Goal: Task Accomplishment & Management: Manage account settings

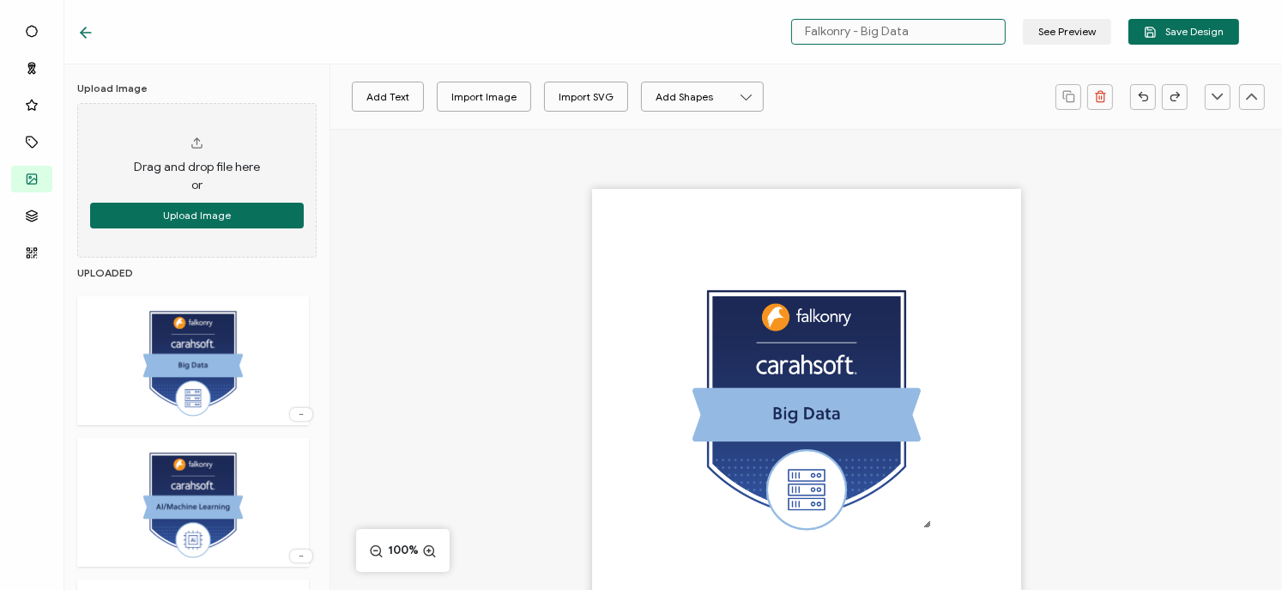
drag, startPoint x: 929, startPoint y: 33, endPoint x: 797, endPoint y: 33, distance: 131.3
click at [797, 33] on input "Falkonry - Big Data" at bounding box center [898, 32] width 215 height 26
click at [851, 29] on input "Falkonry - Big Data" at bounding box center [898, 32] width 215 height 26
drag, startPoint x: 863, startPoint y: 32, endPoint x: 738, endPoint y: 28, distance: 125.4
click at [738, 28] on div "Falkonry - Big Data See Preview Save Design" at bounding box center [658, 32] width 1248 height 64
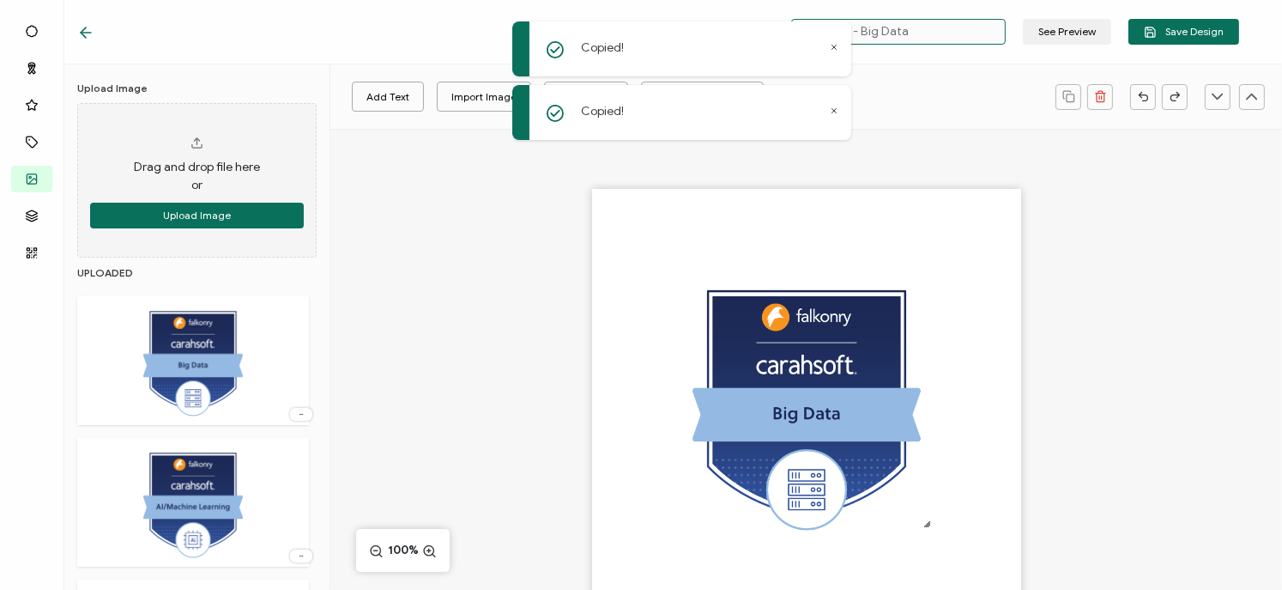
drag, startPoint x: 868, startPoint y: 27, endPoint x: 768, endPoint y: 20, distance: 99.9
click at [768, 20] on div "Copied! Copied! Falkonry - Big Data See Preview Save Design Bases Ribbon Icons …" at bounding box center [641, 295] width 1282 height 590
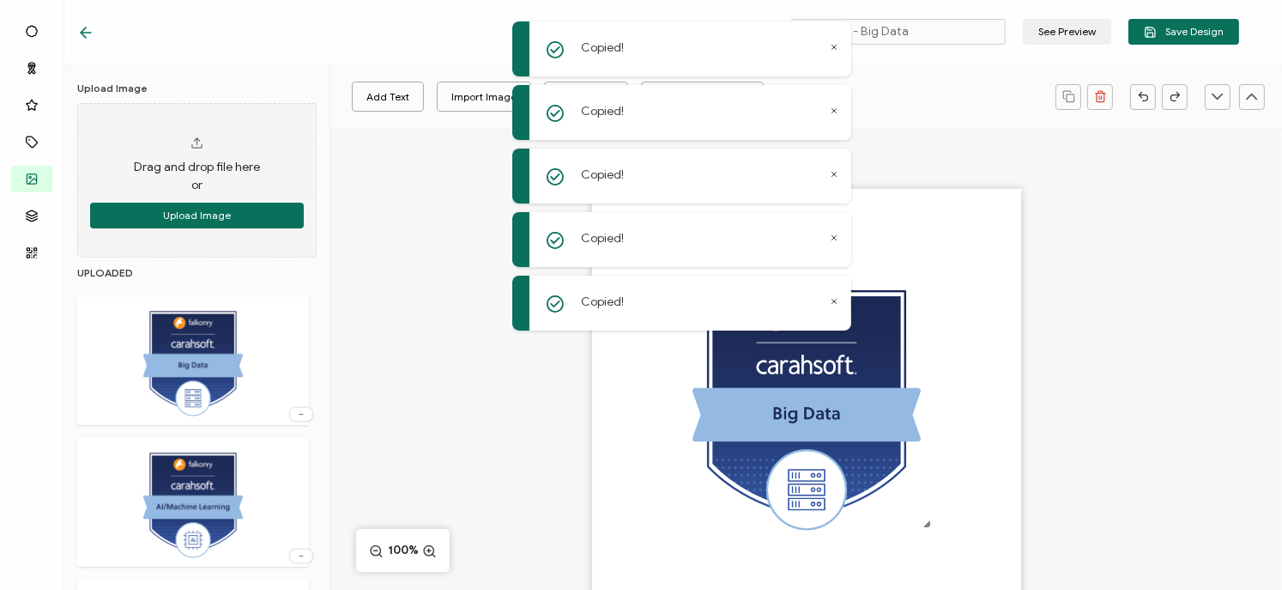
click at [975, 88] on div "Add Text Import Image Import SVG Add Shapes Rectangle Ellipse" at bounding box center [693, 97] width 708 height 43
click at [1172, 30] on span "Save Design" at bounding box center [1184, 32] width 80 height 13
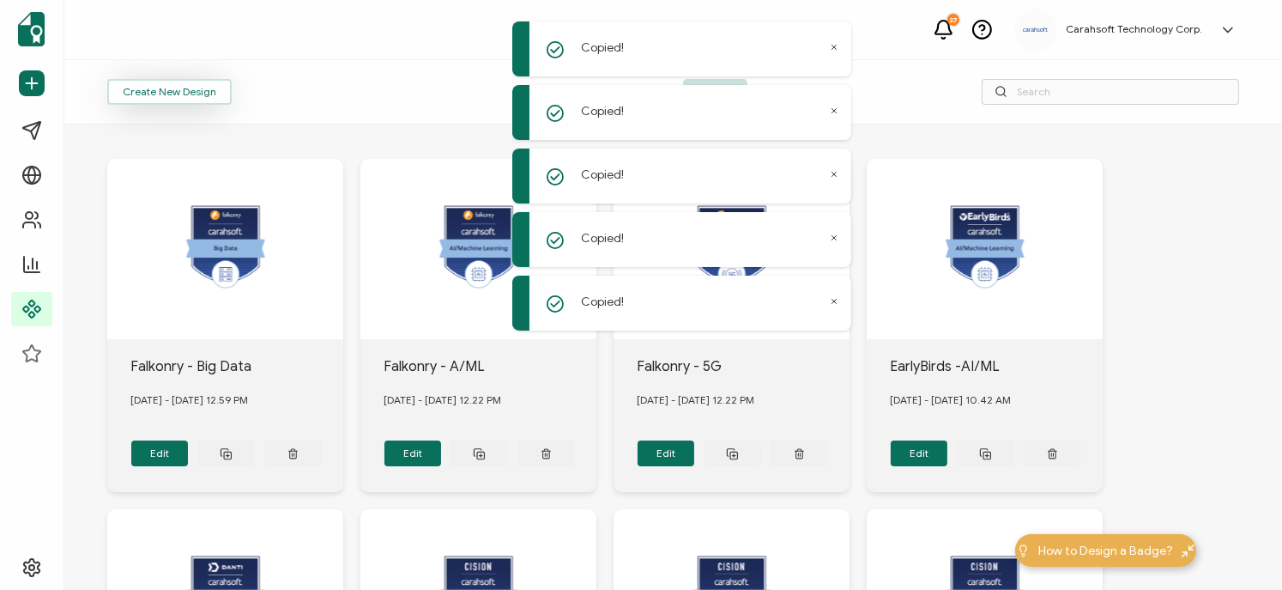
click at [206, 88] on button "Create New Design" at bounding box center [169, 92] width 124 height 26
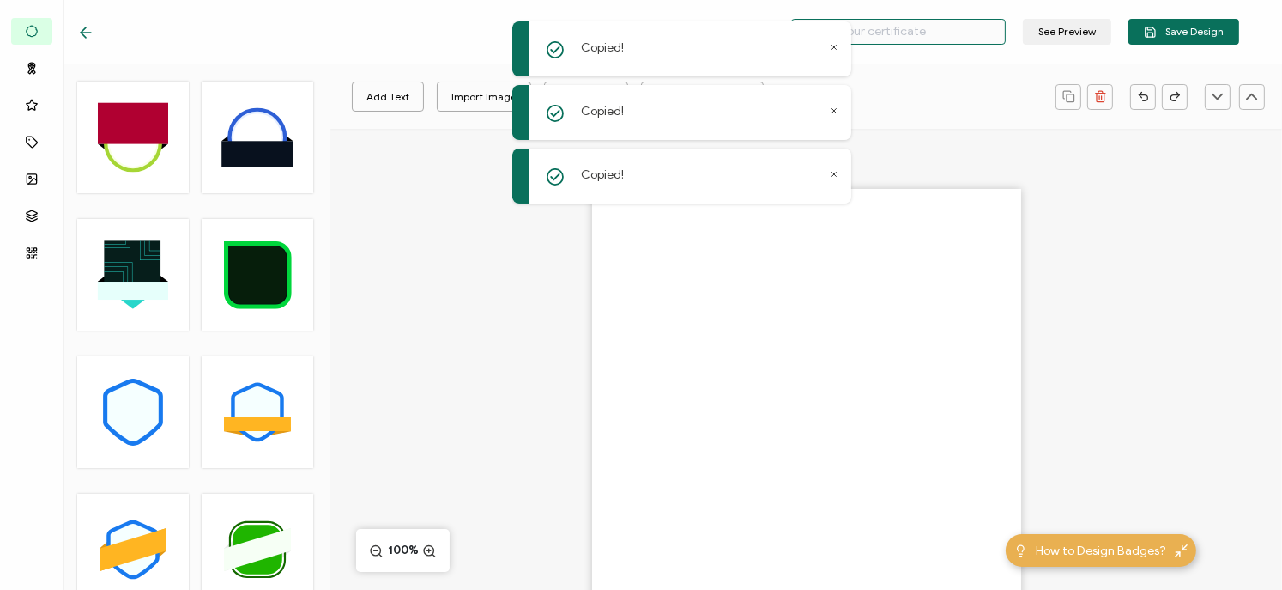
click at [914, 27] on input "text" at bounding box center [898, 32] width 215 height 26
click at [835, 49] on icon at bounding box center [834, 47] width 9 height 9
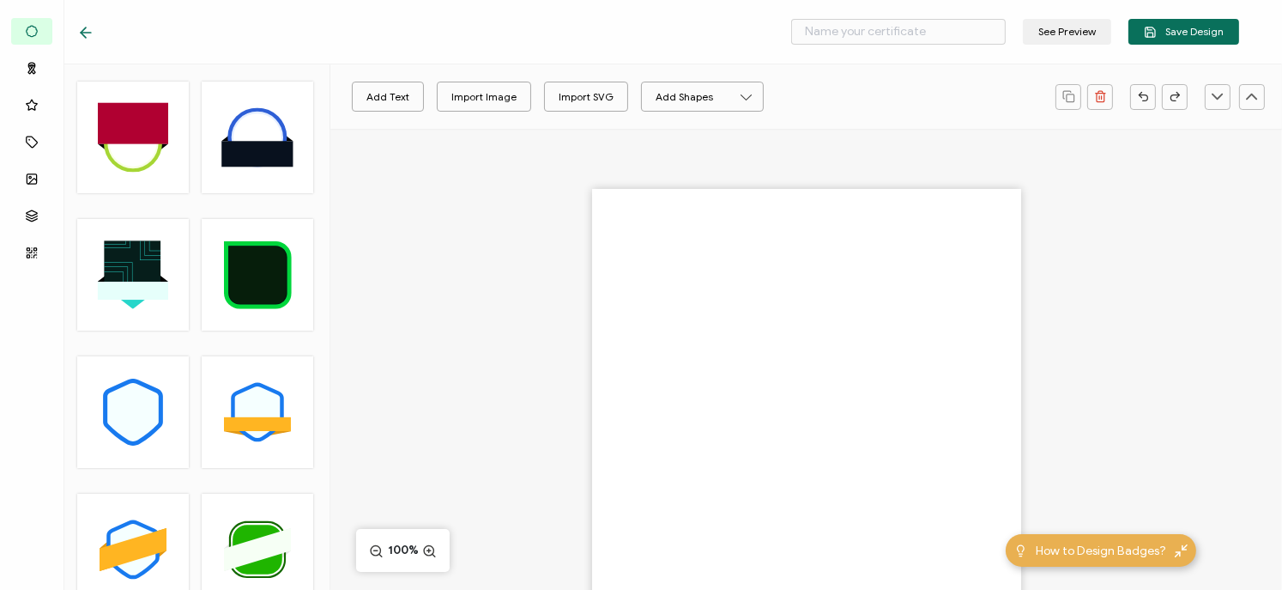
click at [918, 45] on div "See Preview Save Design" at bounding box center [658, 32] width 1248 height 64
click at [916, 37] on input "text" at bounding box center [898, 32] width 215 height 26
paste input "Falkonry -"
type input "Falkonry -"
click at [1205, 165] on div at bounding box center [806, 433] width 952 height 609
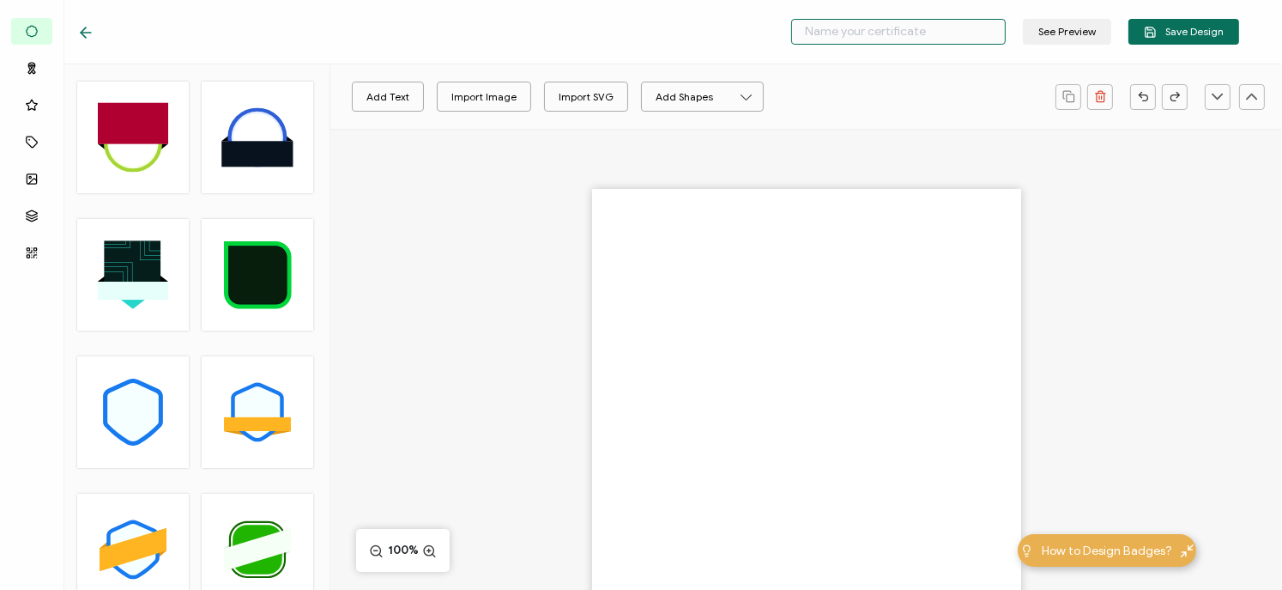
click at [822, 32] on input "text" at bounding box center [898, 32] width 215 height 26
click at [468, 104] on div "Import Image" at bounding box center [483, 97] width 65 height 30
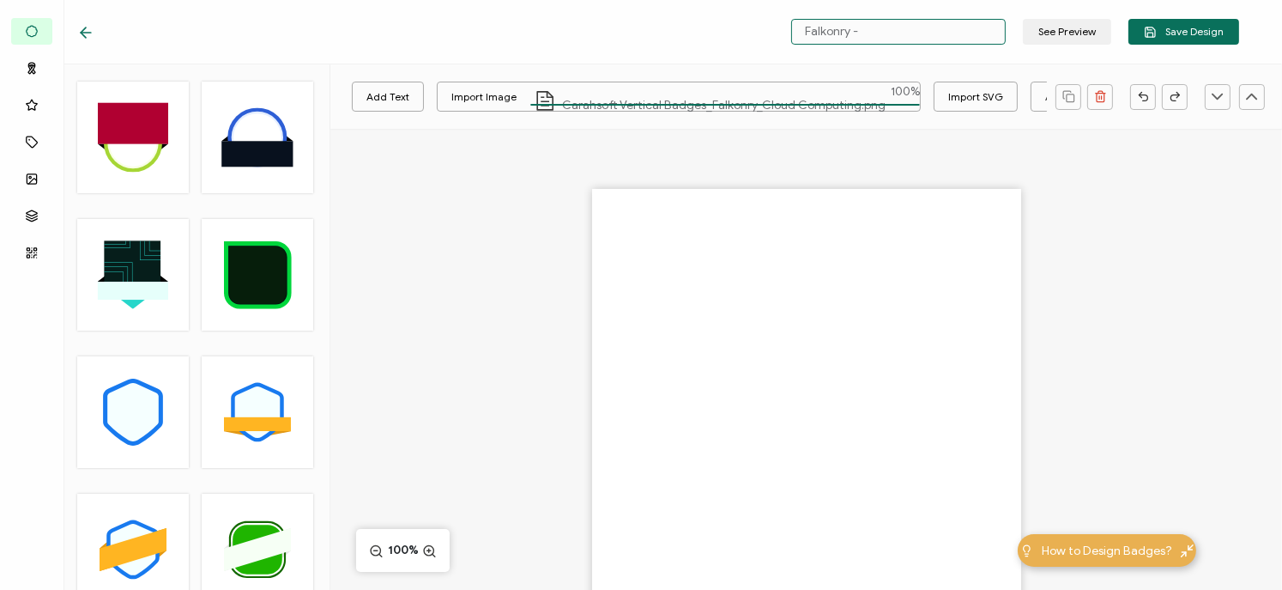
click at [877, 30] on input "Falkonry -" at bounding box center [898, 32] width 215 height 26
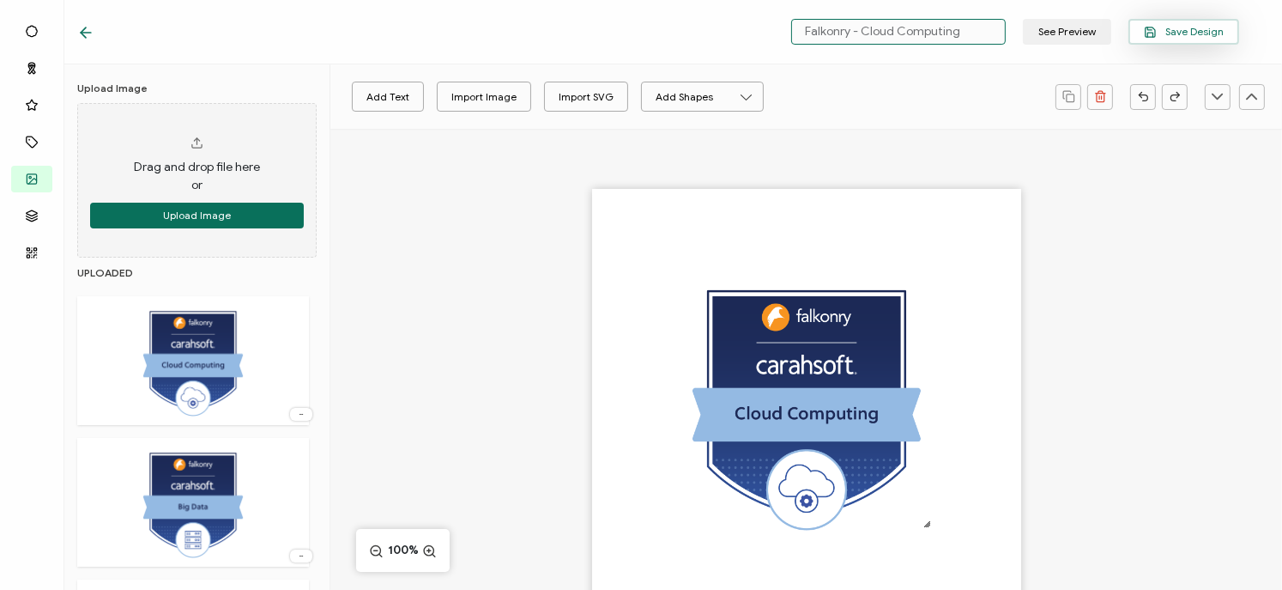
type input "Falkonry - Cloud Computing"
click at [1160, 33] on span "Save Design" at bounding box center [1184, 32] width 80 height 13
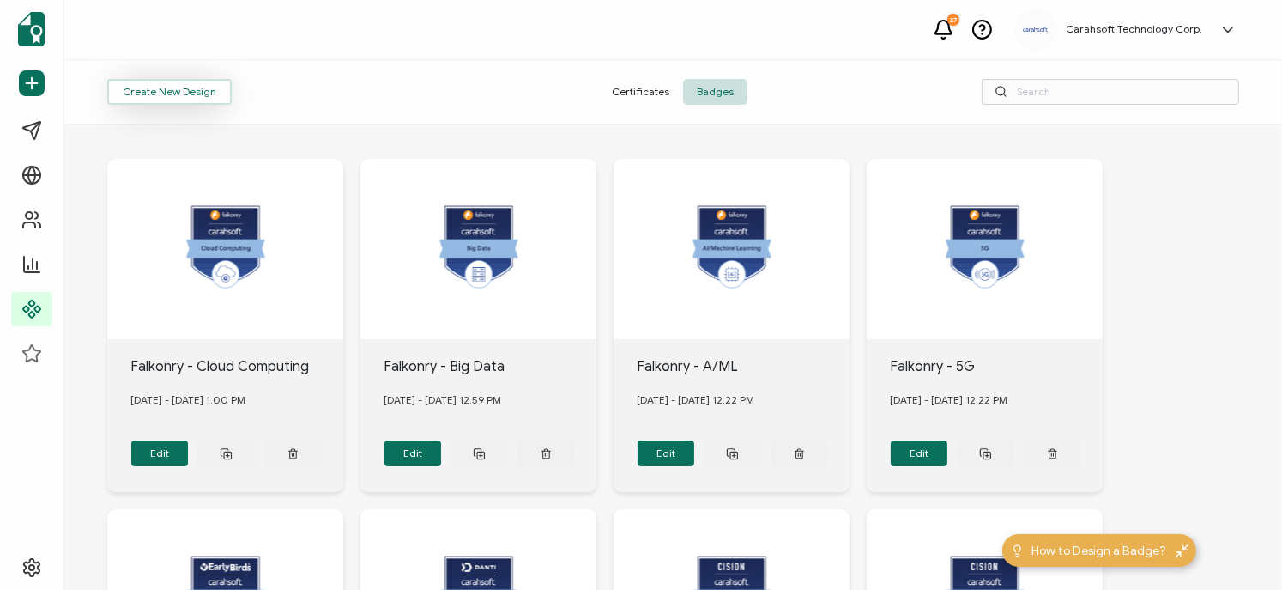
click at [183, 96] on button "Create New Design" at bounding box center [169, 92] width 124 height 26
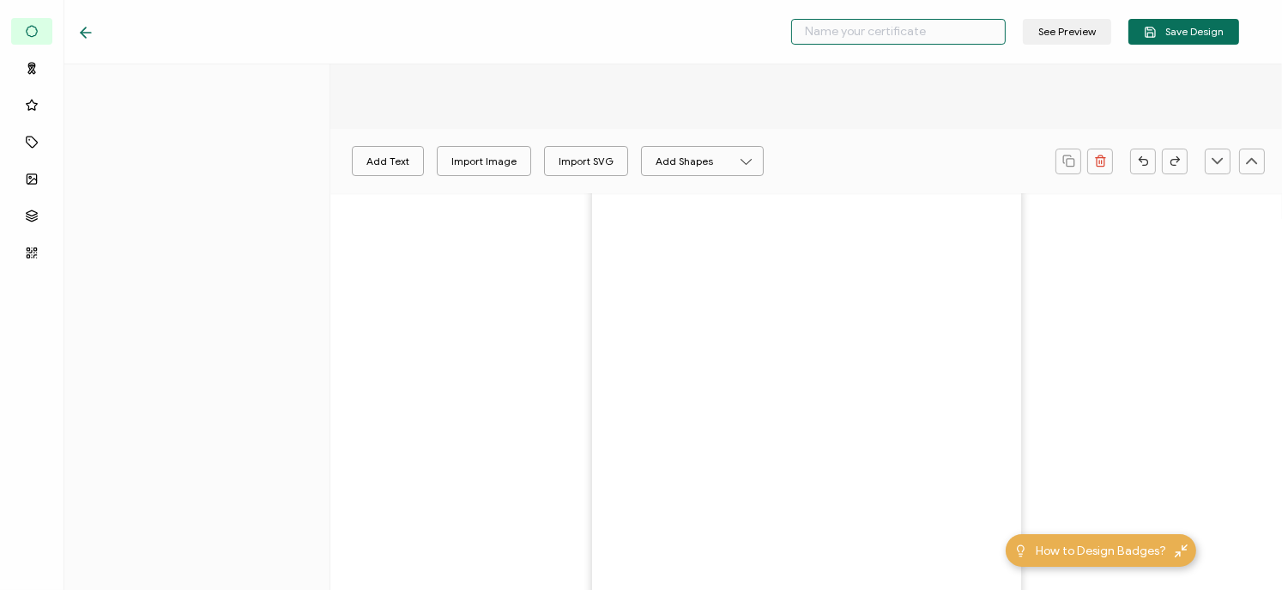
click at [862, 31] on input "text" at bounding box center [898, 32] width 215 height 26
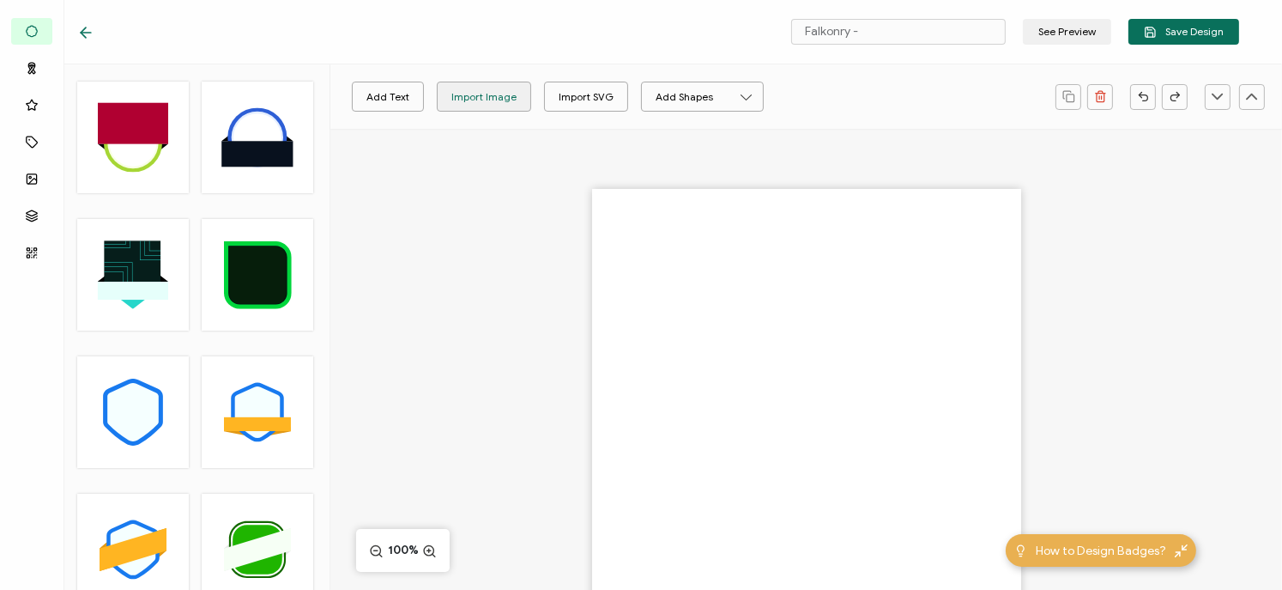
click at [467, 94] on div "Import Image" at bounding box center [483, 97] width 65 height 30
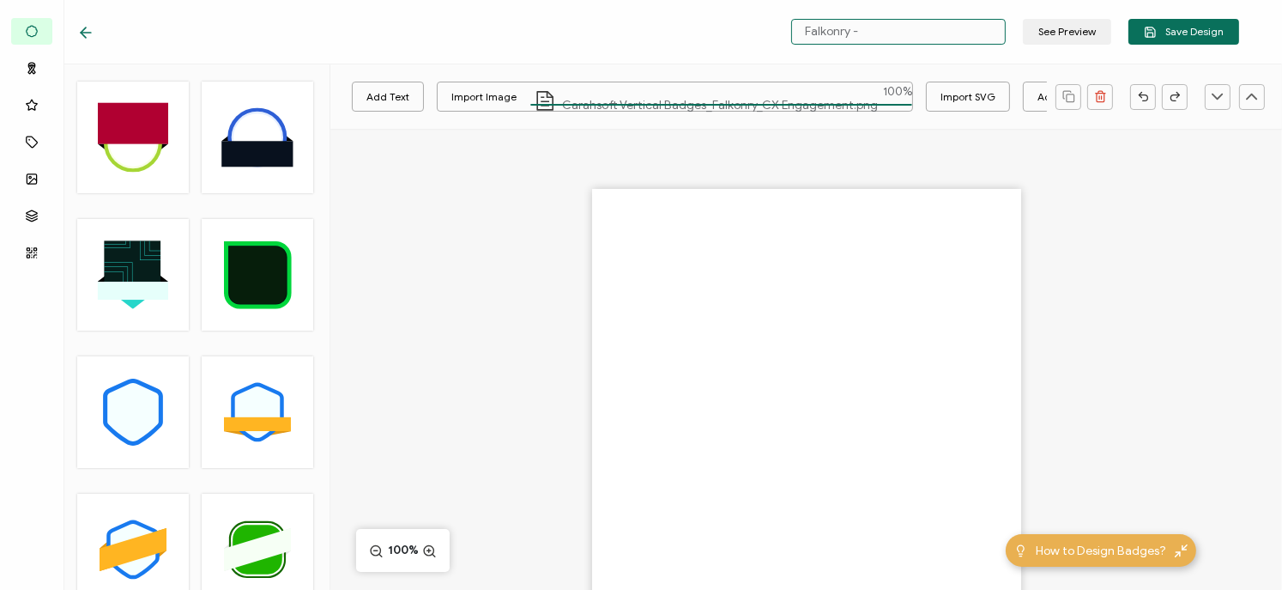
click at [893, 33] on input "Falkonry -" at bounding box center [898, 32] width 215 height 26
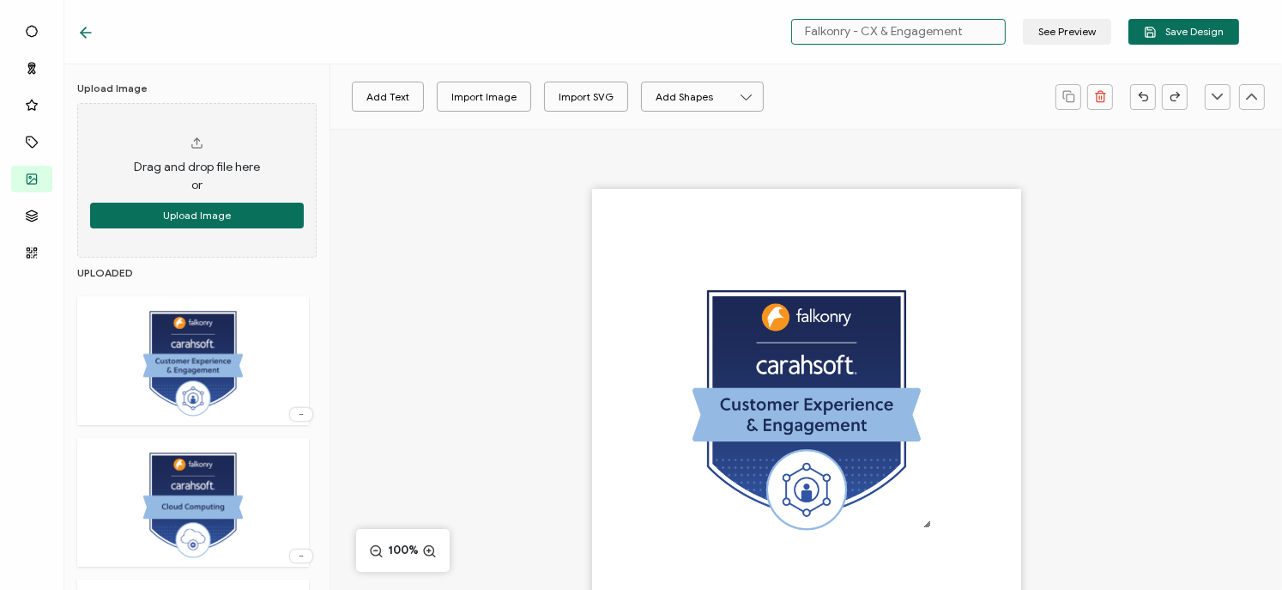
type input "Falkonry - CX & Engagement"
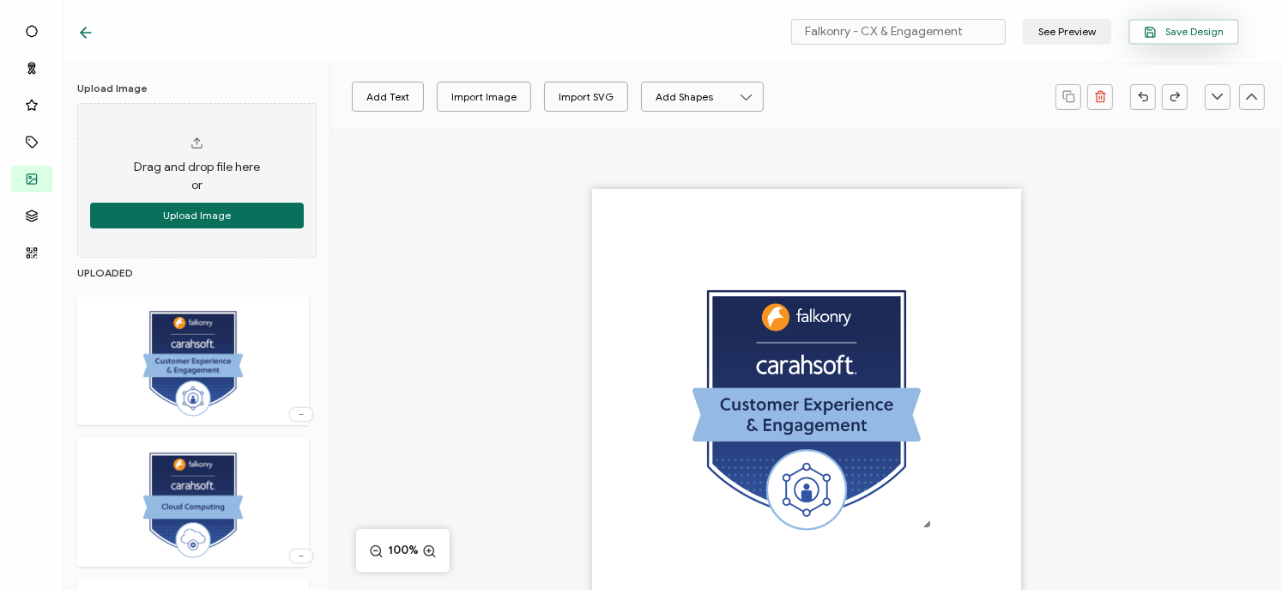
click at [1154, 33] on icon "button" at bounding box center [1150, 32] width 13 height 13
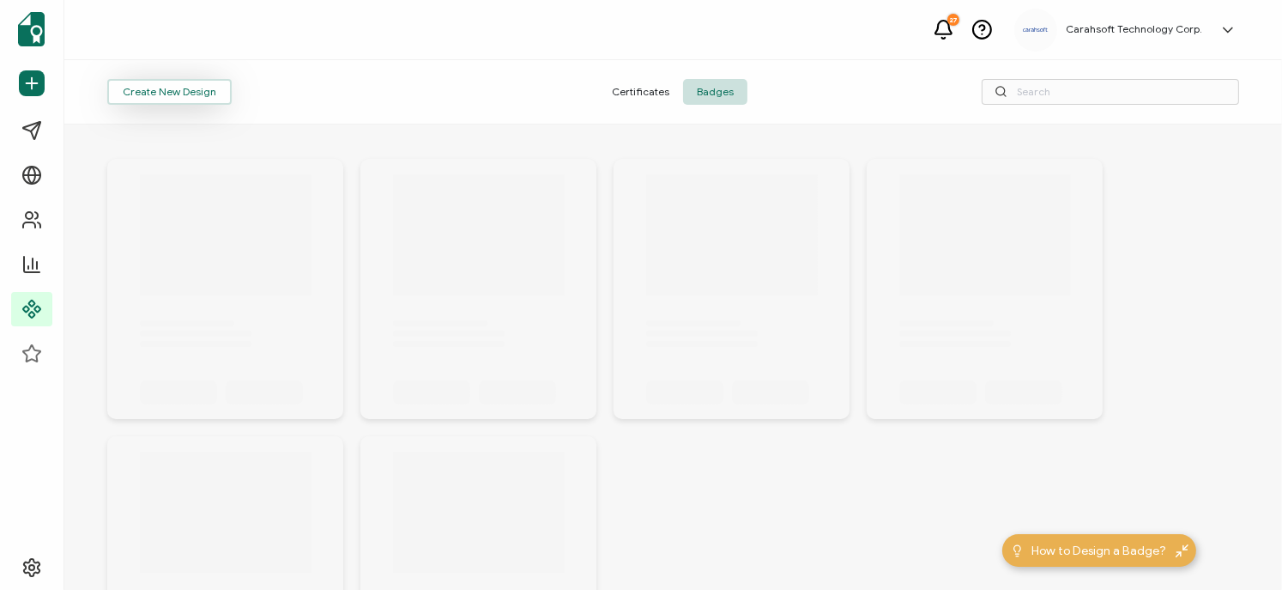
click at [189, 89] on button "Create New Design" at bounding box center [169, 92] width 124 height 26
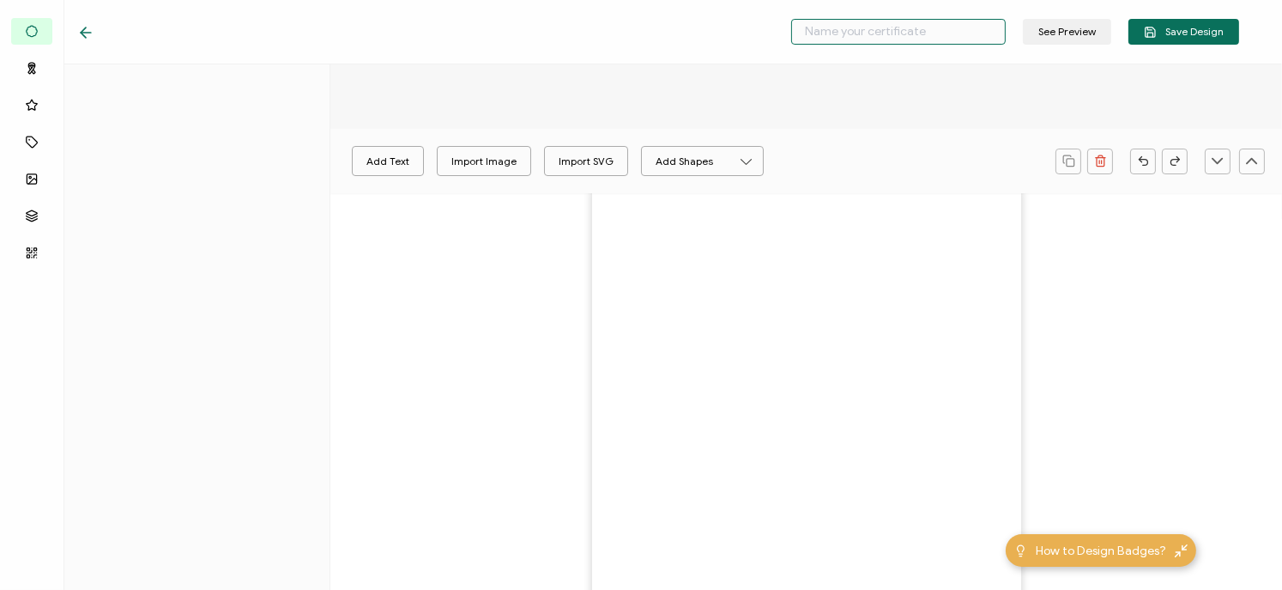
click at [851, 36] on input "text" at bounding box center [898, 32] width 215 height 26
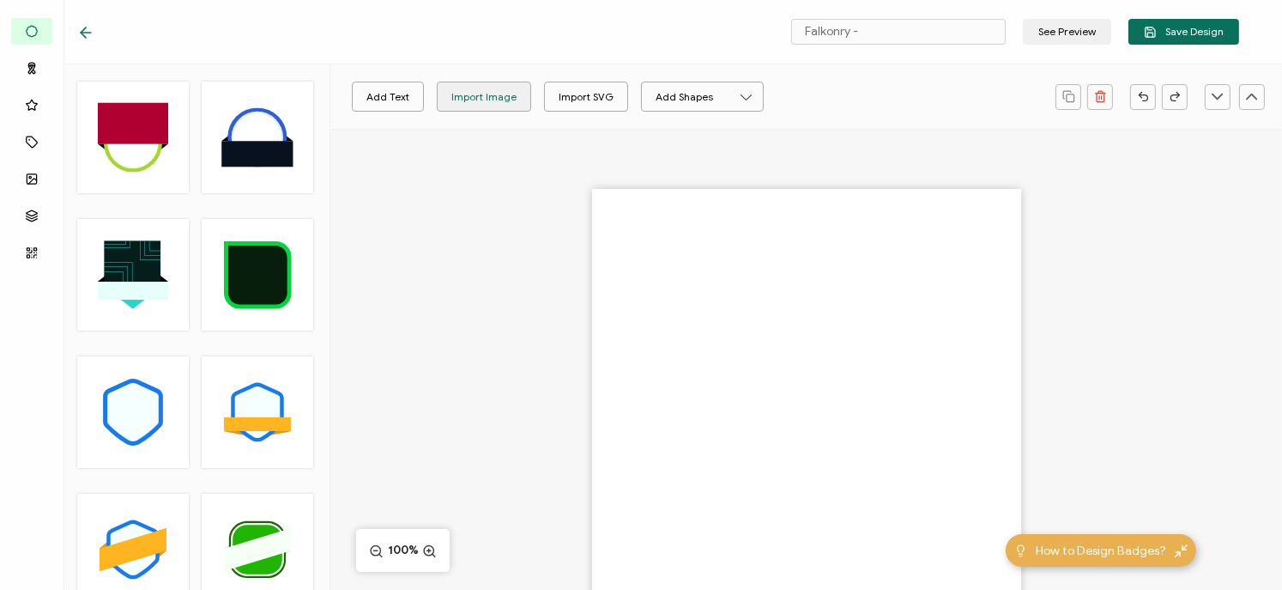
click at [494, 105] on div "Import Image" at bounding box center [483, 97] width 65 height 30
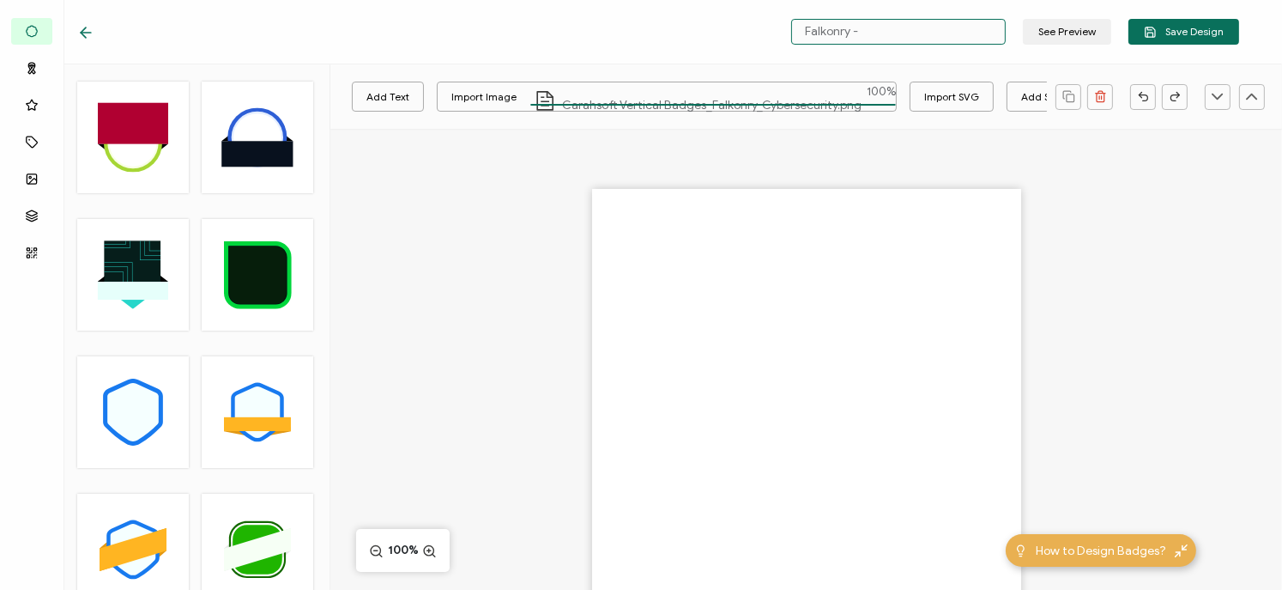
click at [949, 43] on input "Falkonry -" at bounding box center [898, 32] width 215 height 26
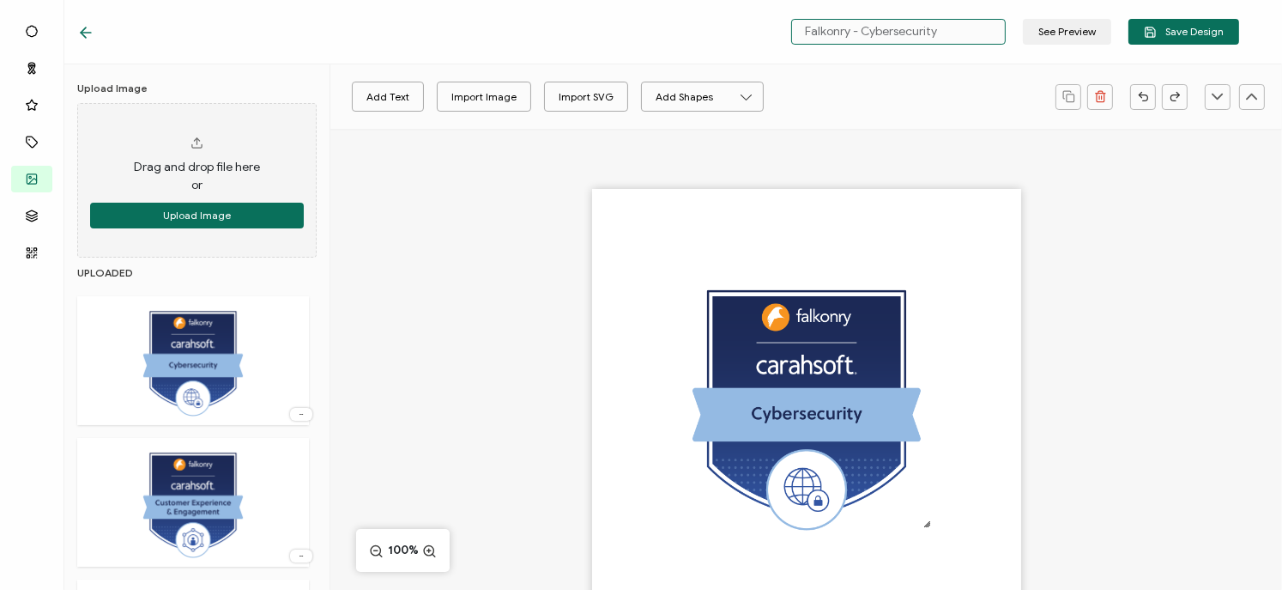
type input "Falkonry - Cybersecurity"
click at [1216, 45] on div "Falkonry - Cybersecurity See Preview Save Design" at bounding box center [658, 32] width 1248 height 64
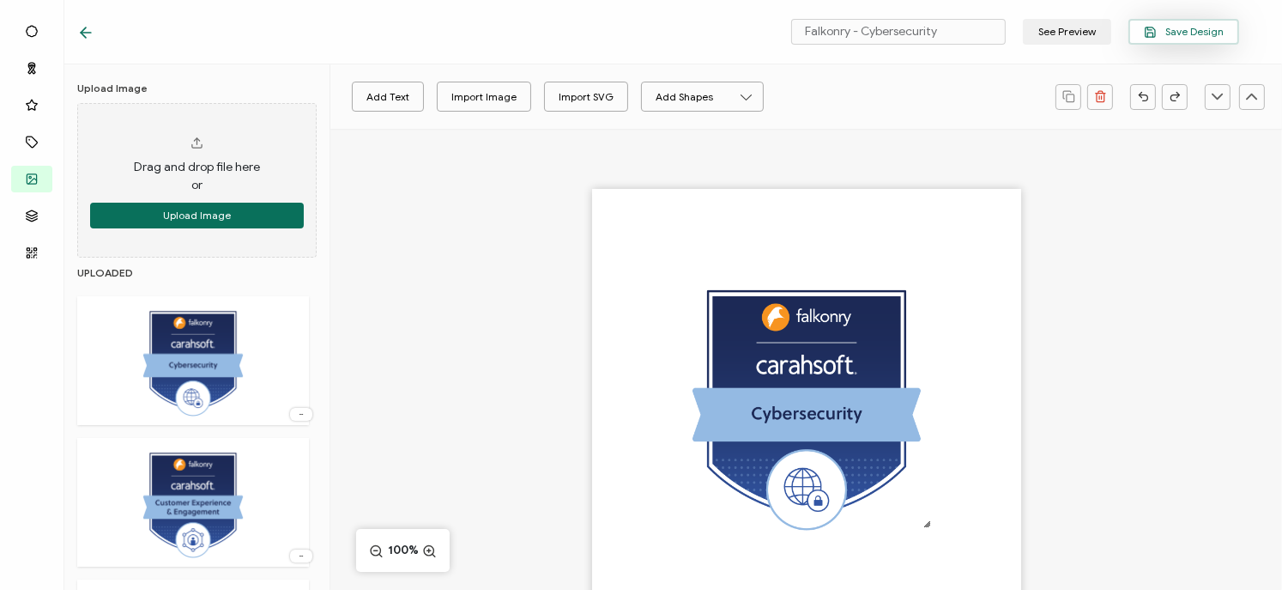
click at [1207, 30] on span "Save Design" at bounding box center [1184, 32] width 80 height 13
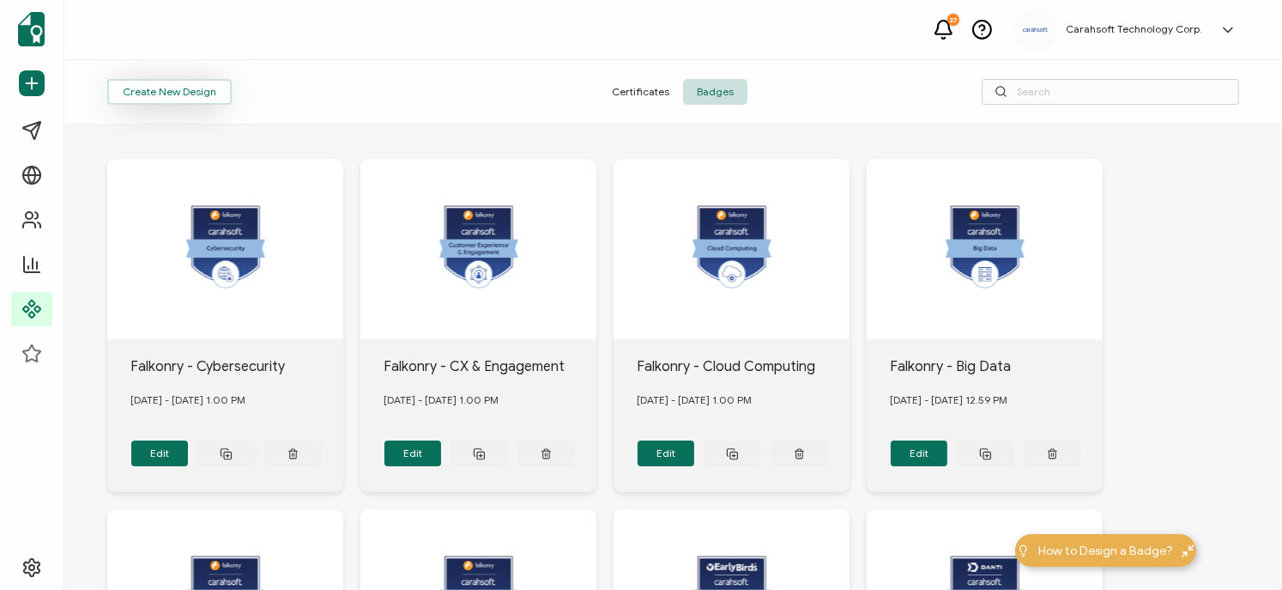
click at [167, 98] on button "Create New Design" at bounding box center [169, 92] width 124 height 26
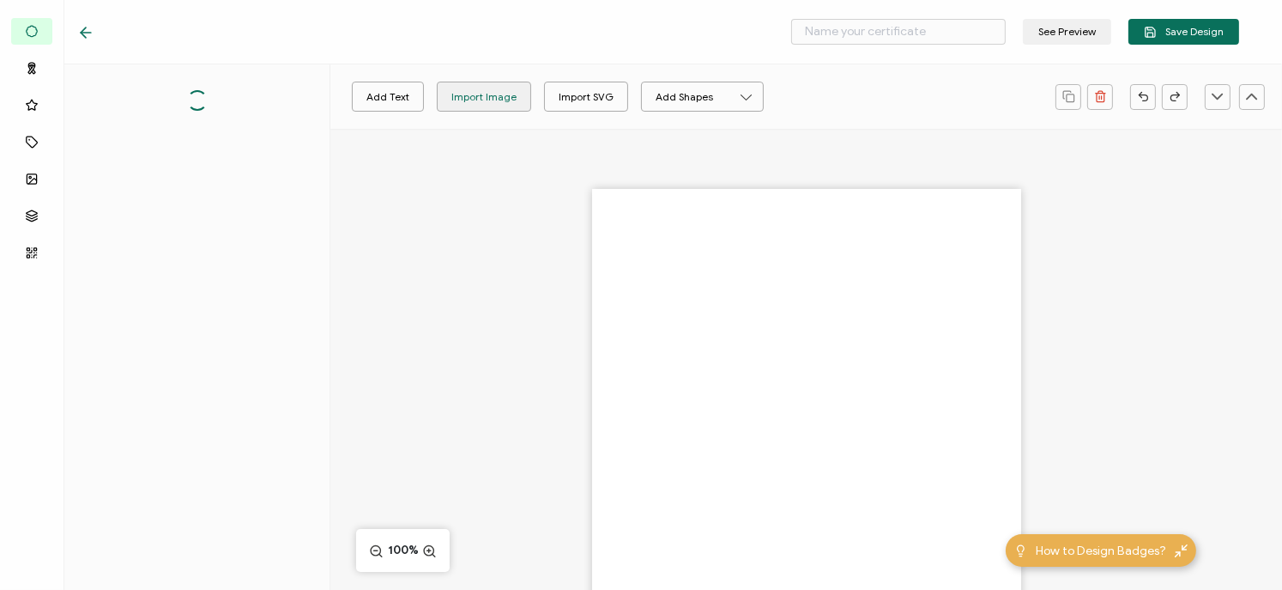
click at [468, 166] on div "Add Text Import Image Import SVG Add Shapes Rectangle Ellipse 100%" at bounding box center [806, 433] width 952 height 609
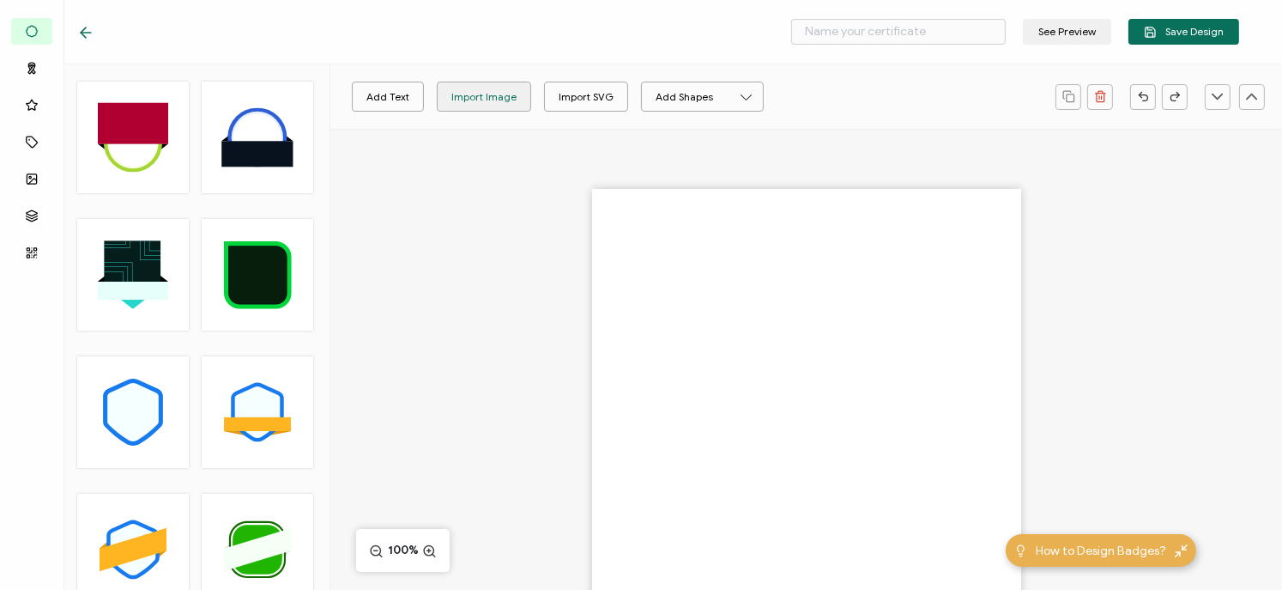
click at [475, 97] on div "Import Image" at bounding box center [483, 97] width 65 height 30
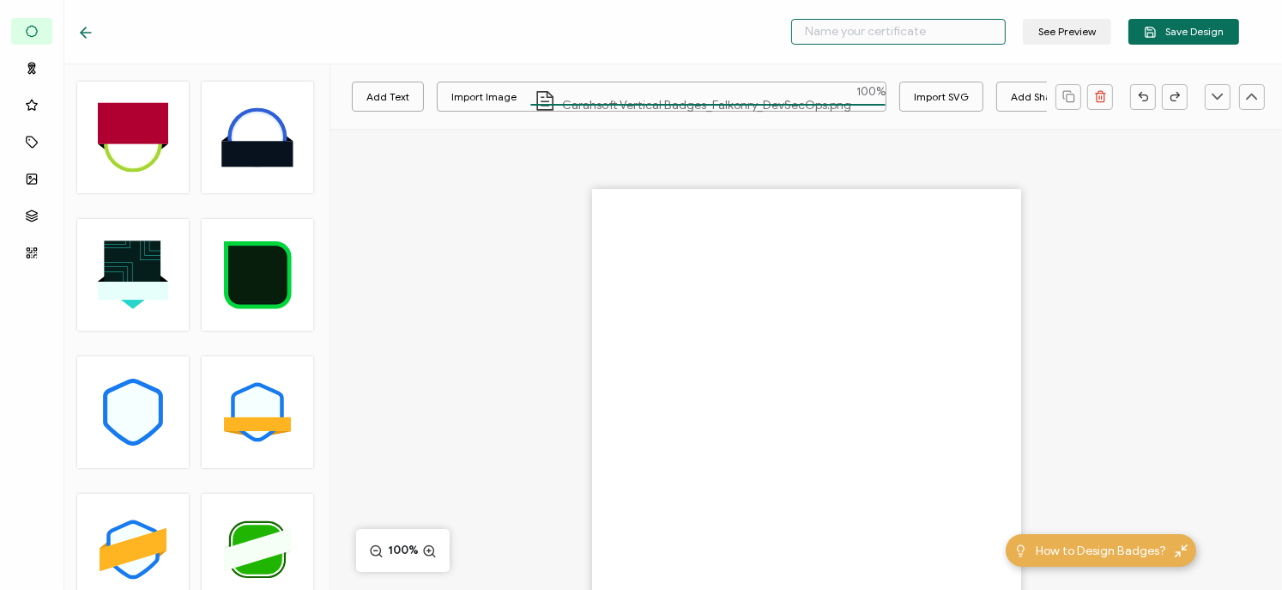
click at [912, 30] on input "text" at bounding box center [898, 32] width 215 height 26
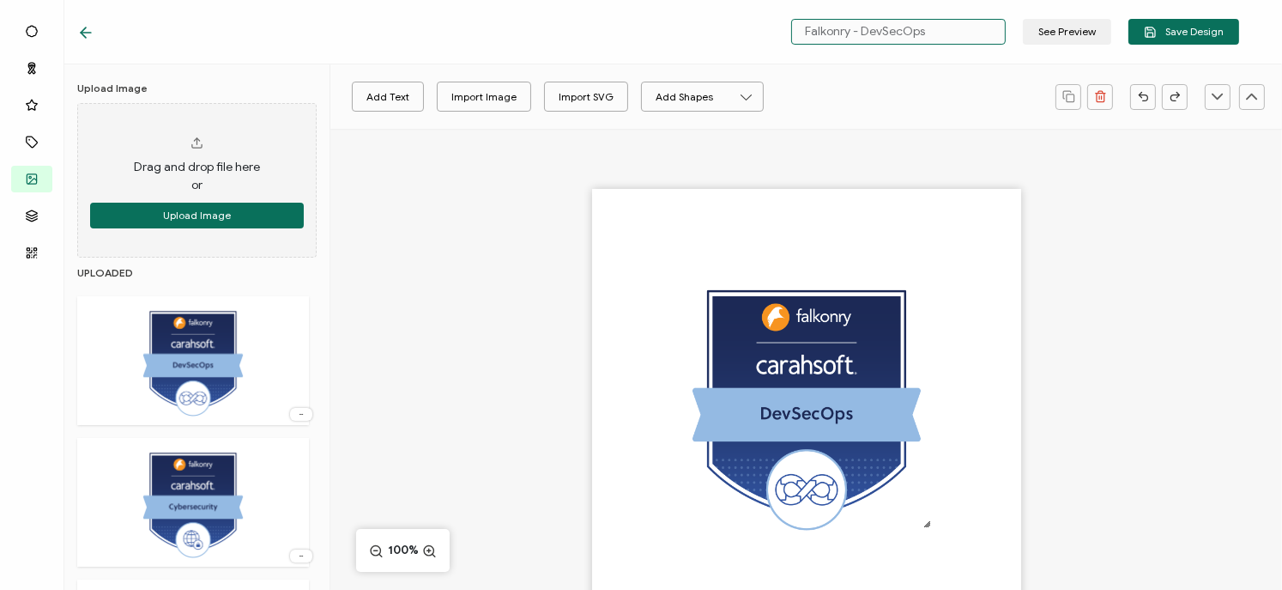
type input "Falkonry - DevSecOps"
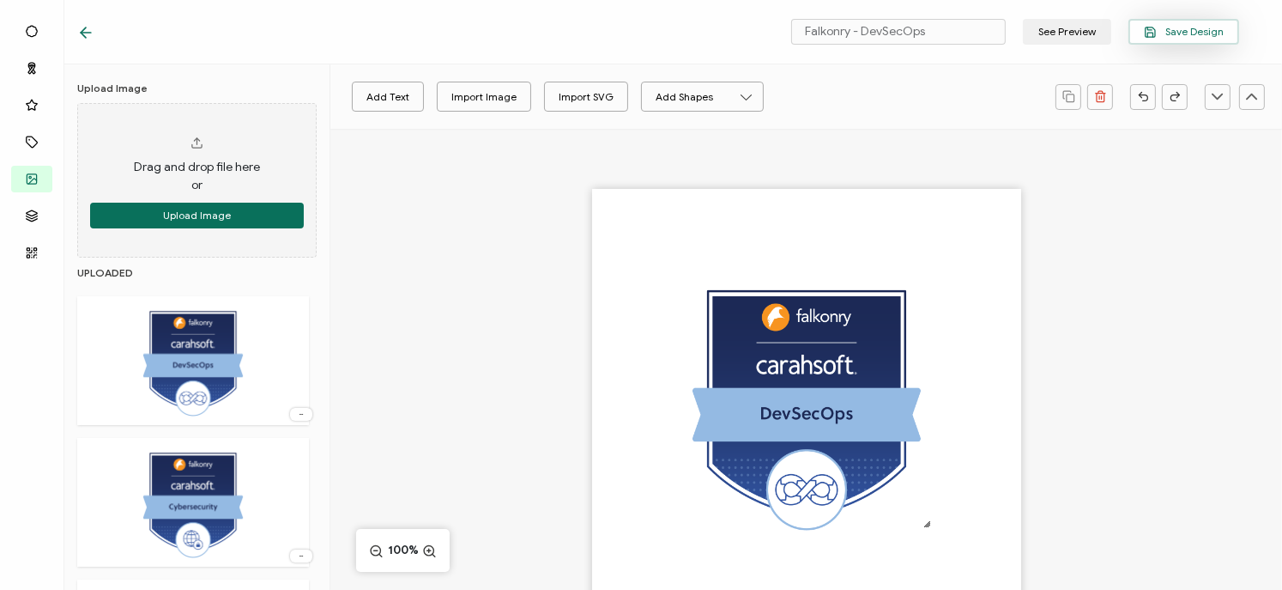
click at [1199, 35] on span "Save Design" at bounding box center [1184, 32] width 80 height 13
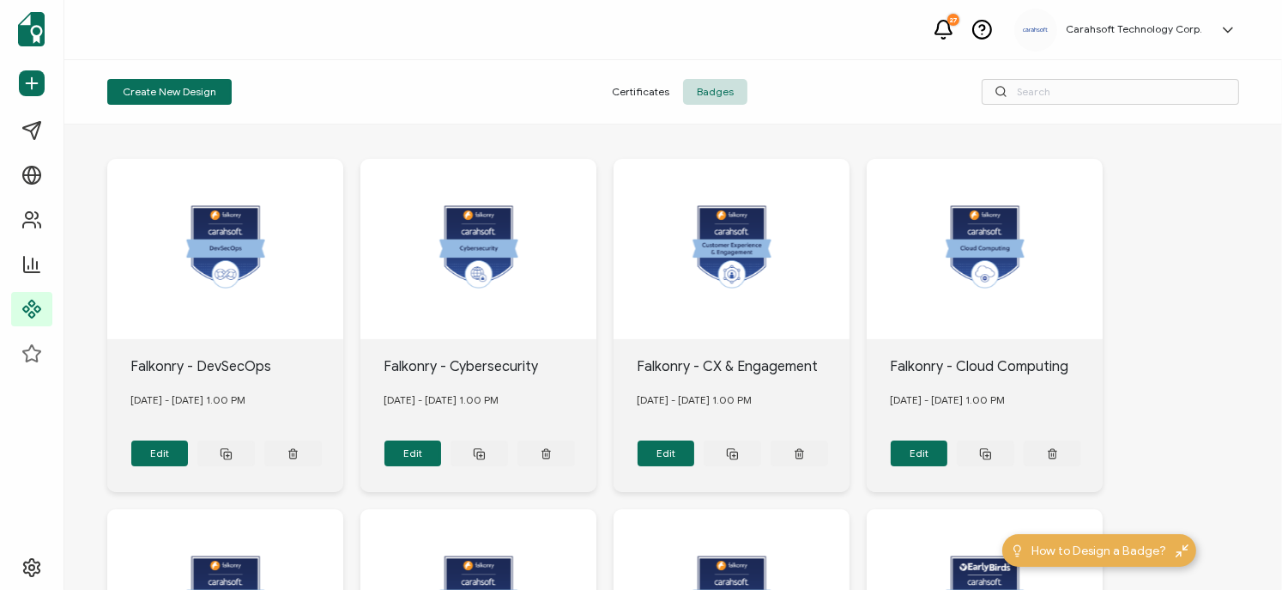
click at [858, 6] on div "27 Carahsoft Technology Corp. [PERSON_NAME] [PERSON_NAME][EMAIL_ADDRESS][PERSON…" at bounding box center [673, 30] width 1218 height 60
click at [203, 91] on button "Create New Design" at bounding box center [169, 92] width 124 height 26
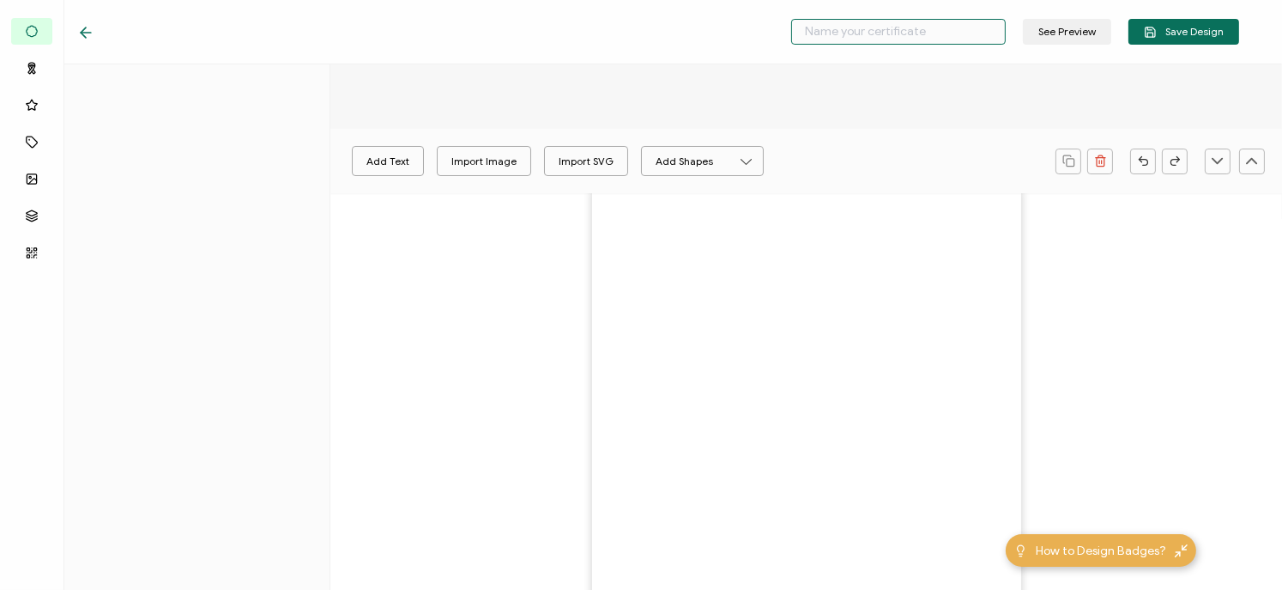
click at [857, 36] on input "text" at bounding box center [898, 32] width 215 height 26
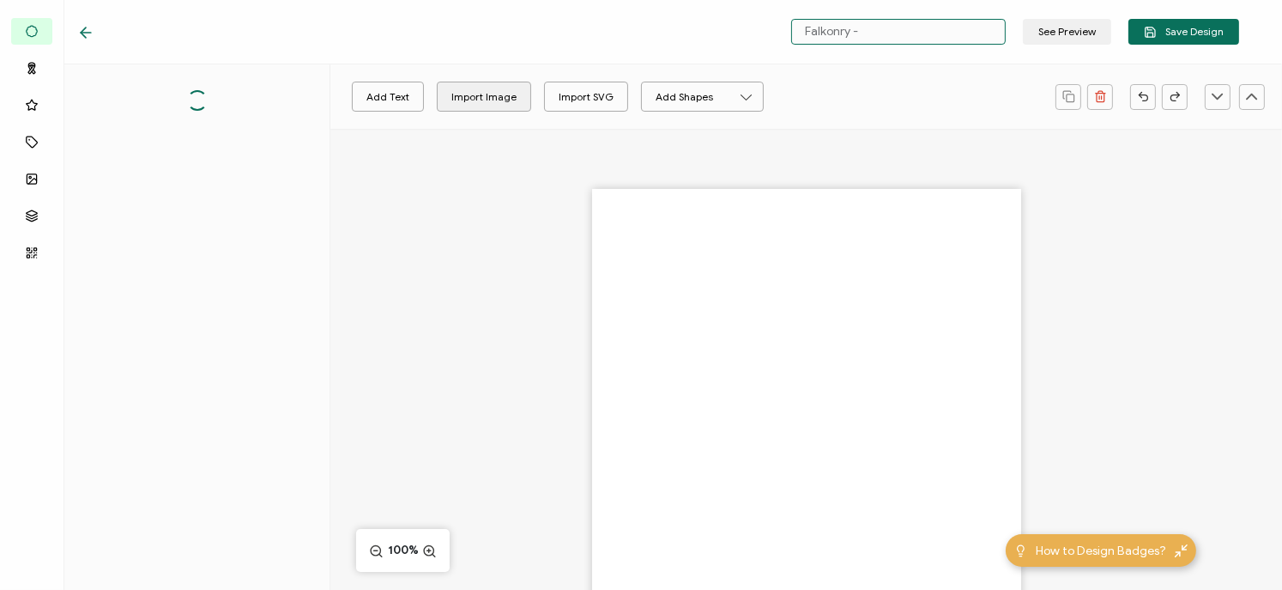
type input "Falkonry -"
click at [464, 90] on div "Import Image" at bounding box center [483, 97] width 65 height 30
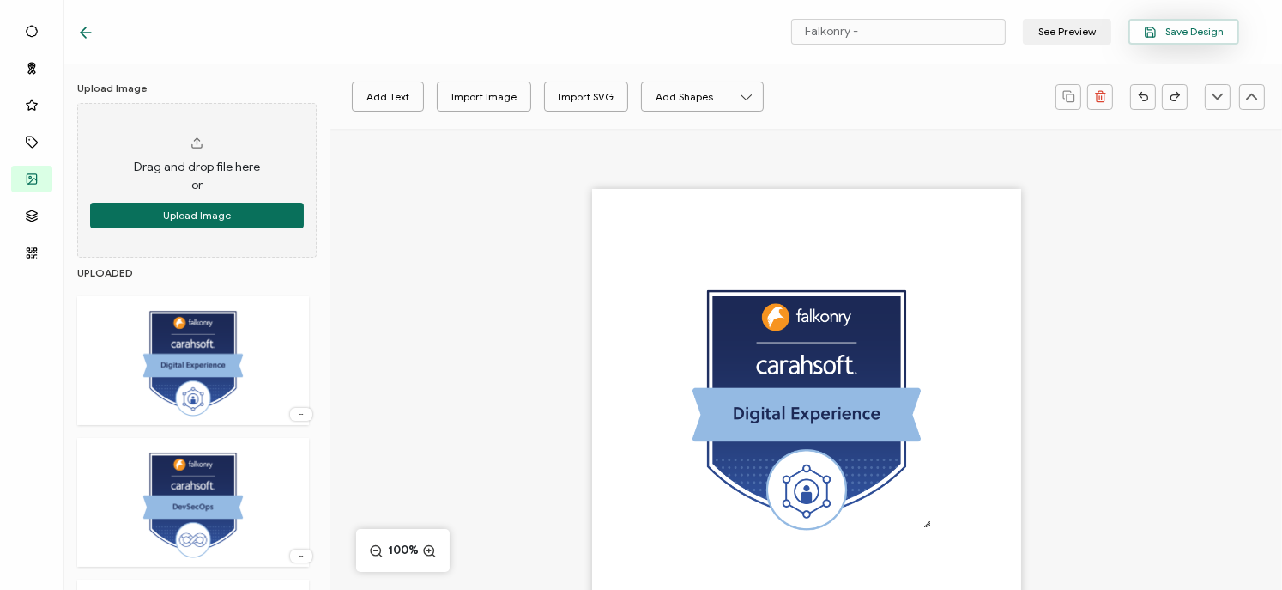
click at [1162, 28] on span "Save Design" at bounding box center [1184, 32] width 80 height 13
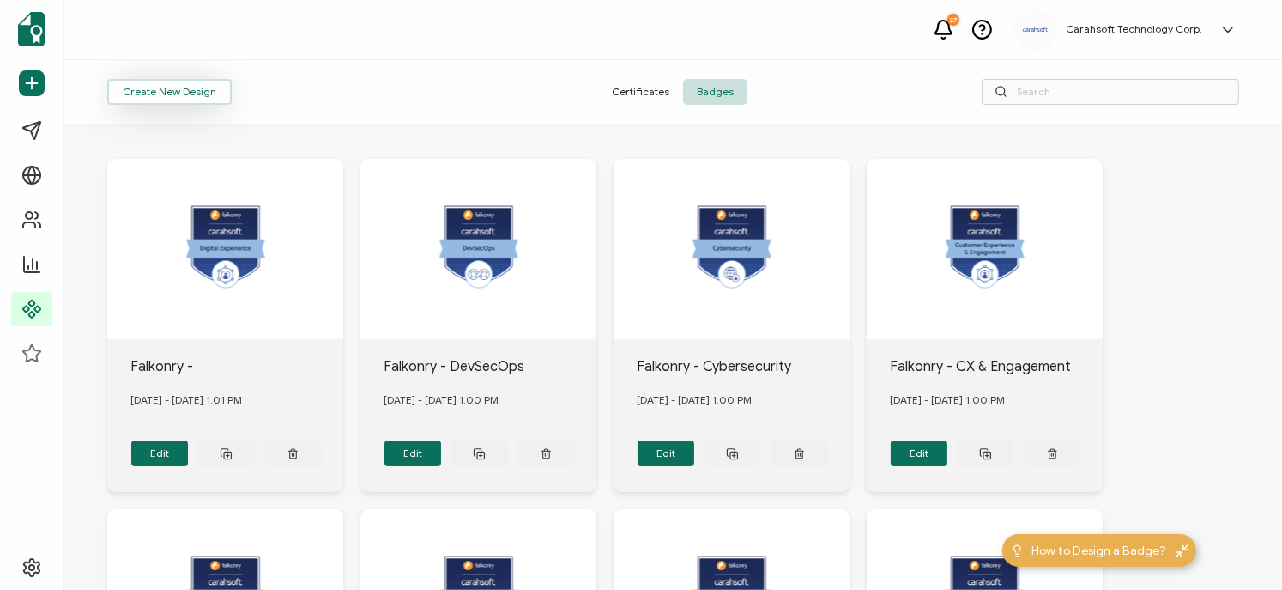
click at [148, 92] on button "Create New Design" at bounding box center [169, 92] width 124 height 26
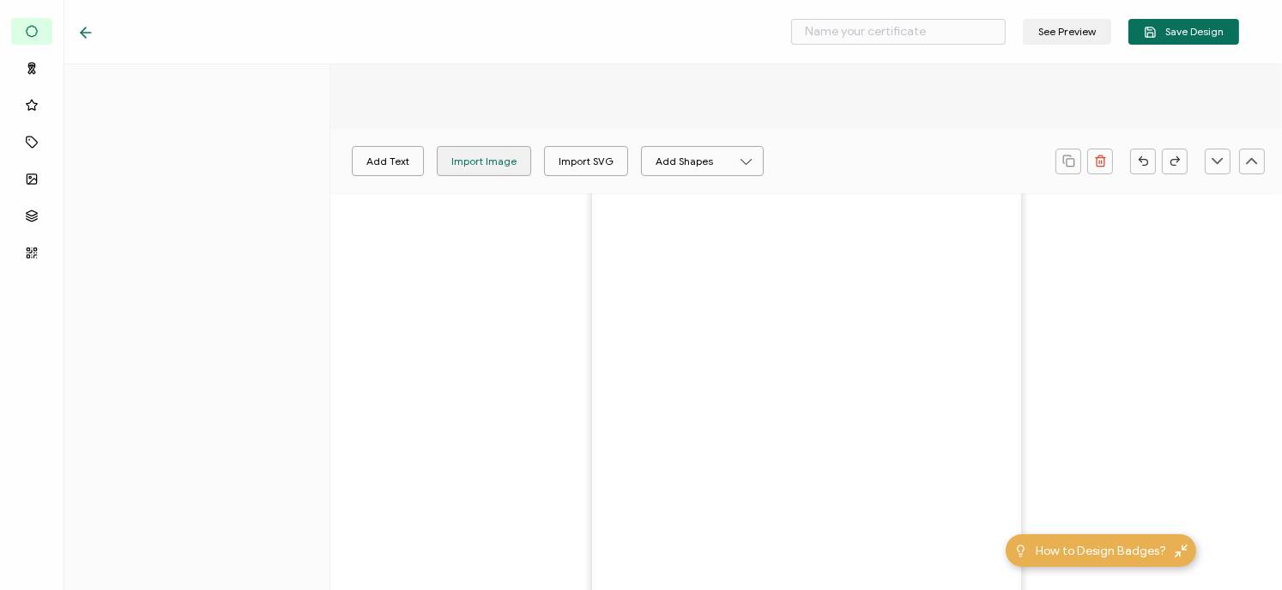
click at [470, 160] on div "Import Image" at bounding box center [483, 161] width 65 height 30
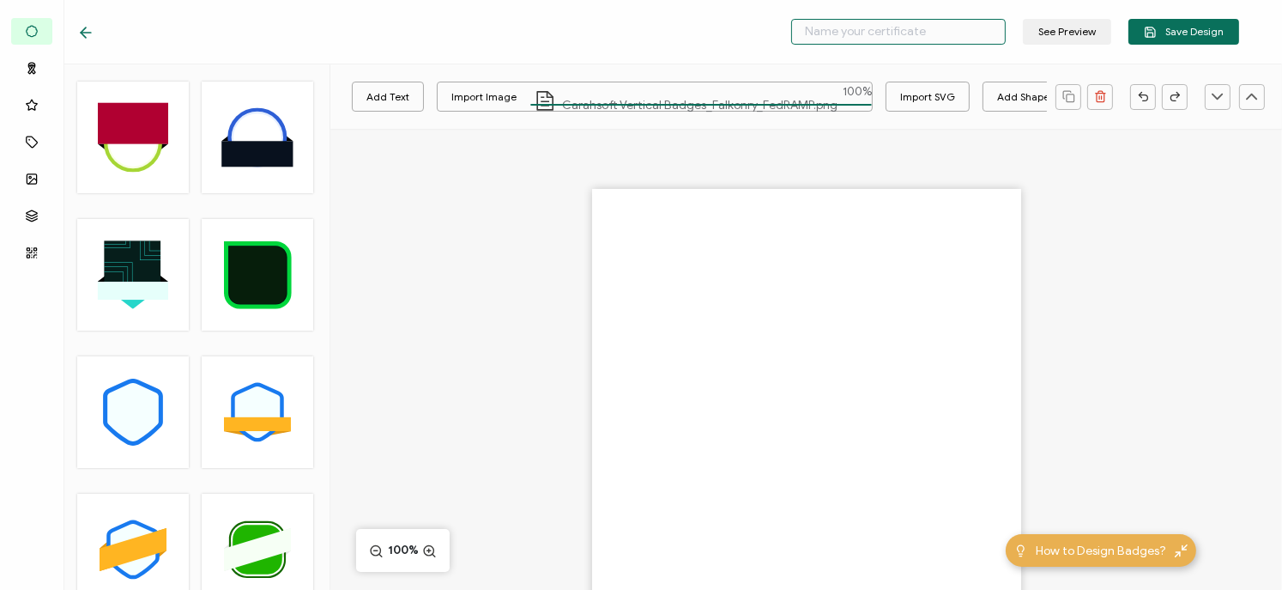
click at [832, 32] on input "text" at bounding box center [898, 32] width 215 height 26
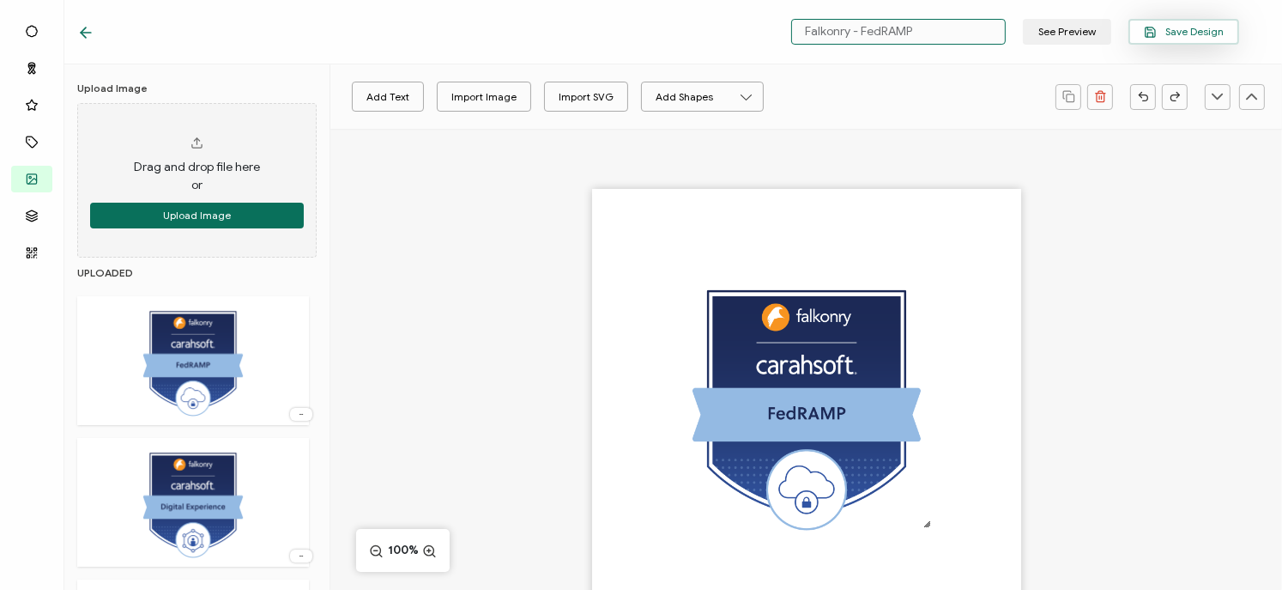
type input "Falkonry - FedRAMP"
click at [1172, 27] on span "Save Design" at bounding box center [1184, 32] width 80 height 13
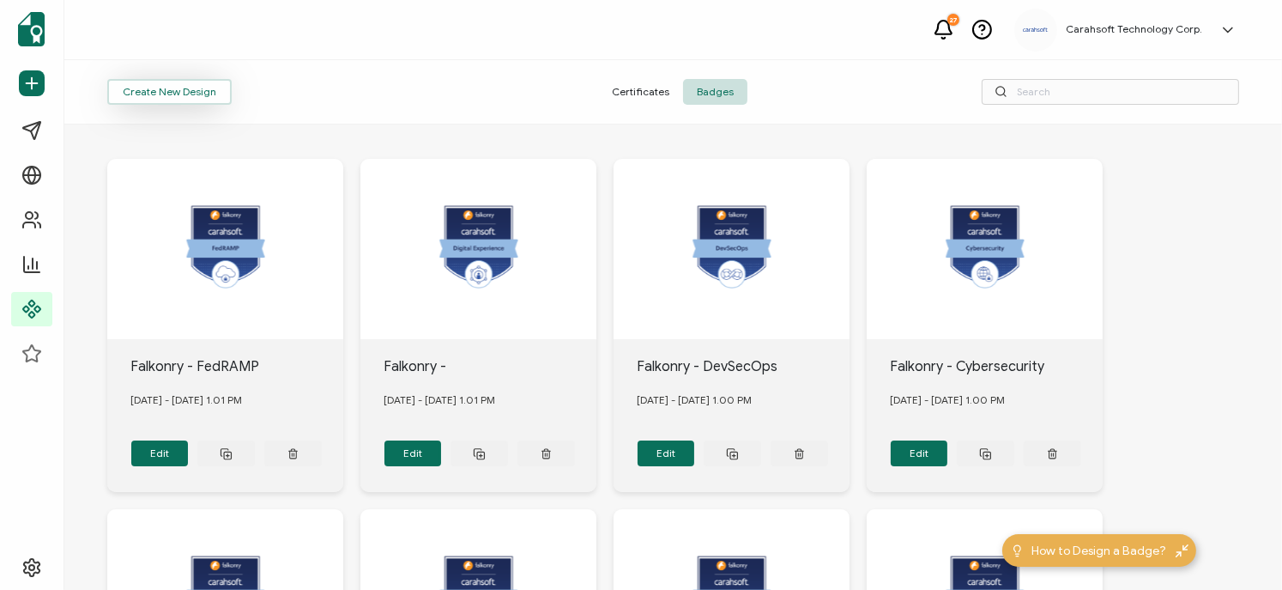
click at [208, 92] on button "Create New Design" at bounding box center [169, 92] width 124 height 26
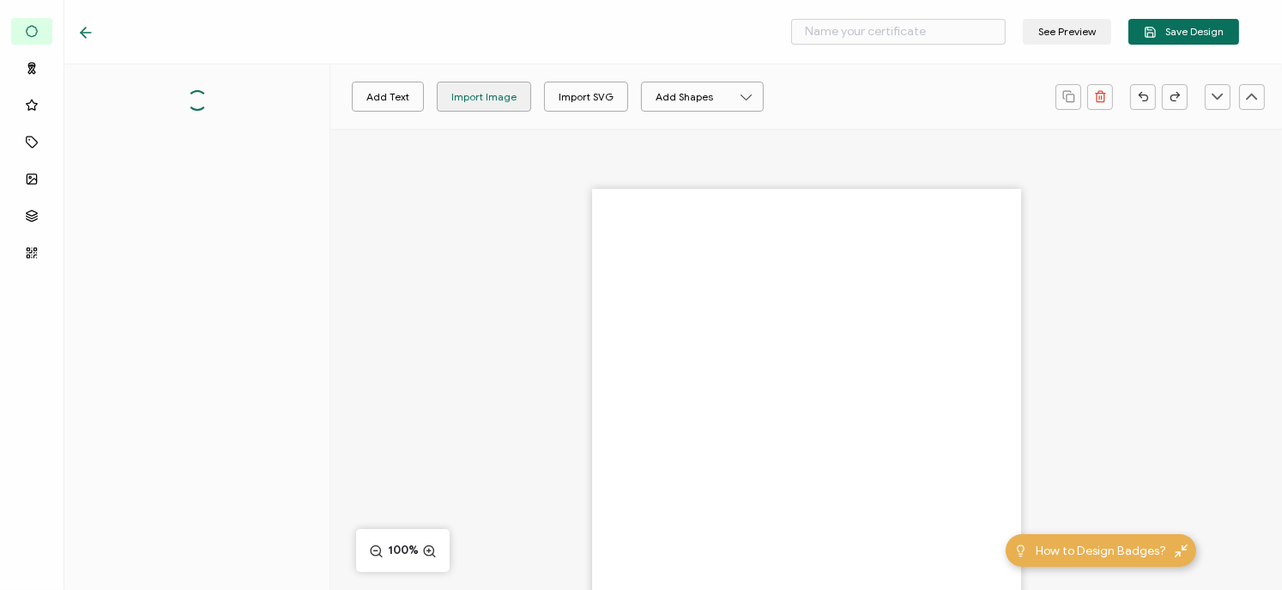
click at [469, 165] on div "Add Text Import Image Import SVG Add Shapes Rectangle Ellipse 100%" at bounding box center [806, 433] width 952 height 609
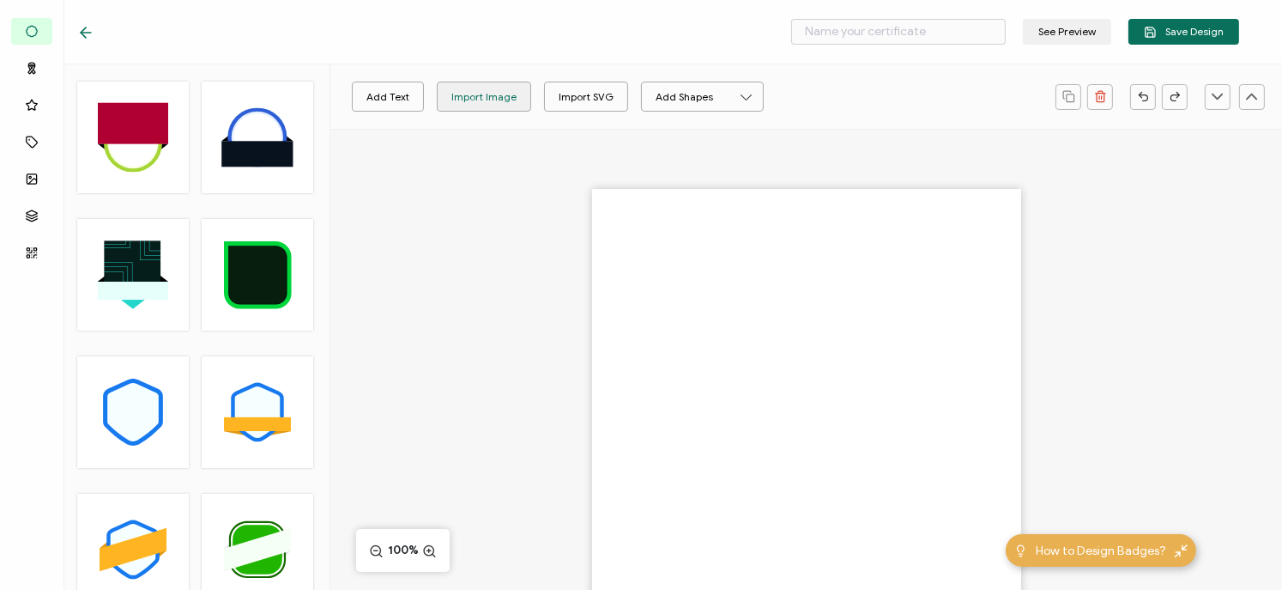
click at [469, 96] on div "Import Image" at bounding box center [483, 97] width 65 height 30
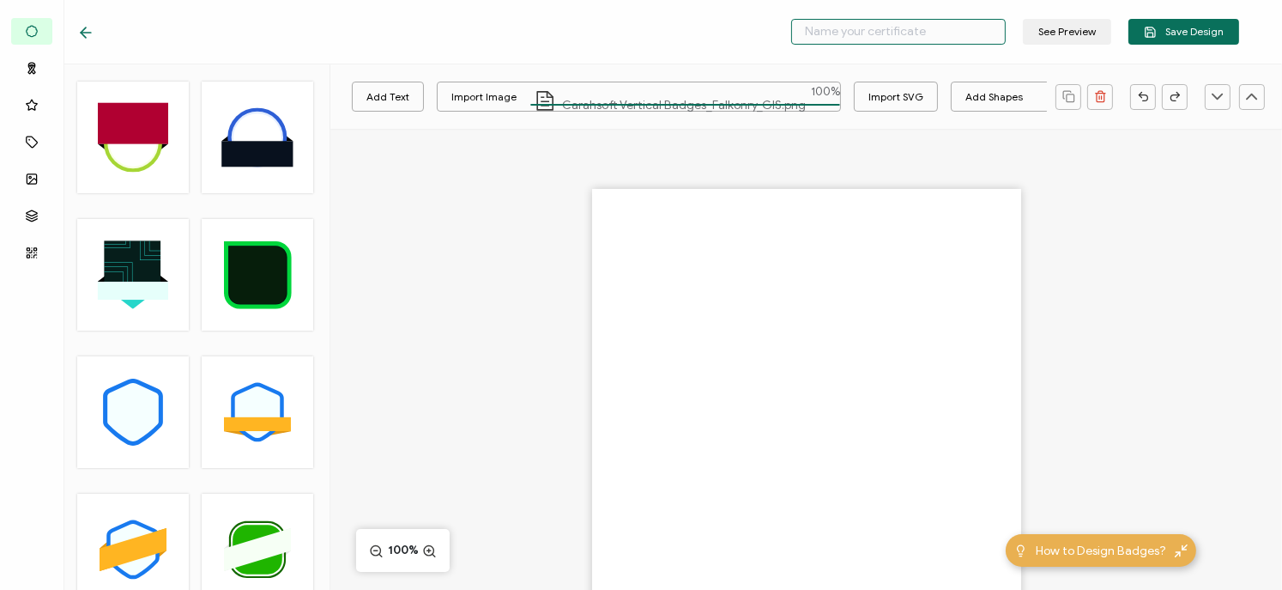
click at [871, 36] on input "text" at bounding box center [898, 32] width 215 height 26
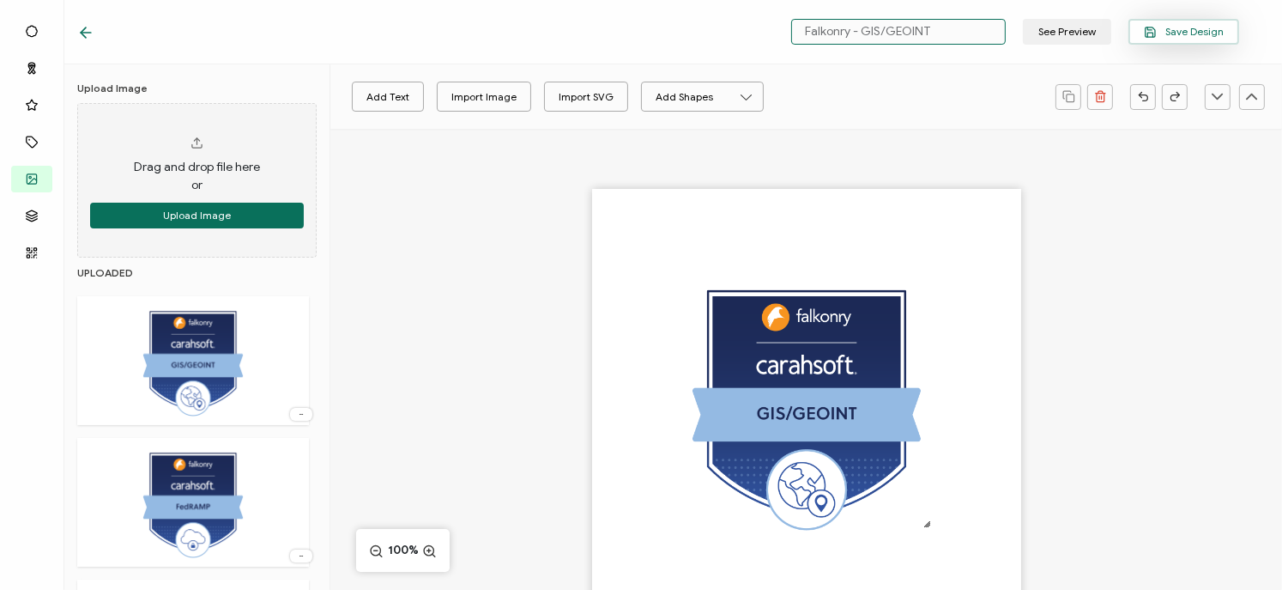
type input "Falkonry - GIS/GEOINT"
click at [1184, 34] on span "Save Design" at bounding box center [1184, 32] width 80 height 13
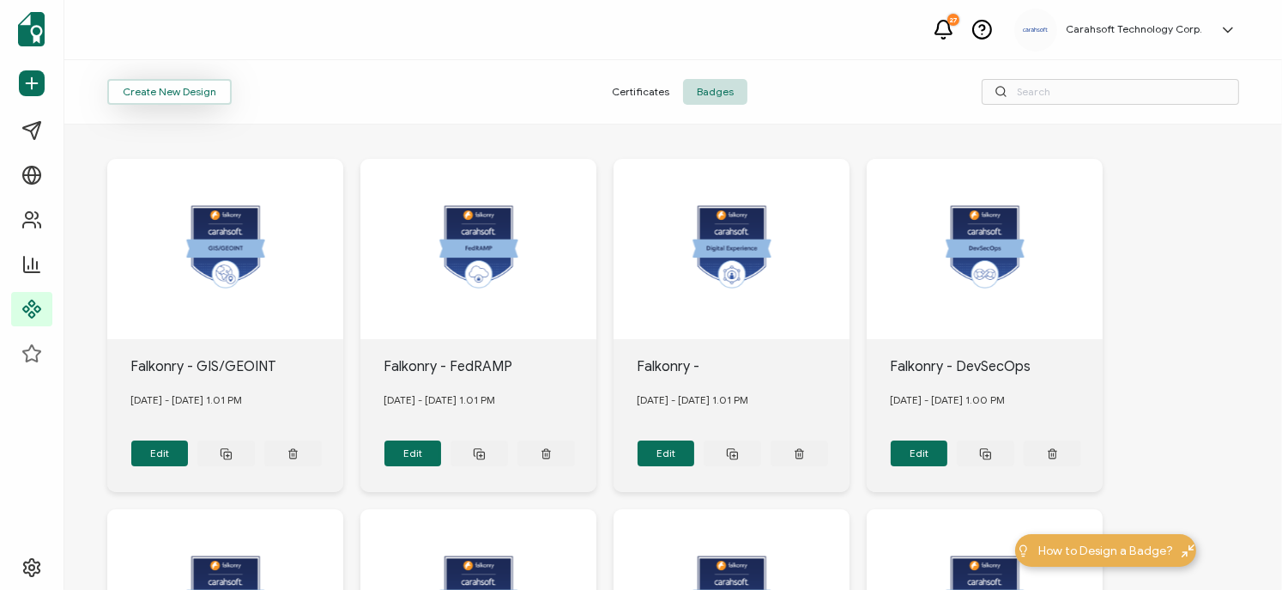
click at [163, 92] on button "Create New Design" at bounding box center [169, 92] width 124 height 26
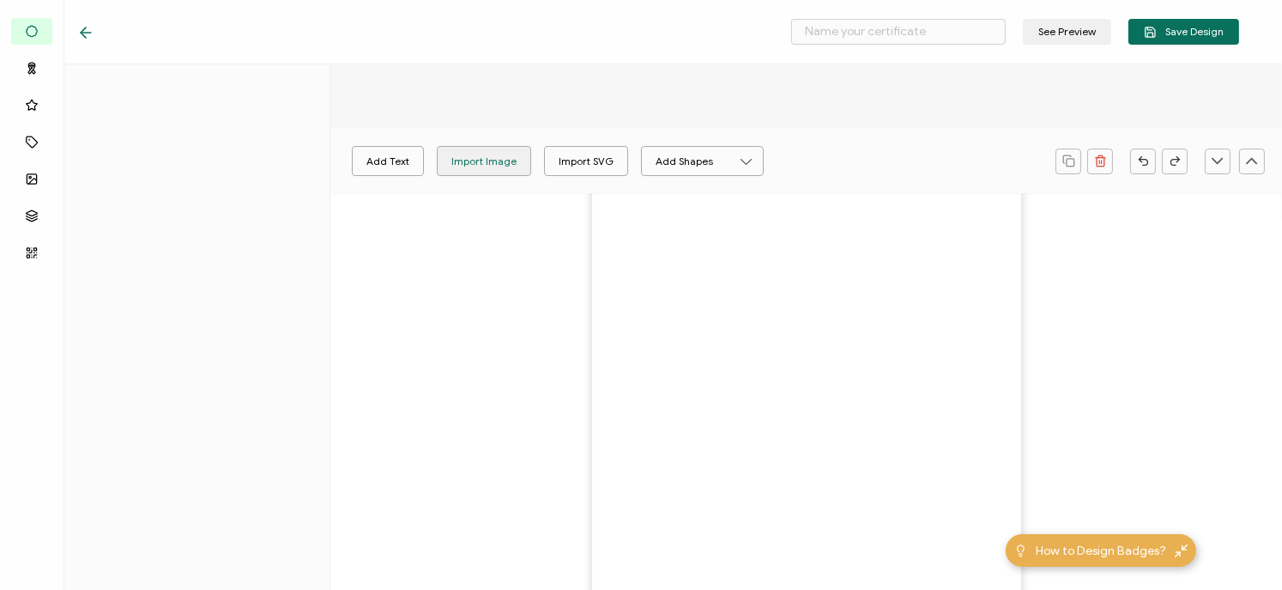
click at [494, 172] on div "Import Image" at bounding box center [483, 161] width 65 height 30
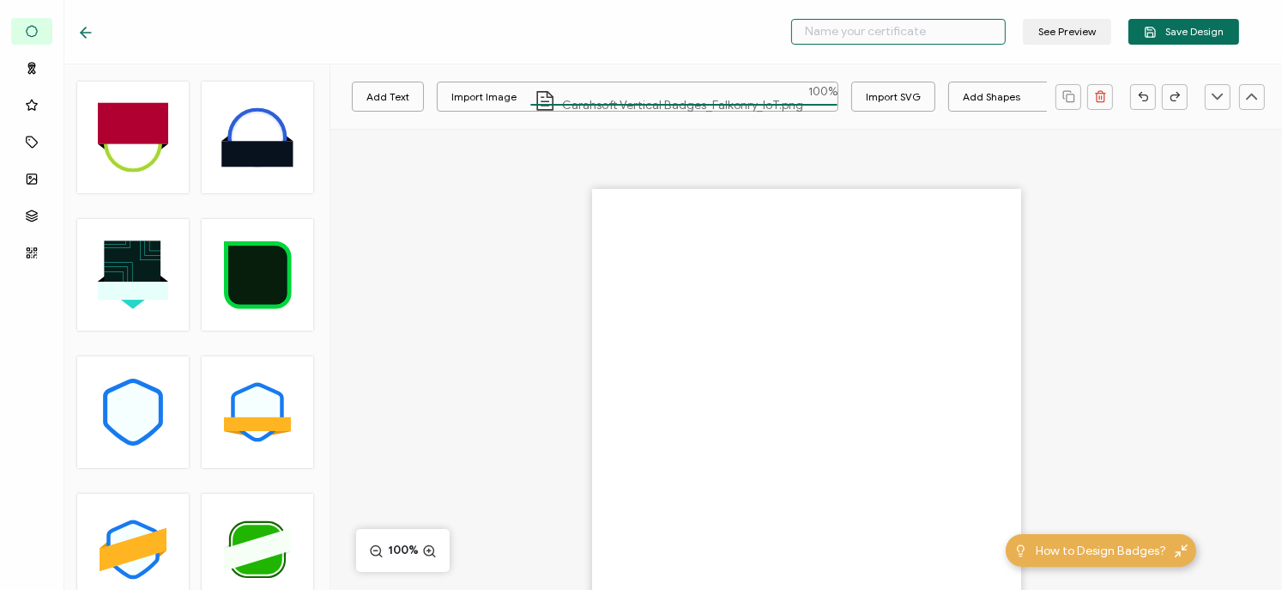
click at [914, 27] on input "text" at bounding box center [898, 32] width 215 height 26
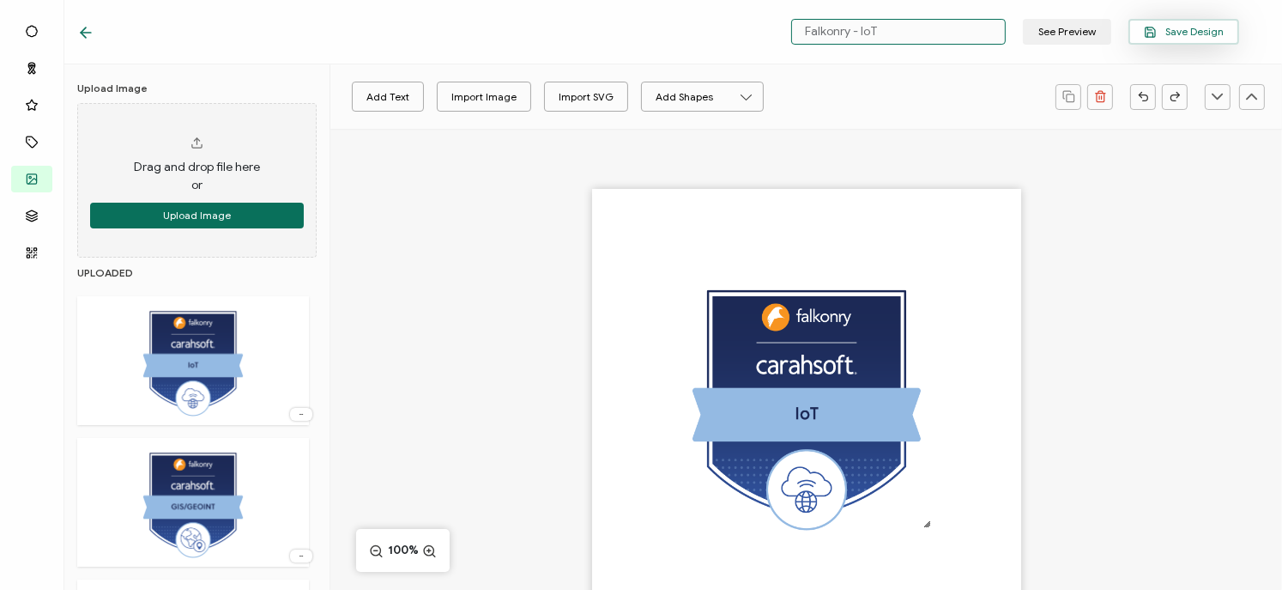
type input "Falkonry - IoT"
click at [1153, 33] on icon "button" at bounding box center [1150, 35] width 5 height 4
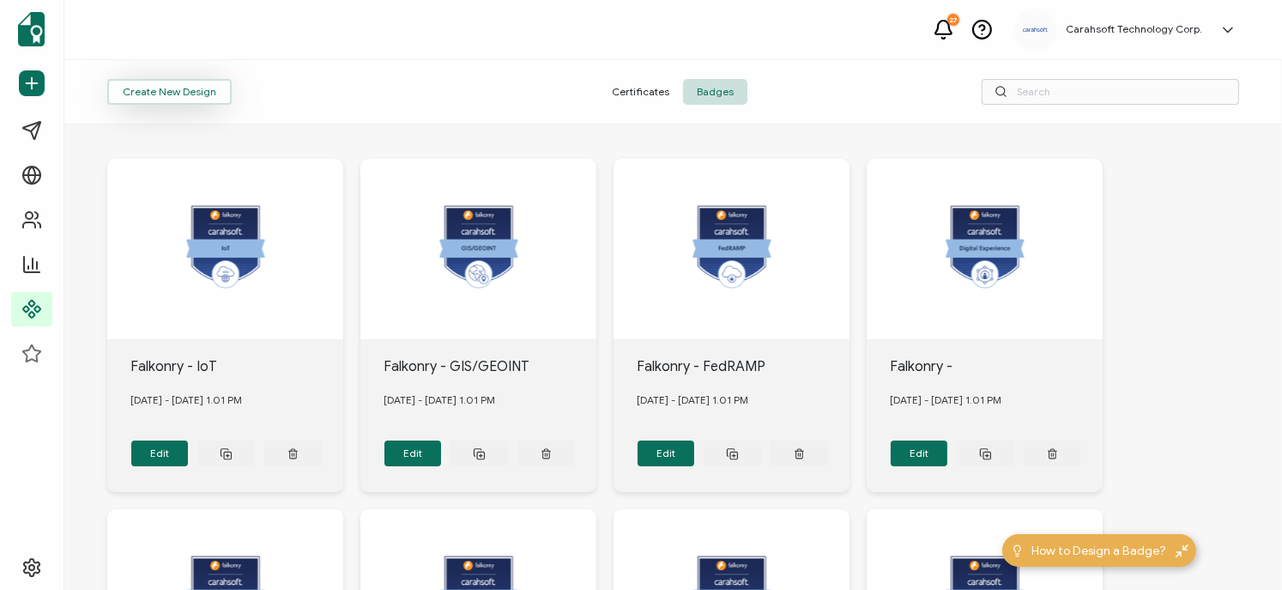
click at [128, 92] on button "Create New Design" at bounding box center [169, 92] width 124 height 26
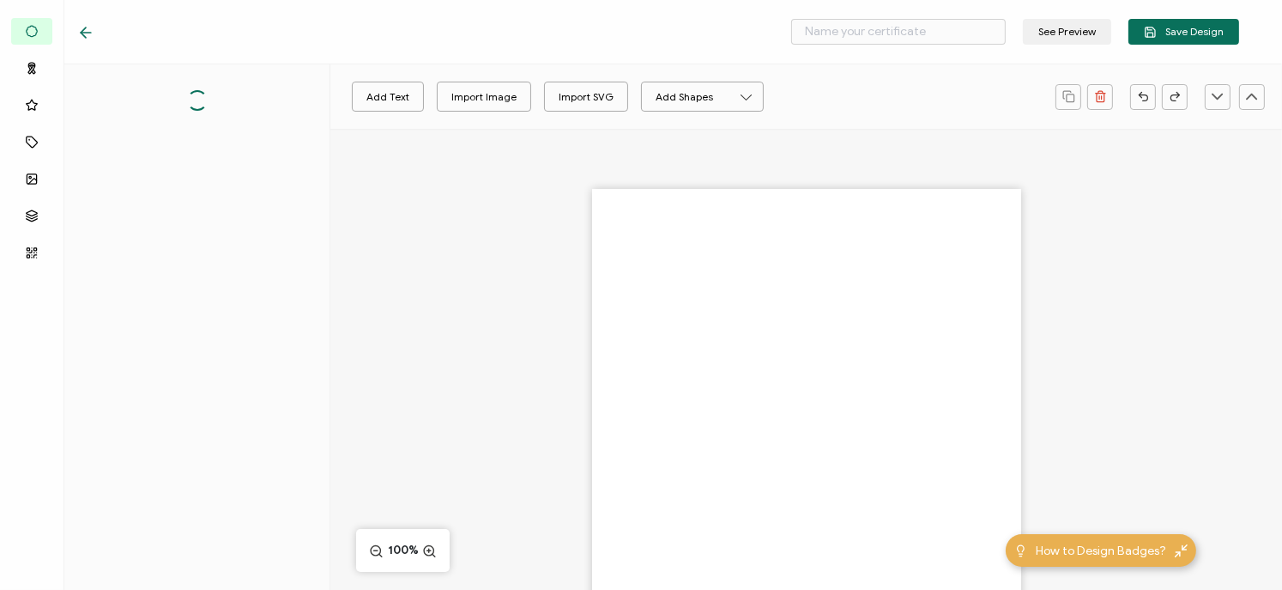
click at [473, 160] on div at bounding box center [806, 433] width 952 height 609
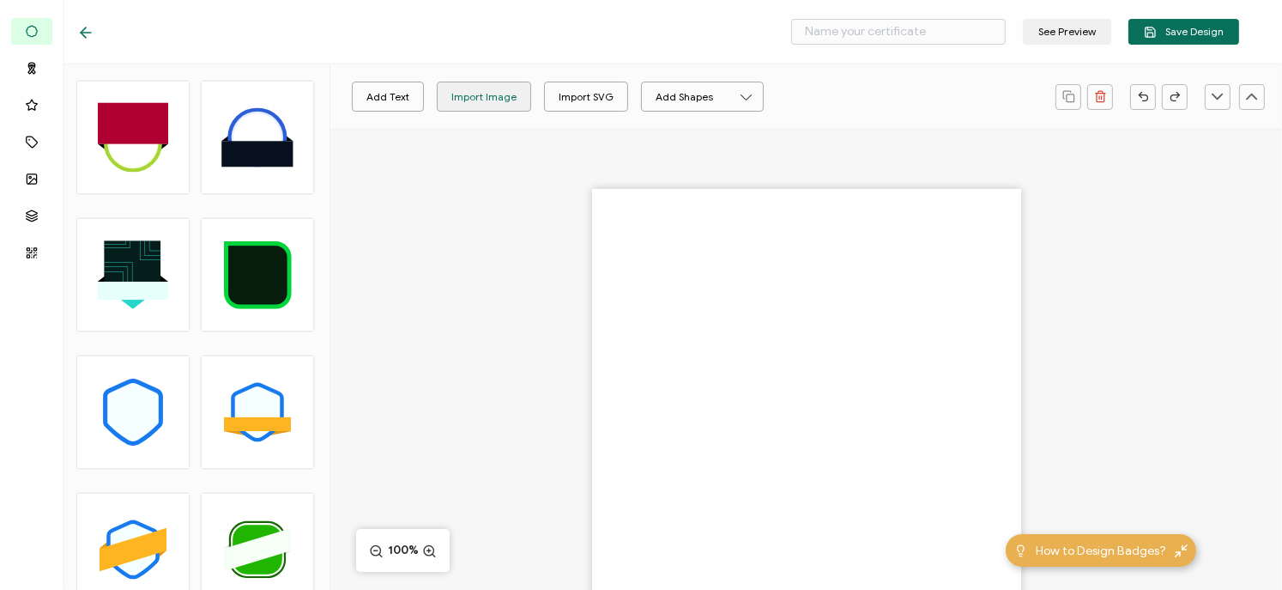
click at [481, 106] on div "Import Image" at bounding box center [483, 97] width 65 height 30
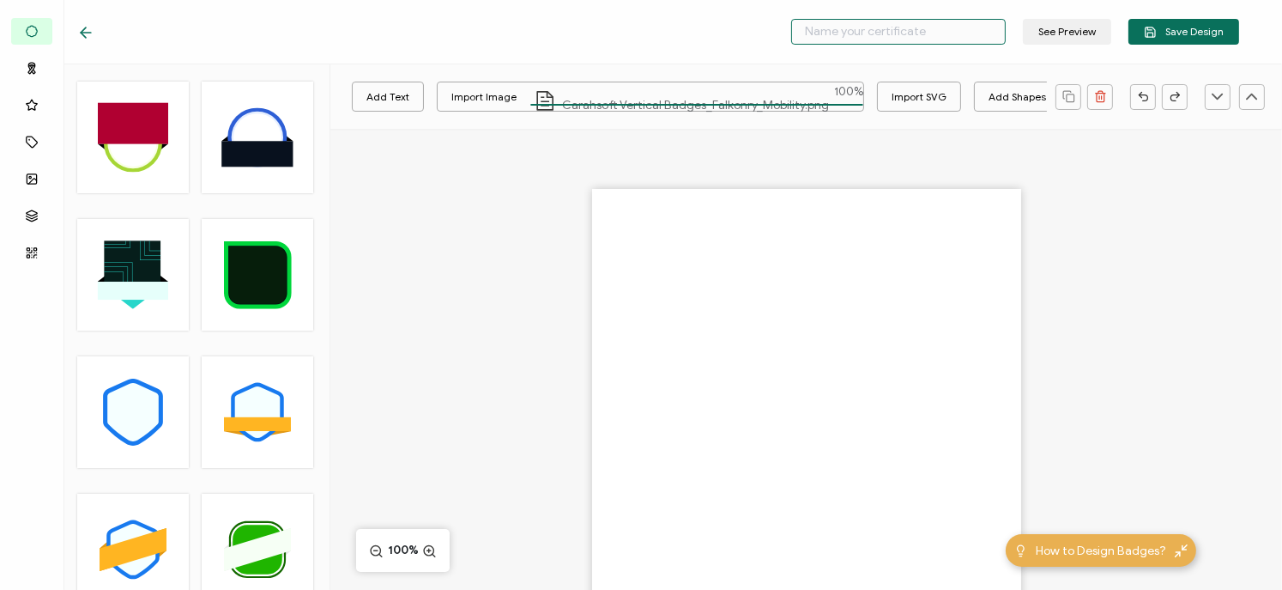
click at [860, 36] on input "text" at bounding box center [898, 32] width 215 height 26
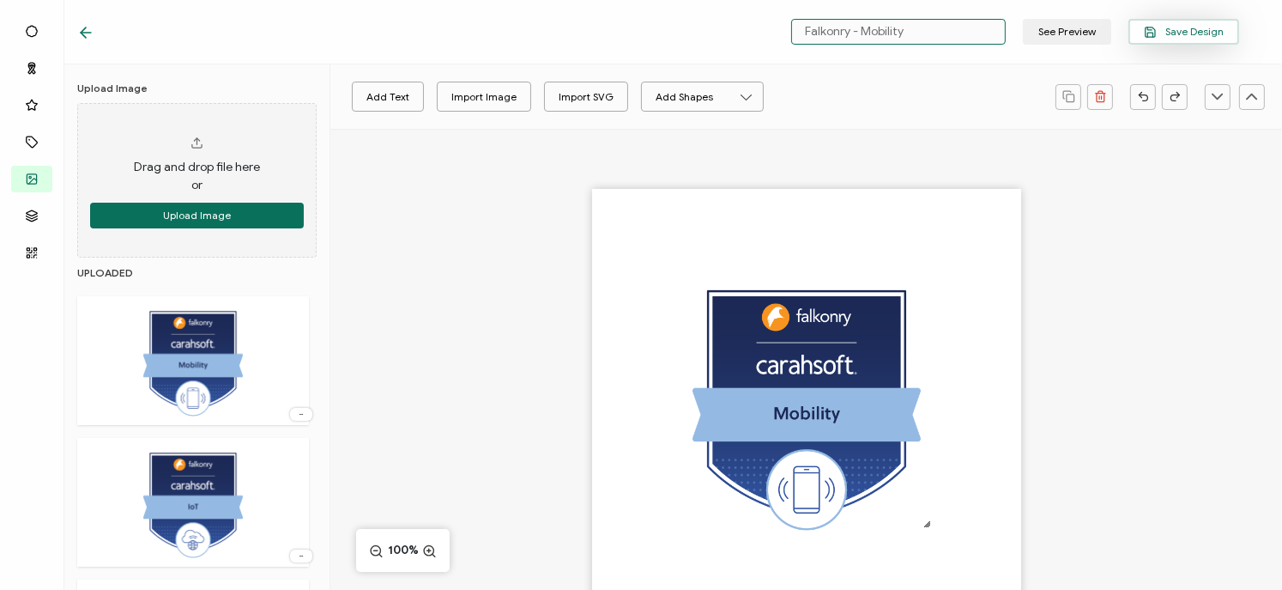
type input "Falkonry - Mobility"
click at [1176, 32] on span "Save Design" at bounding box center [1184, 32] width 80 height 13
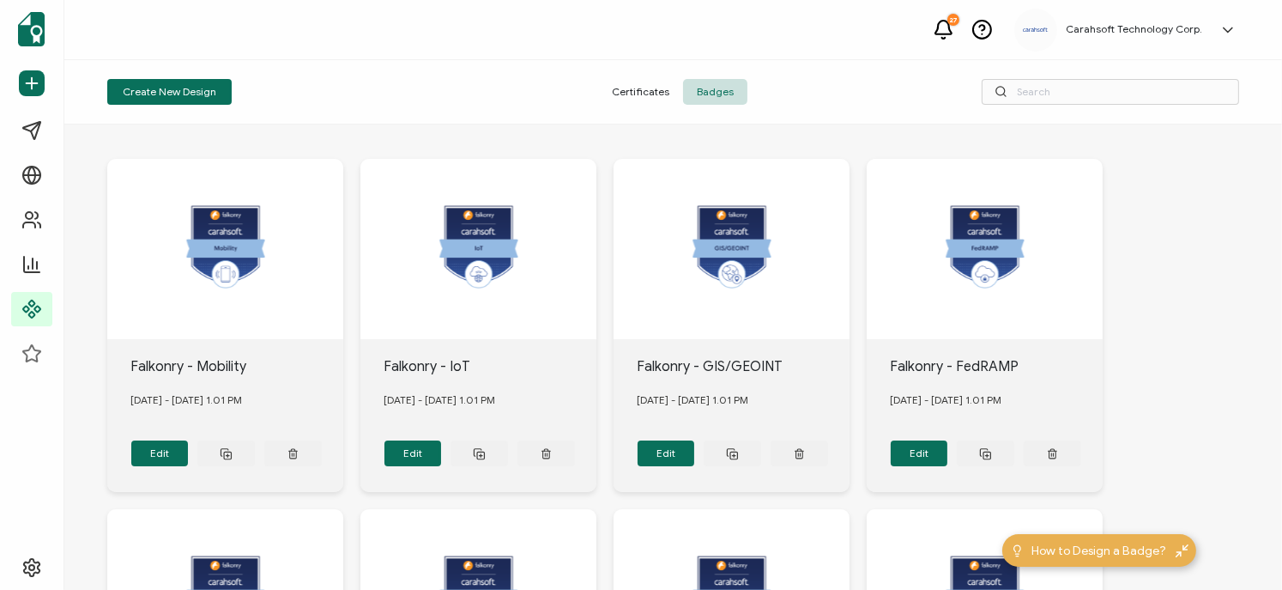
click at [168, 108] on div "Create New Design Certificates Badges" at bounding box center [673, 92] width 1218 height 64
click at [167, 99] on button "Create New Design" at bounding box center [169, 92] width 124 height 26
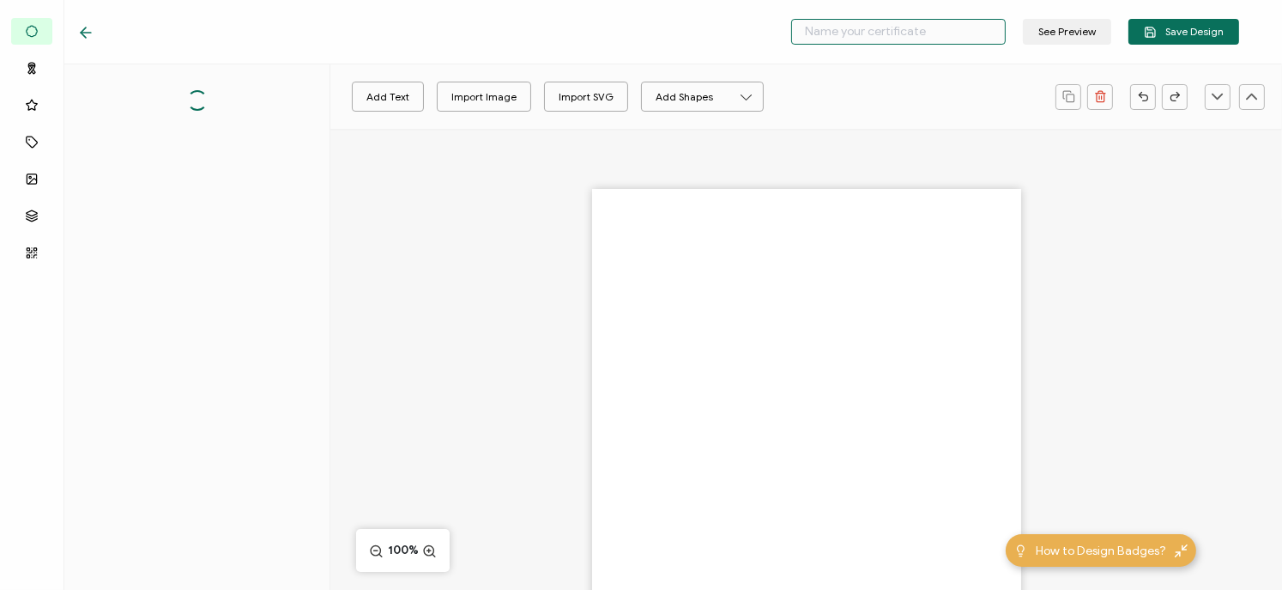
click at [845, 30] on input "text" at bounding box center [898, 32] width 215 height 26
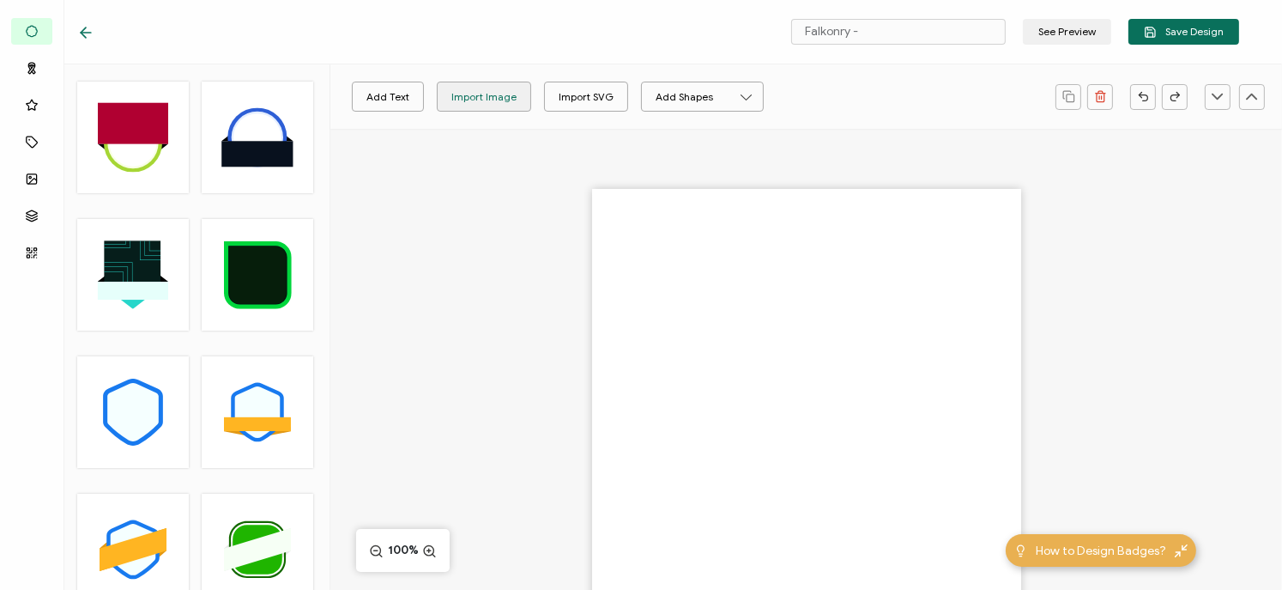
click at [438, 89] on div "Import Image" at bounding box center [484, 97] width 93 height 30
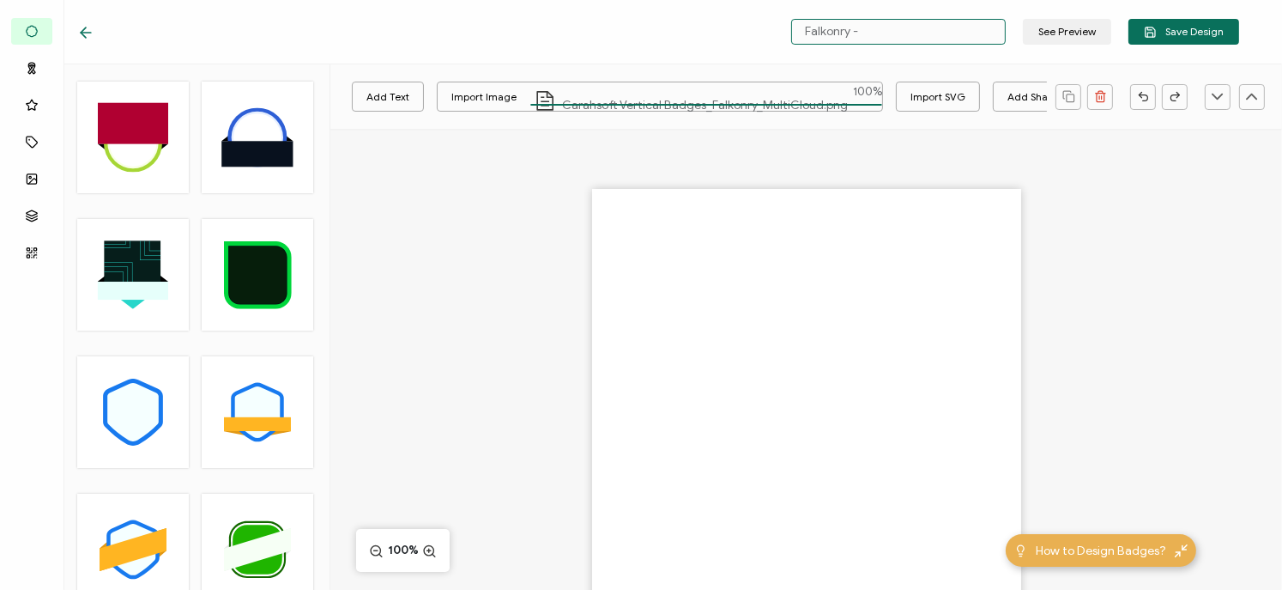
click at [910, 26] on input "Falkonry -" at bounding box center [898, 32] width 215 height 26
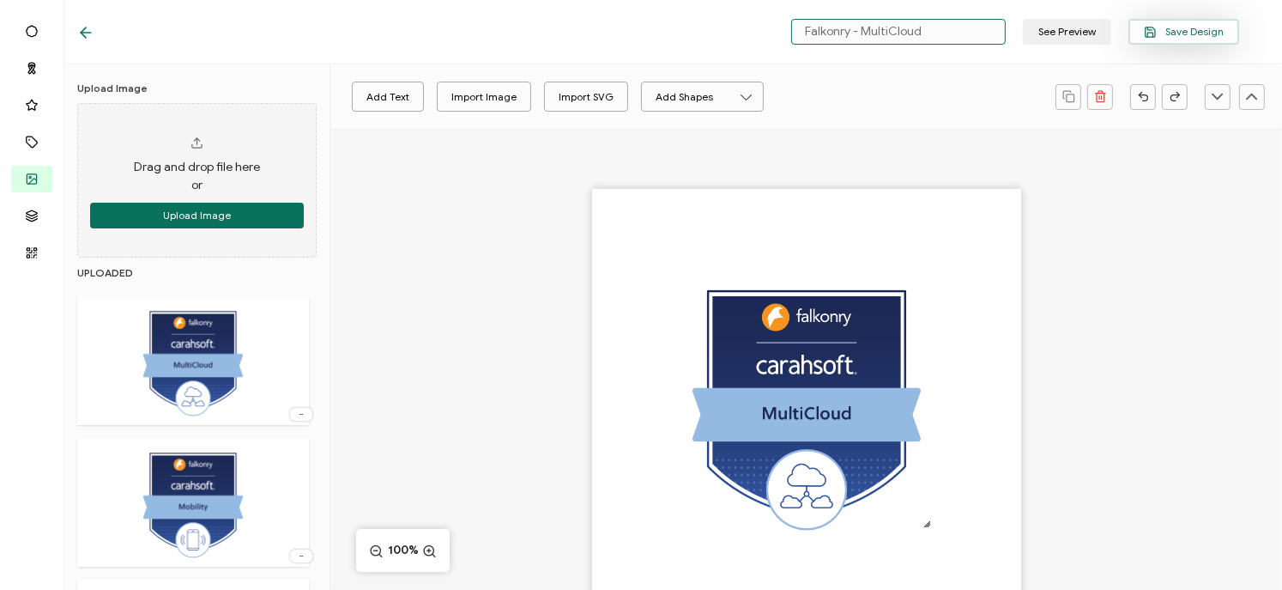
type input "Falkonry - MultiCloud"
click at [1165, 33] on span "Save Design" at bounding box center [1184, 32] width 80 height 13
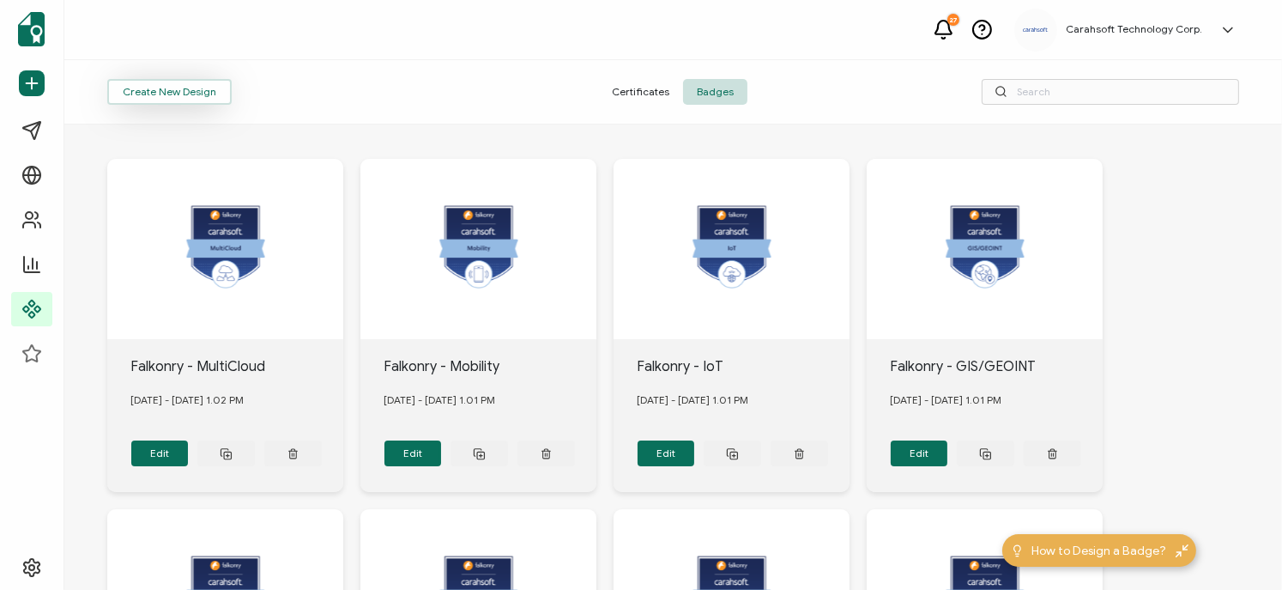
click at [191, 92] on button "Create New Design" at bounding box center [169, 92] width 124 height 26
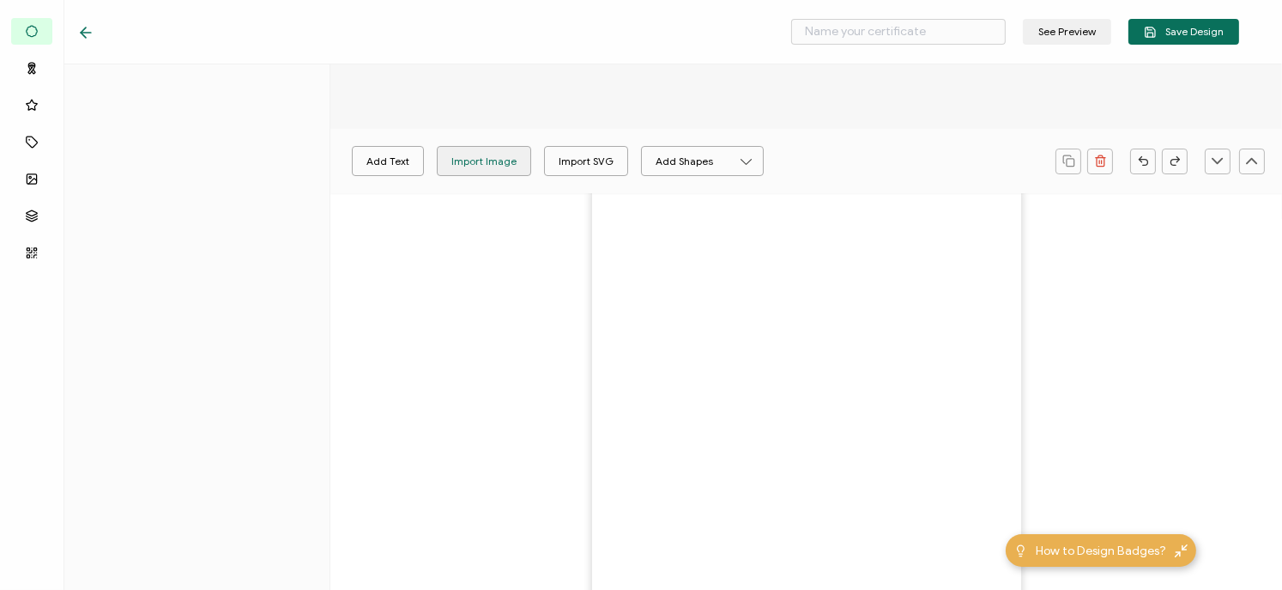
click at [511, 157] on div "Add Text Import Image Import SVG Add Shapes Rectangle Ellipse 100%" at bounding box center [806, 433] width 952 height 609
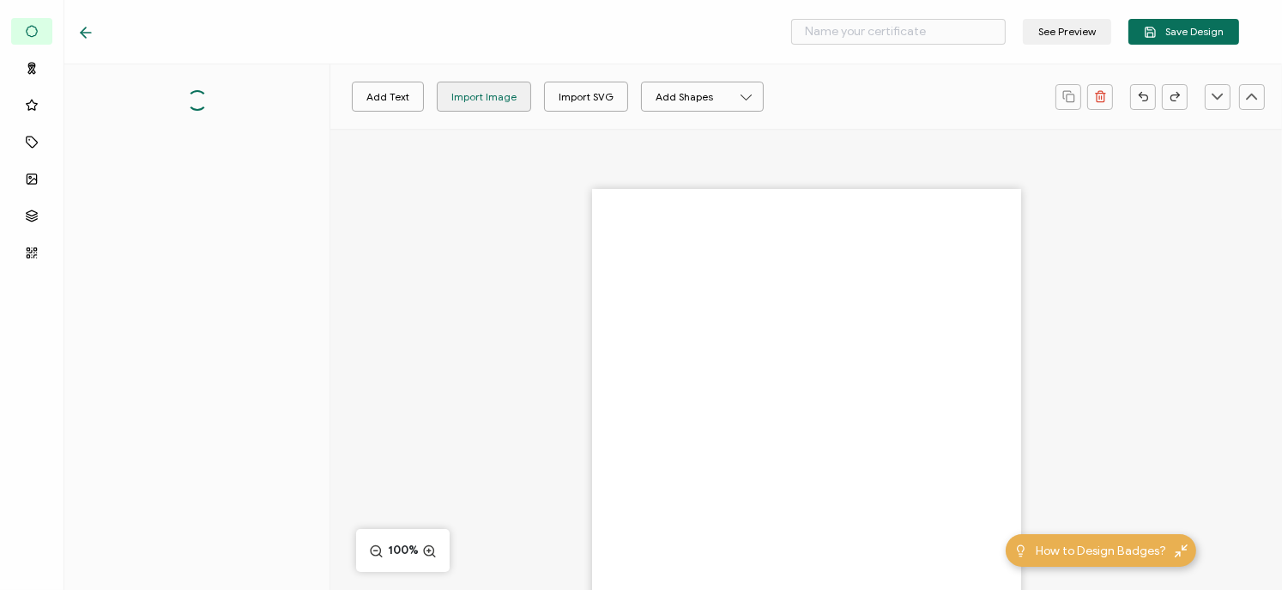
click at [474, 109] on div "Import Image" at bounding box center [483, 97] width 65 height 30
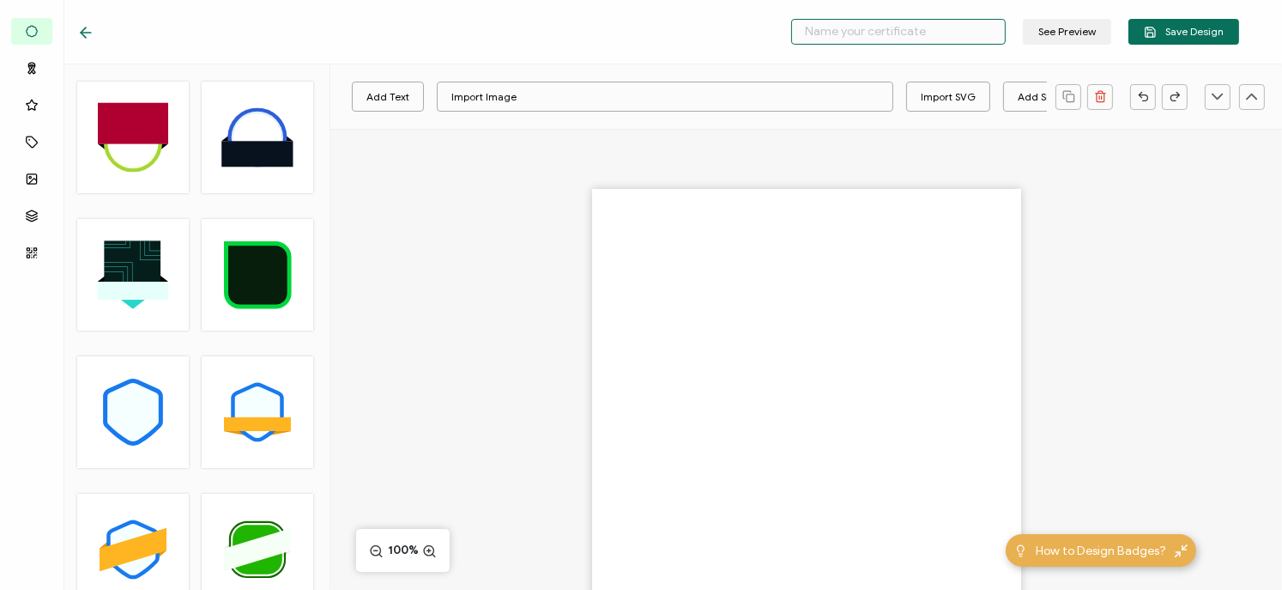
click at [912, 40] on input "text" at bounding box center [898, 32] width 215 height 26
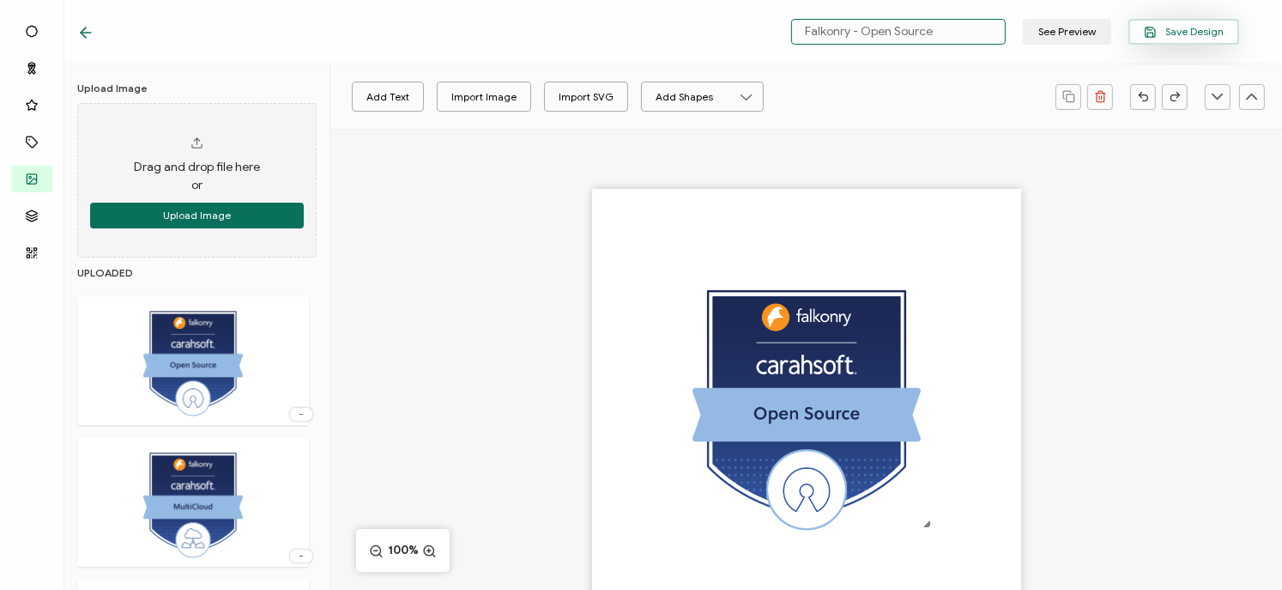
type input "Falkonry - Open Source"
click at [1232, 39] on button "Save Design" at bounding box center [1184, 32] width 111 height 26
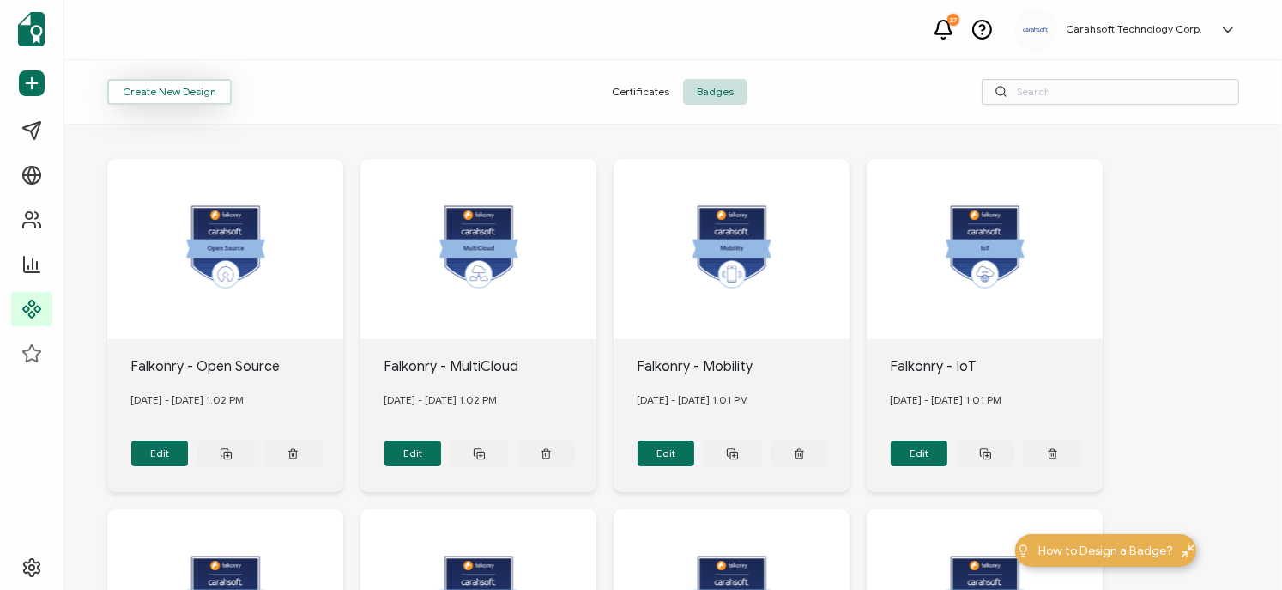
click at [202, 100] on button "Create New Design" at bounding box center [169, 92] width 124 height 26
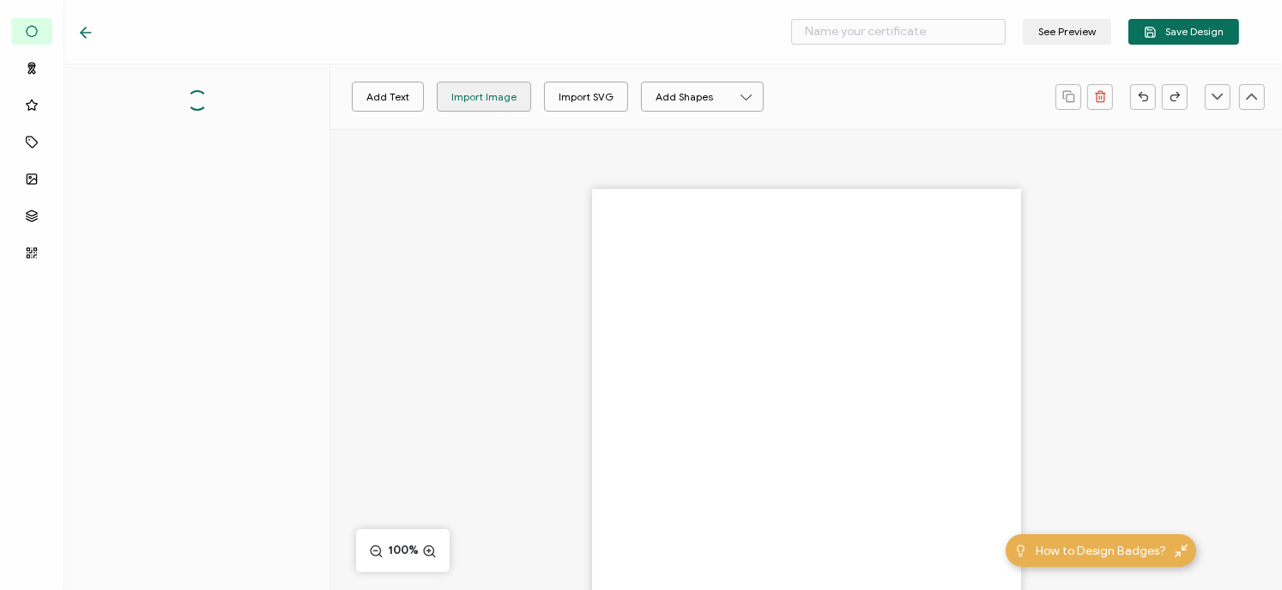
click at [485, 94] on div "Import Image" at bounding box center [483, 97] width 65 height 30
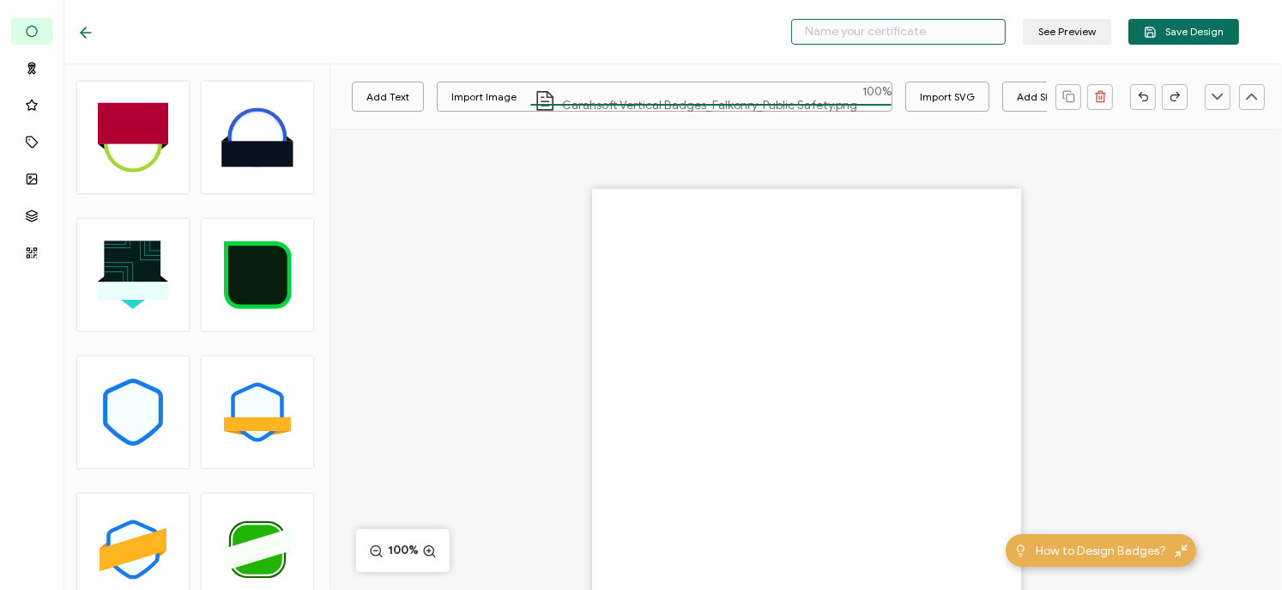
click at [905, 39] on input "text" at bounding box center [898, 32] width 215 height 26
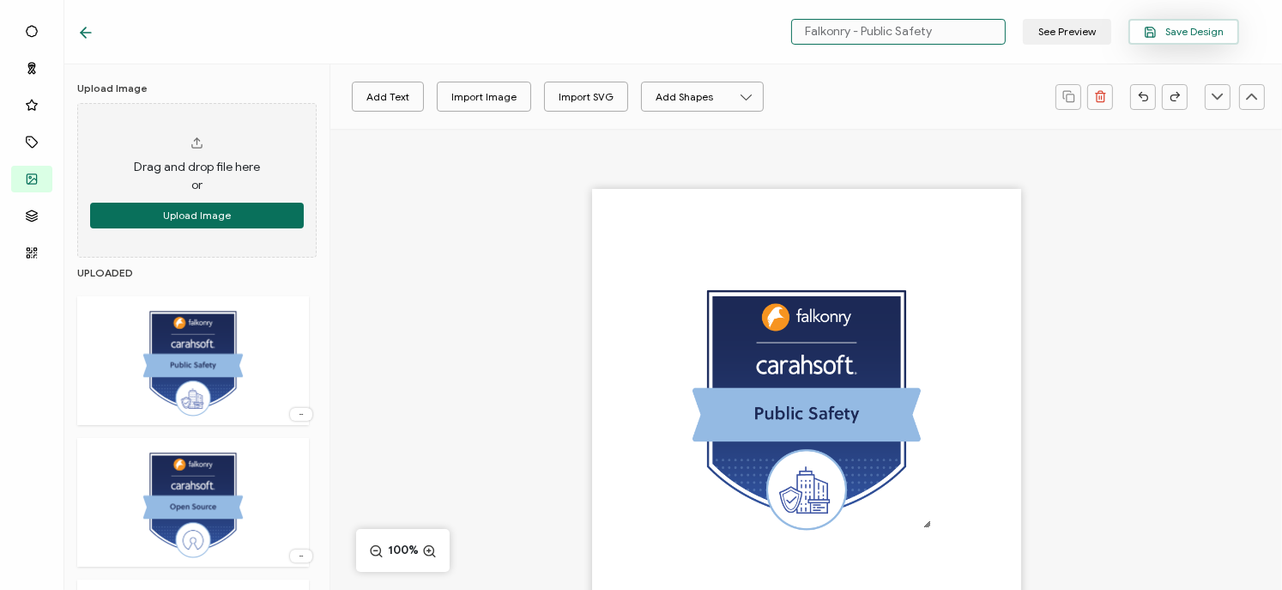
type input "Falkonry - Public Safety"
click at [1187, 34] on span "Save Design" at bounding box center [1184, 32] width 80 height 13
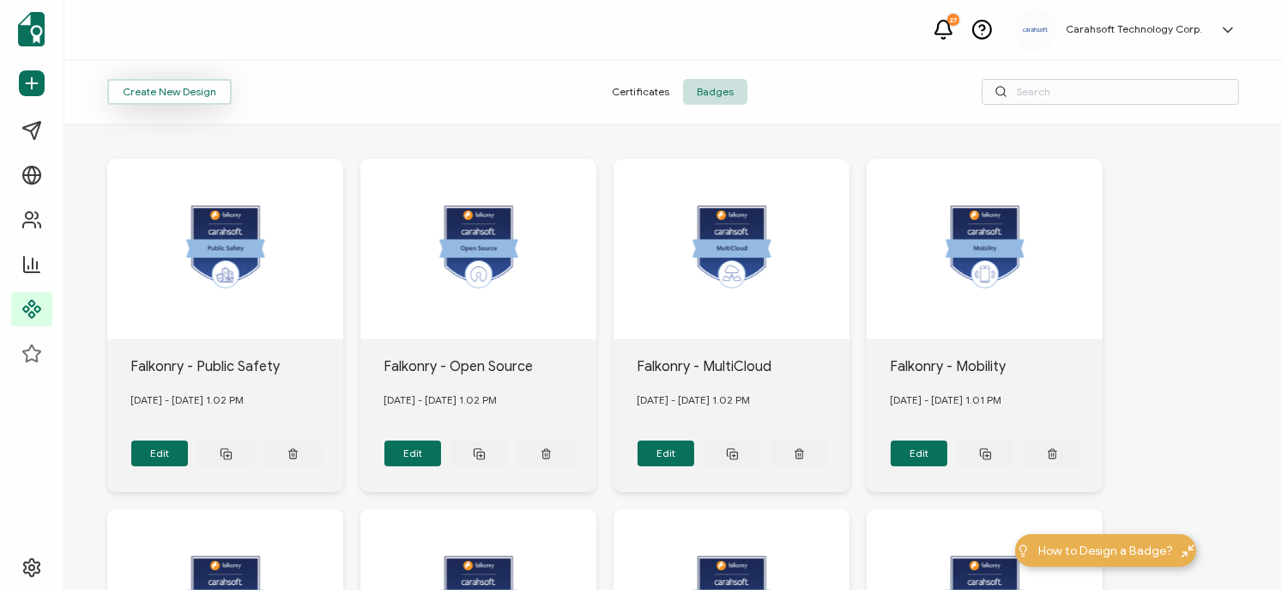
click at [173, 88] on button "Create New Design" at bounding box center [169, 92] width 124 height 26
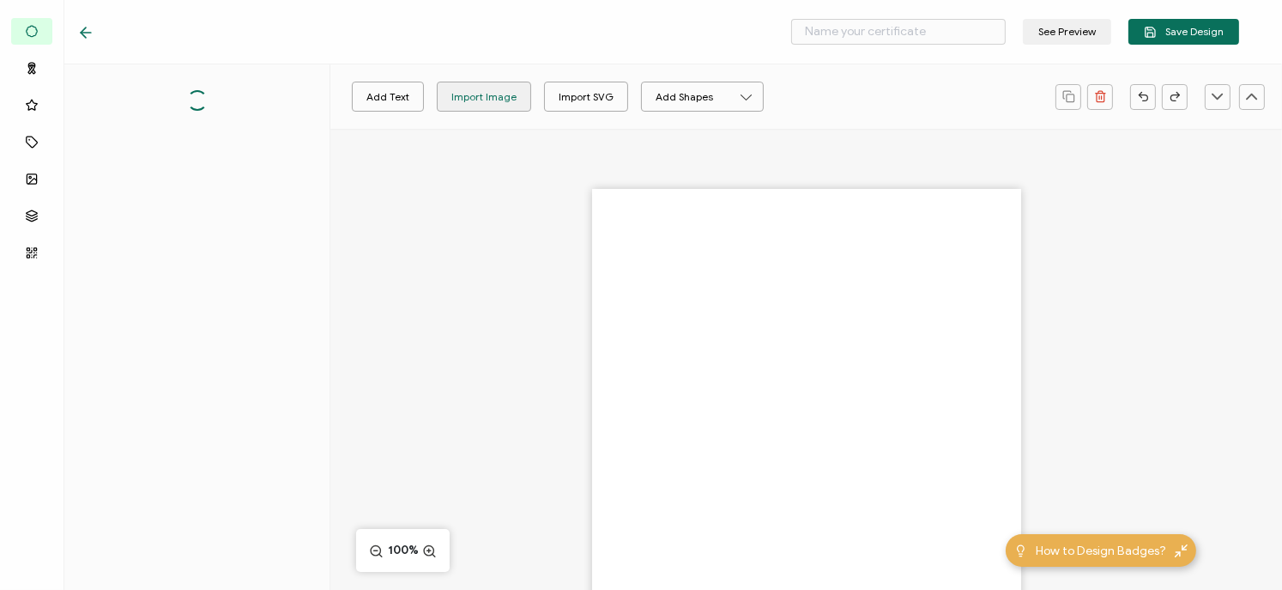
click at [479, 87] on div "Import Image" at bounding box center [483, 97] width 65 height 30
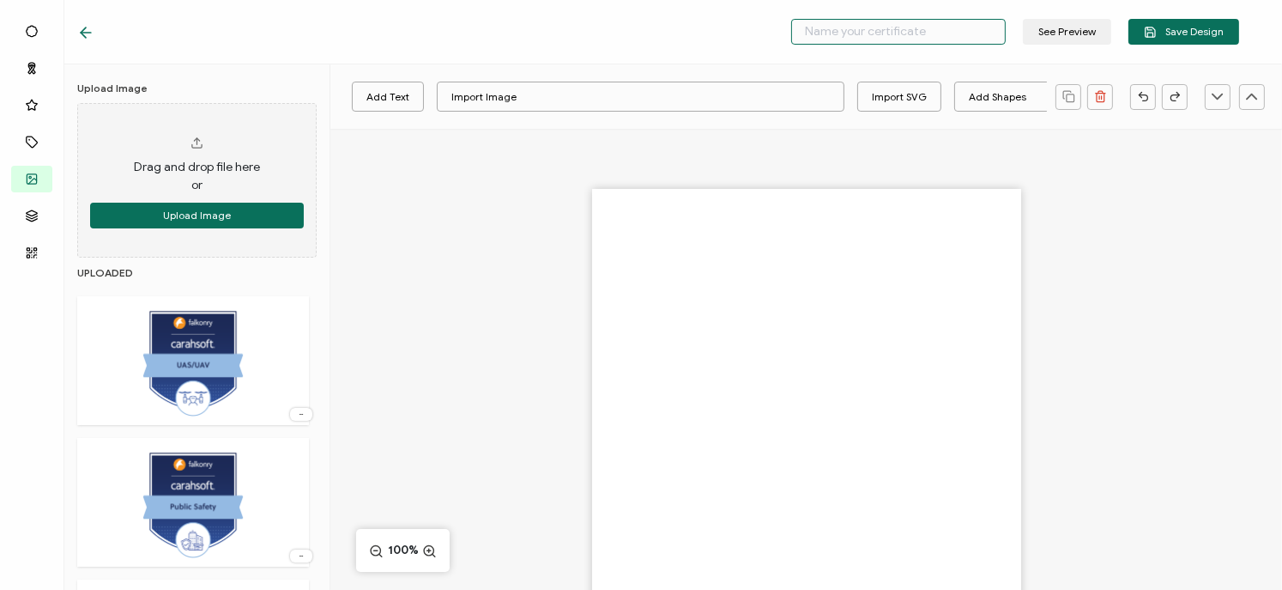
click at [824, 29] on input "text" at bounding box center [898, 32] width 215 height 26
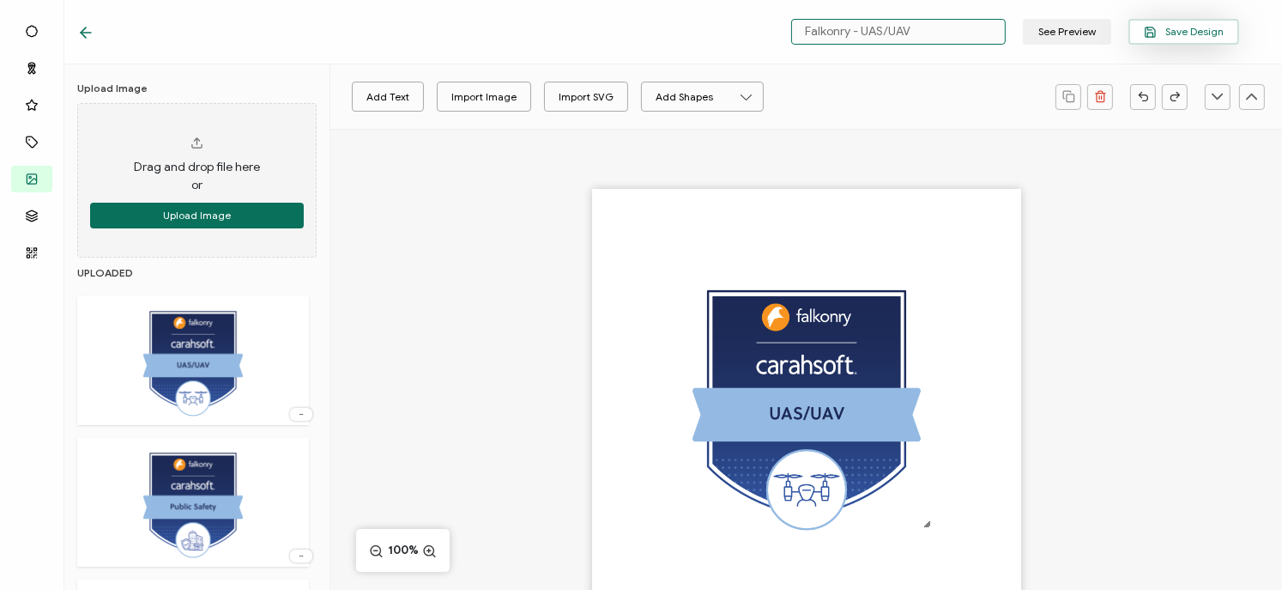
type input "Falkonry - UAS/UAV"
click at [1206, 39] on button "Save Design" at bounding box center [1184, 32] width 111 height 26
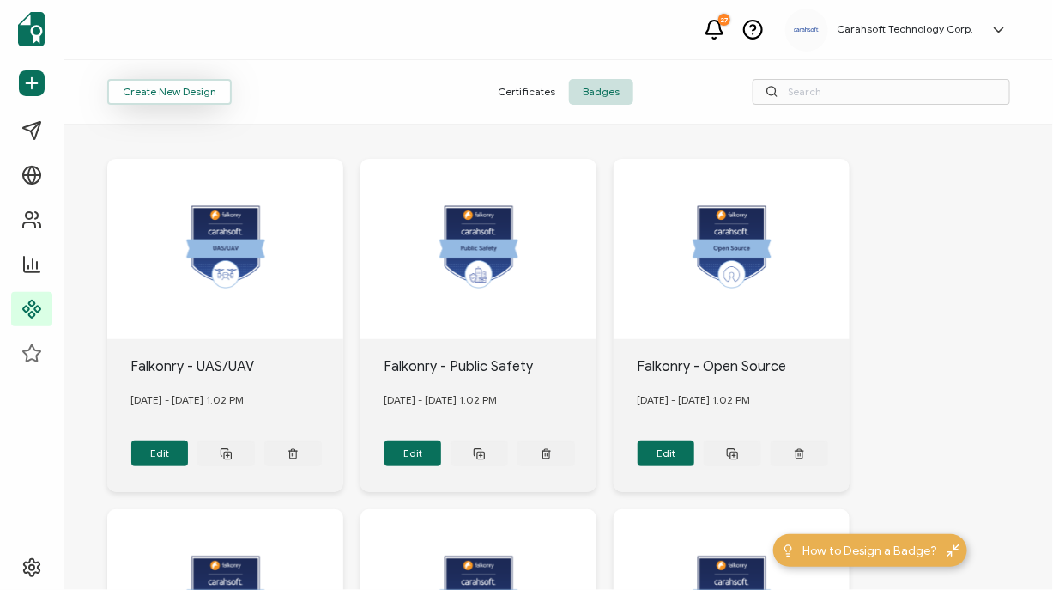
click at [191, 94] on button "Create New Design" at bounding box center [169, 92] width 124 height 26
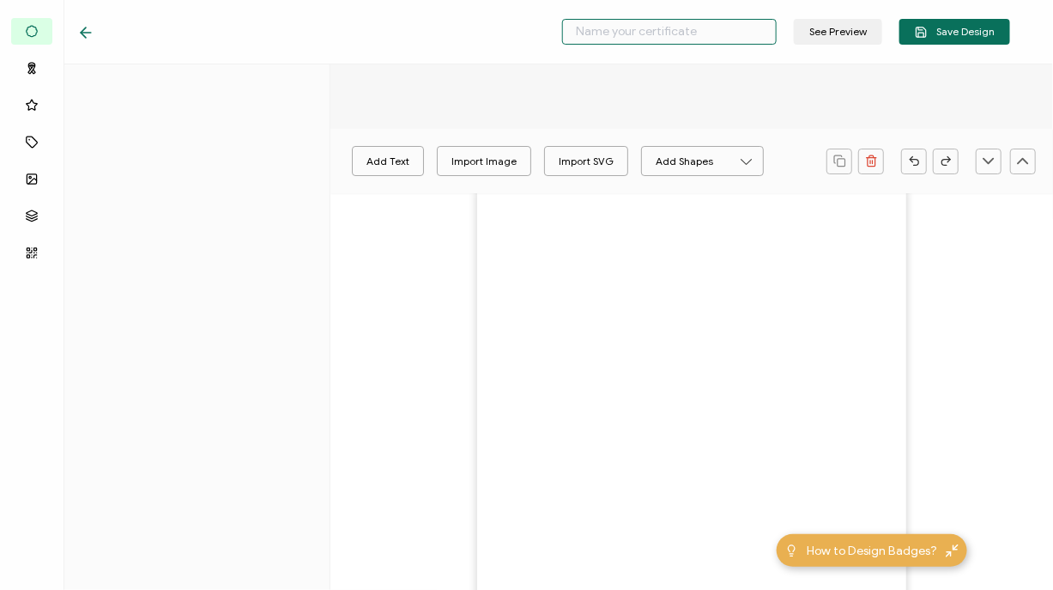
click at [645, 35] on input "text" at bounding box center [669, 32] width 215 height 26
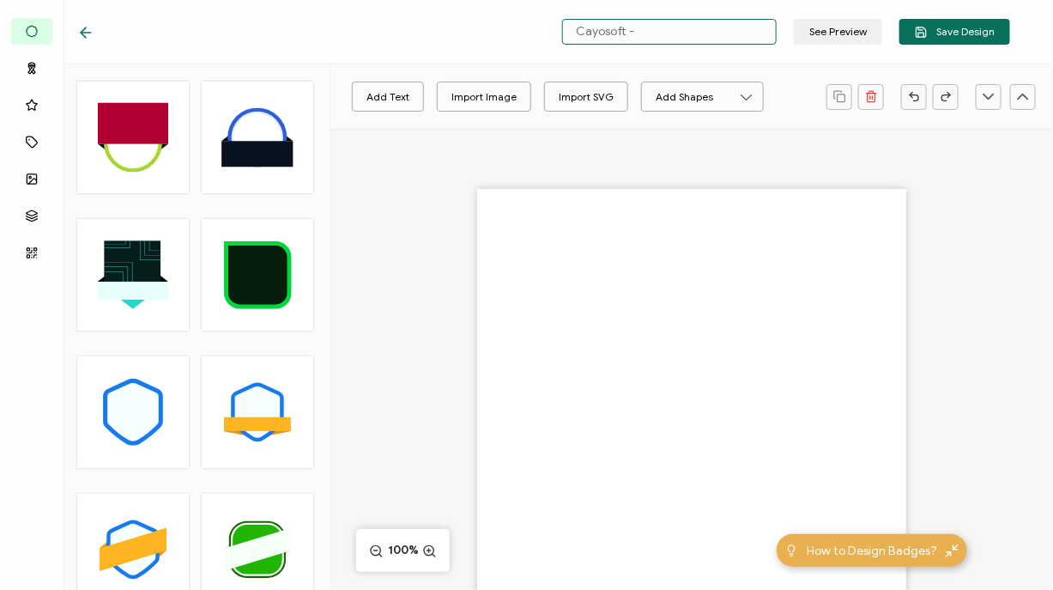
type input "Cayosoft -"
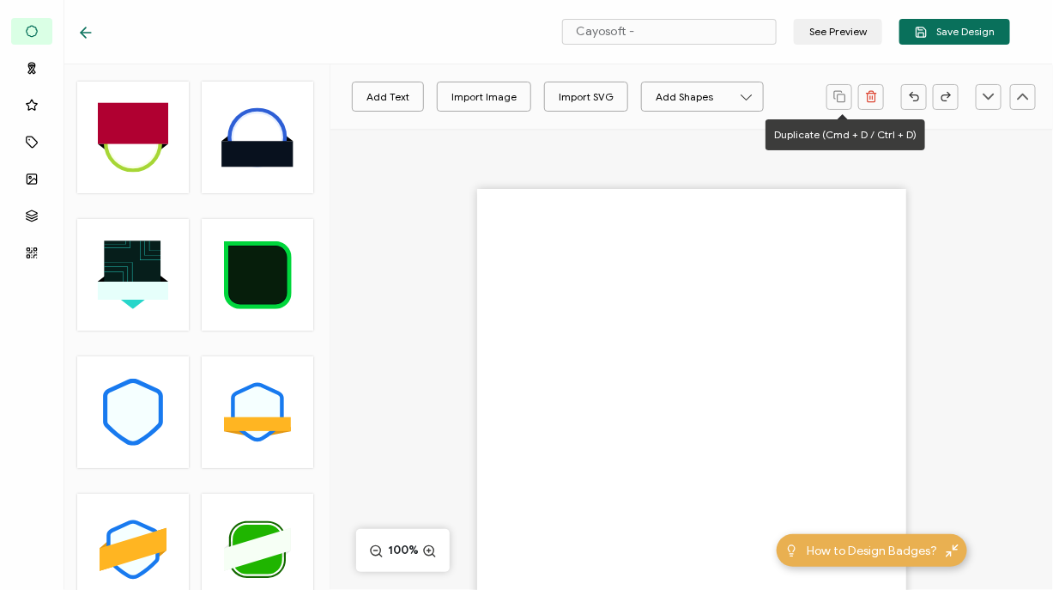
click at [952, 221] on div at bounding box center [691, 433] width 723 height 609
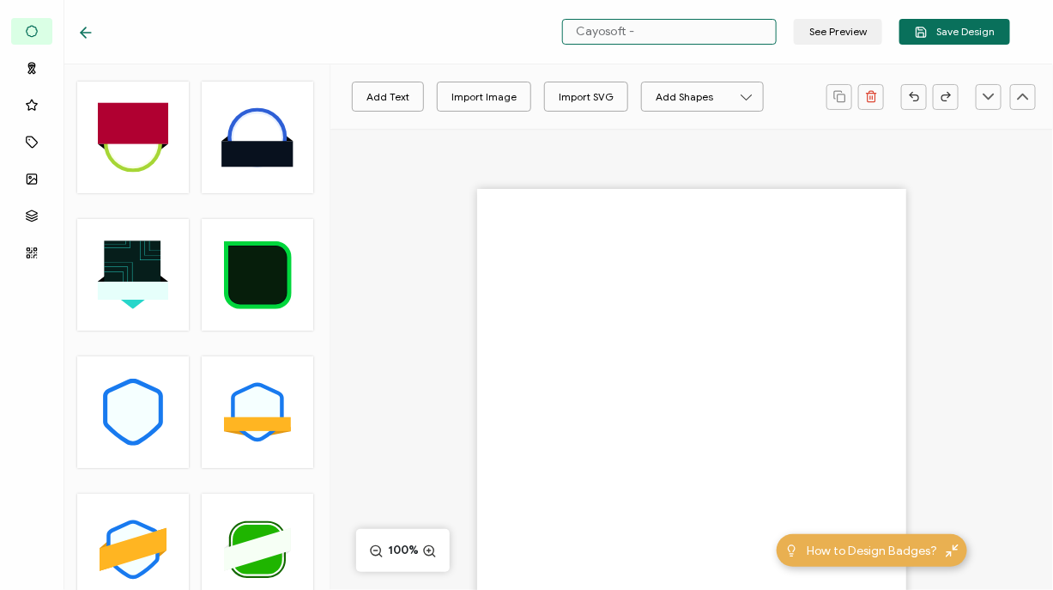
click at [631, 31] on input "Cayosoft -" at bounding box center [669, 32] width 215 height 26
click at [494, 99] on div "Import Image" at bounding box center [483, 97] width 65 height 30
click at [706, 39] on input "Cayosoft -" at bounding box center [669, 32] width 215 height 26
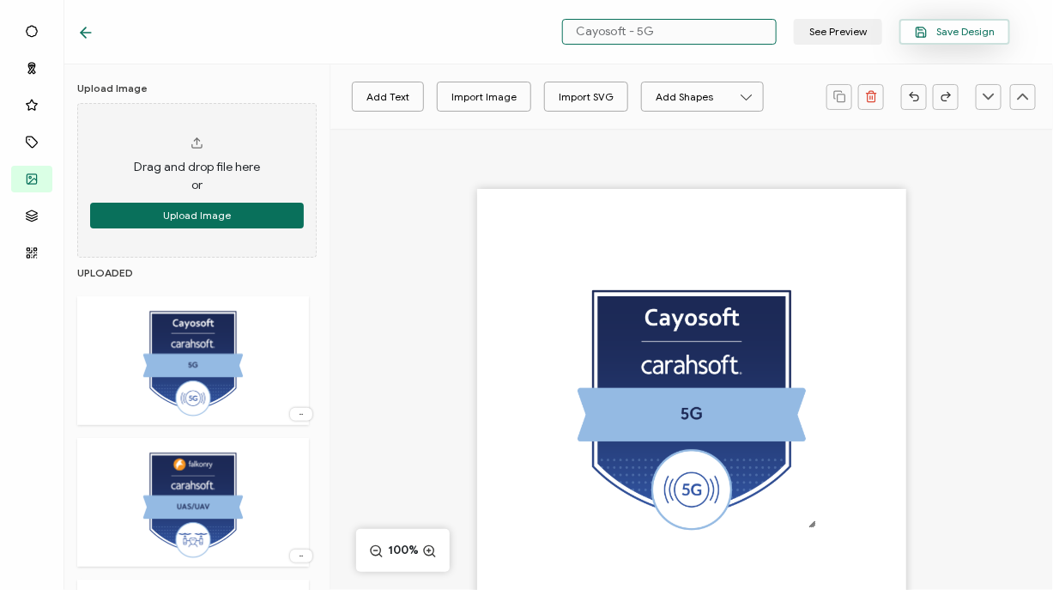
type input "Cayosoft - 5G"
click at [945, 32] on span "Save Design" at bounding box center [955, 32] width 80 height 13
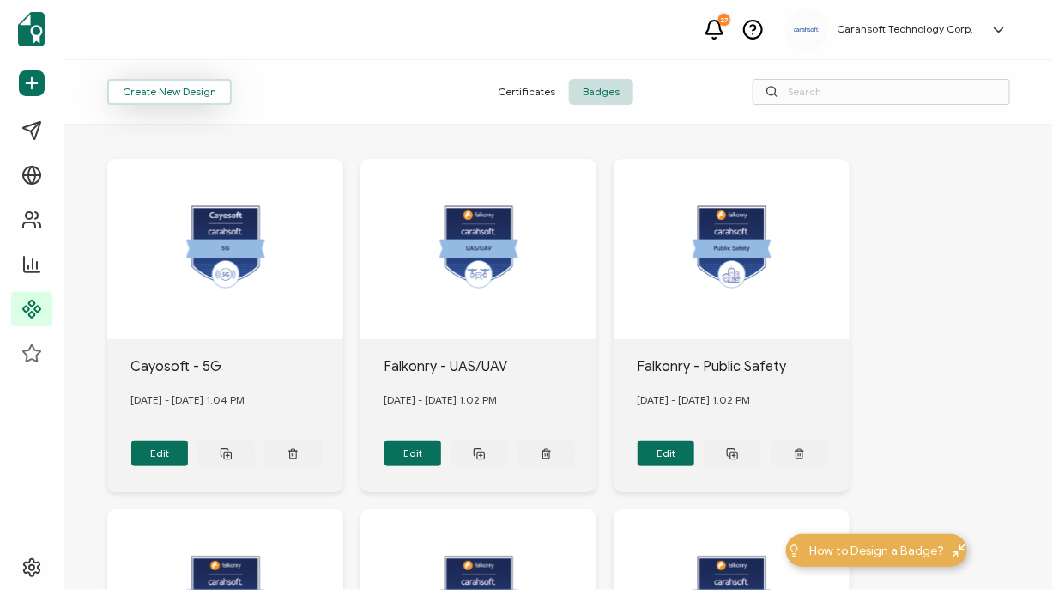
click at [129, 91] on button "Create New Design" at bounding box center [169, 92] width 124 height 26
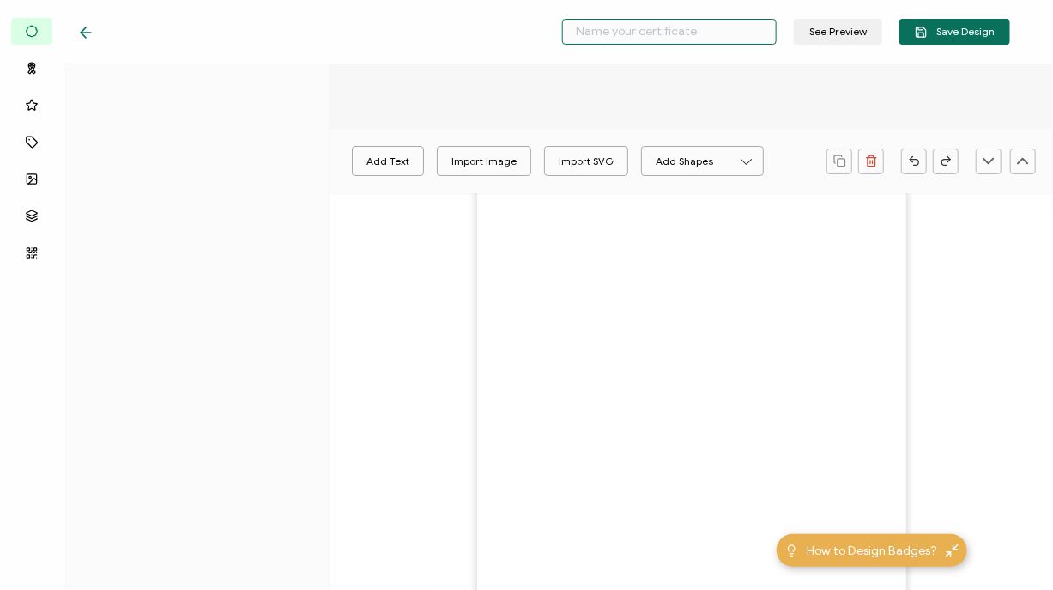
click at [699, 31] on input "text" at bounding box center [669, 32] width 215 height 26
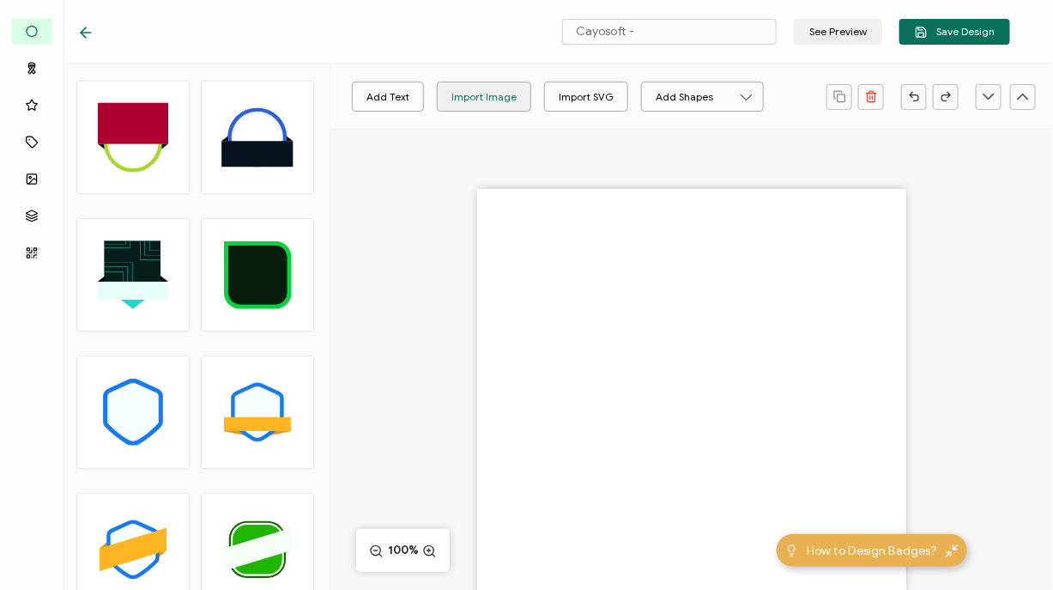
click at [463, 100] on div "Import Image" at bounding box center [483, 97] width 65 height 30
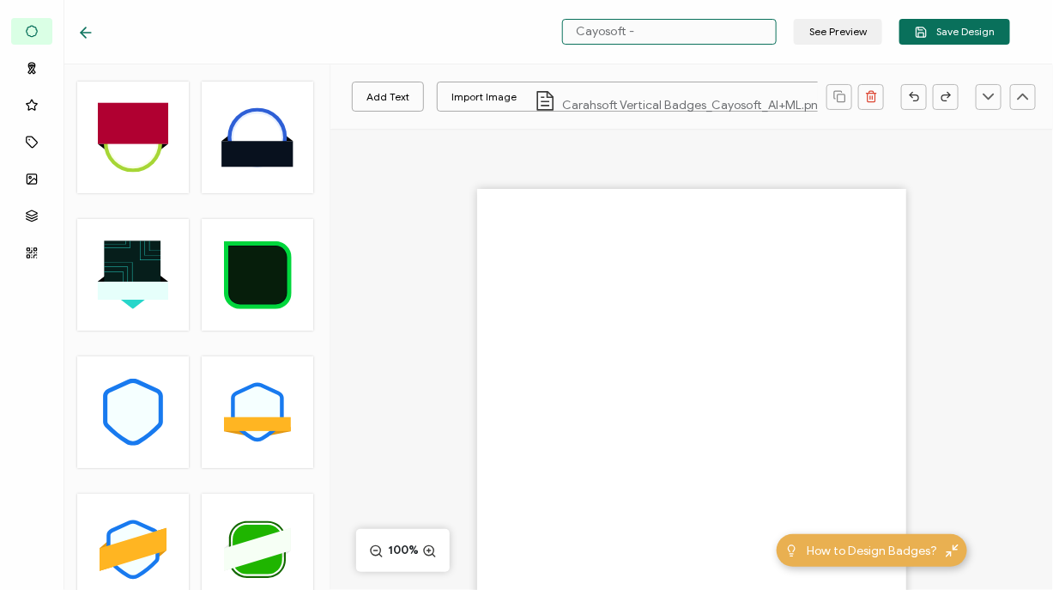
click at [685, 27] on input "Cayosoft -" at bounding box center [669, 32] width 215 height 26
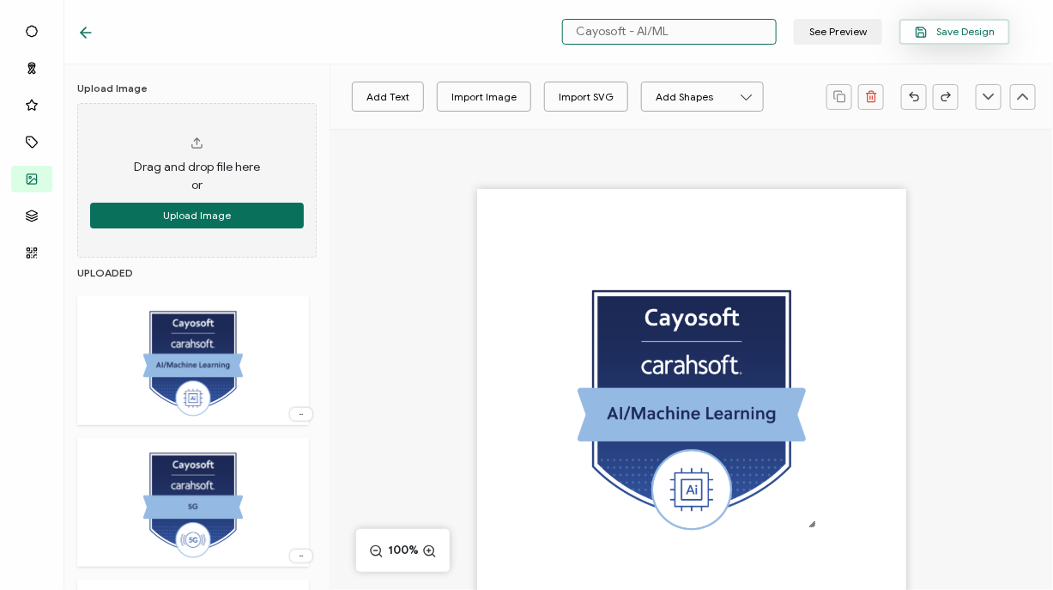
type input "Cayosoft - AI/ML"
click at [978, 31] on span "Save Design" at bounding box center [955, 32] width 80 height 13
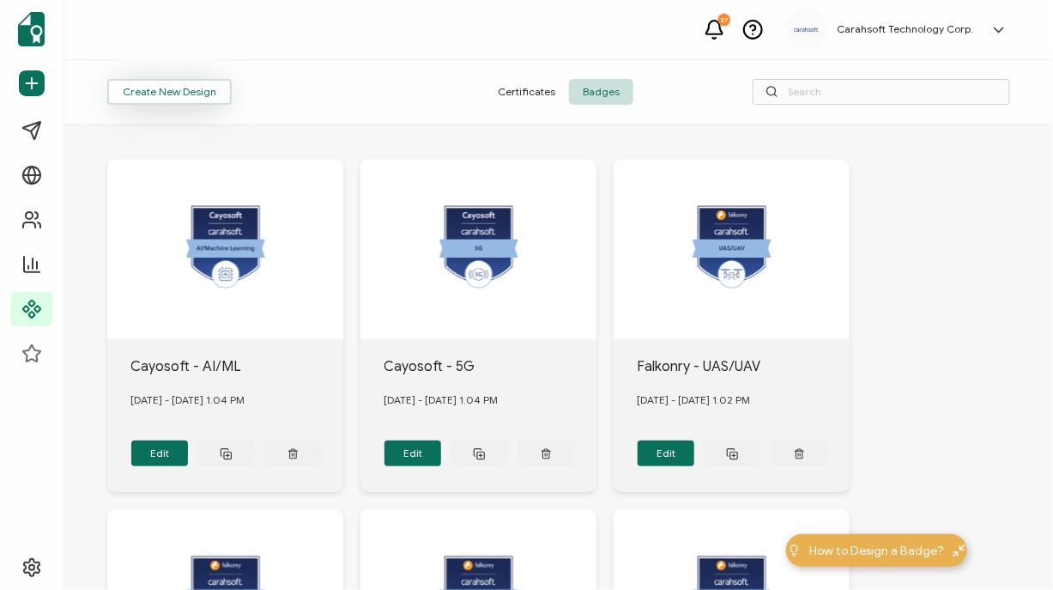
click at [173, 102] on button "Create New Design" at bounding box center [169, 92] width 124 height 26
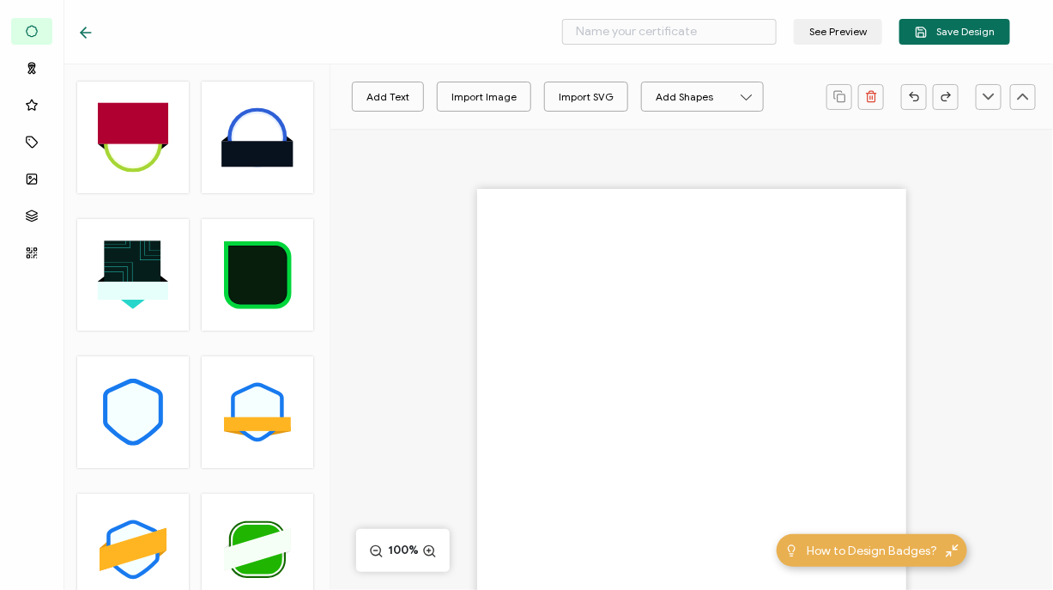
click at [472, 78] on div "Add Text Import Image Import SVG Add Shapes Rectangle Ellipse" at bounding box center [578, 97] width 479 height 43
click at [459, 97] on div "Import Image" at bounding box center [483, 97] width 65 height 30
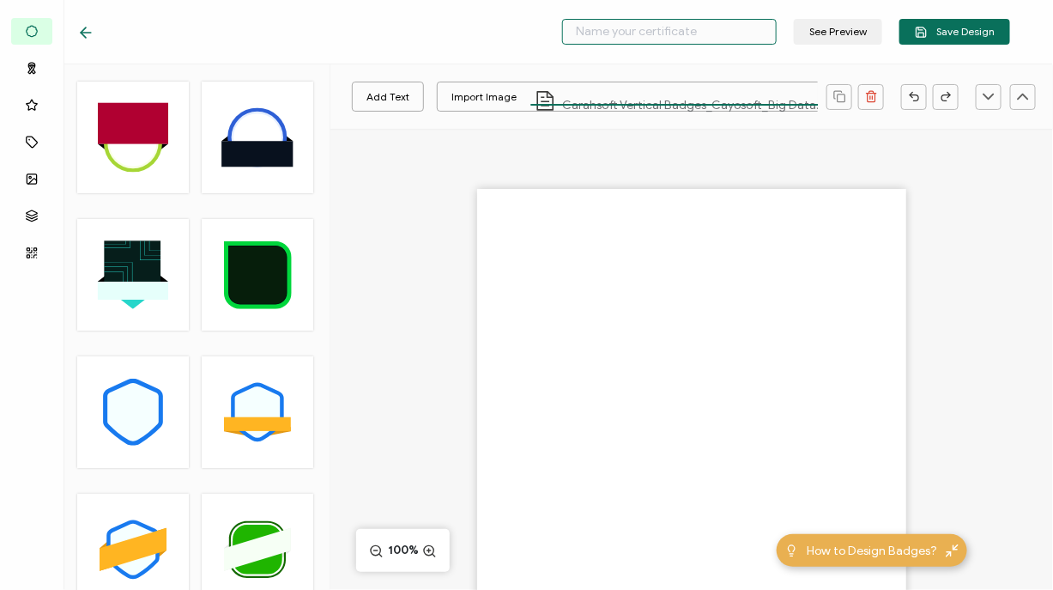
click at [713, 33] on input "text" at bounding box center [669, 32] width 215 height 26
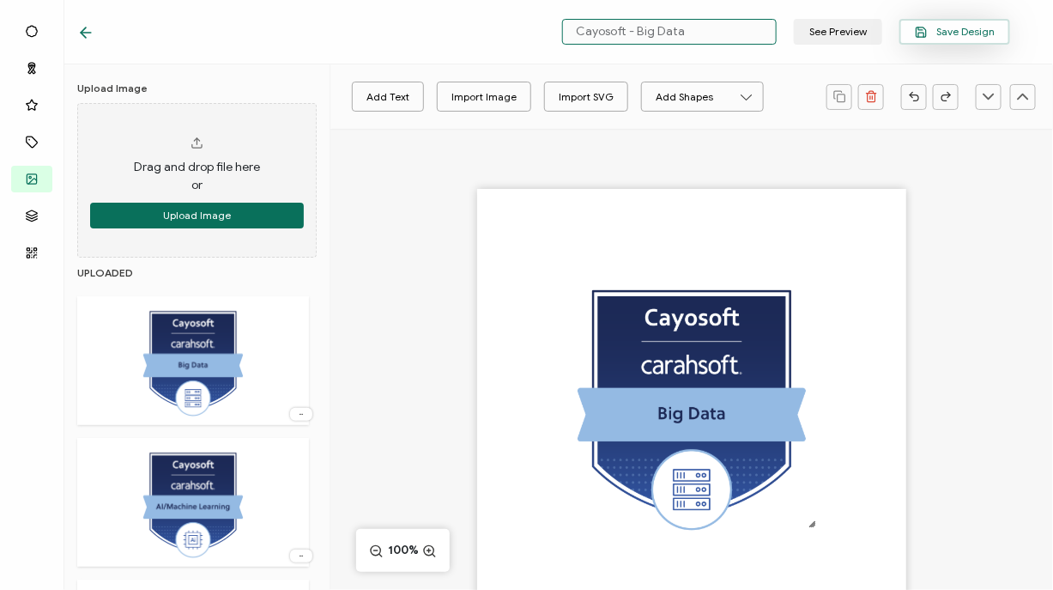
type input "Cayosoft - Big Data"
click at [982, 33] on span "Save Design" at bounding box center [955, 32] width 80 height 13
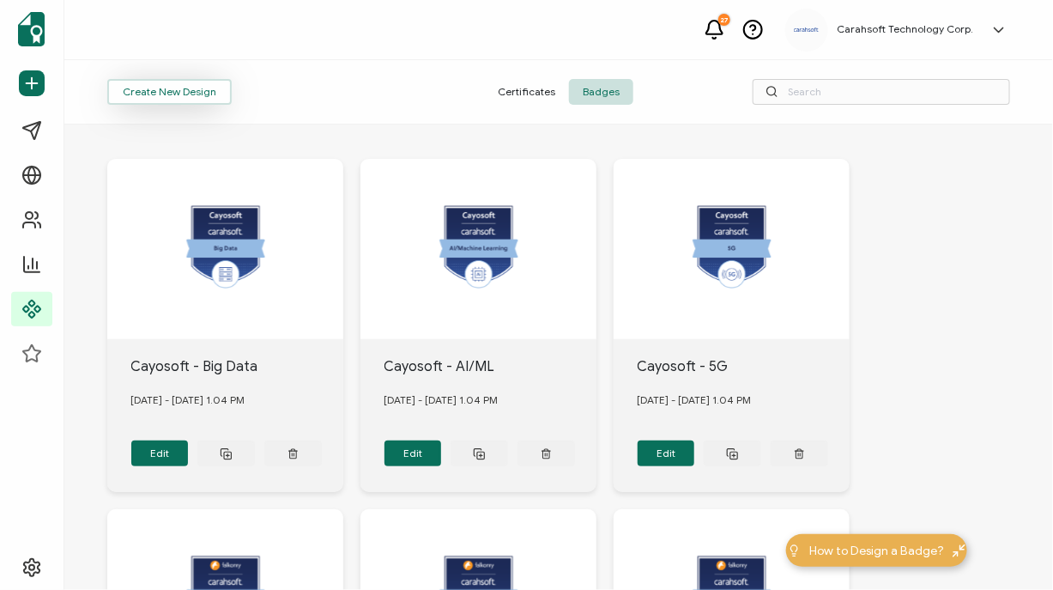
click at [189, 94] on button "Create New Design" at bounding box center [169, 92] width 124 height 26
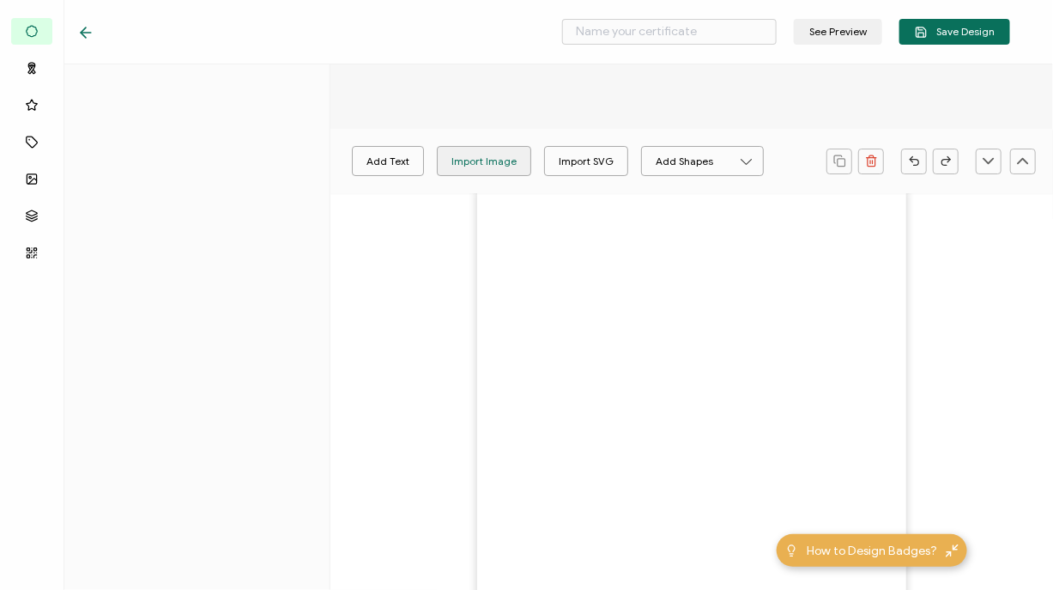
click at [474, 158] on div "Import Image" at bounding box center [483, 161] width 65 height 30
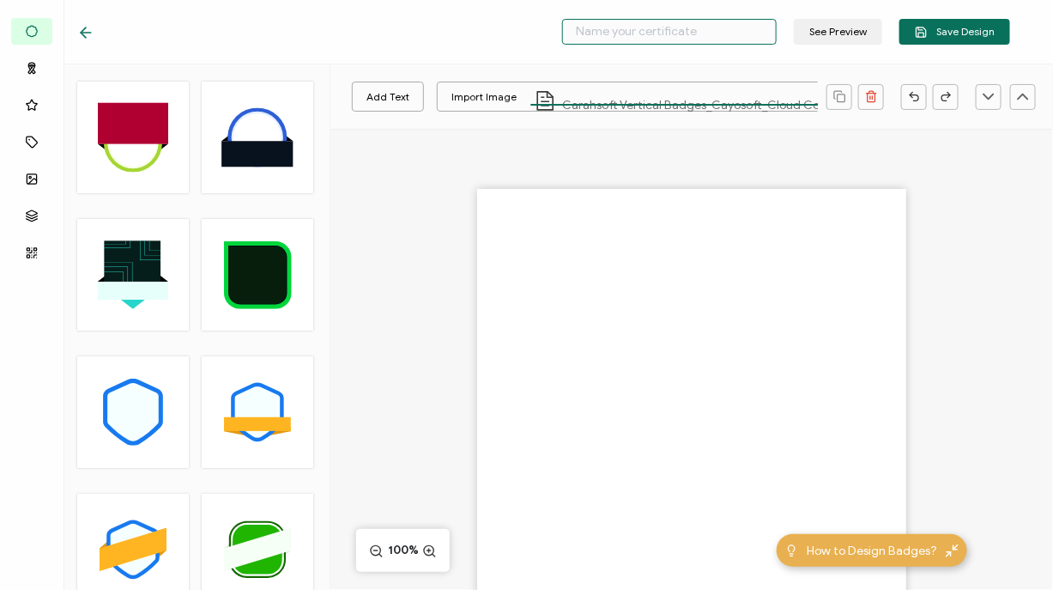
click at [644, 36] on input "text" at bounding box center [669, 32] width 215 height 26
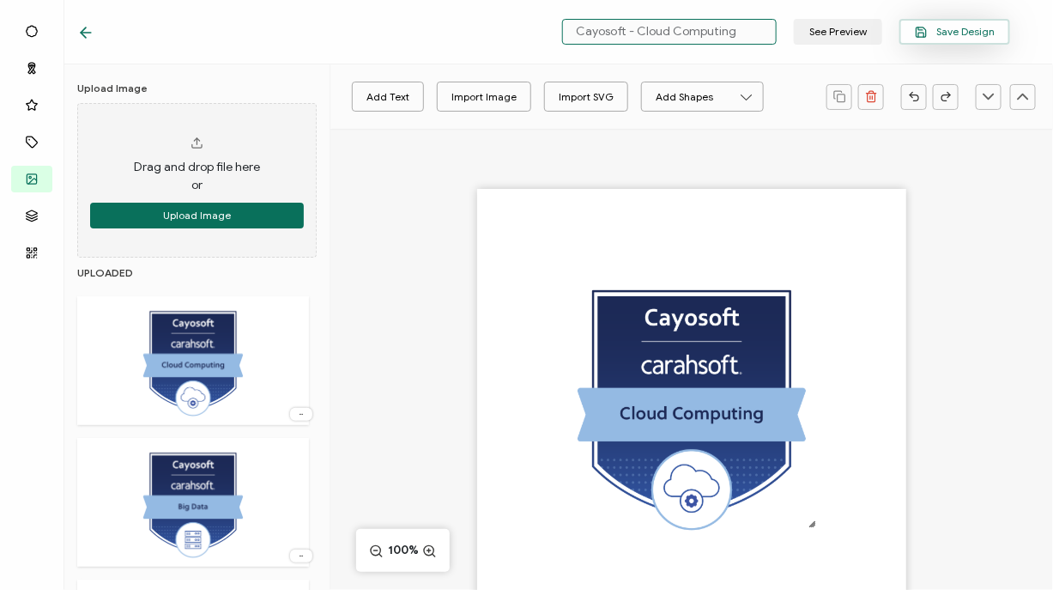
type input "Cayosoft - Cloud Computing"
click at [974, 30] on span "Save Design" at bounding box center [955, 32] width 80 height 13
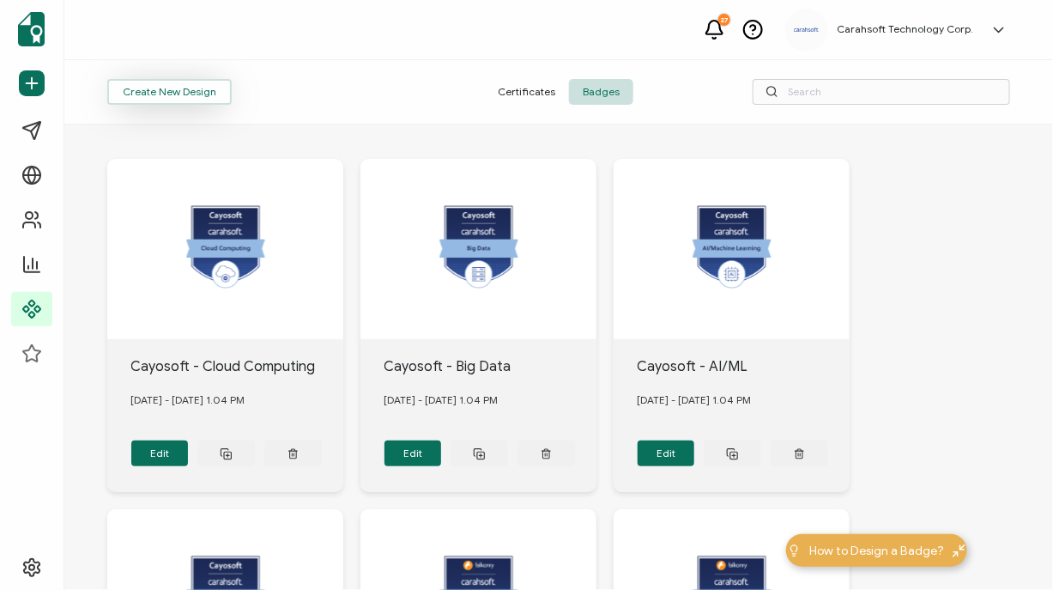
click at [160, 93] on button "Create New Design" at bounding box center [169, 92] width 124 height 26
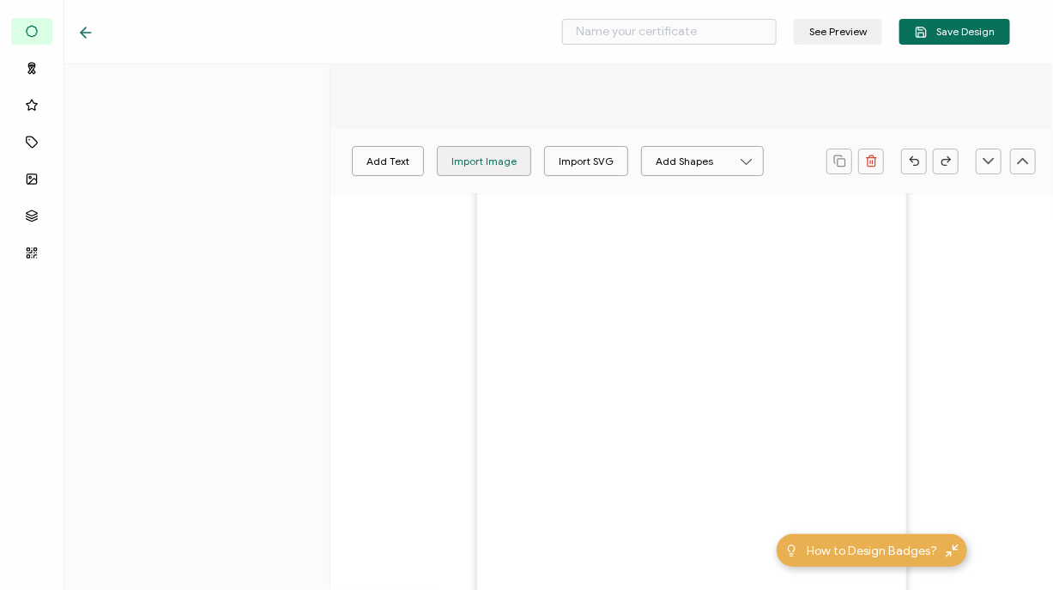
click at [469, 152] on div "Add Text Import Image Import SVG Add Shapes Rectangle Ellipse 100%" at bounding box center [691, 433] width 723 height 609
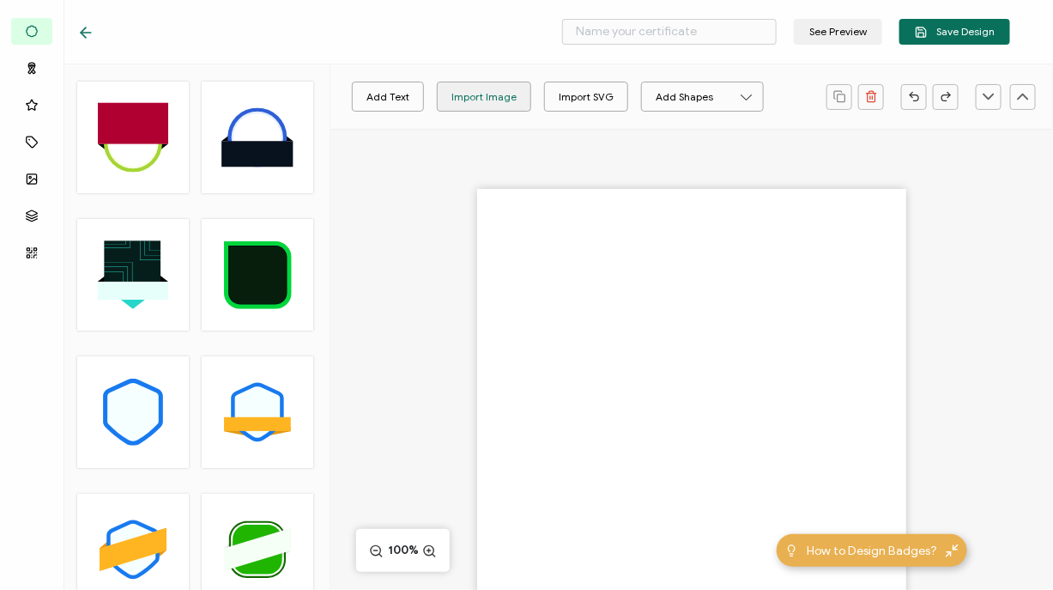
click at [472, 106] on div "Import Image" at bounding box center [483, 97] width 65 height 30
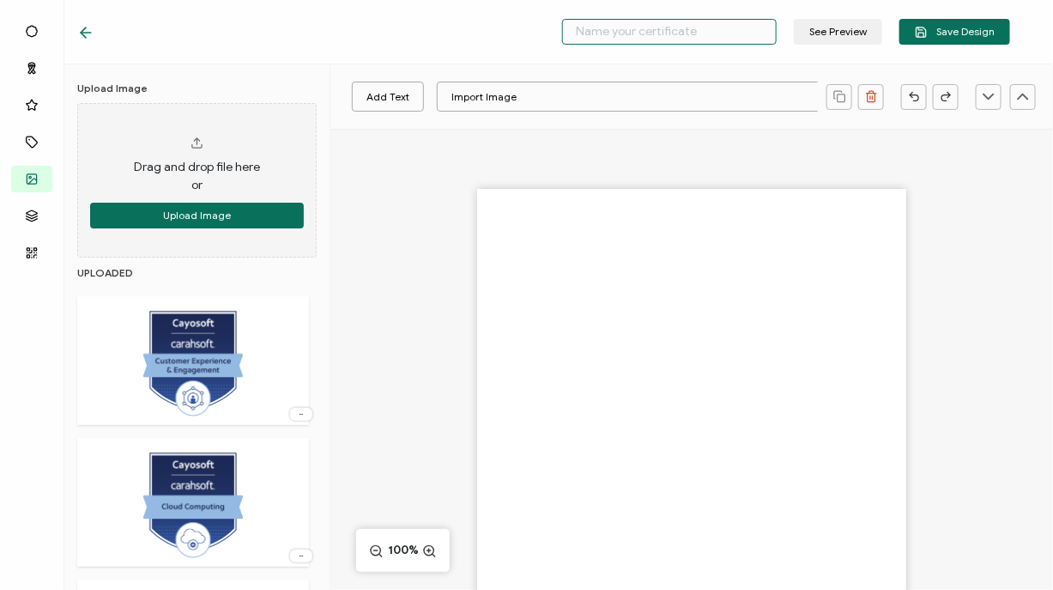
click at [615, 33] on input "text" at bounding box center [669, 32] width 215 height 26
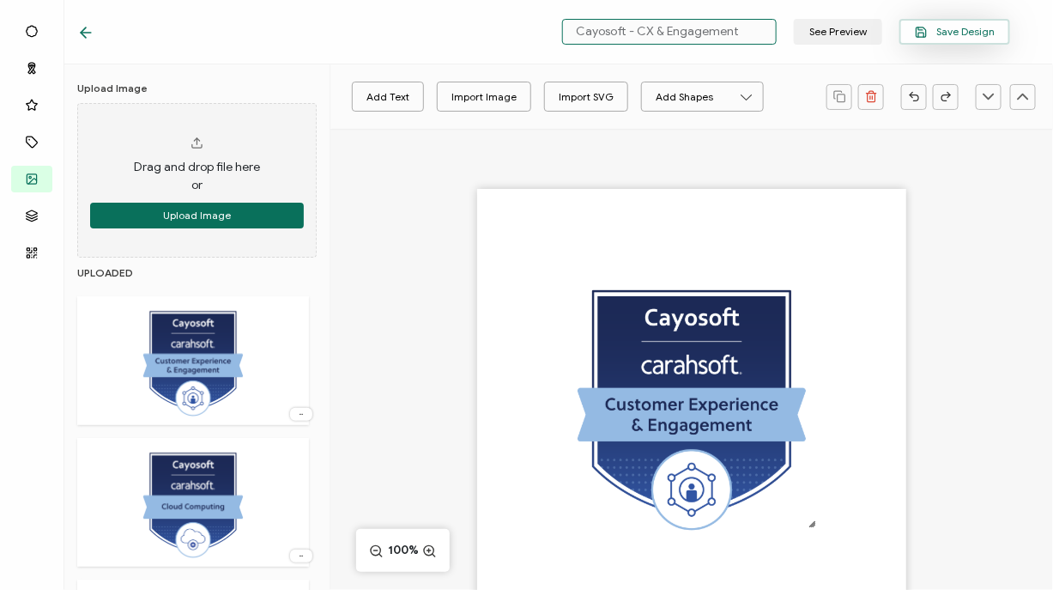
type input "Cayosoft - CX & Engagement"
click at [957, 21] on button "Save Design" at bounding box center [954, 32] width 111 height 26
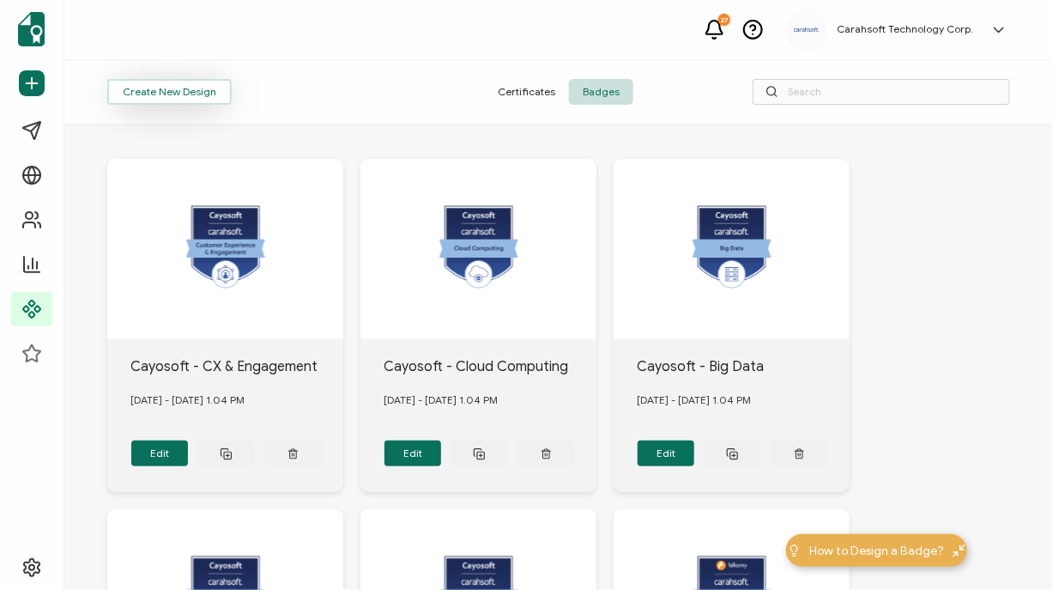
click at [124, 85] on button "Create New Design" at bounding box center [169, 92] width 124 height 26
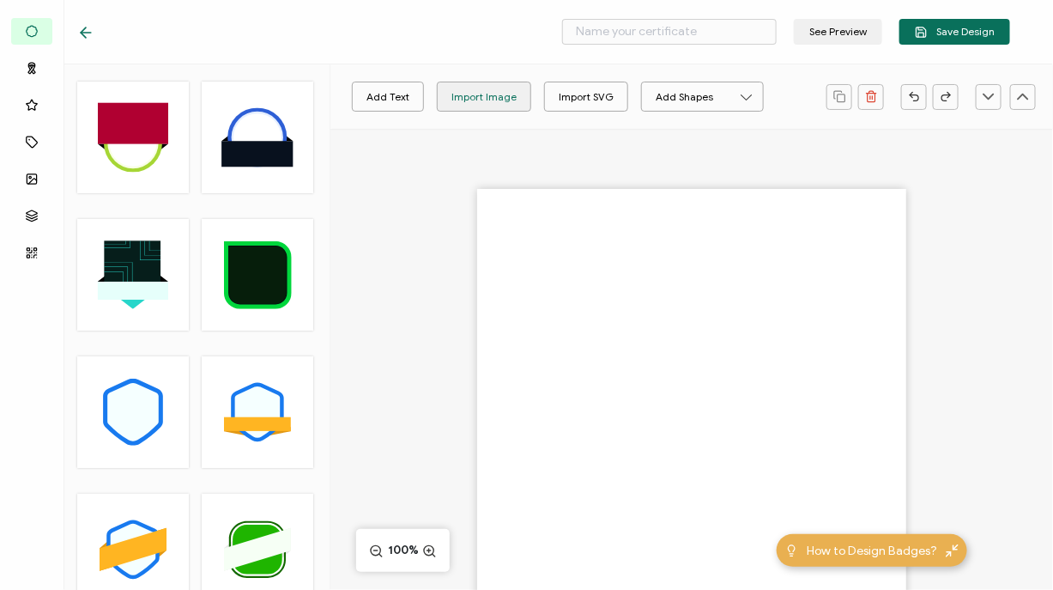
click at [505, 107] on div "Import Image" at bounding box center [483, 97] width 65 height 30
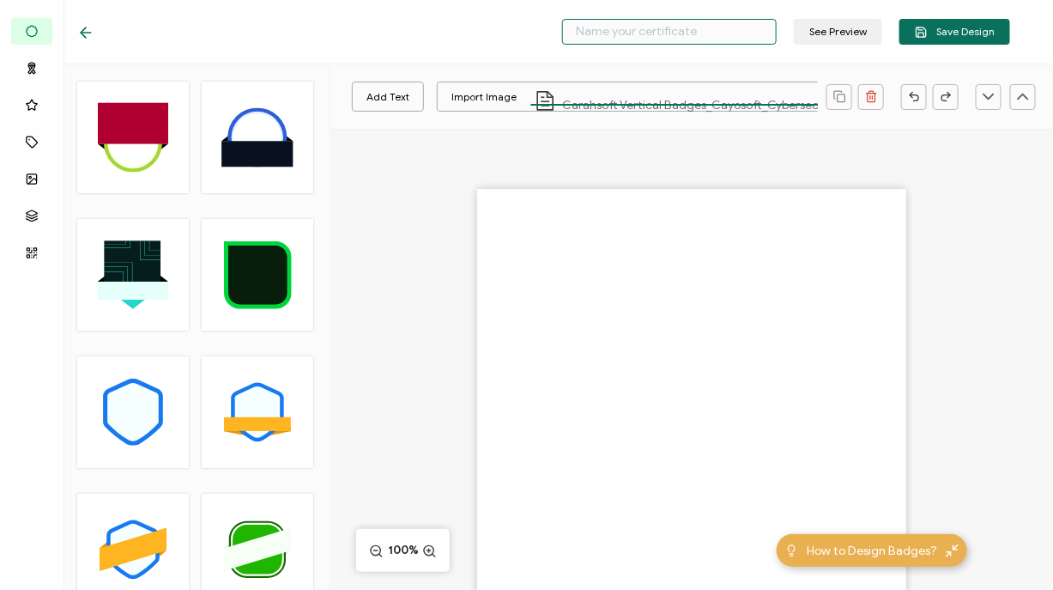
click at [646, 34] on input "text" at bounding box center [669, 32] width 215 height 26
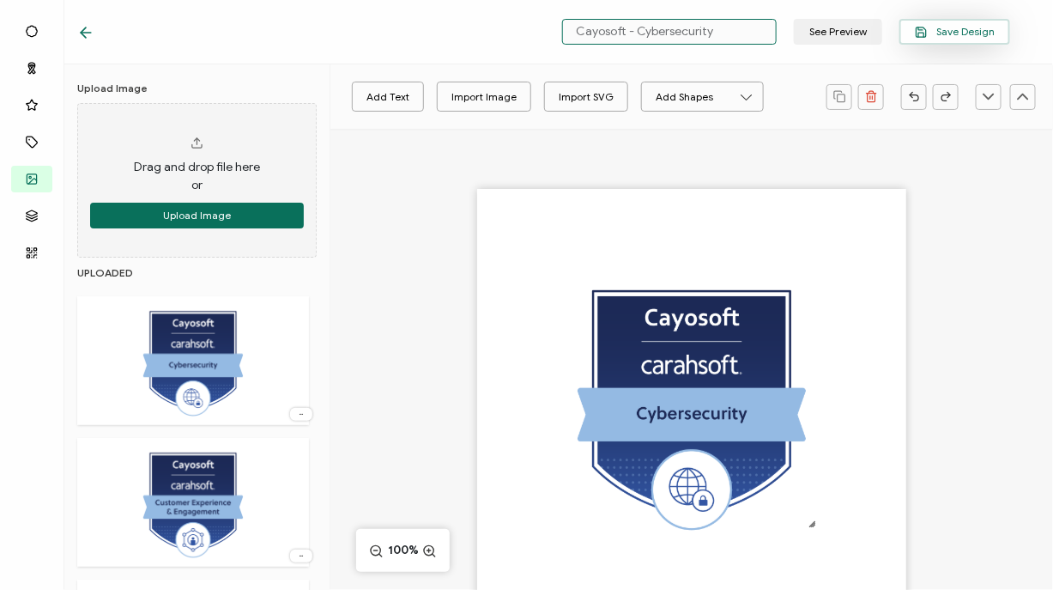
type input "Cayosoft - Cybersecurity"
click at [985, 29] on span "Save Design" at bounding box center [955, 32] width 80 height 13
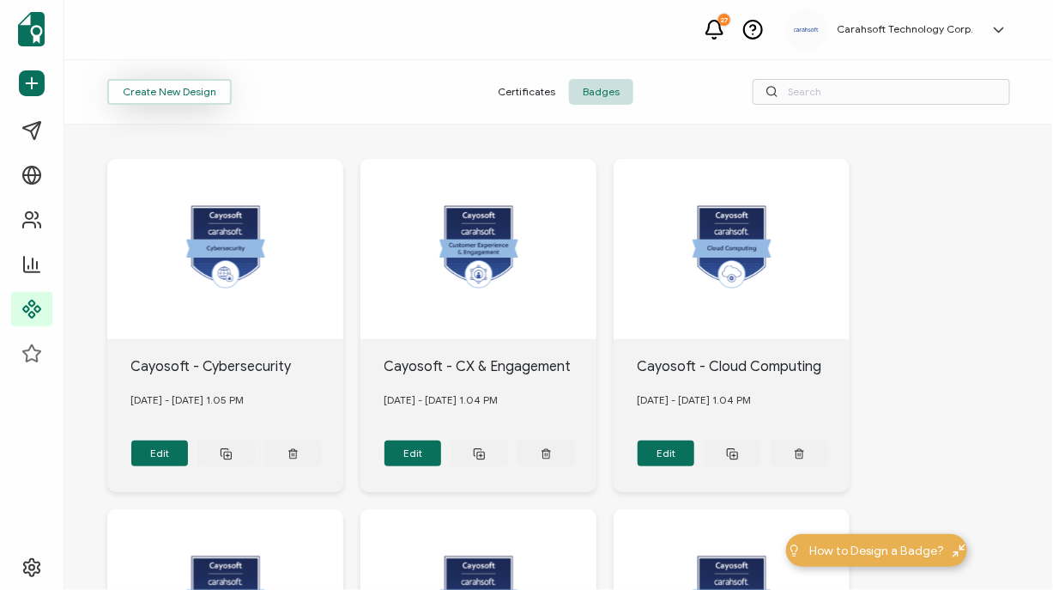
click at [146, 95] on button "Create New Design" at bounding box center [169, 92] width 124 height 26
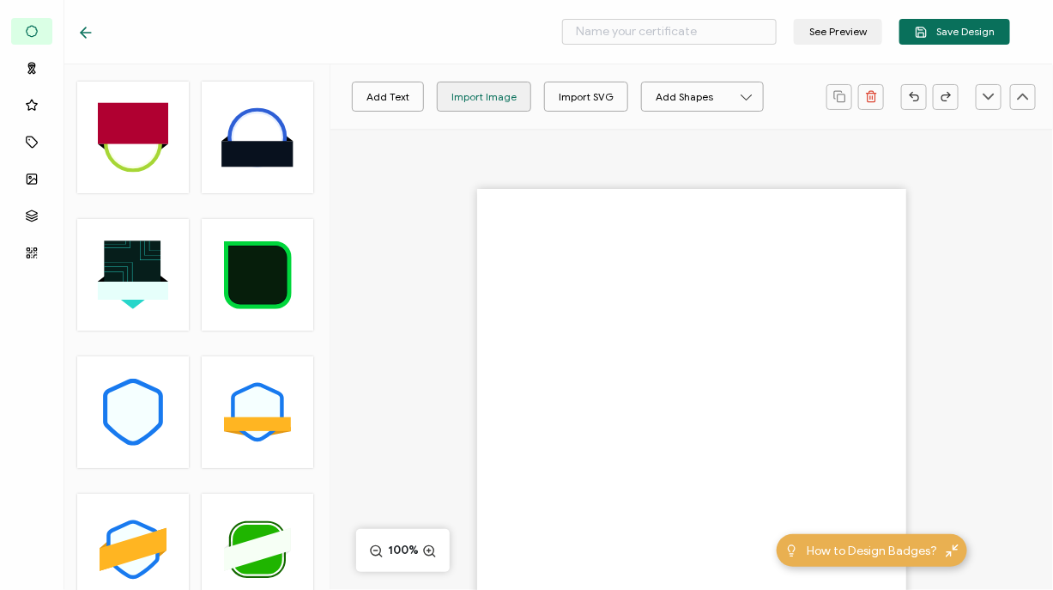
click at [463, 109] on div "Import Image" at bounding box center [483, 97] width 65 height 30
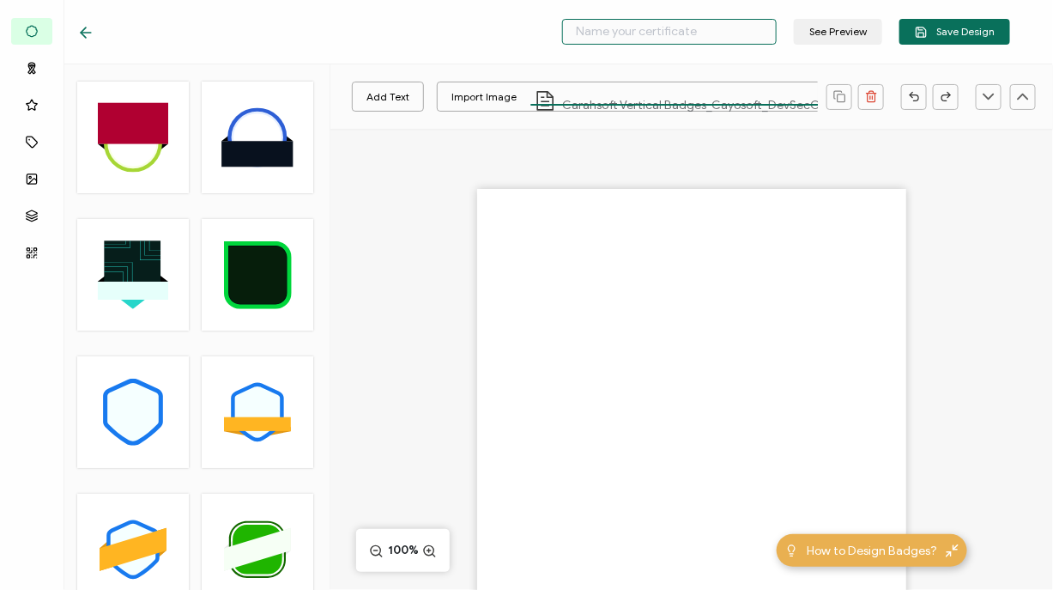
click at [674, 36] on input "text" at bounding box center [669, 32] width 215 height 26
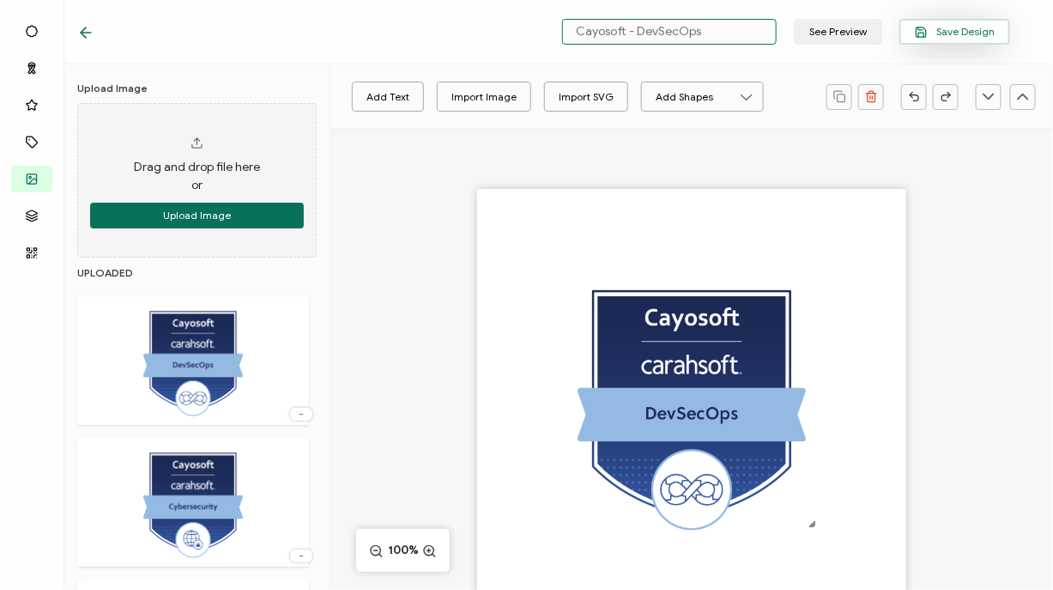
type input "Cayosoft - DevSecOps"
click at [932, 31] on span "Save Design" at bounding box center [955, 32] width 80 height 13
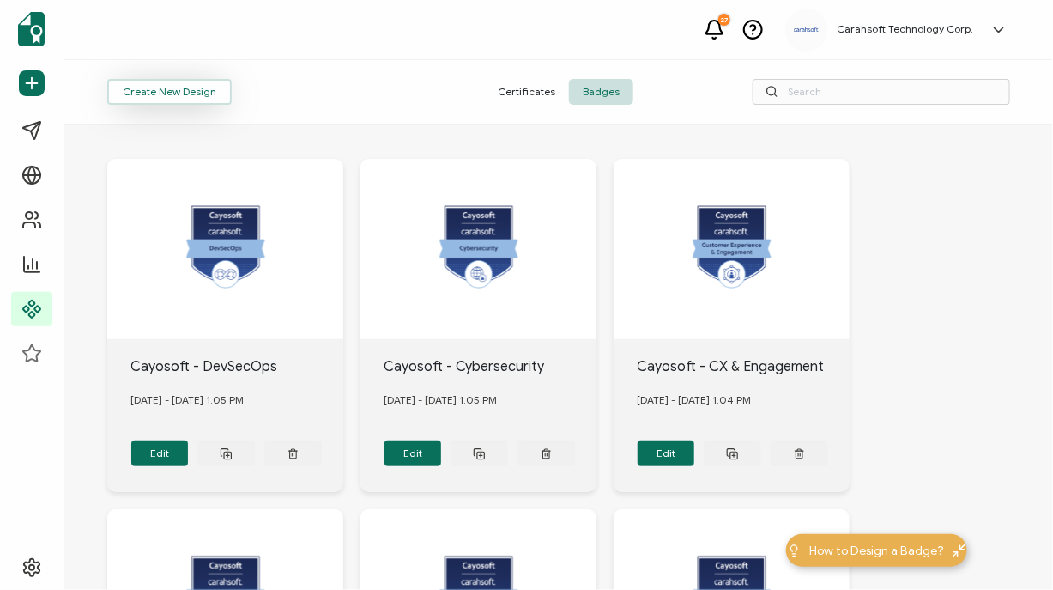
click at [193, 88] on button "Create New Design" at bounding box center [169, 92] width 124 height 26
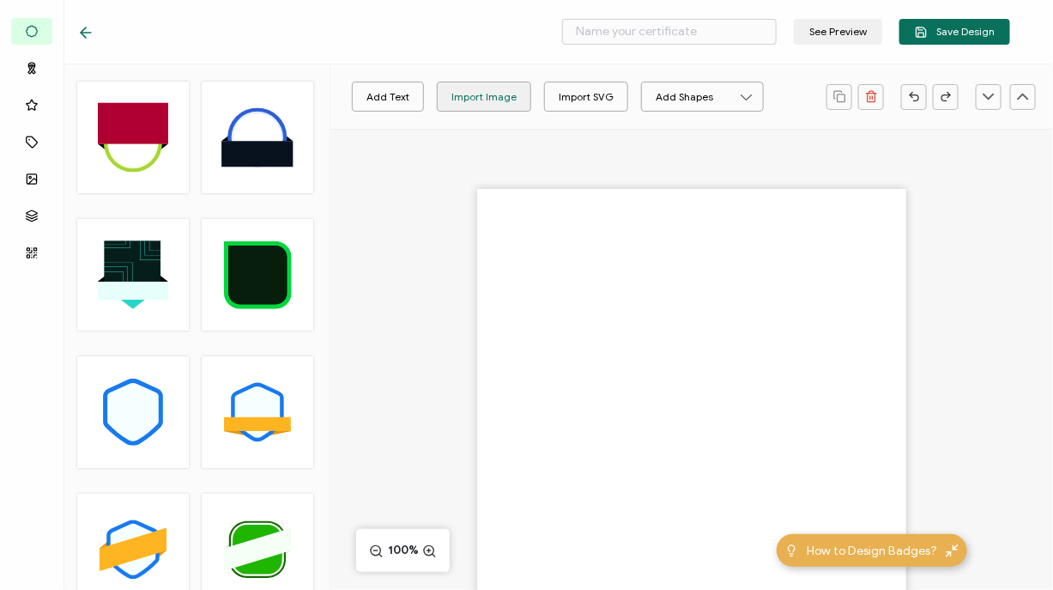
click at [475, 100] on div "Import Image" at bounding box center [483, 97] width 65 height 30
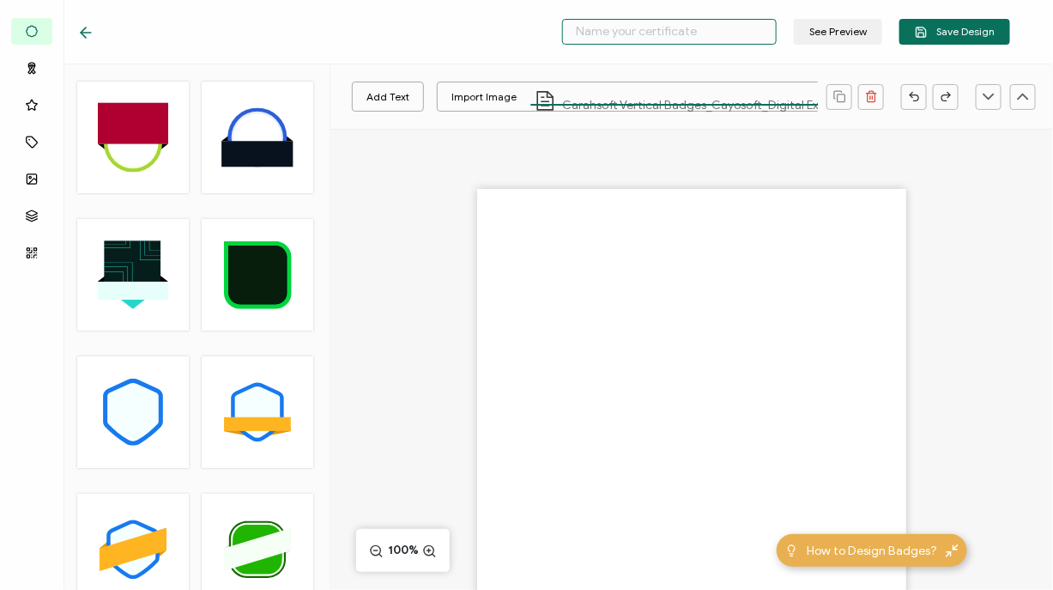
click at [646, 38] on input "text" at bounding box center [669, 32] width 215 height 26
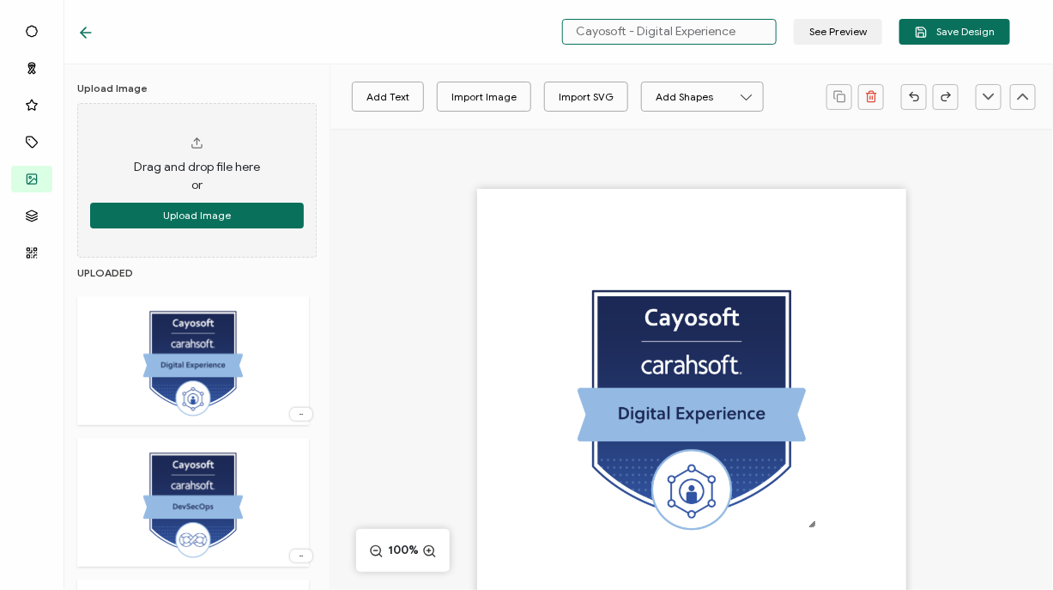
type input "Cayosoft - Digital Experience"
click at [451, 208] on div at bounding box center [691, 433] width 723 height 609
click at [945, 33] on span "Save Design" at bounding box center [955, 32] width 80 height 13
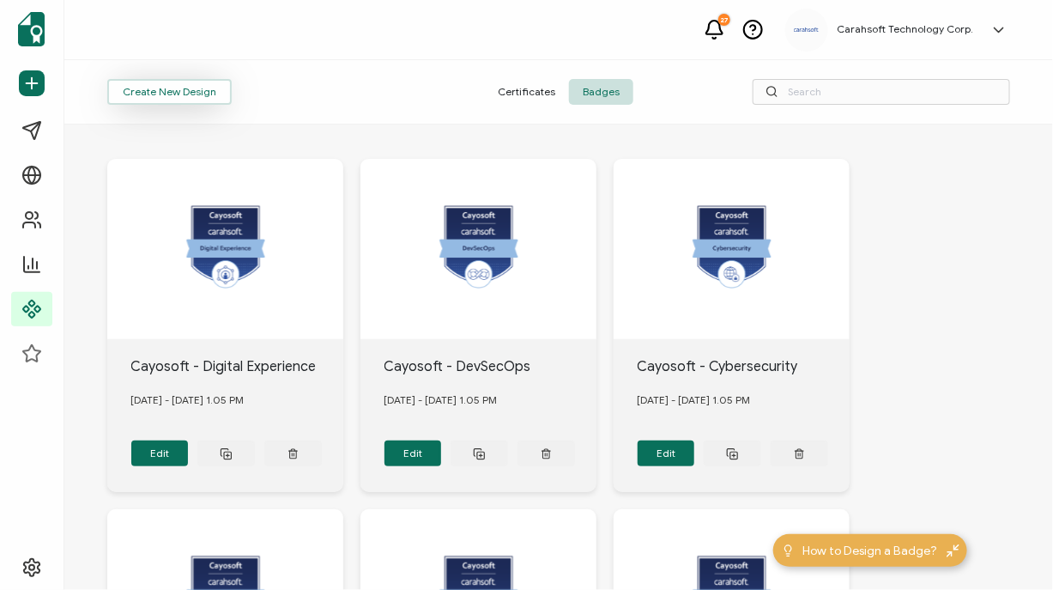
click at [195, 88] on button "Create New Design" at bounding box center [169, 92] width 124 height 26
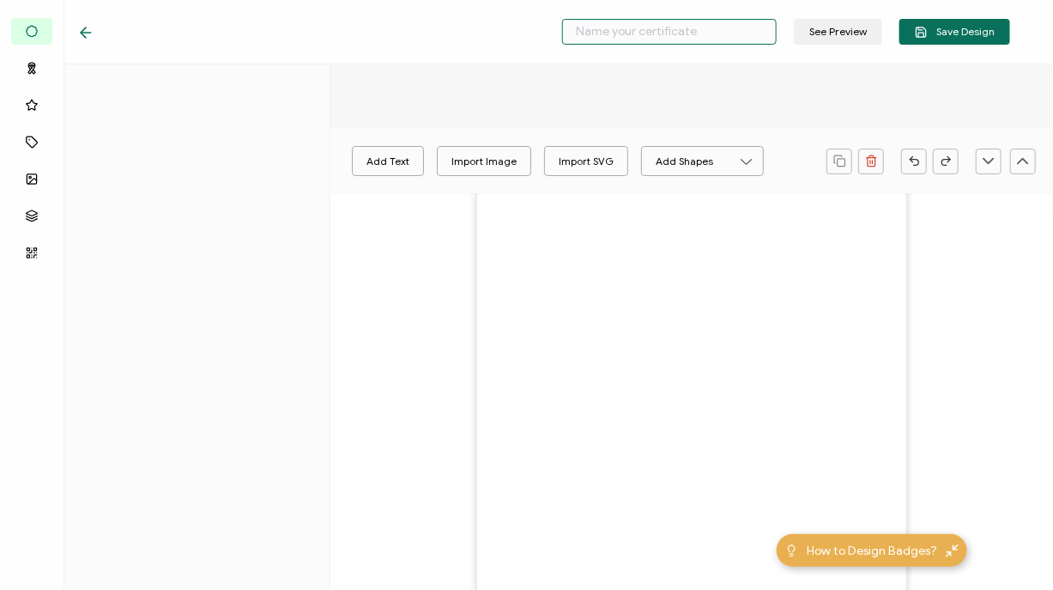
click at [609, 30] on input "text" at bounding box center [669, 32] width 215 height 26
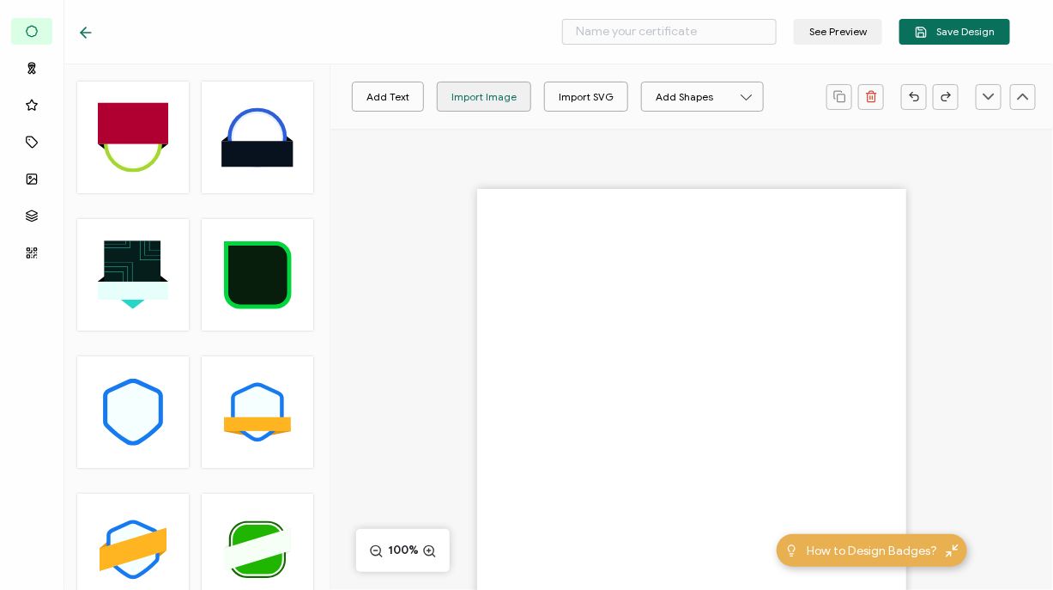
click at [461, 84] on div "Import Image" at bounding box center [483, 97] width 65 height 30
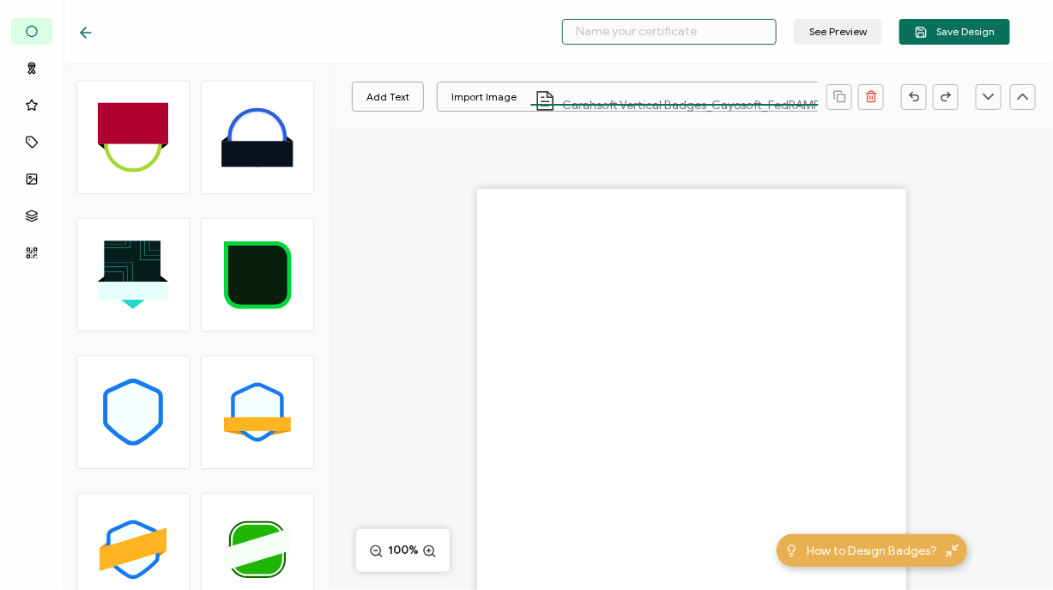
click at [681, 39] on input "text" at bounding box center [669, 32] width 215 height 26
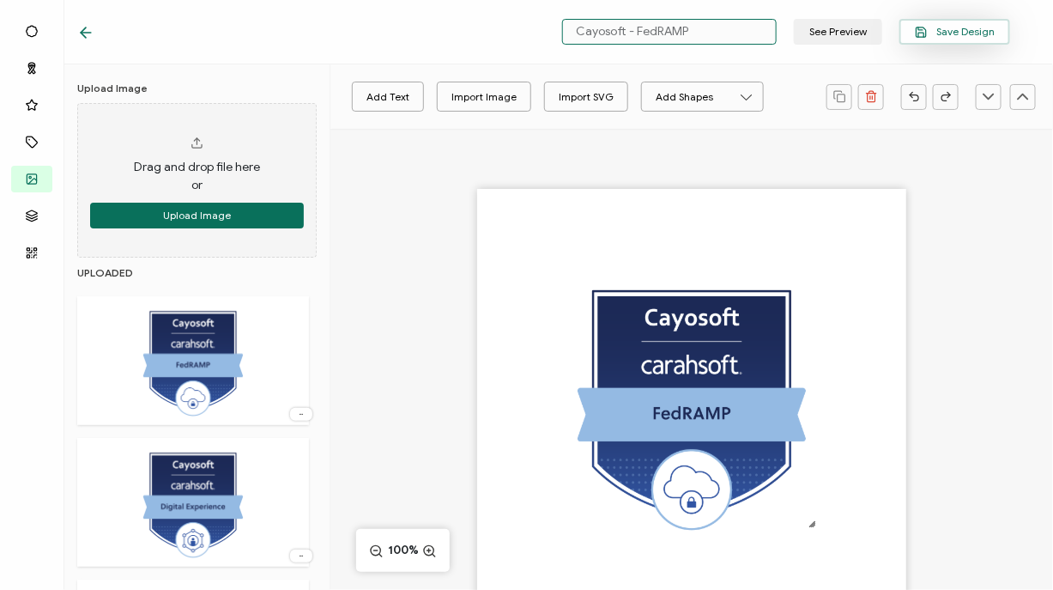
type input "Cayosoft - FedRAMP"
click at [974, 27] on span "Save Design" at bounding box center [955, 32] width 80 height 13
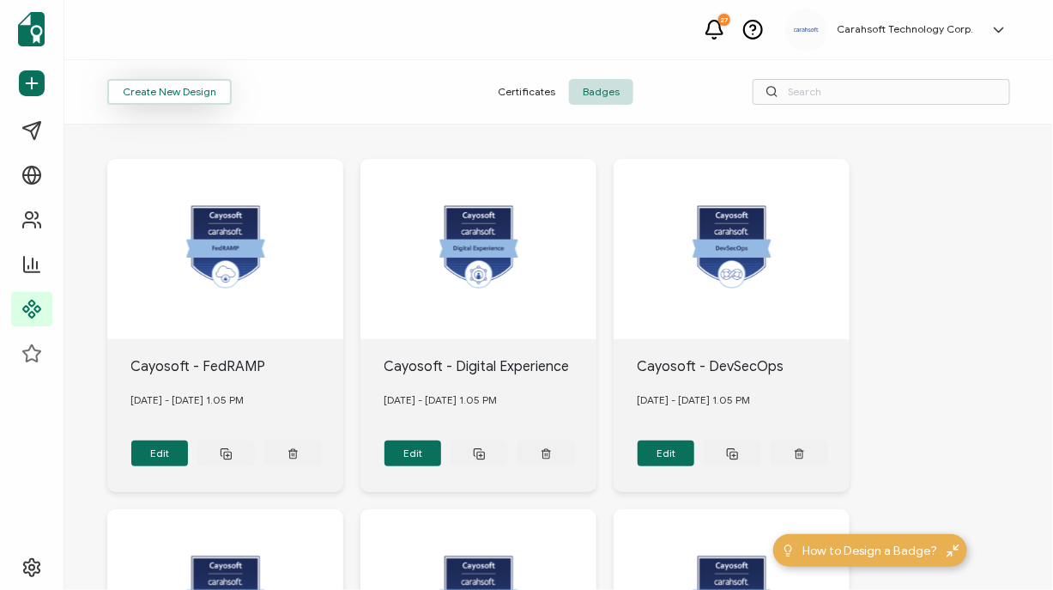
click at [210, 98] on button "Create New Design" at bounding box center [169, 92] width 124 height 26
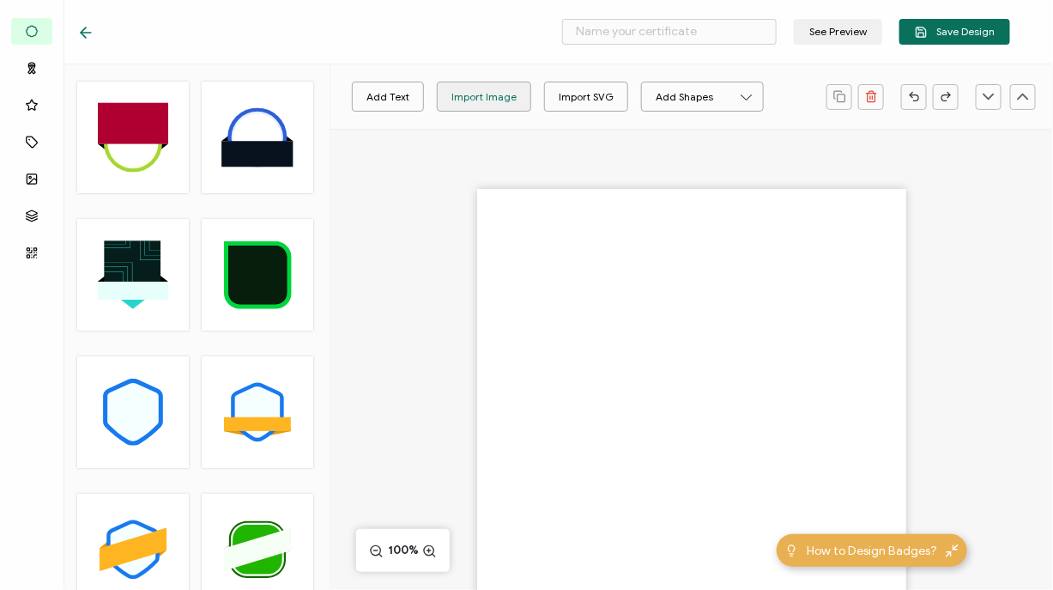
click at [490, 93] on div "Import Image" at bounding box center [483, 97] width 65 height 30
click at [633, 32] on input "text" at bounding box center [669, 32] width 215 height 26
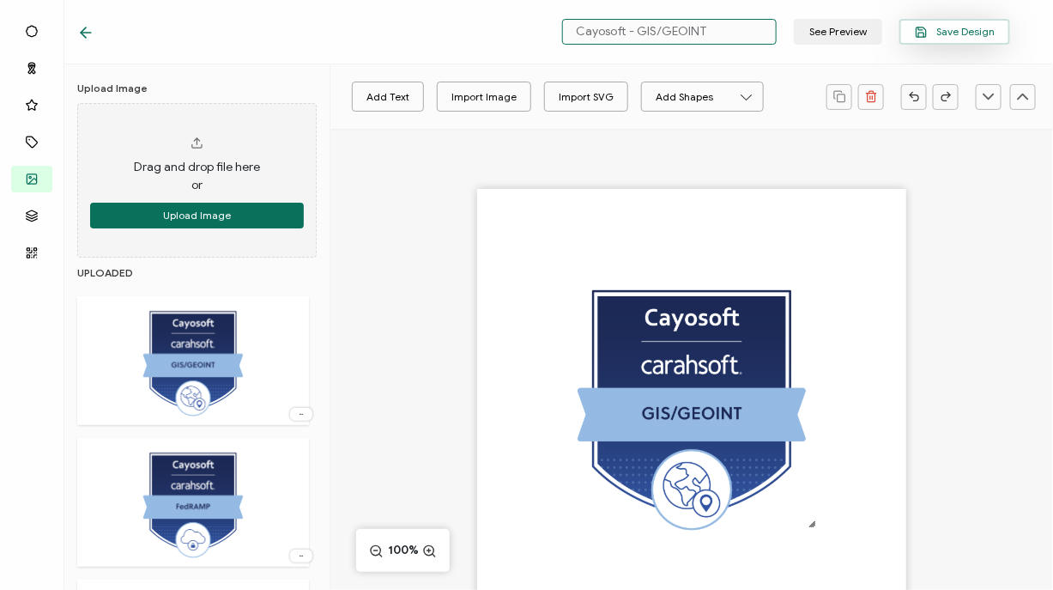
type input "Cayosoft - GIS/GEOINT"
click at [958, 23] on button "Save Design" at bounding box center [954, 32] width 111 height 26
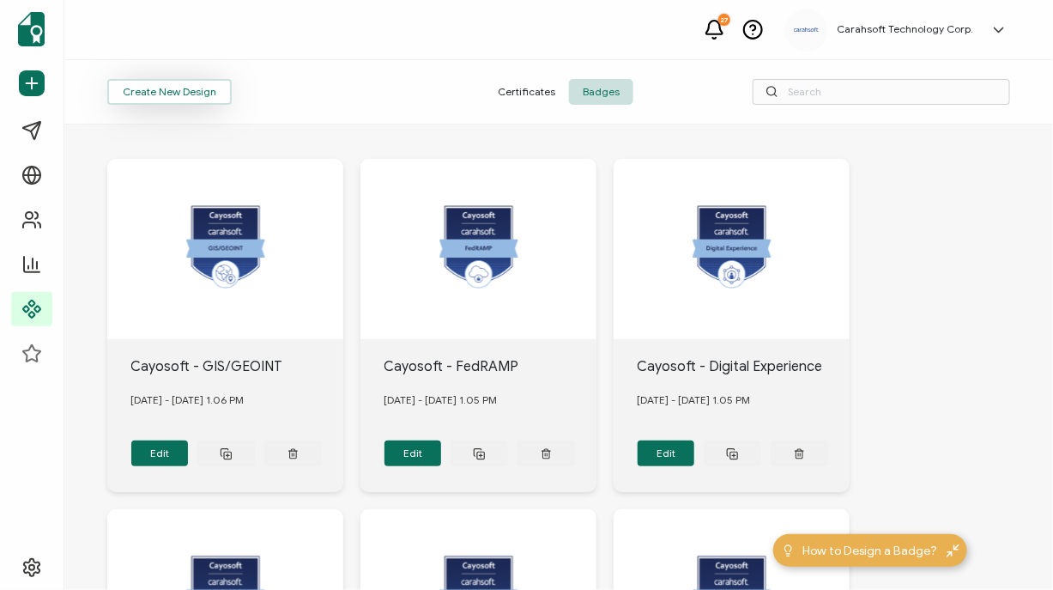
click at [187, 97] on button "Create New Design" at bounding box center [169, 92] width 124 height 26
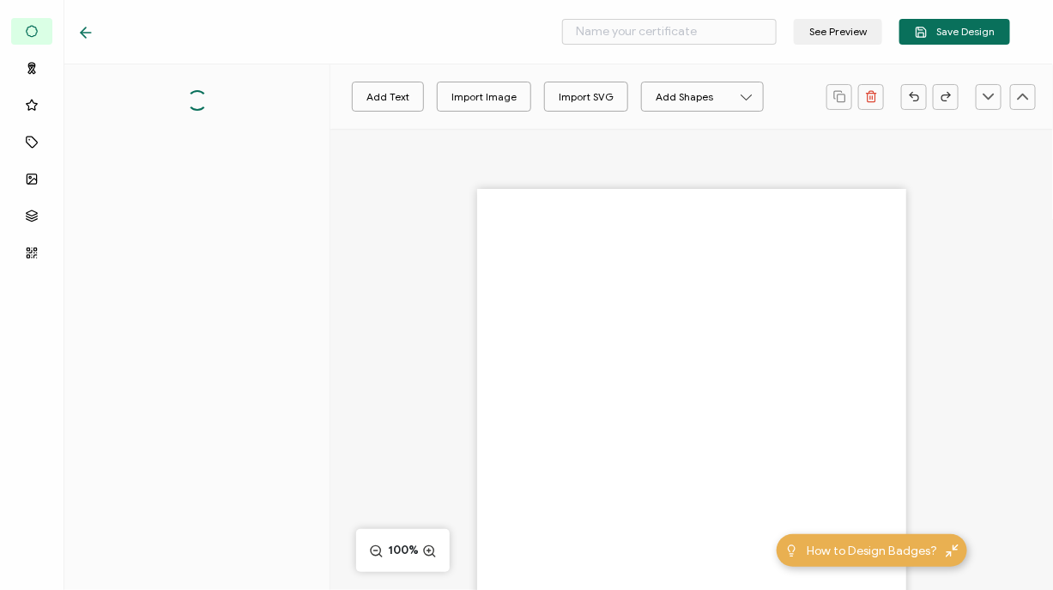
click at [491, 164] on div at bounding box center [691, 433] width 723 height 609
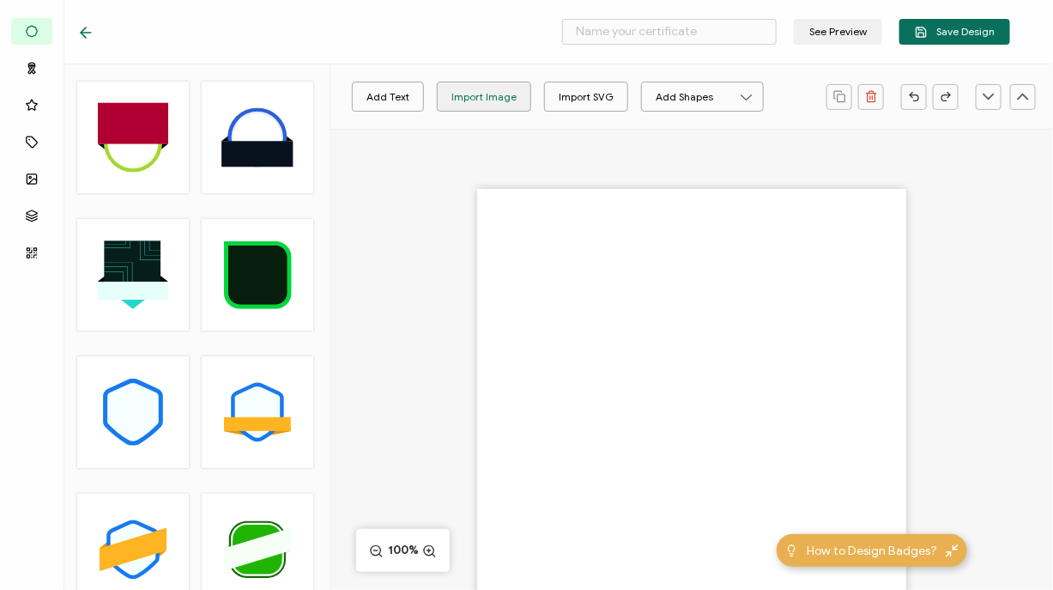
click at [485, 85] on div "Import Image" at bounding box center [483, 97] width 65 height 30
click at [656, 30] on input "text" at bounding box center [669, 32] width 215 height 26
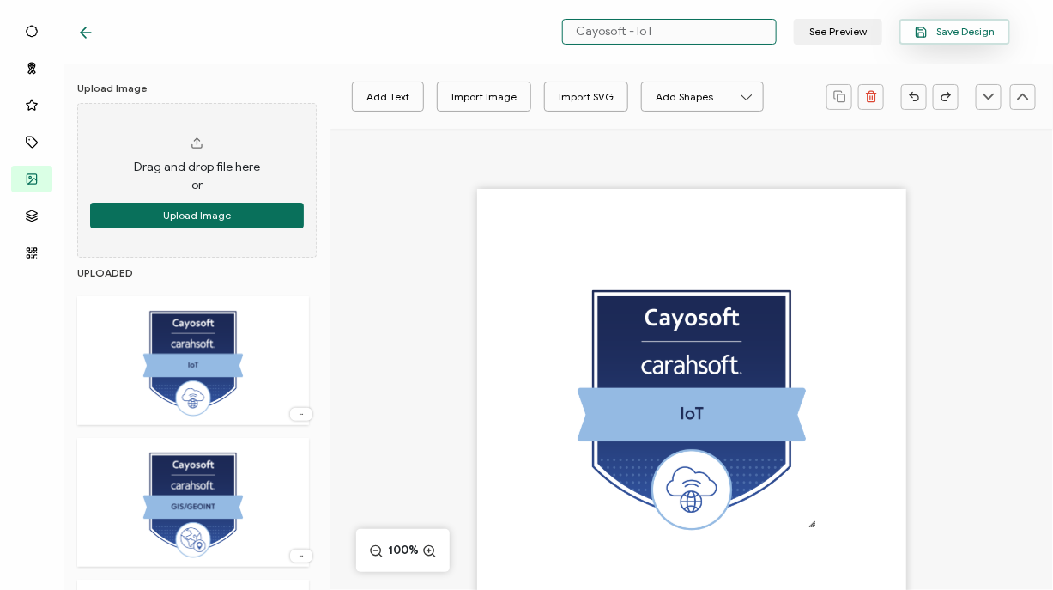
type input "Cayosoft - IoT"
click at [930, 22] on button "Save Design" at bounding box center [954, 32] width 111 height 26
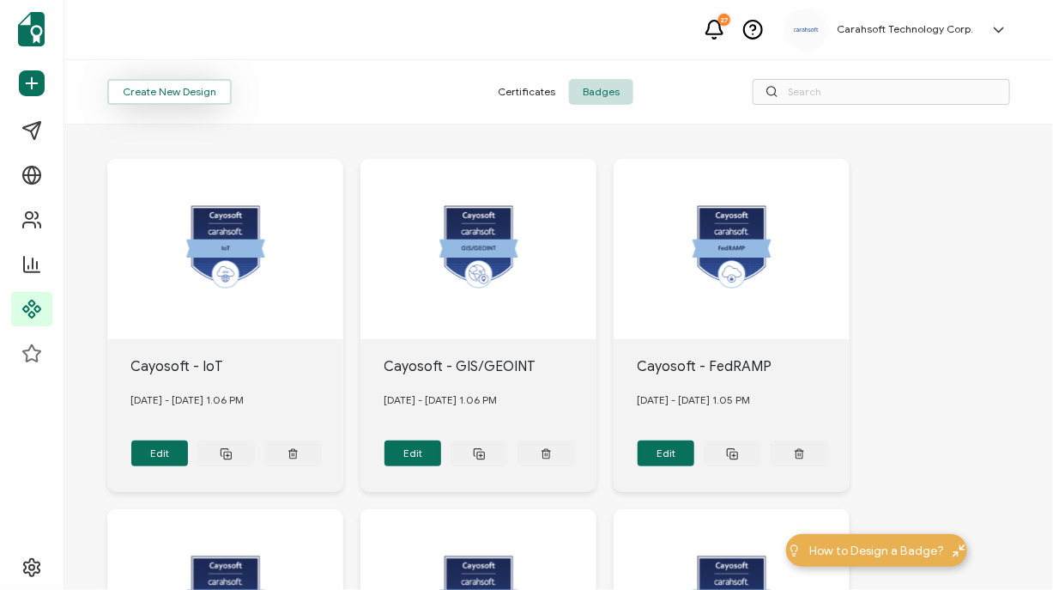
click at [174, 88] on button "Create New Design" at bounding box center [169, 92] width 124 height 26
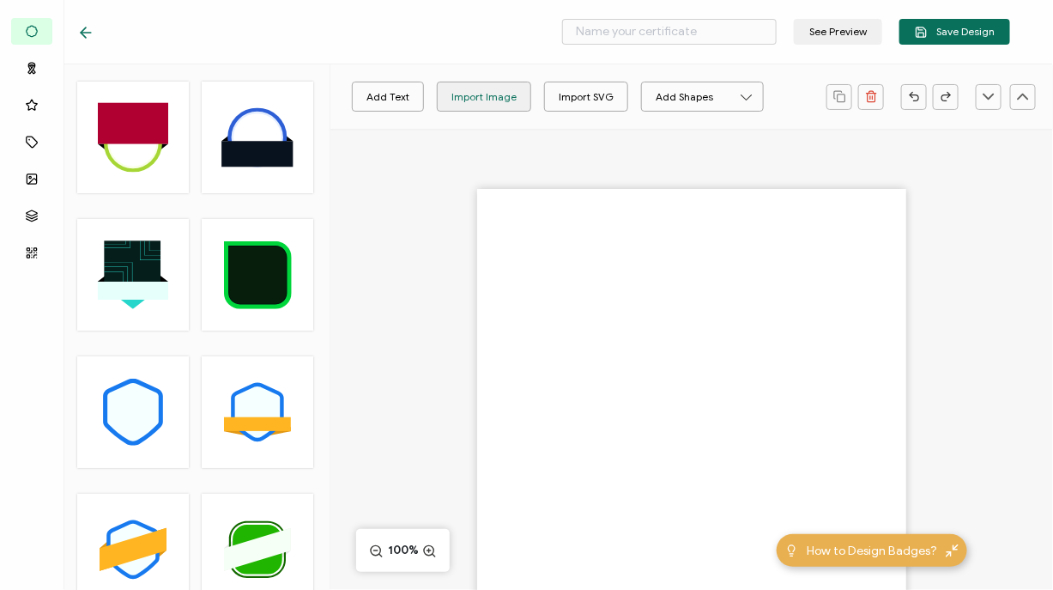
click at [499, 105] on div "Import Image" at bounding box center [483, 97] width 65 height 30
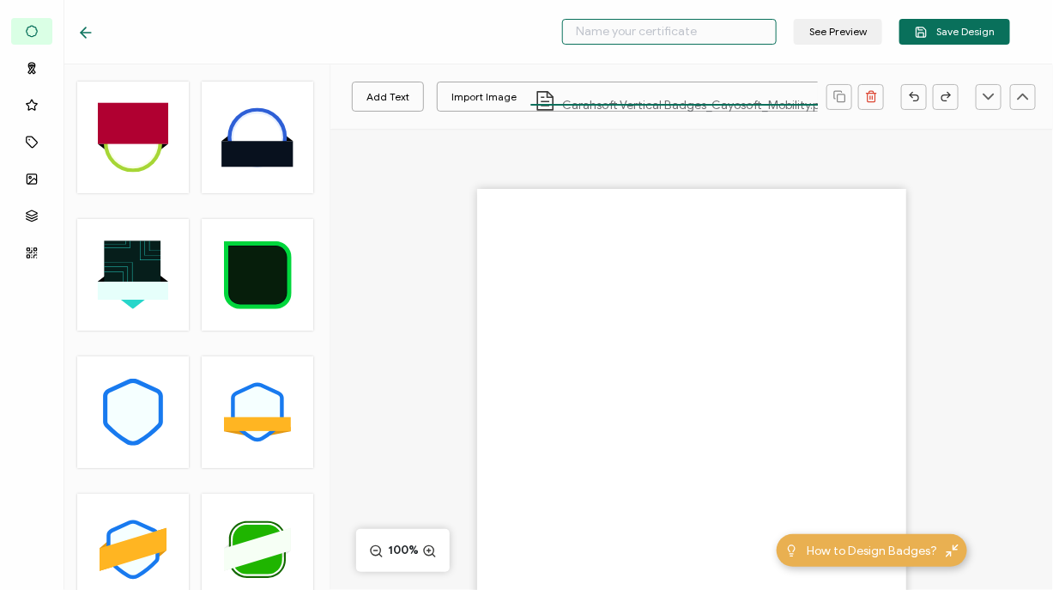
click at [636, 36] on input "text" at bounding box center [669, 32] width 215 height 26
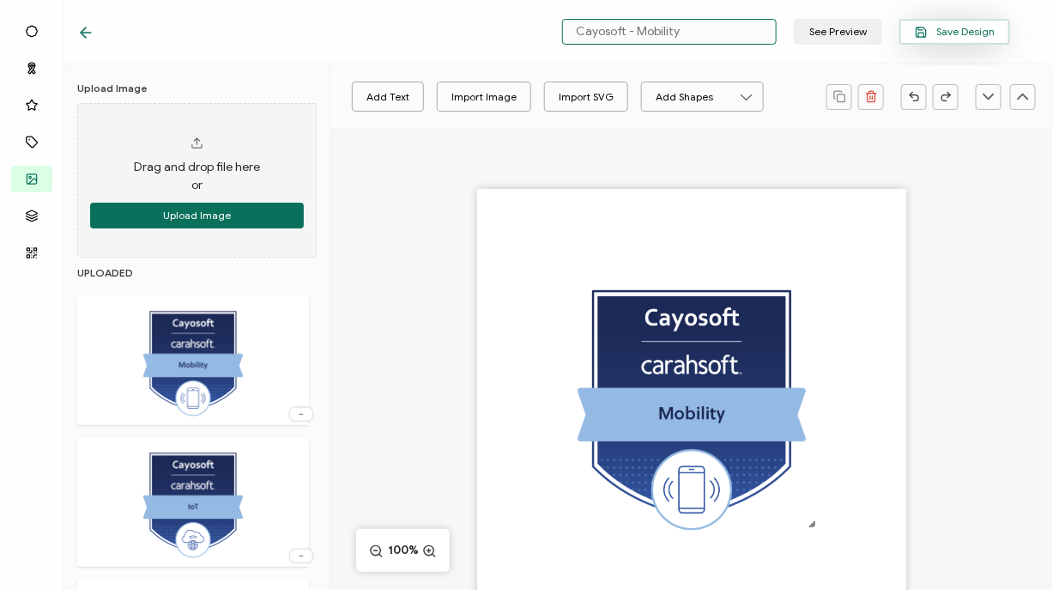
type input "Cayosoft - Mobility"
click at [929, 43] on button "Save Design" at bounding box center [954, 32] width 111 height 26
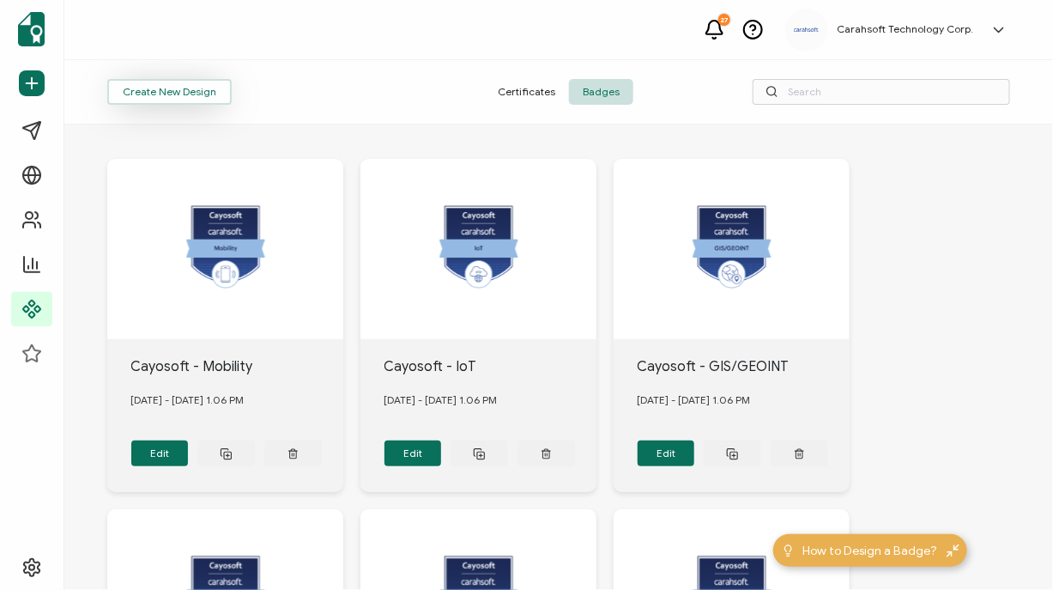
click at [157, 99] on button "Create New Design" at bounding box center [169, 92] width 124 height 26
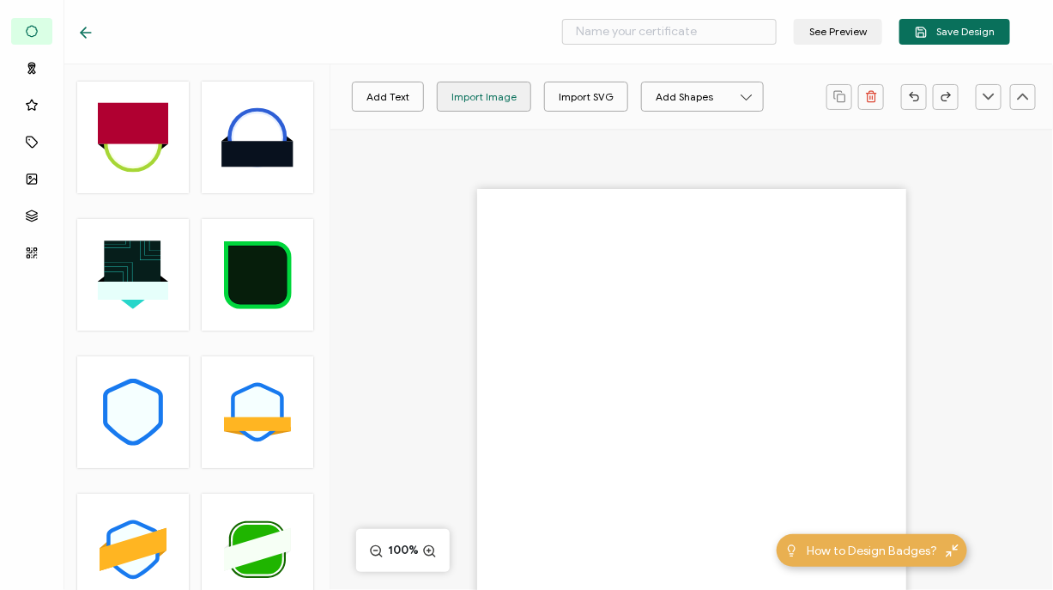
click at [473, 87] on div "Import Image" at bounding box center [483, 97] width 65 height 30
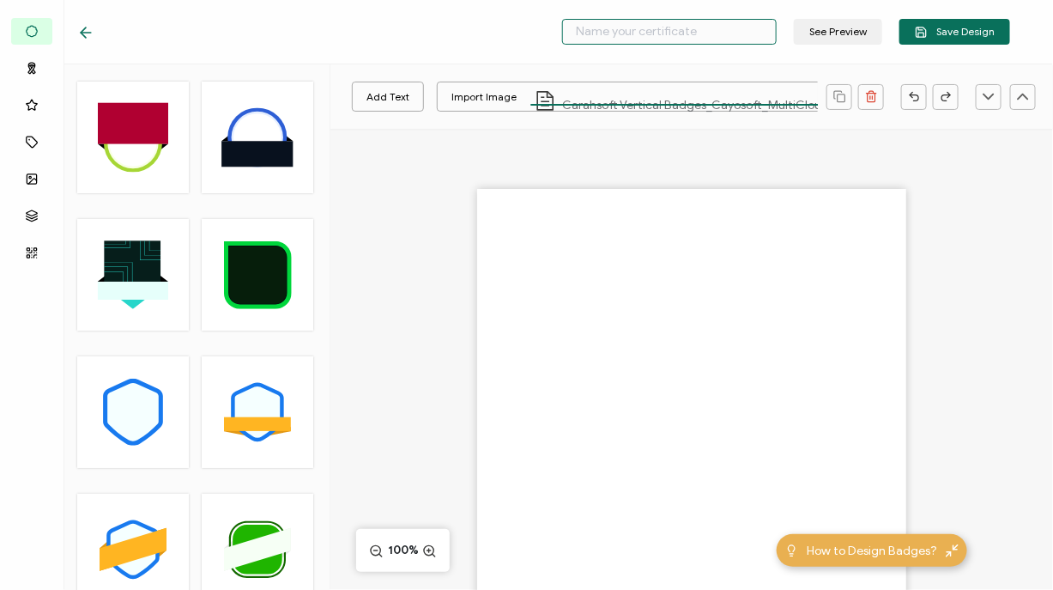
click at [664, 39] on input "text" at bounding box center [669, 32] width 215 height 26
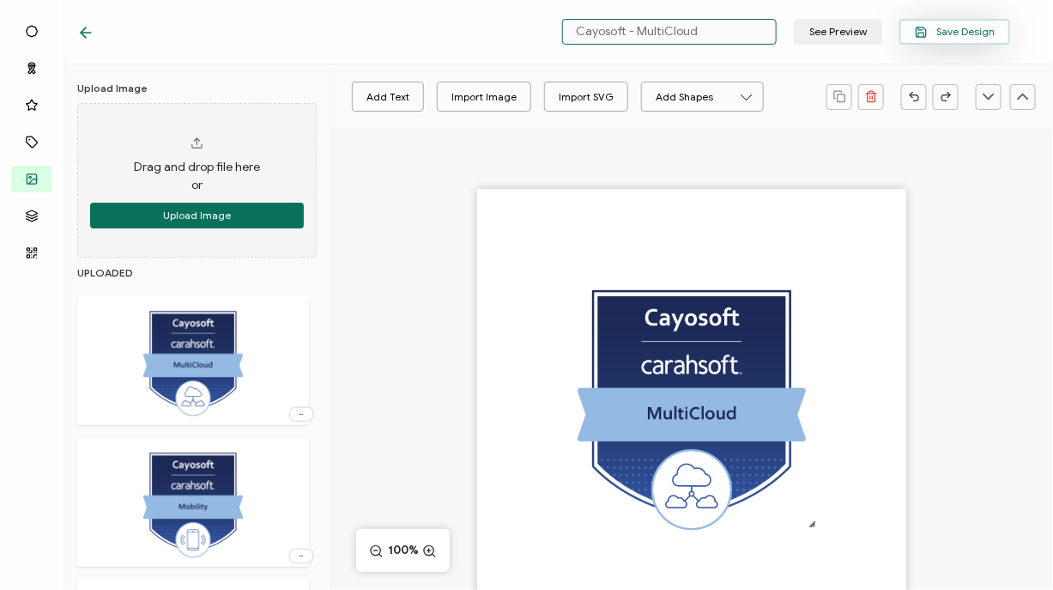
type input "Cayosoft - MultiCloud"
click at [916, 33] on button "Save Design" at bounding box center [954, 32] width 111 height 26
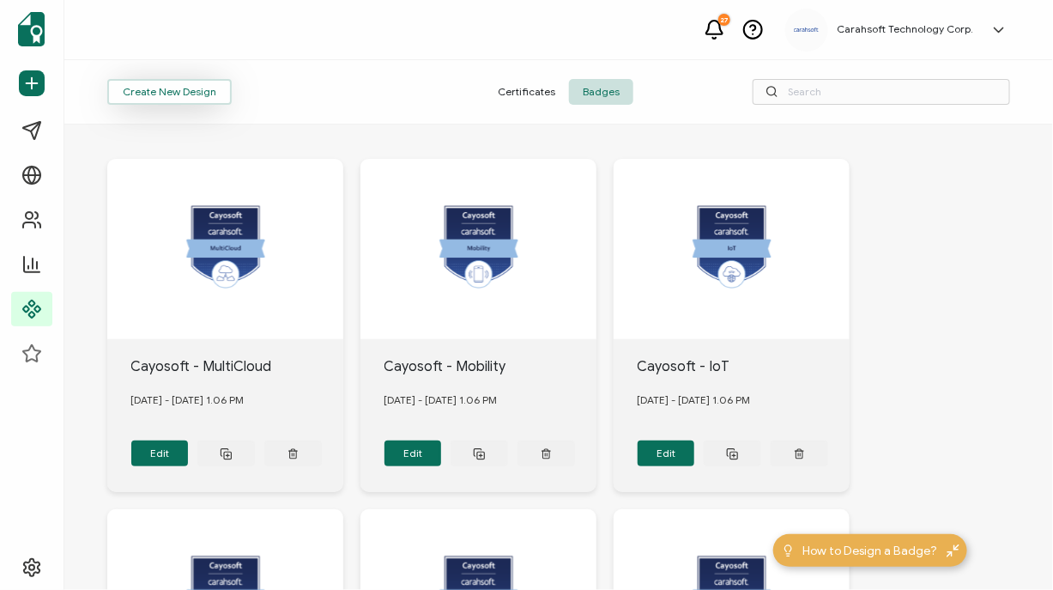
click at [160, 92] on button "Create New Design" at bounding box center [169, 92] width 124 height 26
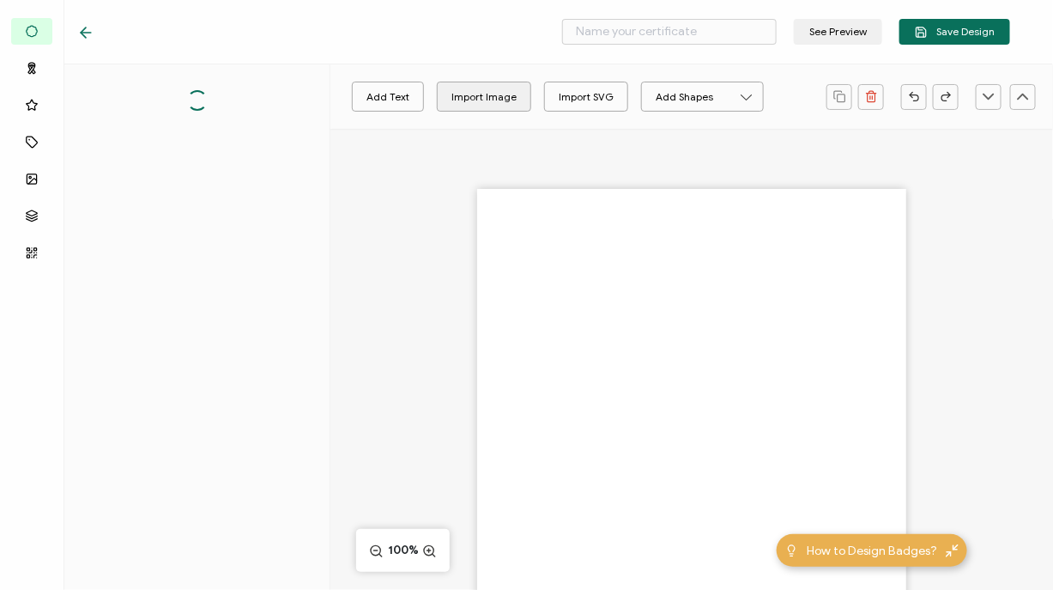
click at [476, 161] on div at bounding box center [691, 433] width 723 height 609
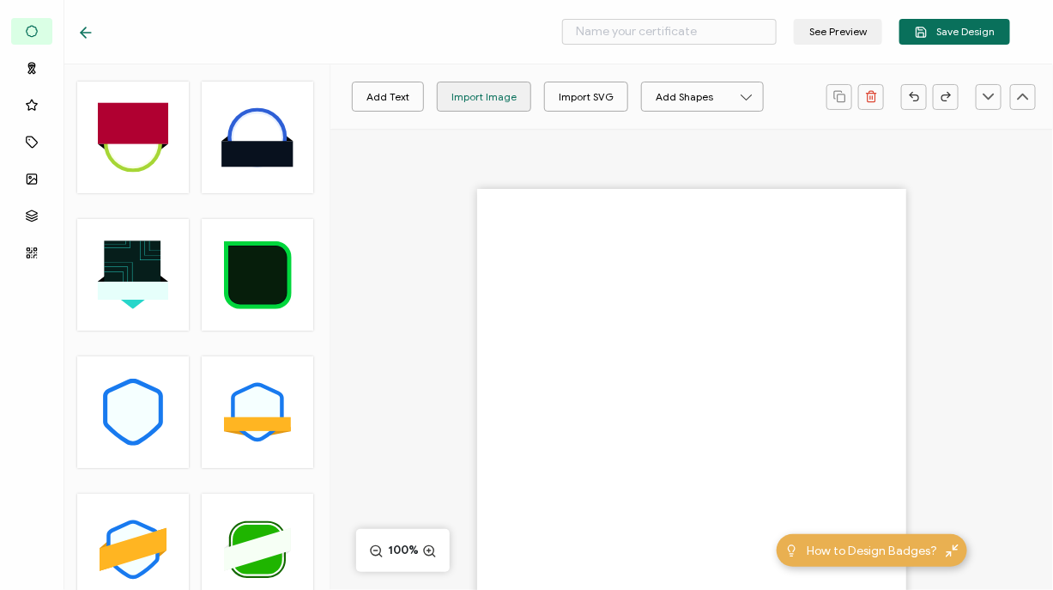
click at [459, 93] on div "Import Image" at bounding box center [483, 97] width 65 height 30
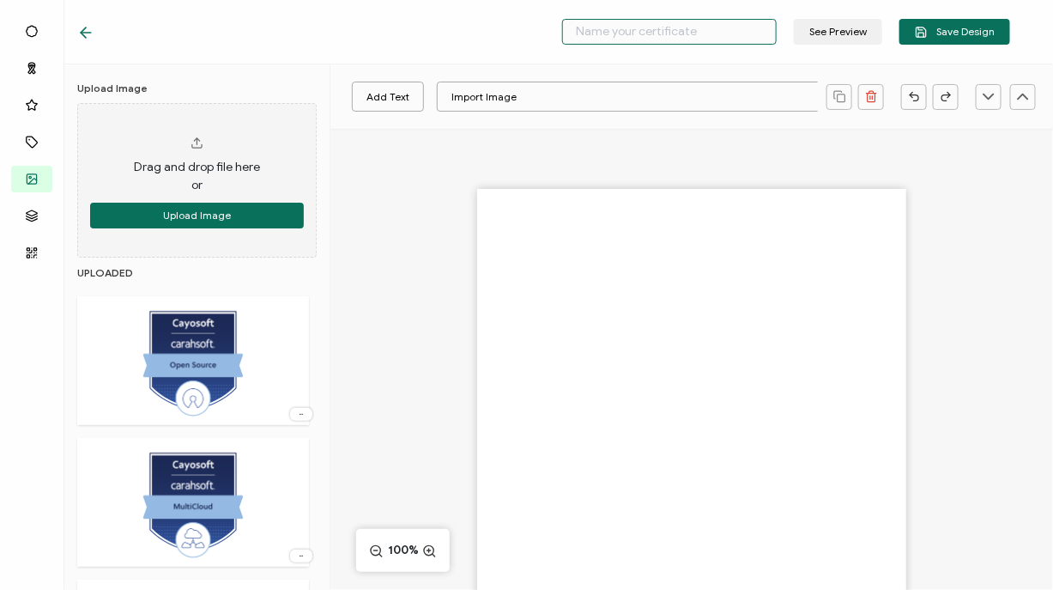
click at [669, 32] on input "text" at bounding box center [669, 32] width 215 height 26
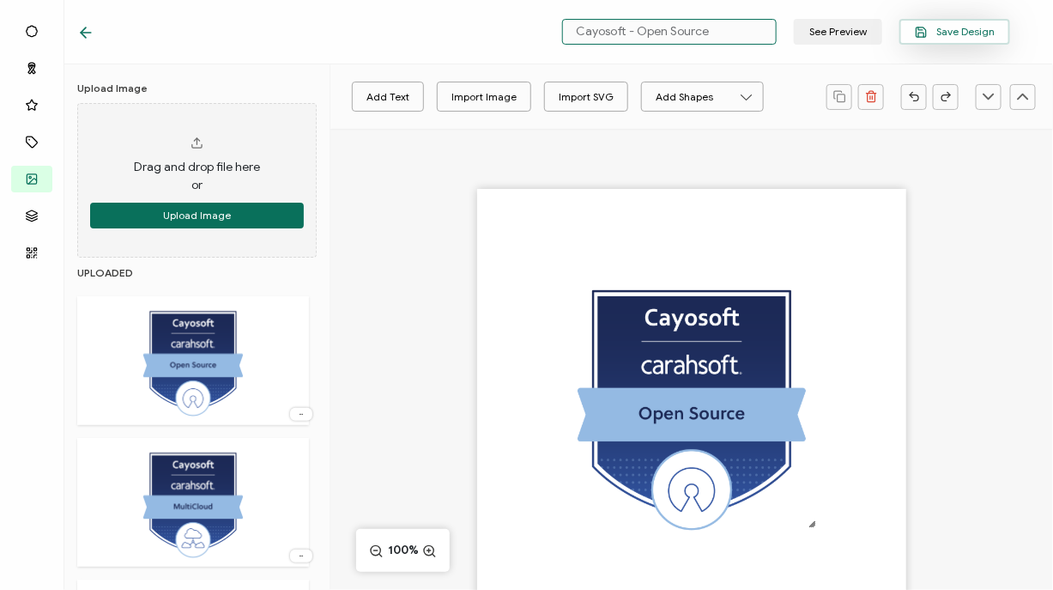
type input "Cayosoft - Open Source"
click at [940, 35] on span "Save Design" at bounding box center [955, 32] width 80 height 13
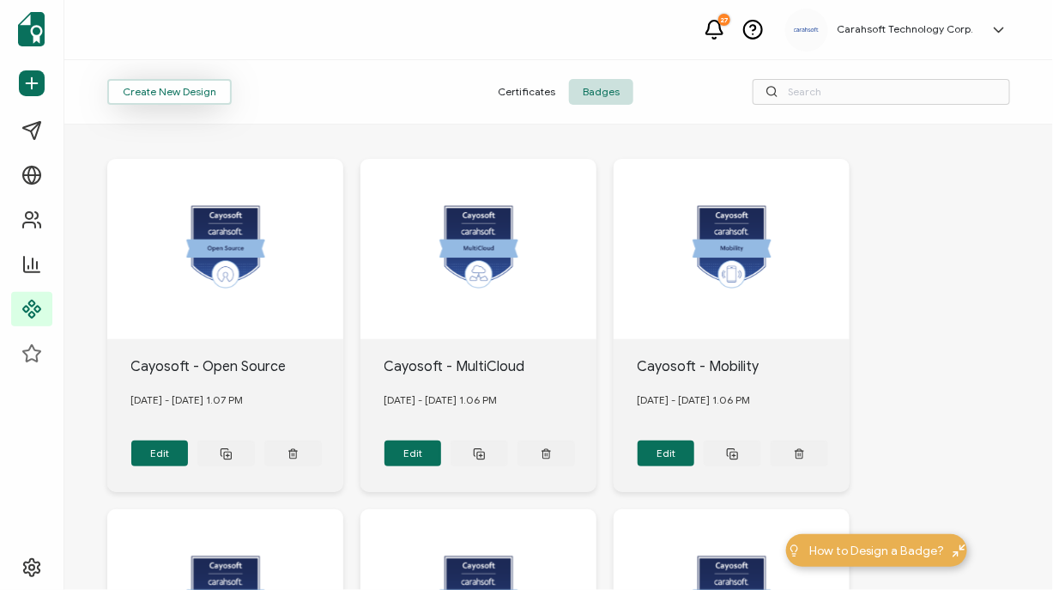
click at [202, 99] on button "Create New Design" at bounding box center [169, 92] width 124 height 26
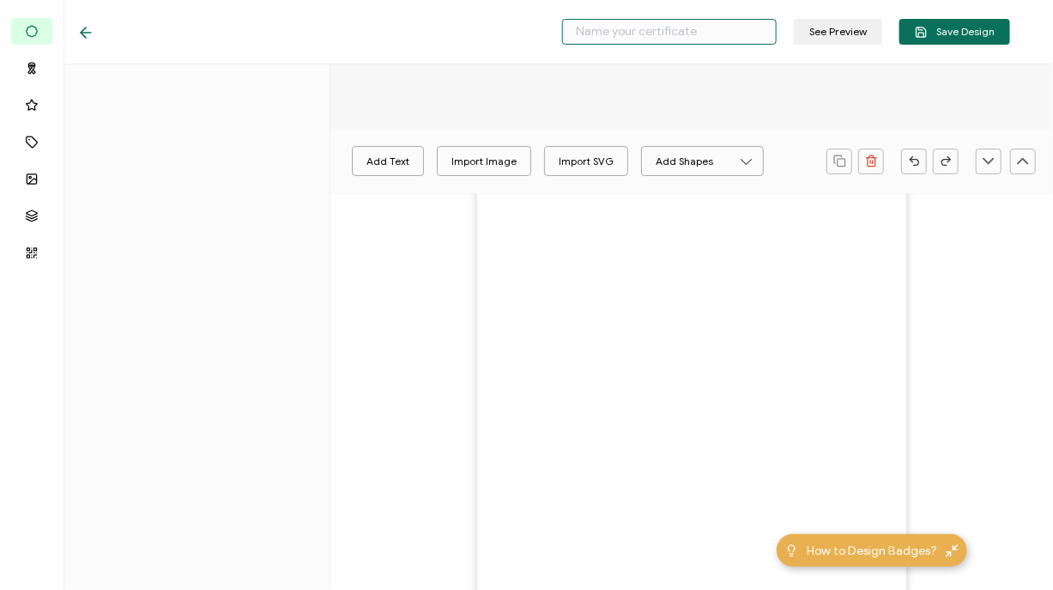
click at [607, 22] on input "text" at bounding box center [669, 32] width 215 height 26
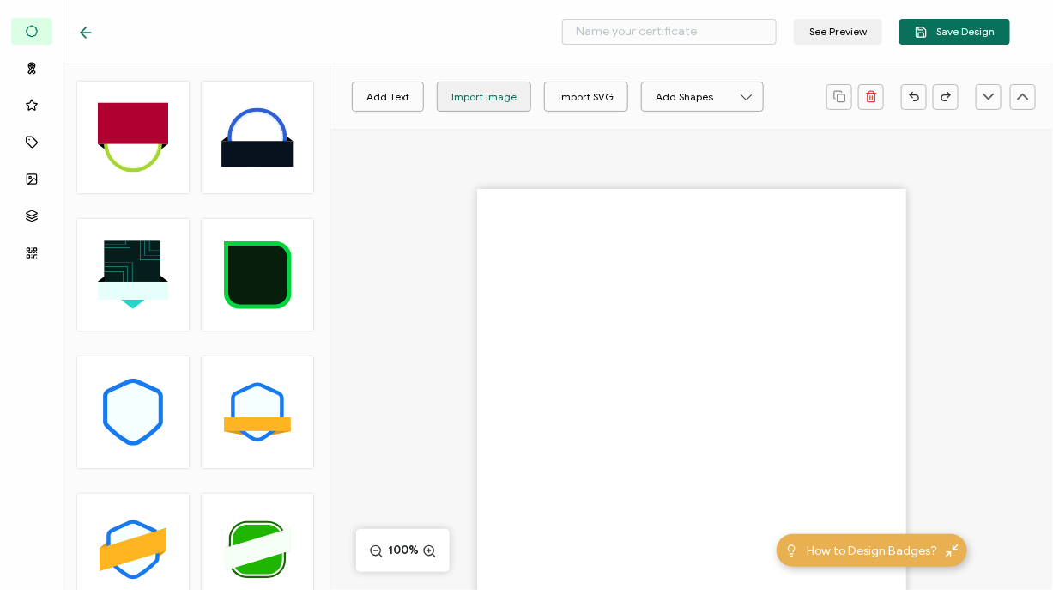
click at [498, 85] on div "Import Image" at bounding box center [483, 97] width 65 height 30
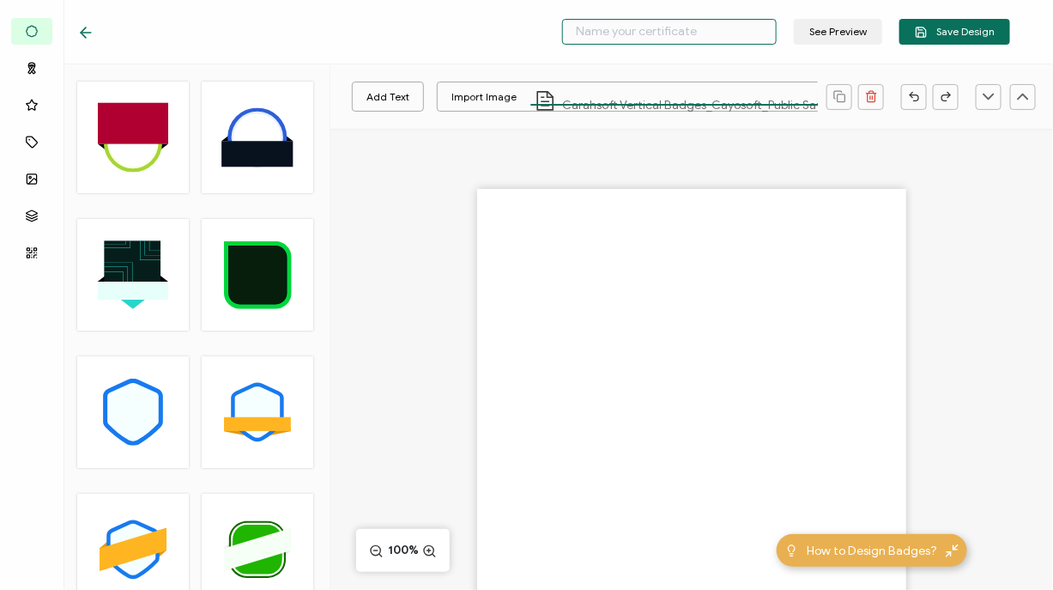
click at [600, 32] on input "text" at bounding box center [669, 32] width 215 height 26
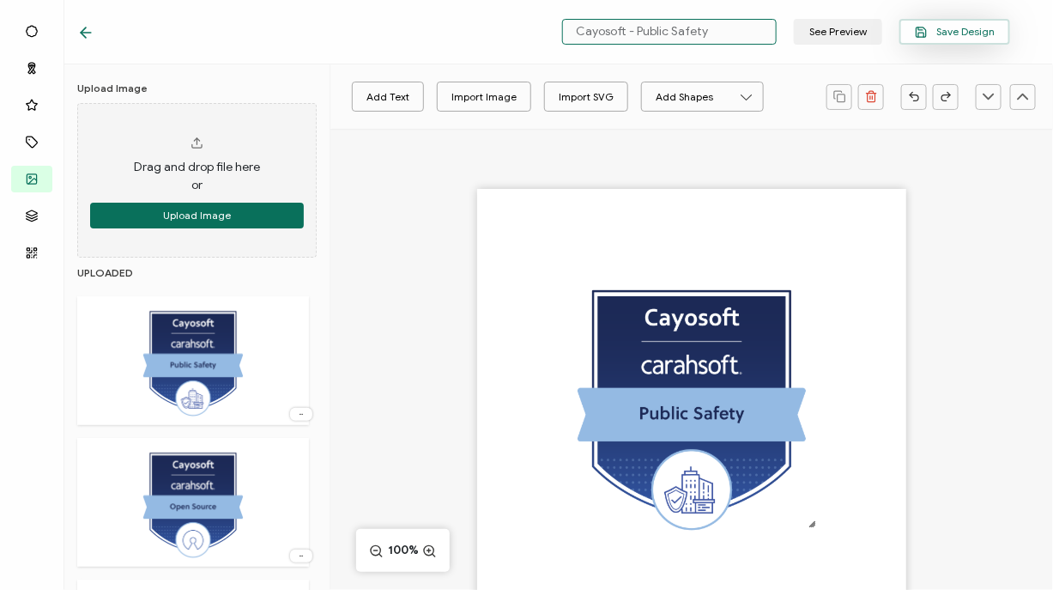
type input "Cayosoft - Public Safety"
click at [1001, 33] on button "Save Design" at bounding box center [954, 32] width 111 height 26
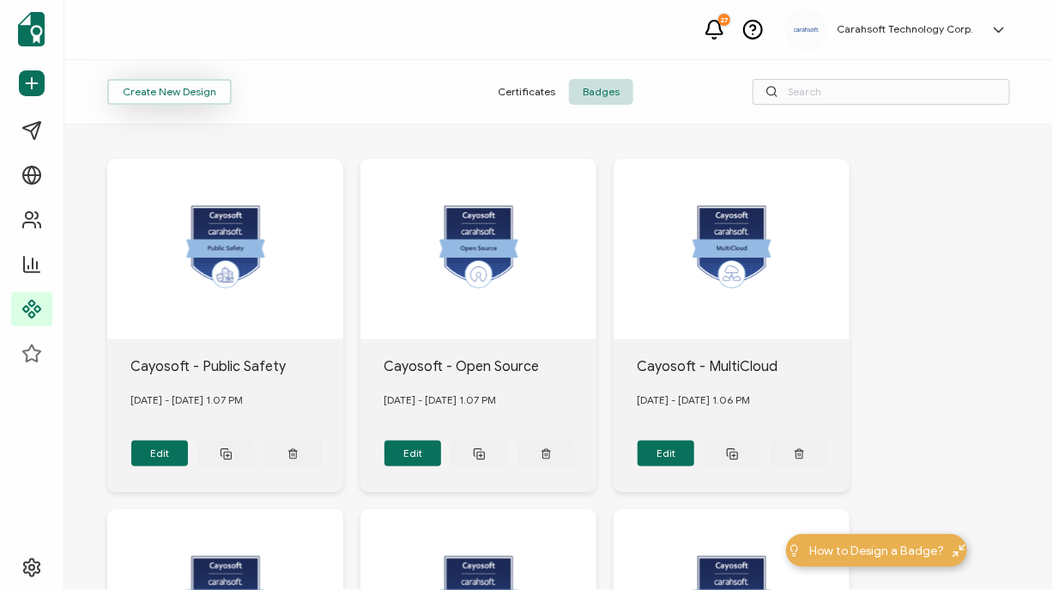
click at [180, 94] on button "Create New Design" at bounding box center [169, 92] width 124 height 26
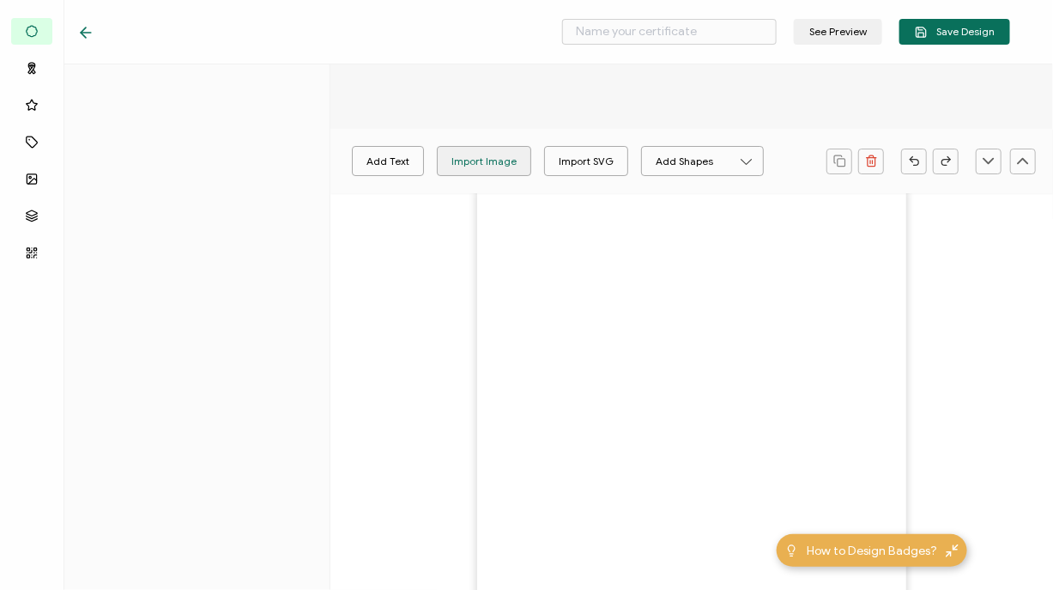
click at [511, 151] on div "Import Image" at bounding box center [484, 161] width 93 height 30
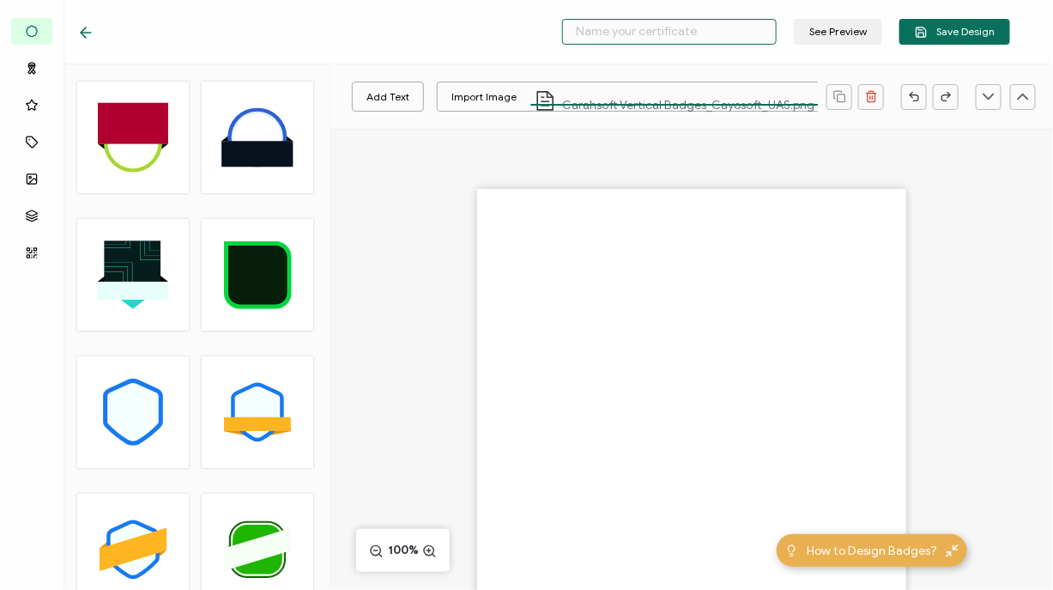
click at [698, 42] on input "text" at bounding box center [669, 32] width 215 height 26
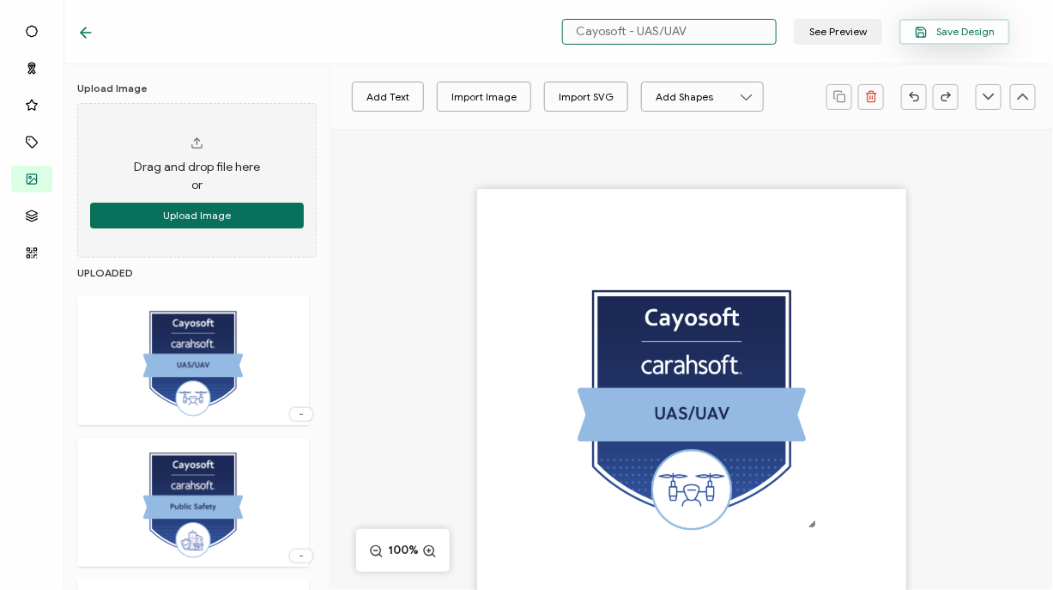
type input "Cayosoft - UAS/UAV"
click at [960, 38] on button "Save Design" at bounding box center [954, 32] width 111 height 26
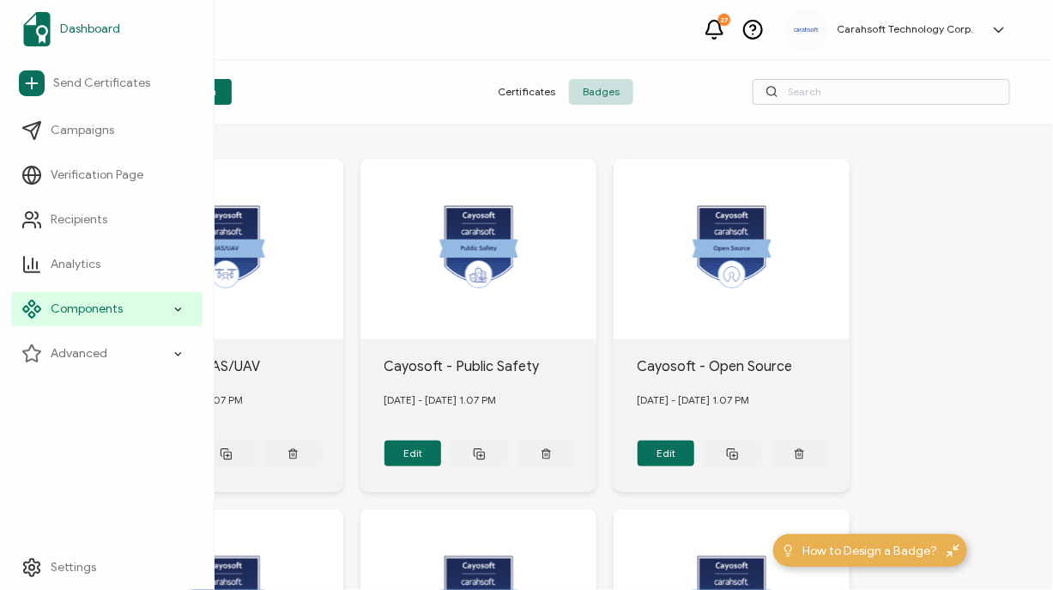
click at [43, 27] on img at bounding box center [36, 29] width 27 height 34
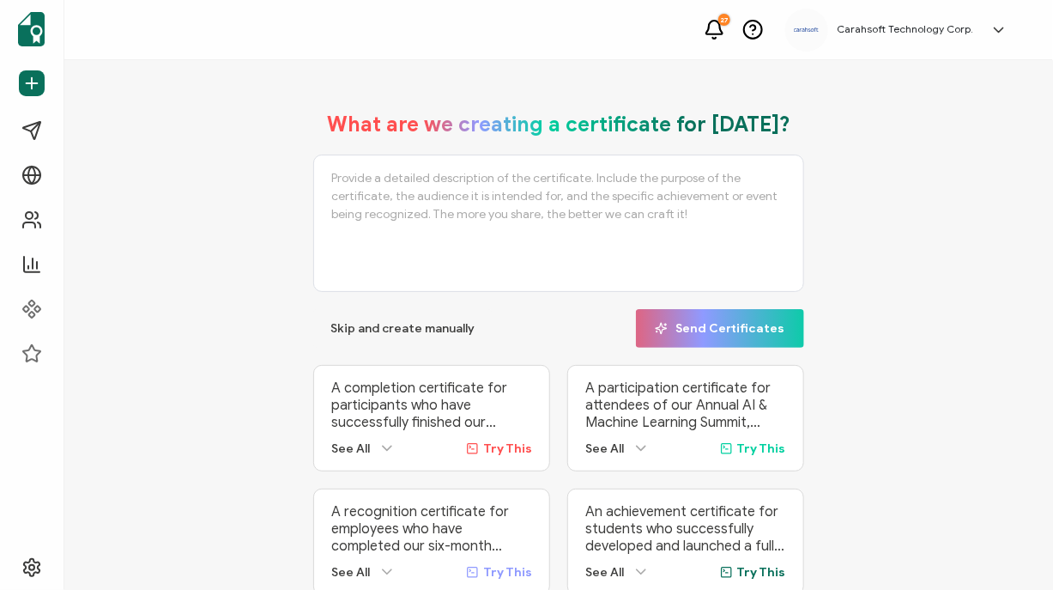
click at [80, 253] on div "What are we creating a certificate for [DATE]? Skip and create manually Send Ce…" at bounding box center [558, 353] width 989 height 586
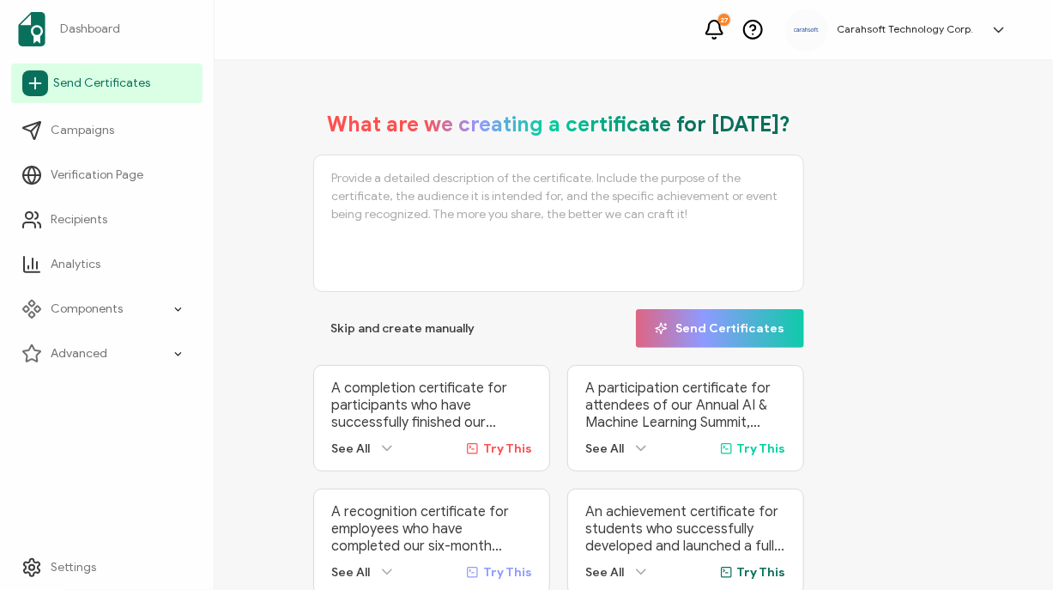
click at [99, 82] on span "Send Certificates" at bounding box center [101, 83] width 97 height 17
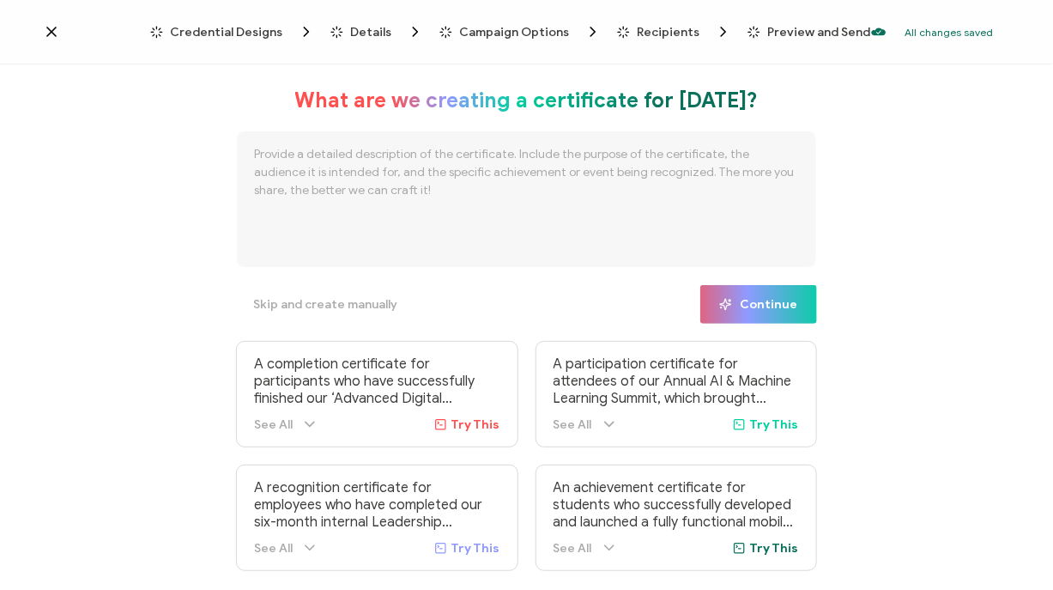
click at [276, 32] on span "Credential Designs" at bounding box center [226, 32] width 112 height 13
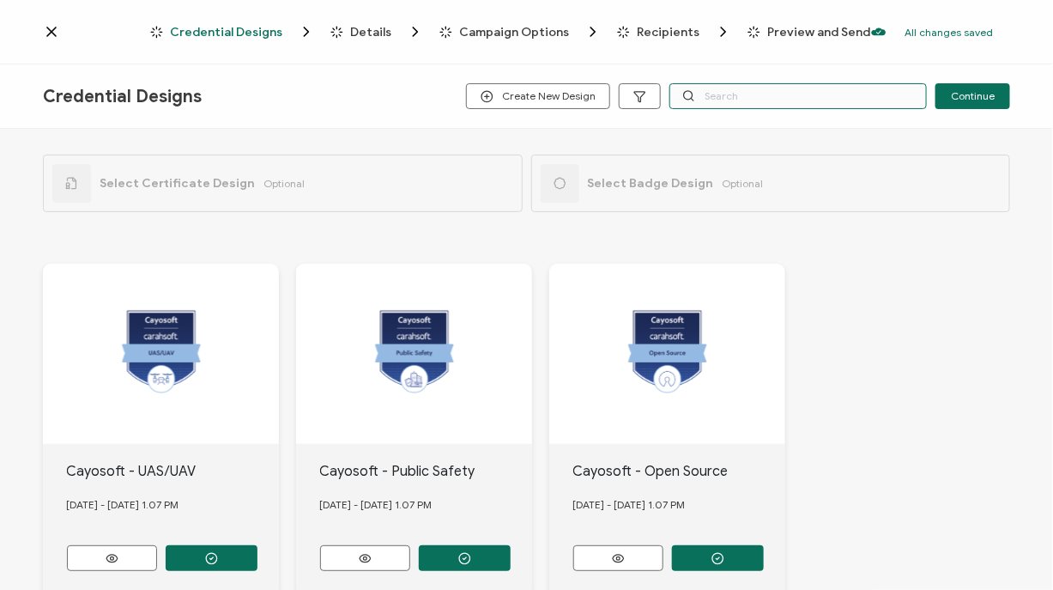
click at [788, 100] on input "text" at bounding box center [797, 96] width 257 height 26
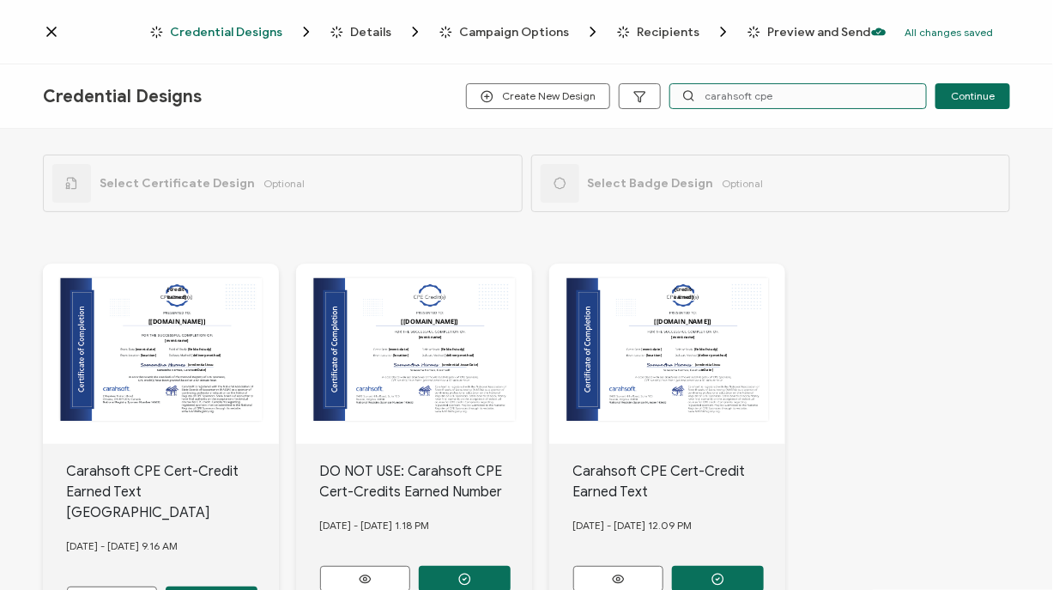
scroll to position [124, 0]
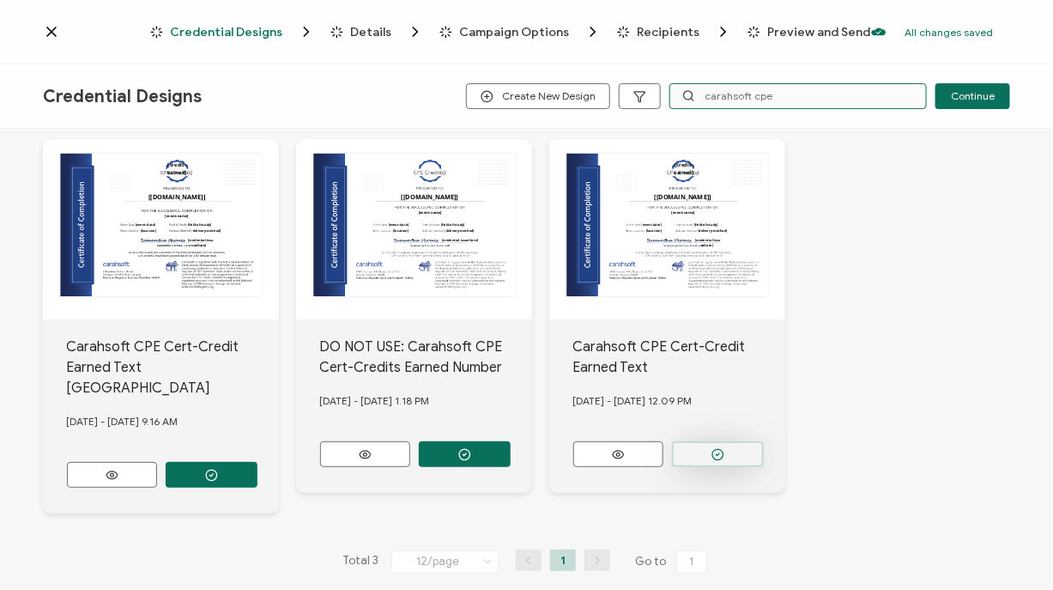
type input "carahsoft cpe"
click at [257, 462] on button "button" at bounding box center [212, 475] width 92 height 26
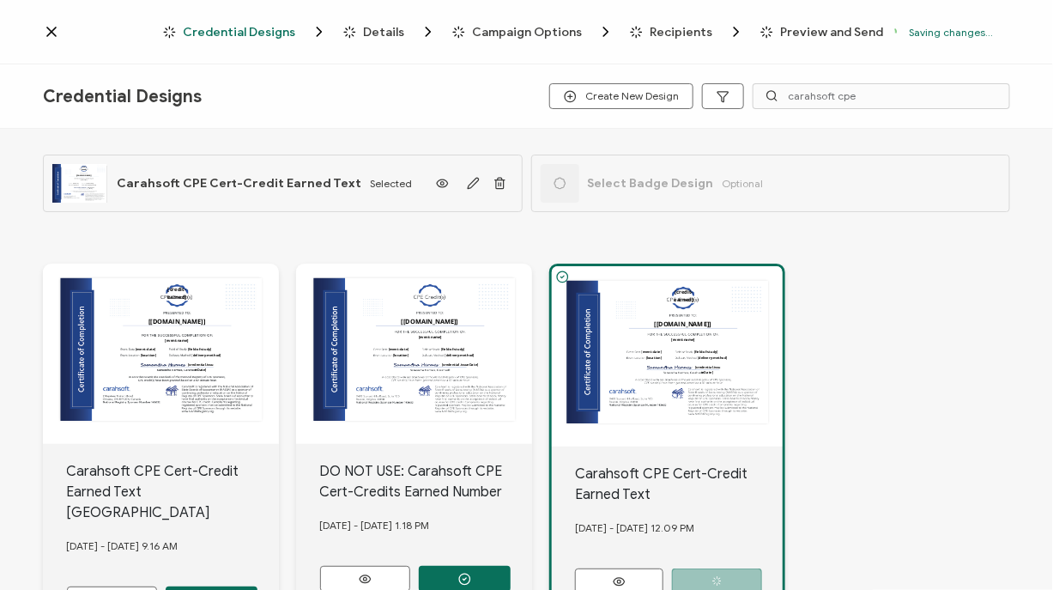
scroll to position [0, 0]
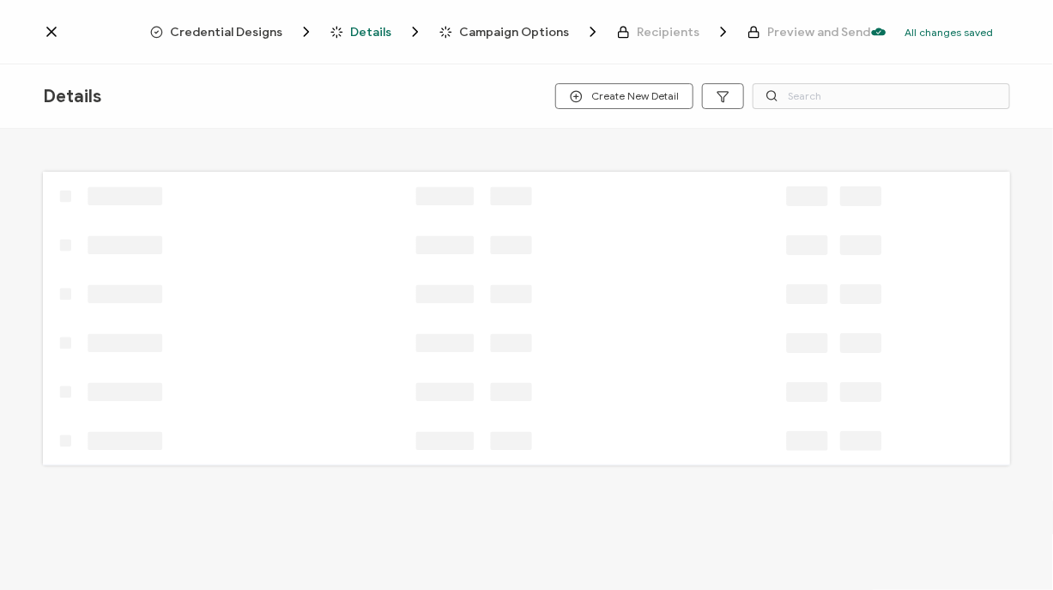
click at [244, 28] on span "Credential Designs" at bounding box center [226, 32] width 112 height 13
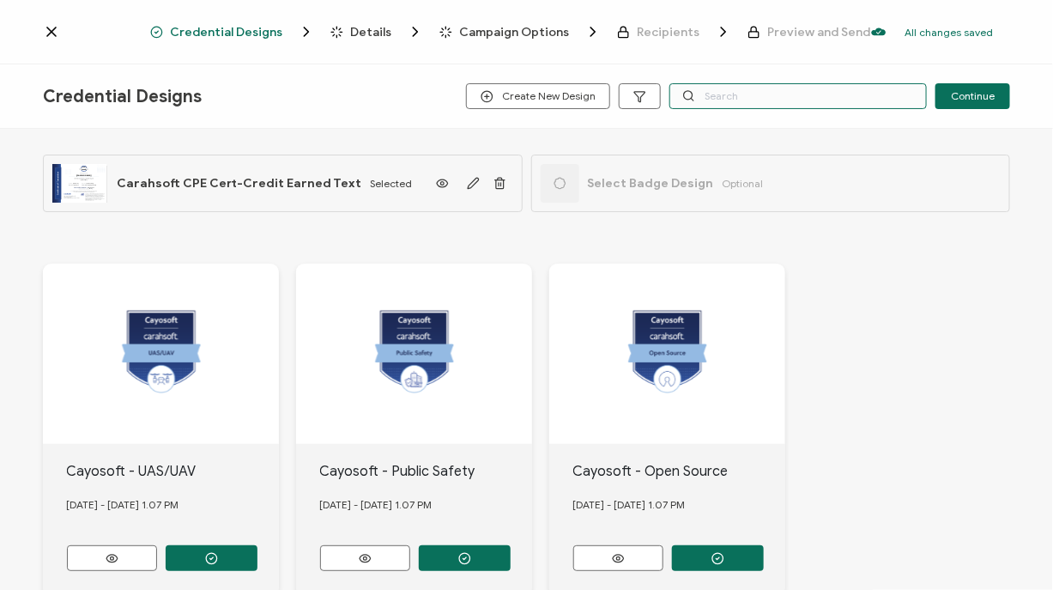
click at [725, 100] on input "text" at bounding box center [797, 96] width 257 height 26
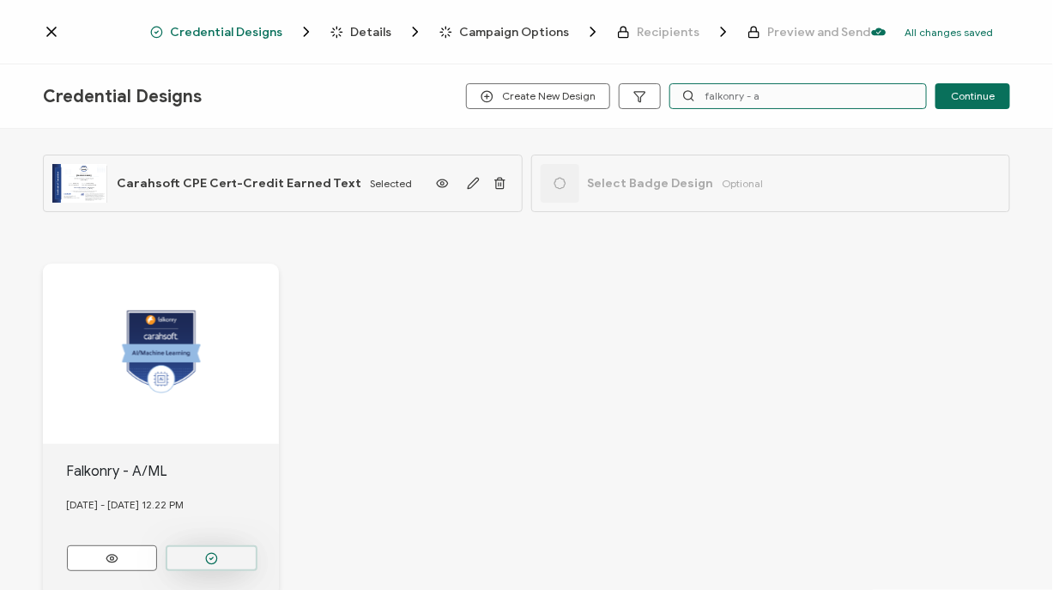
type input "falkonry - a"
click at [224, 558] on button "button" at bounding box center [212, 558] width 92 height 26
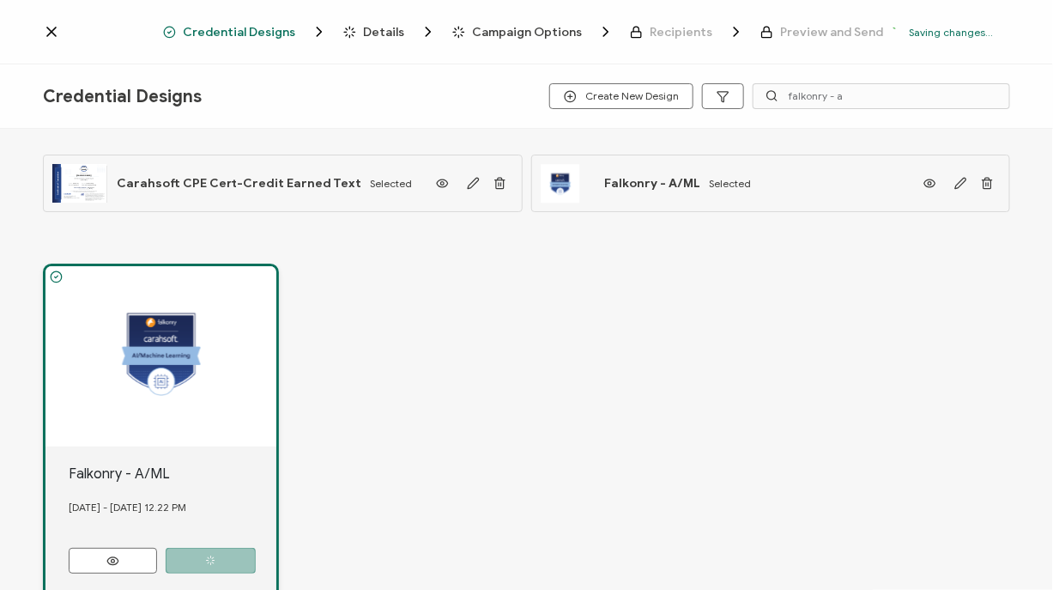
click at [378, 30] on span "Details" at bounding box center [383, 32] width 41 height 13
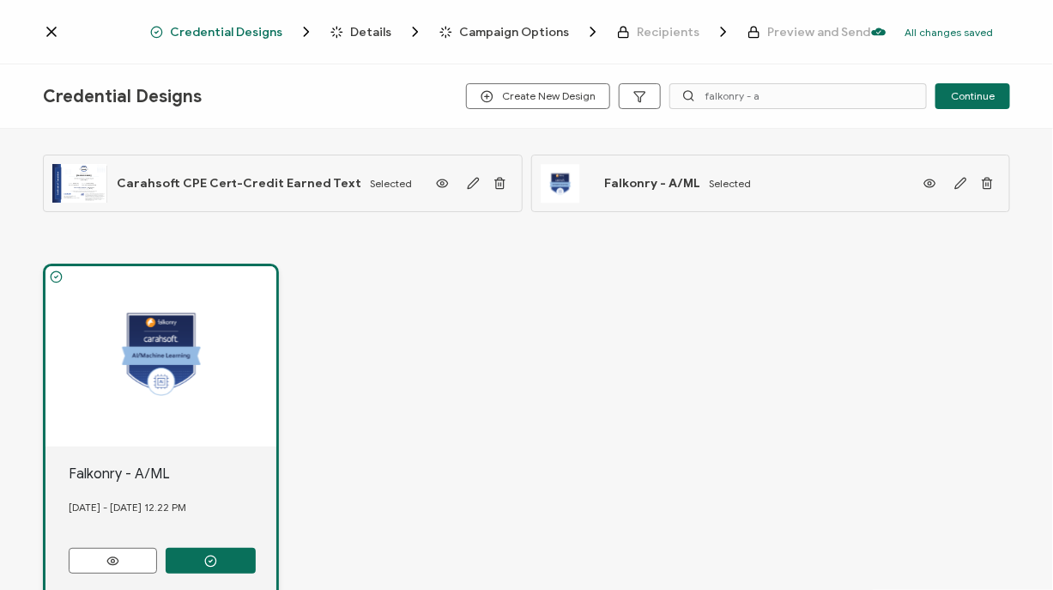
click at [390, 29] on span "Details" at bounding box center [370, 32] width 41 height 13
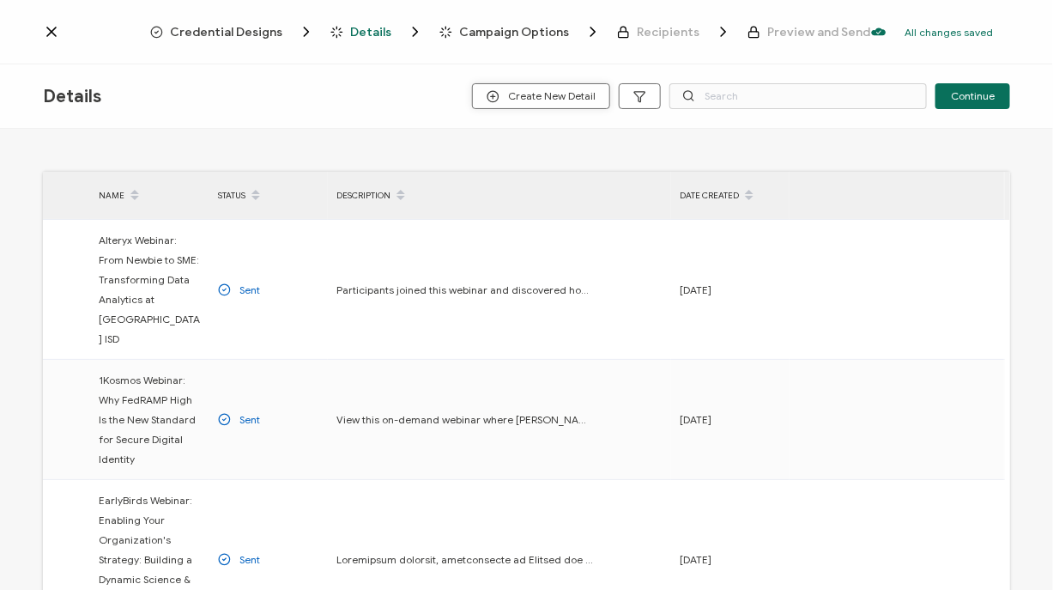
click at [527, 91] on span "Create New Detail" at bounding box center [541, 96] width 109 height 13
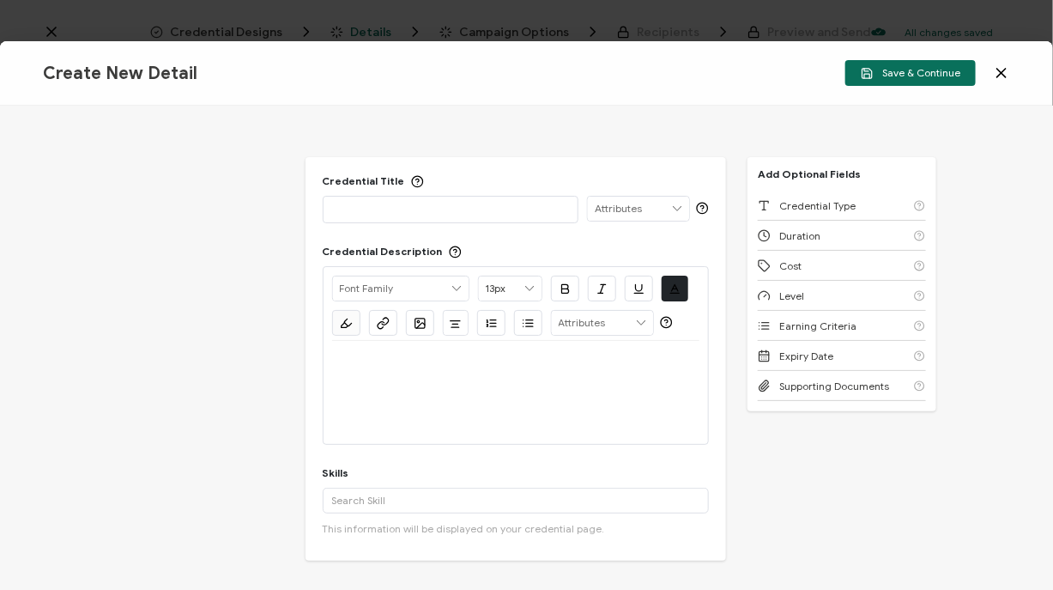
click at [366, 212] on p at bounding box center [451, 208] width 238 height 17
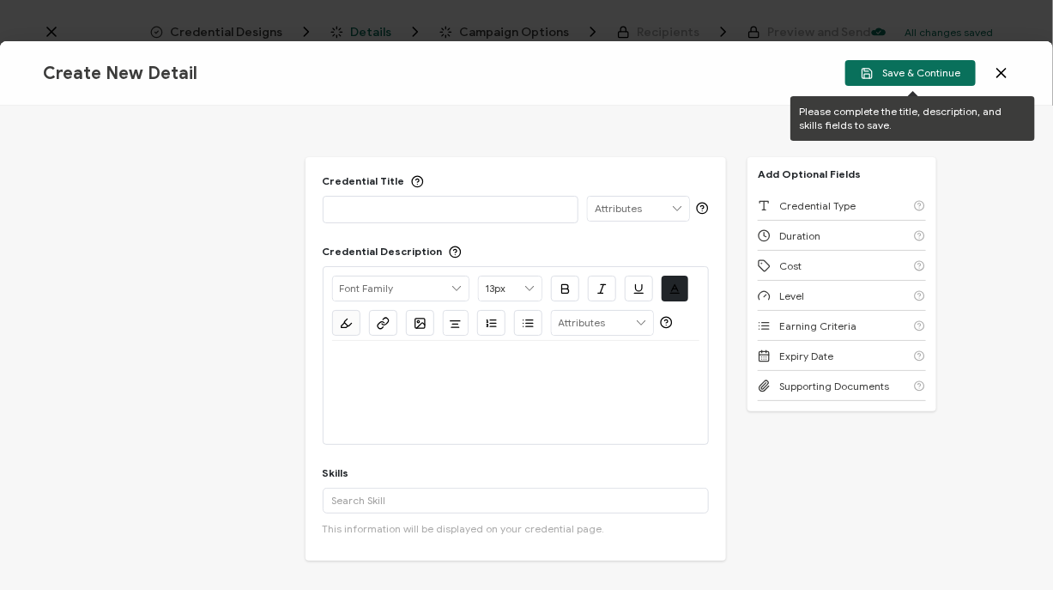
click at [860, 134] on div "Please complete the title, description, and skills fields to save." at bounding box center [912, 118] width 245 height 45
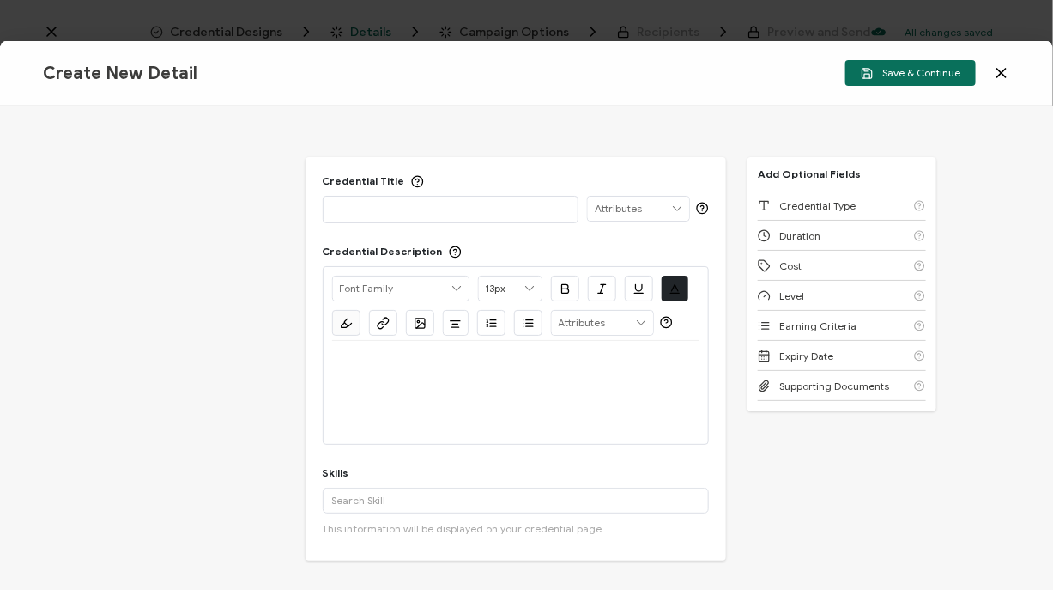
click at [365, 227] on div "Credential Title ISSUER Issuer Name Credential Description Alright Sans [PERSON…" at bounding box center [516, 358] width 421 height 403
click at [380, 193] on div "Credential Title ISSUER Issuer Name" at bounding box center [516, 198] width 387 height 49
click at [372, 203] on p at bounding box center [451, 208] width 238 height 17
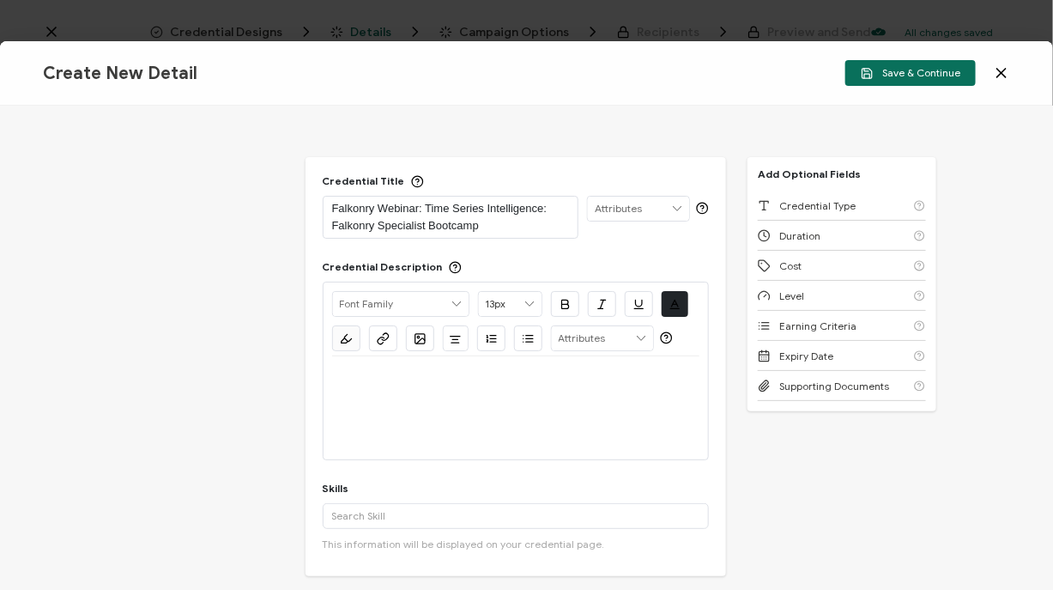
click at [447, 403] on div at bounding box center [516, 407] width 368 height 103
click at [423, 391] on div at bounding box center [516, 376] width 368 height 41
click at [481, 395] on div at bounding box center [516, 376] width 368 height 41
click at [439, 386] on div at bounding box center [516, 376] width 368 height 41
click at [502, 388] on div at bounding box center [516, 376] width 368 height 41
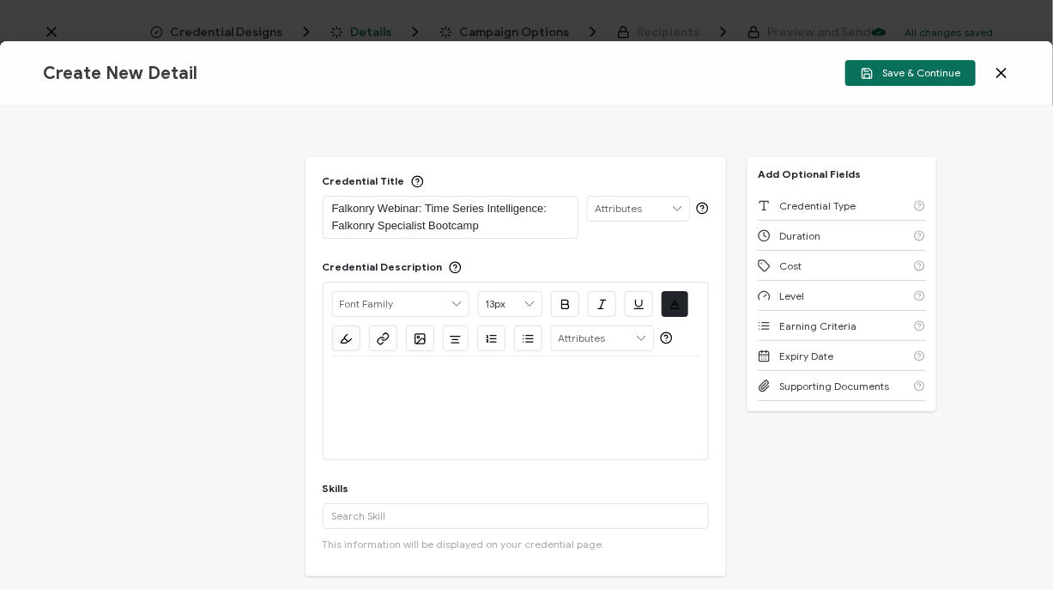
scroll to position [107, 0]
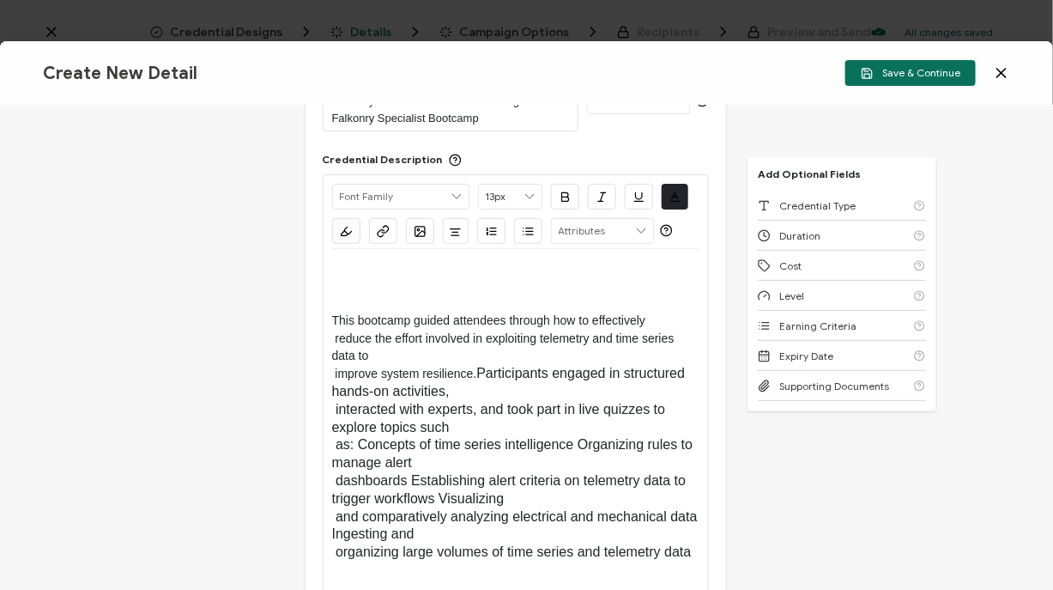
drag, startPoint x: 328, startPoint y: 322, endPoint x: 329, endPoint y: 306, distance: 16.3
click at [329, 306] on div "Alright Sans [PERSON_NAME] Archivo Black Arial Arimo Blinker Caveat Charm Charm…" at bounding box center [516, 390] width 387 height 433
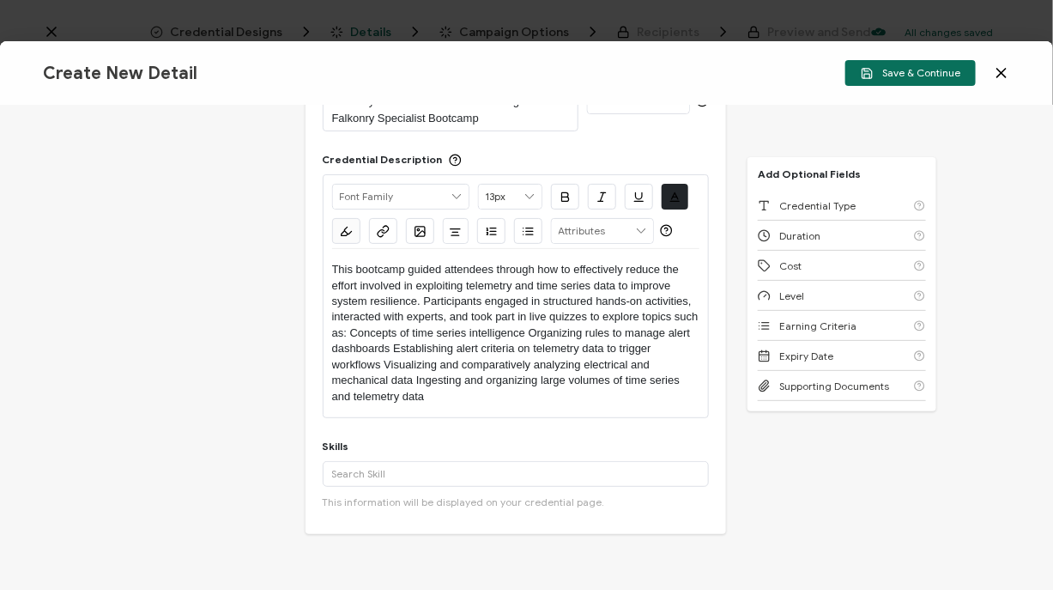
click at [494, 358] on p "This bootcamp guided attendees through how to effectively reduce the effort inv…" at bounding box center [516, 333] width 368 height 142
click at [566, 334] on p "This bootcamp guided attendees through how to effectively reduce the effort inv…" at bounding box center [516, 333] width 368 height 142
click at [421, 346] on p "This bootcamp guided attendees through how to effectively reduce the effort inv…" at bounding box center [516, 333] width 368 height 142
click at [372, 358] on p "This bootcamp guided attendees through how to effectively reduce the effort inv…" at bounding box center [516, 333] width 368 height 142
click at [395, 362] on p "This bootcamp guided attendees through how to effectively reduce the effort inv…" at bounding box center [516, 333] width 368 height 142
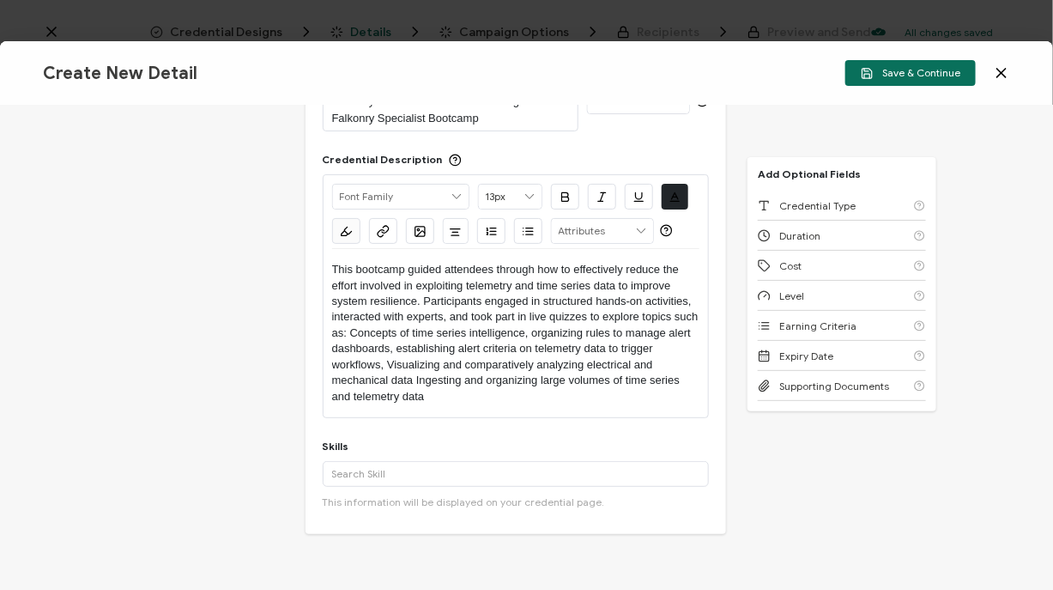
click at [390, 366] on p "This bootcamp guided attendees through how to effectively reduce the effort inv…" at bounding box center [516, 333] width 368 height 142
click at [531, 388] on p "This bootcamp guided attendees through how to effectively reduce the effort inv…" at bounding box center [516, 333] width 368 height 142
click at [423, 474] on input "text" at bounding box center [516, 474] width 387 height 26
click at [397, 542] on div "Credential Title Falkonry Webinar: Time Series Intelligence: Falkonry Specialis…" at bounding box center [516, 343] width 421 height 587
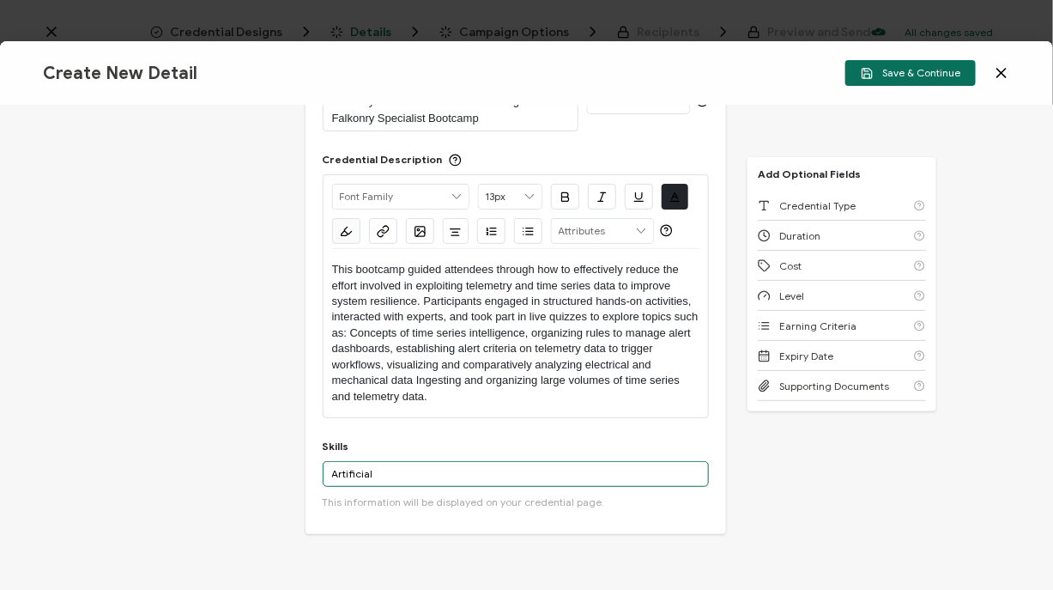
click at [383, 465] on input "Artificial" at bounding box center [516, 474] width 387 height 26
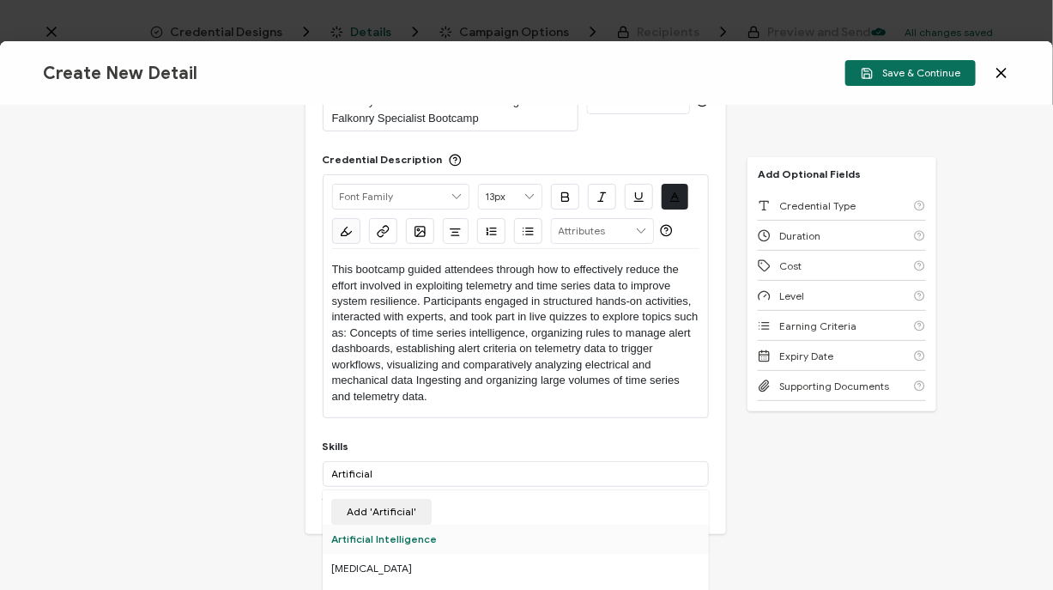
click at [398, 540] on div "Artificial Intelligence" at bounding box center [516, 538] width 387 height 29
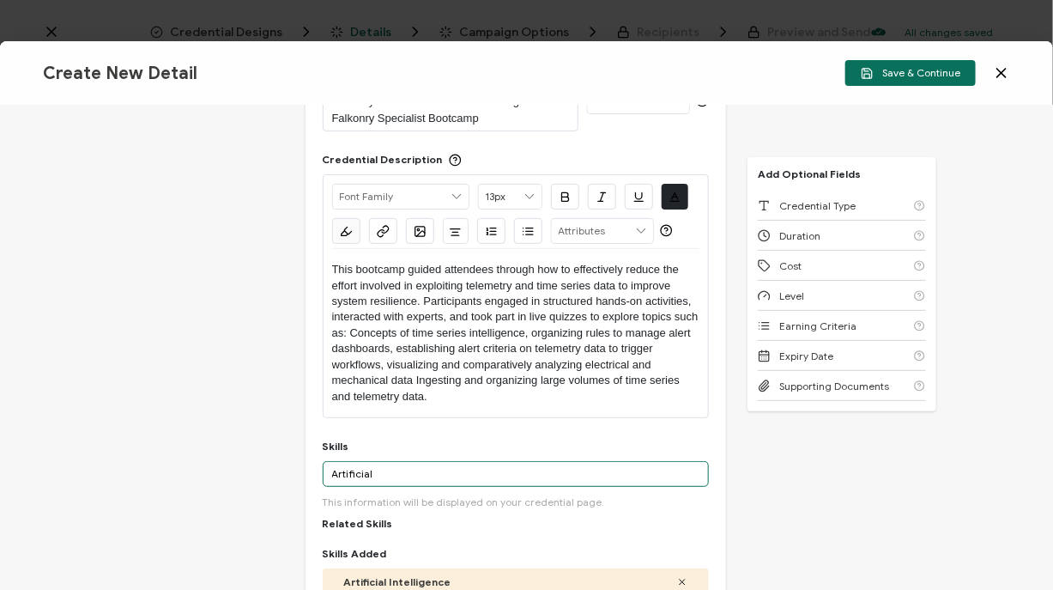
click at [385, 469] on input "Artificial" at bounding box center [516, 474] width 387 height 26
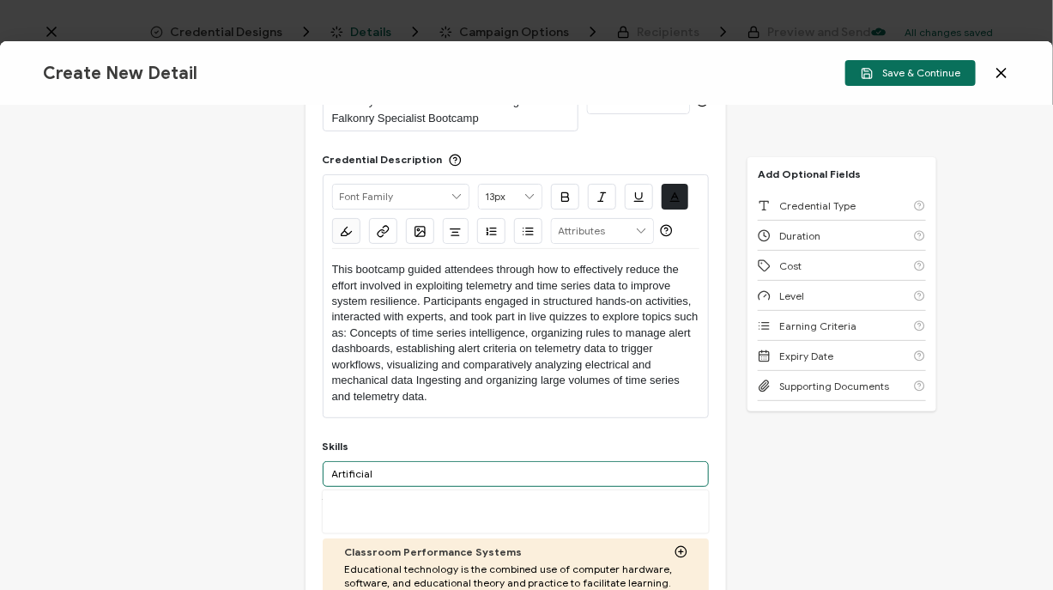
click at [385, 469] on input "Artificial" at bounding box center [516, 474] width 387 height 26
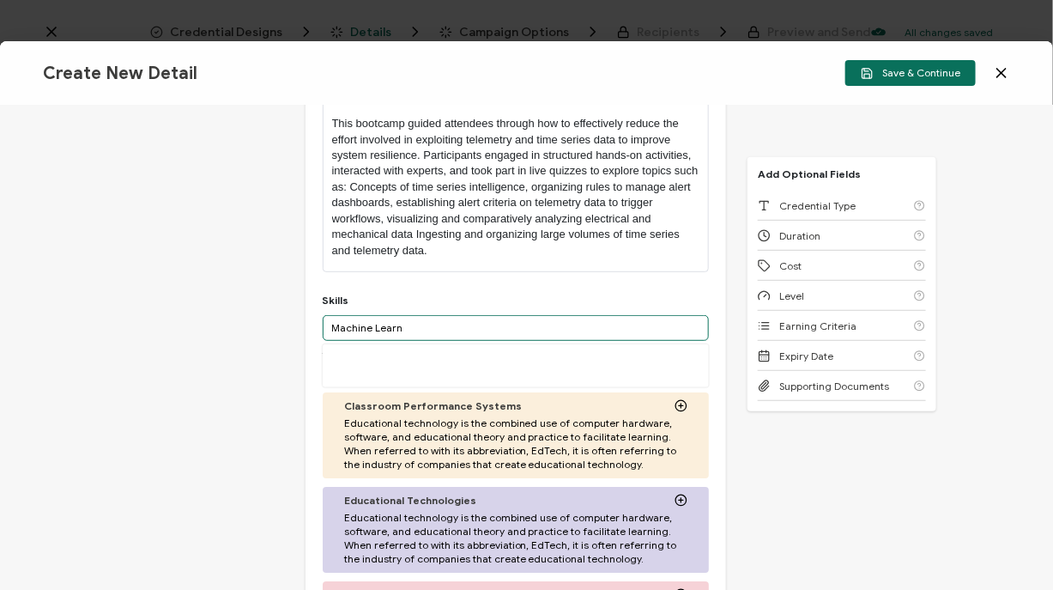
scroll to position [259, 0]
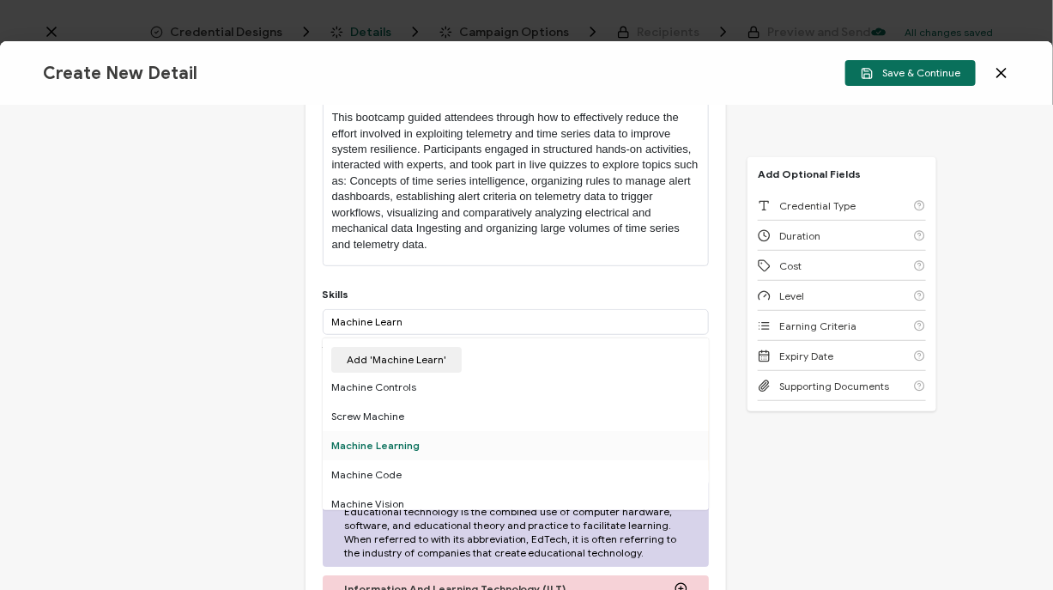
click at [415, 448] on div "Machine Learning" at bounding box center [516, 445] width 387 height 29
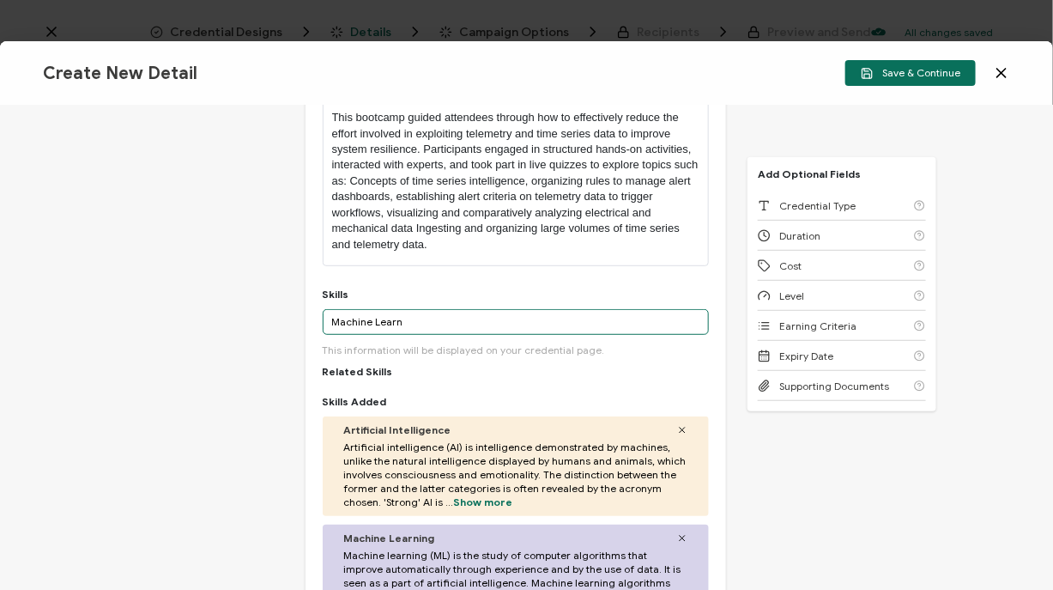
click at [367, 330] on input "Machine Learn" at bounding box center [516, 322] width 387 height 26
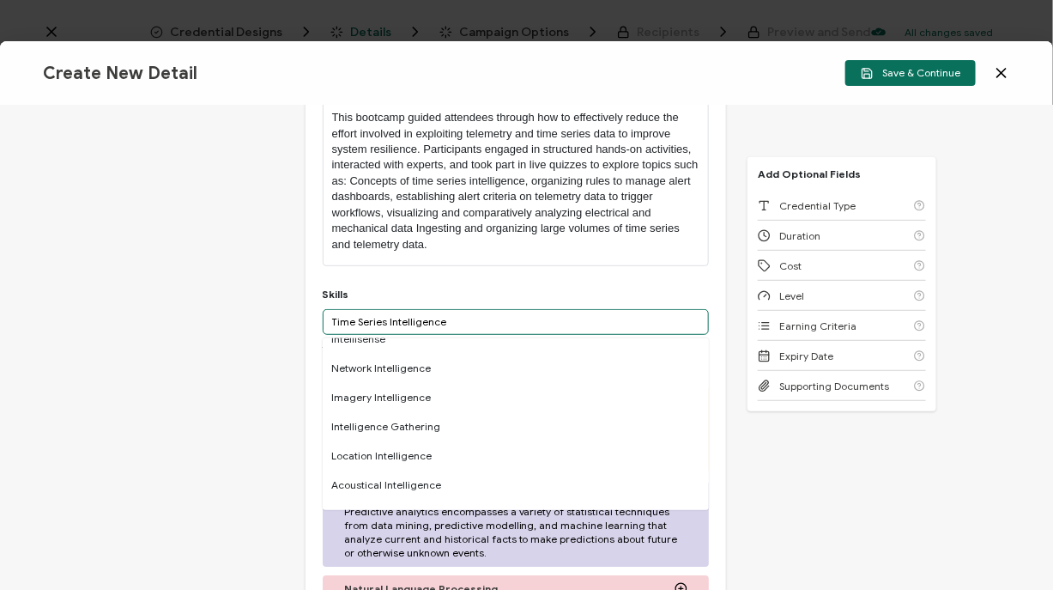
scroll to position [0, 0]
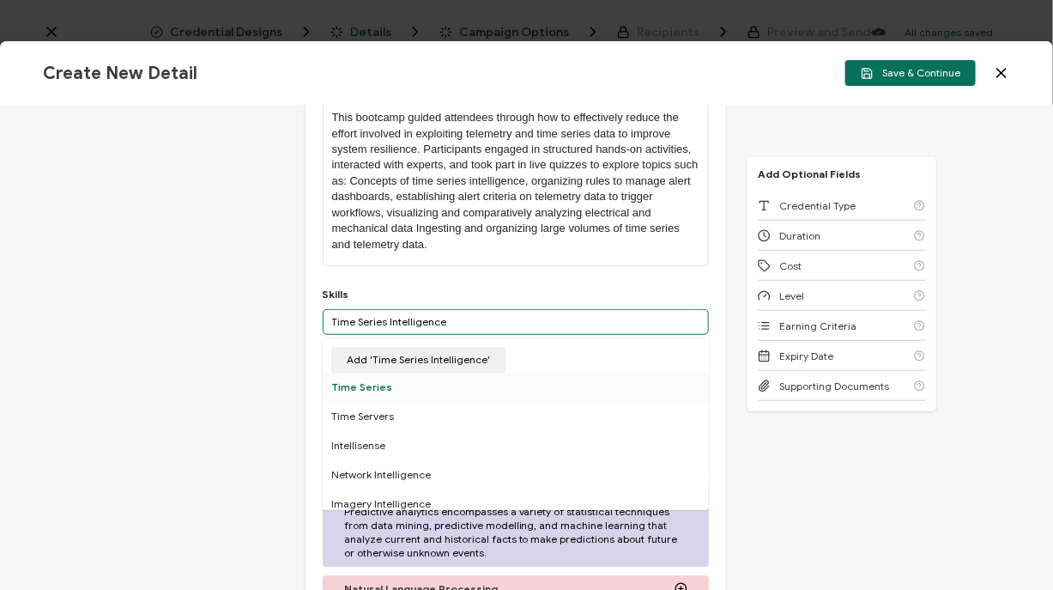
type input "Time Series Intelligence"
click at [393, 389] on div "Time Series" at bounding box center [516, 386] width 387 height 29
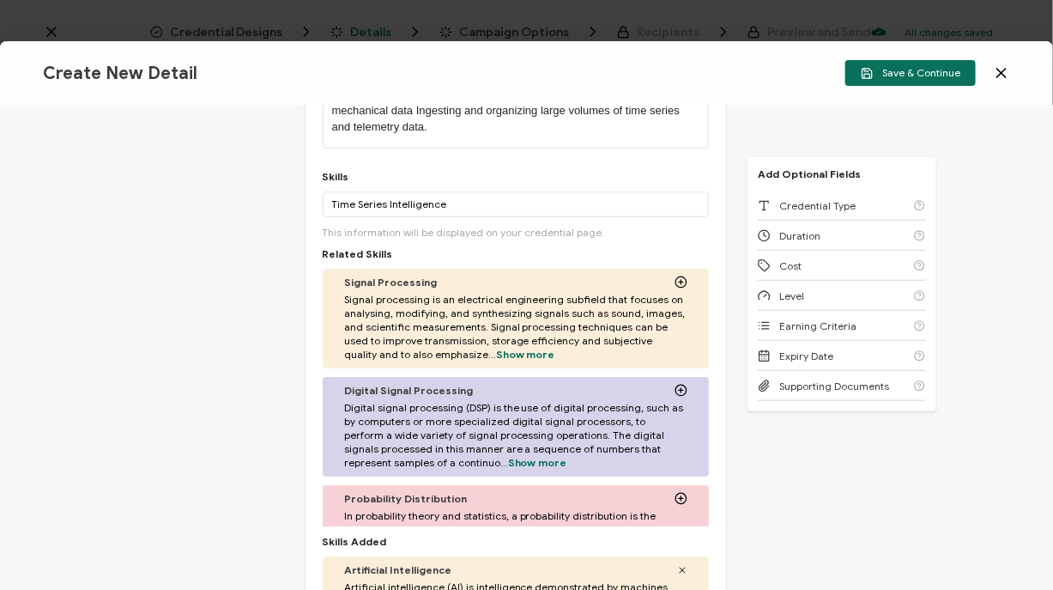
scroll to position [290, 0]
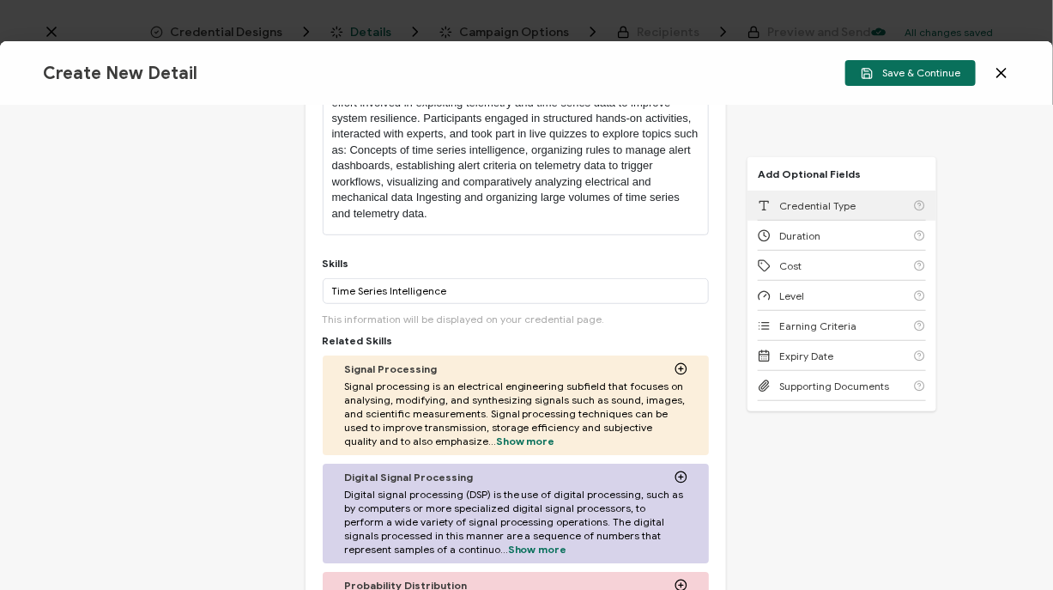
click at [796, 215] on div "Credential Type" at bounding box center [842, 206] width 168 height 30
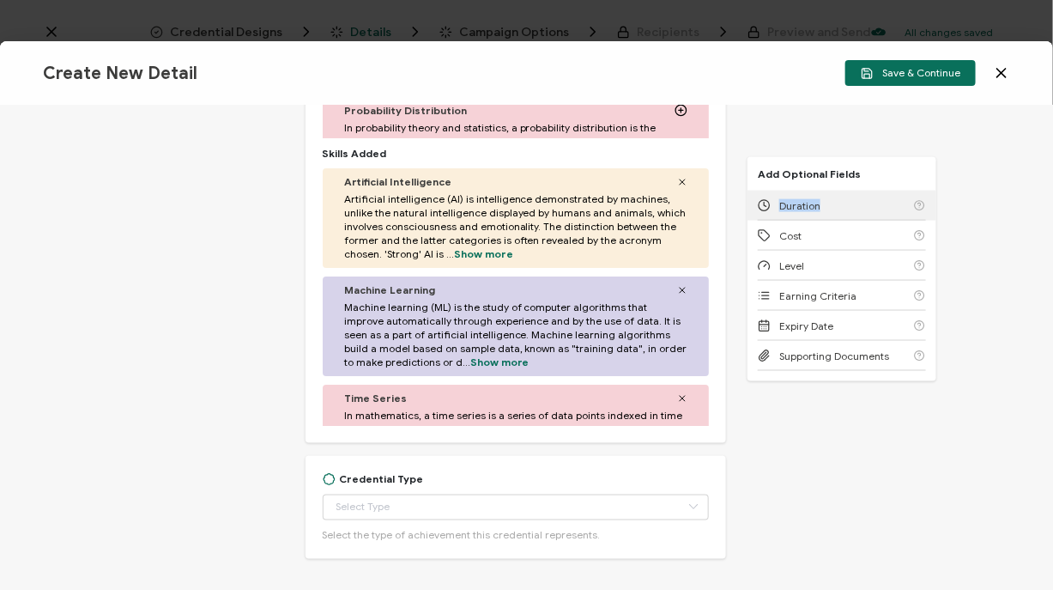
click at [796, 215] on div "Duration" at bounding box center [842, 206] width 168 height 30
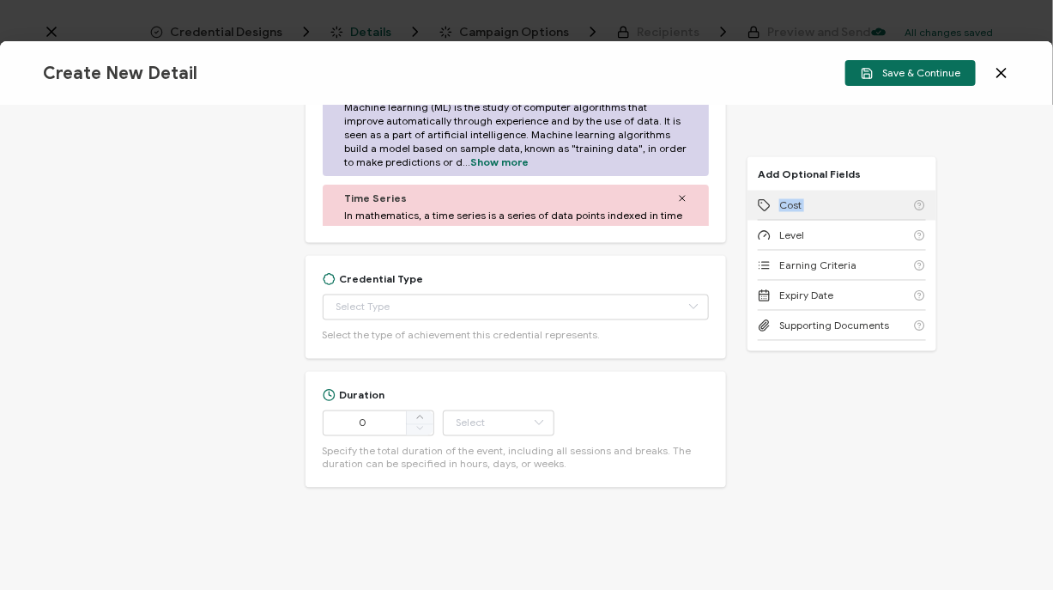
click at [796, 215] on div "Cost" at bounding box center [842, 206] width 168 height 30
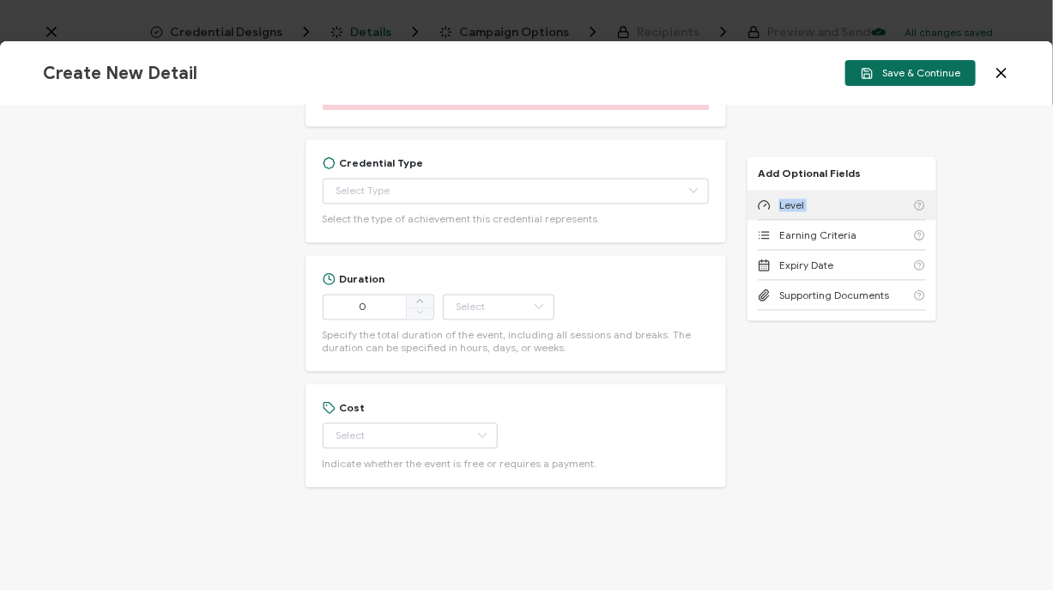
click at [796, 215] on div "Level" at bounding box center [842, 206] width 168 height 30
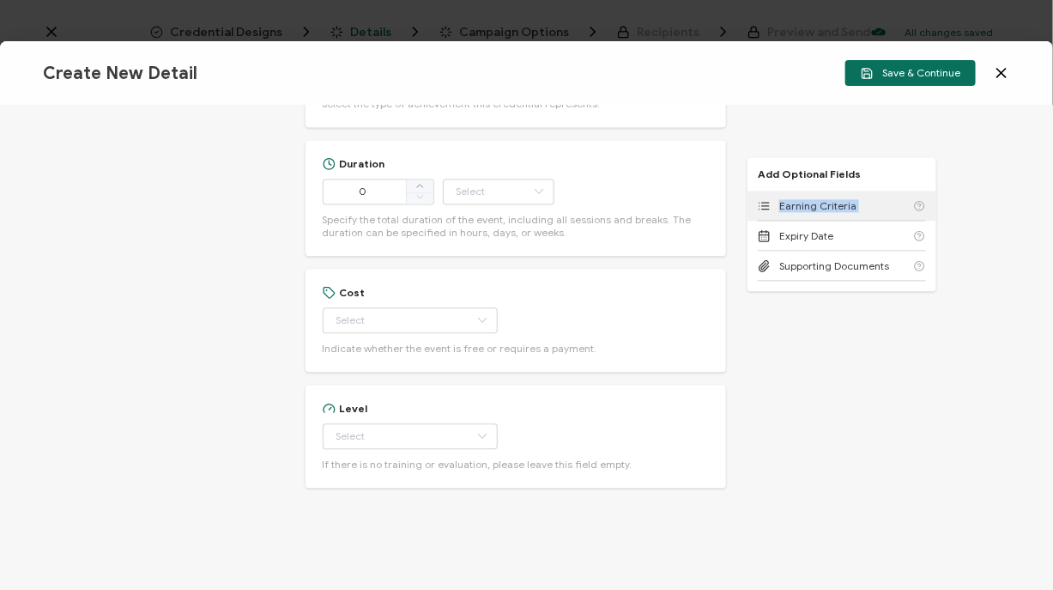
click at [796, 215] on div "Earning Criteria" at bounding box center [842, 206] width 168 height 30
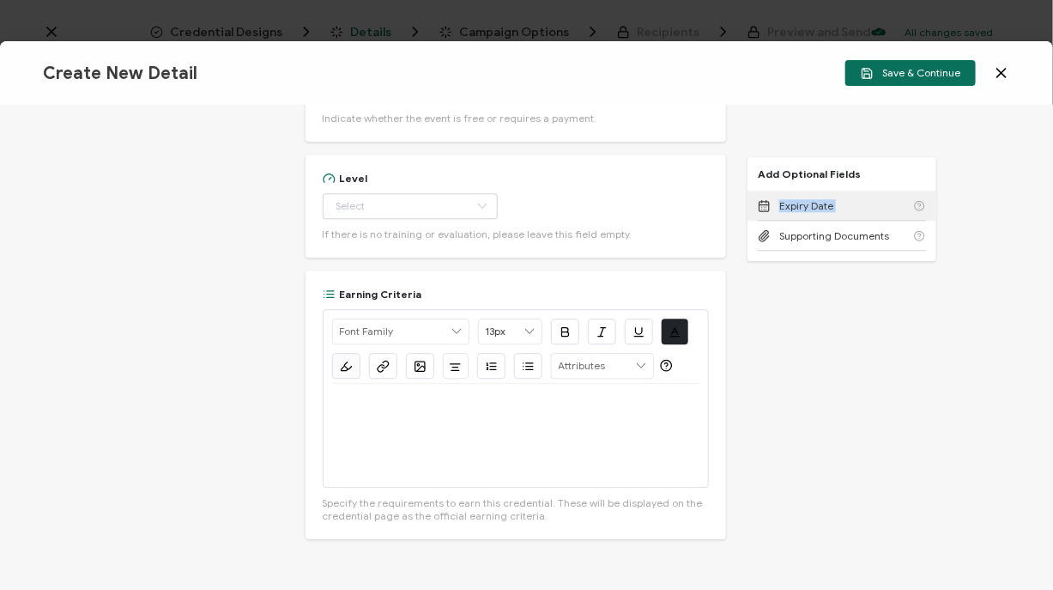
scroll to position [1477, 0]
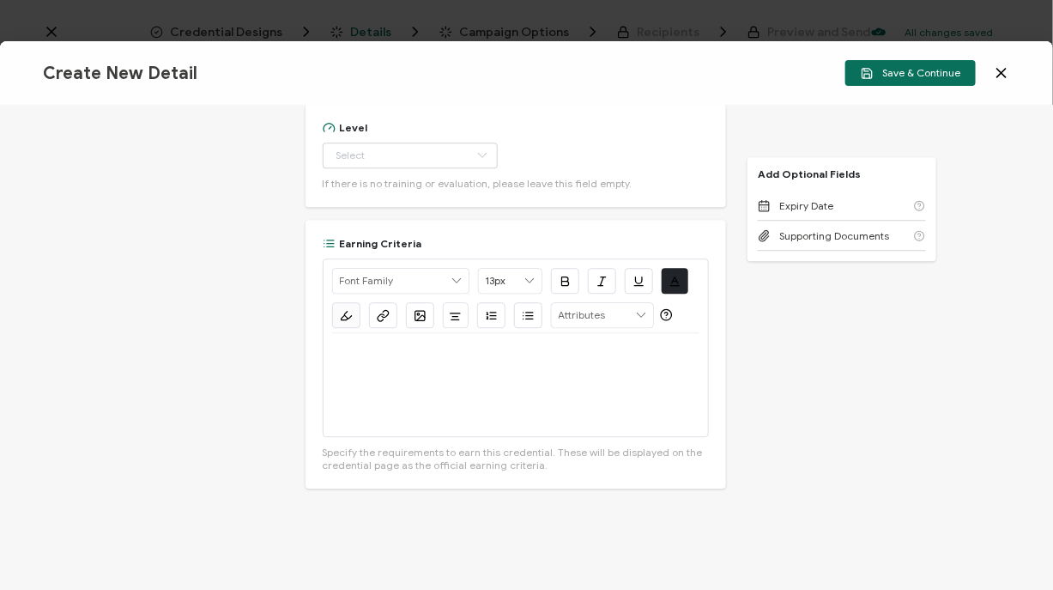
click at [766, 366] on div "Credential Title Falkonry Webinar: Time Series Intelligence: Falkonry Specialis…" at bounding box center [526, 348] width 1053 height 484
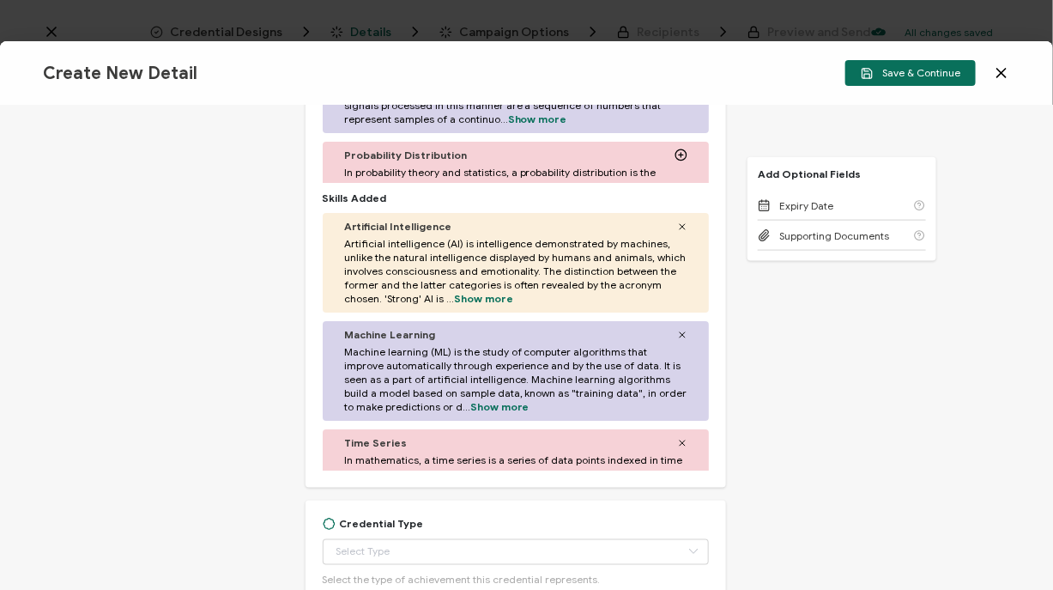
scroll to position [917, 0]
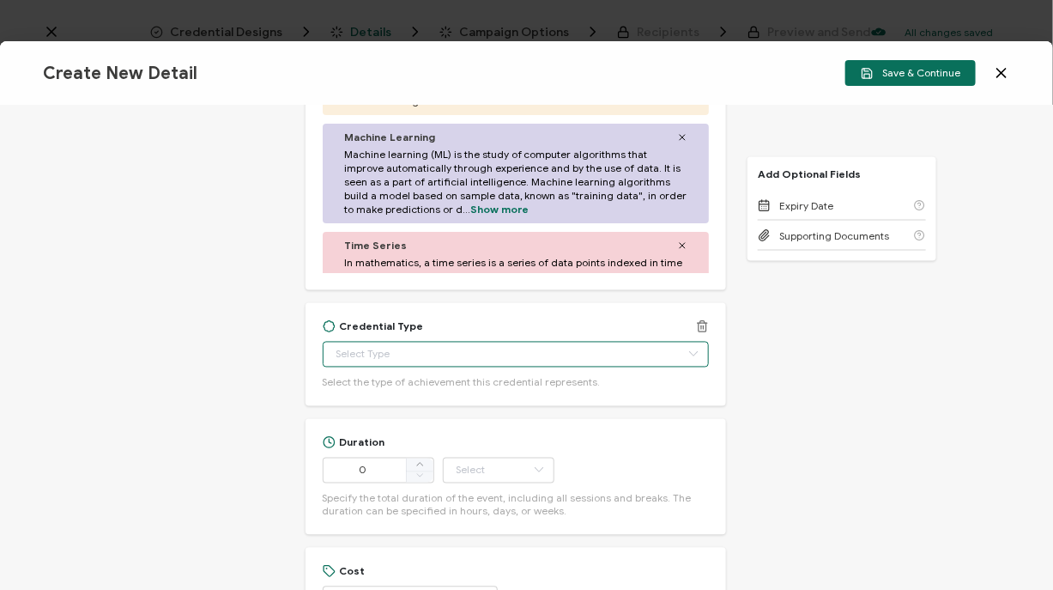
click at [618, 365] on input "text" at bounding box center [516, 355] width 387 height 26
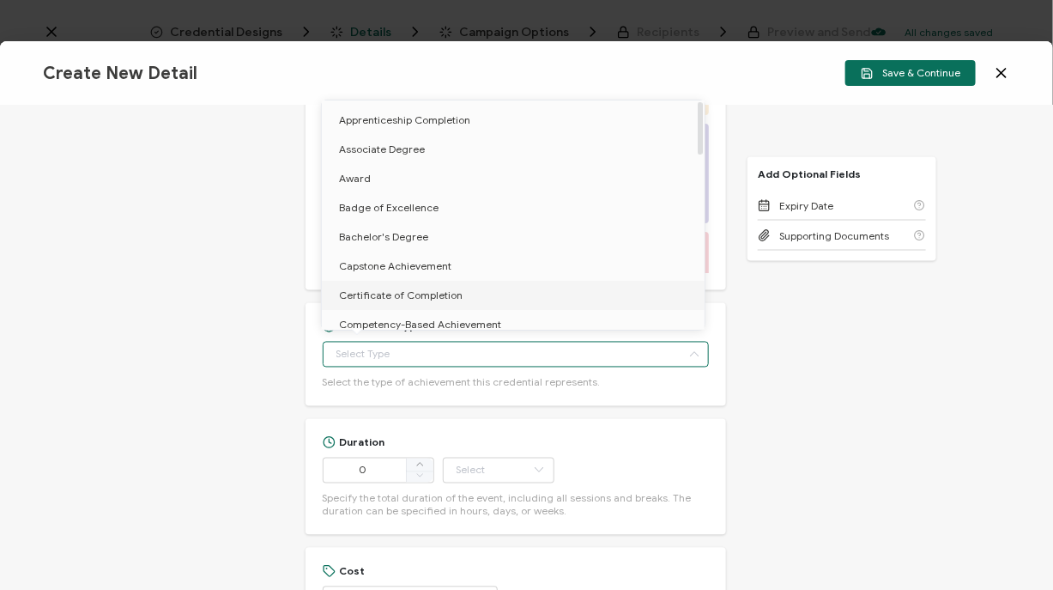
click at [512, 294] on li "Certificate of Completion" at bounding box center [516, 295] width 389 height 29
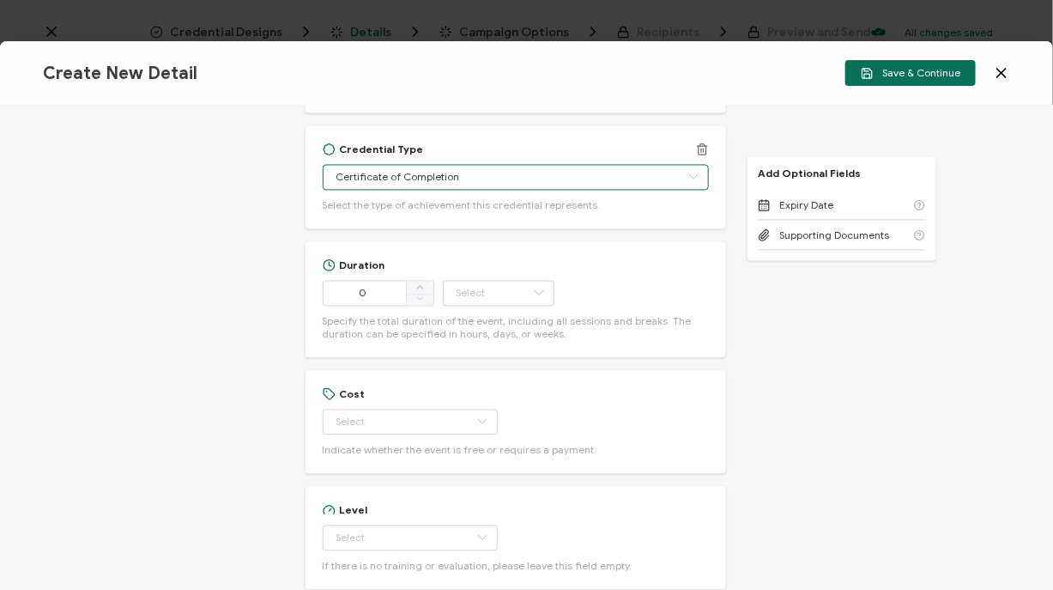
scroll to position [1095, 0]
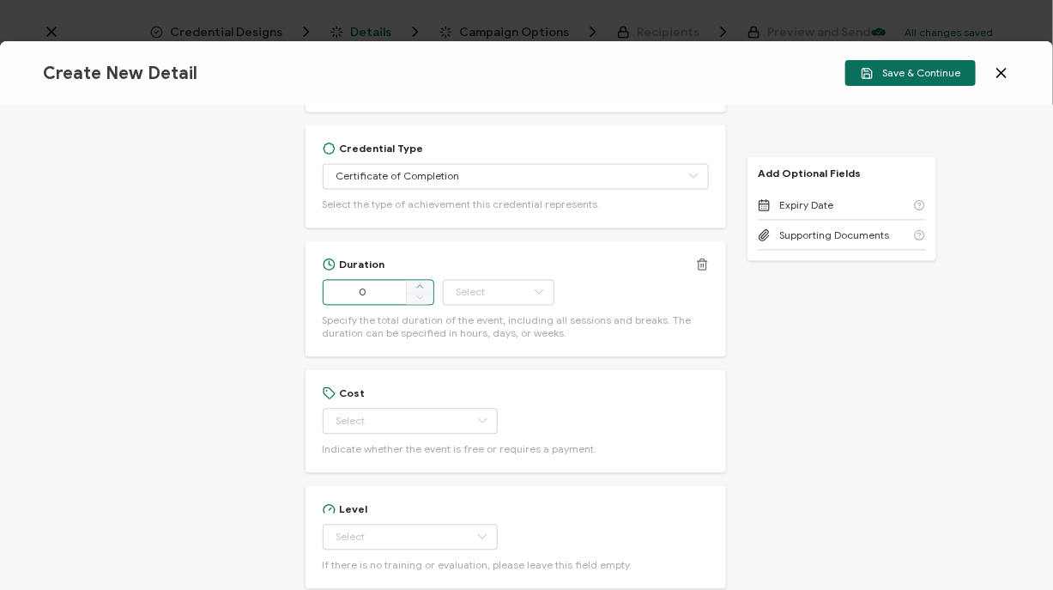
click at [421, 288] on icon at bounding box center [419, 286] width 9 height 9
type input "Certificate of Completion"
click at [421, 288] on icon at bounding box center [419, 286] width 9 height 9
click at [383, 292] on input "2" at bounding box center [379, 293] width 112 height 26
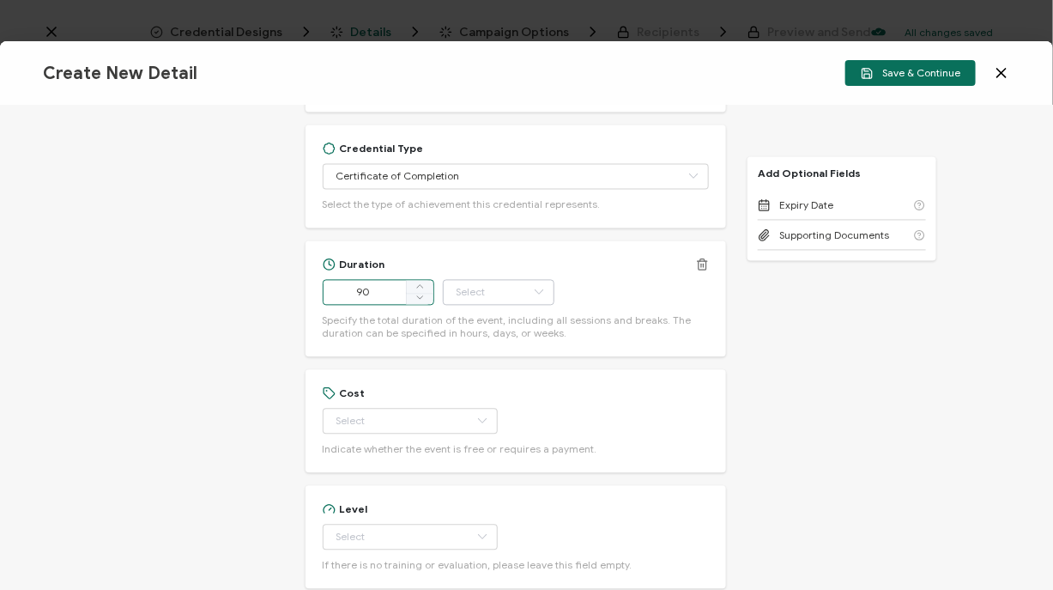
type input "90"
click at [467, 286] on input "text" at bounding box center [499, 293] width 112 height 26
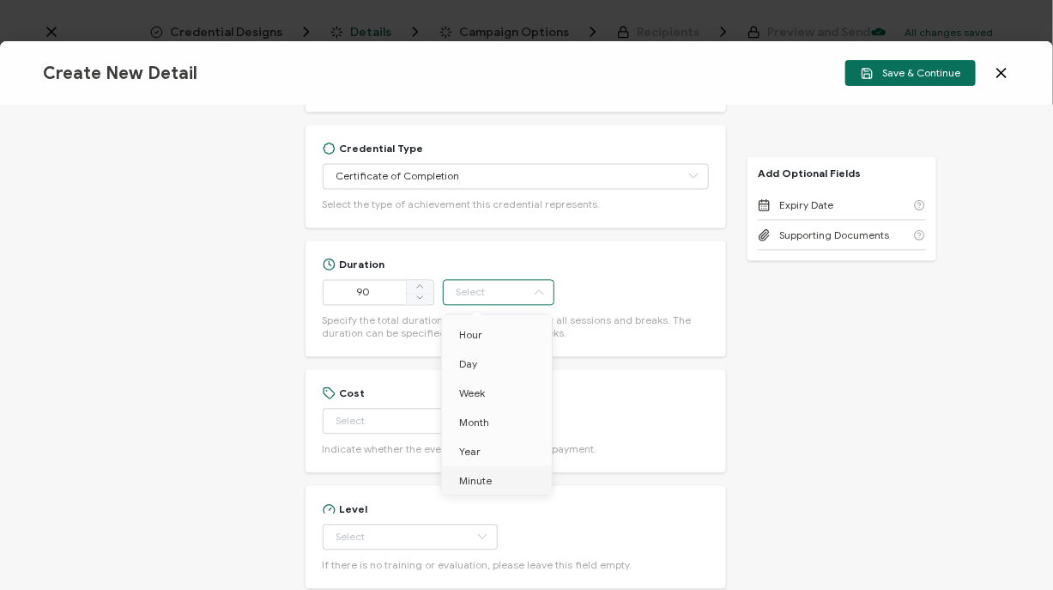
click at [486, 477] on span "Minute" at bounding box center [475, 480] width 33 height 13
type input "Minute"
click at [588, 370] on div "Cost Free Paid Indicate whether the event is free or requires a payment." at bounding box center [516, 421] width 421 height 103
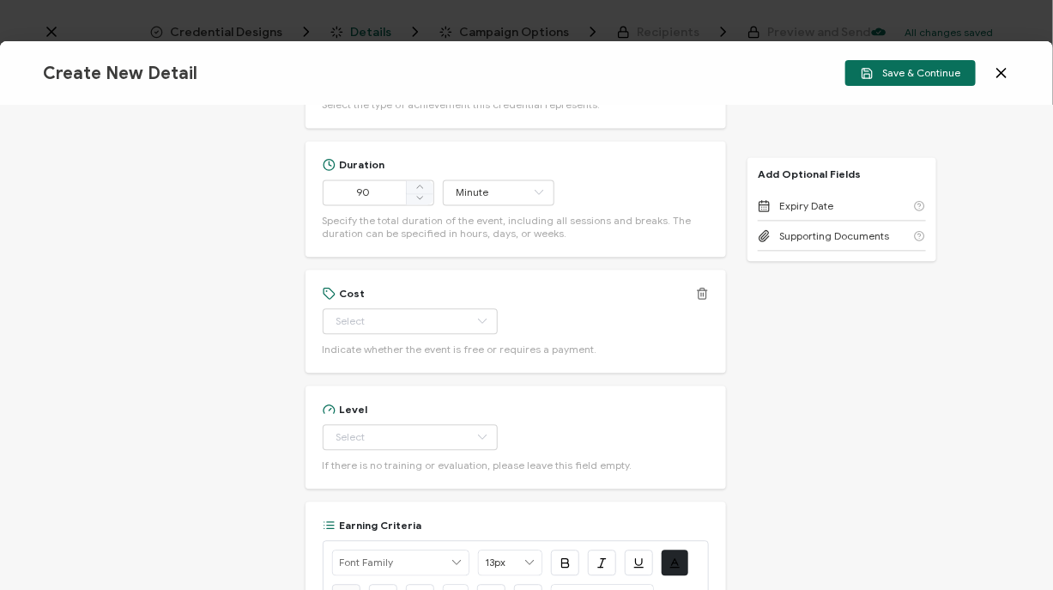
scroll to position [1209, 0]
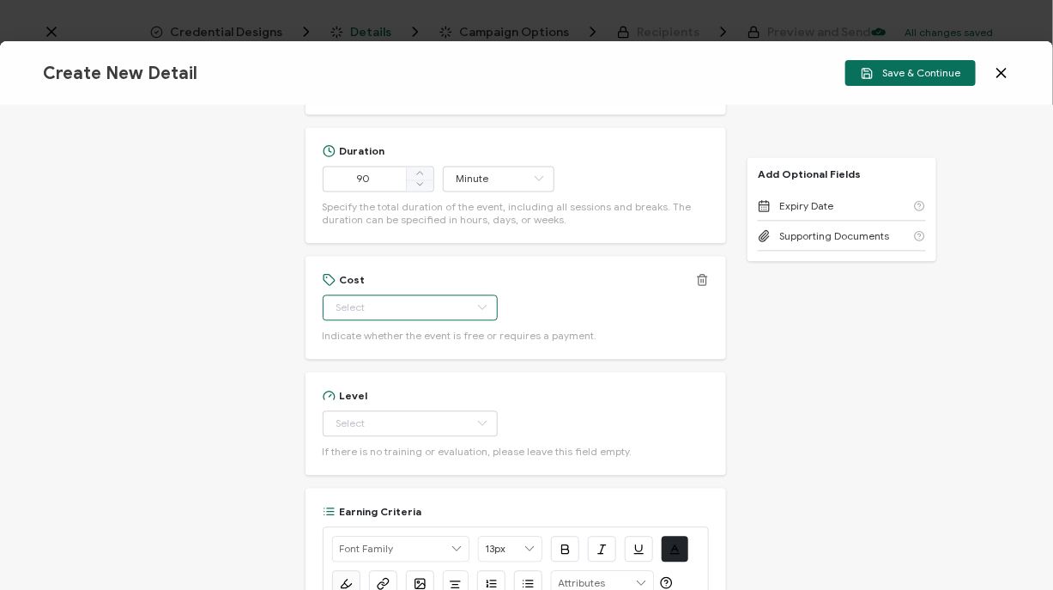
click at [413, 311] on input "text" at bounding box center [410, 307] width 175 height 26
click at [385, 350] on li "Free" at bounding box center [402, 350] width 160 height 29
type input "Free"
click at [352, 418] on input "text" at bounding box center [410, 423] width 175 height 26
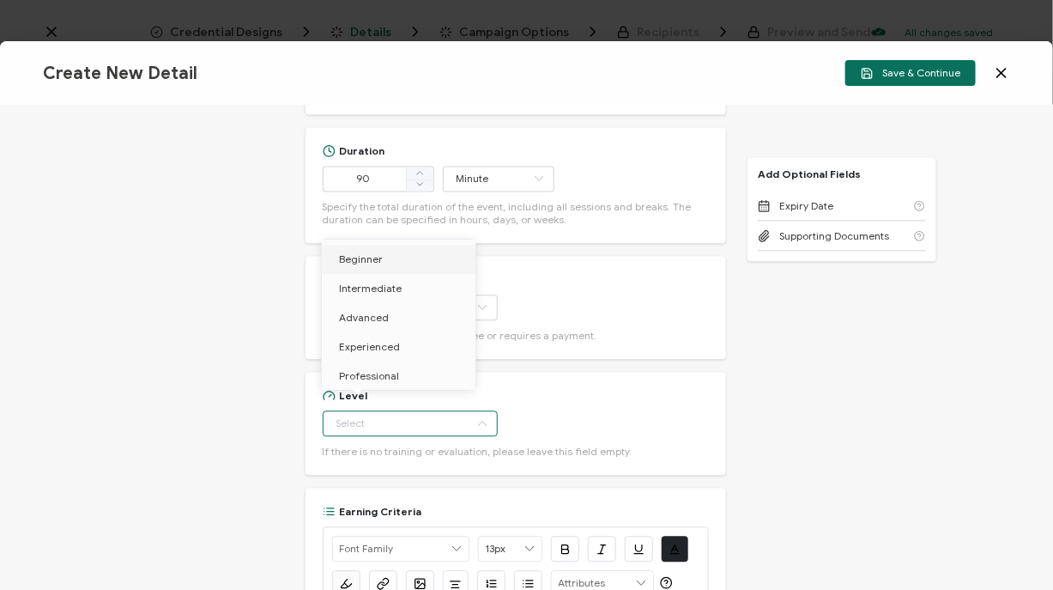
click at [392, 266] on li "Beginner" at bounding box center [402, 259] width 160 height 29
type input "Beginner"
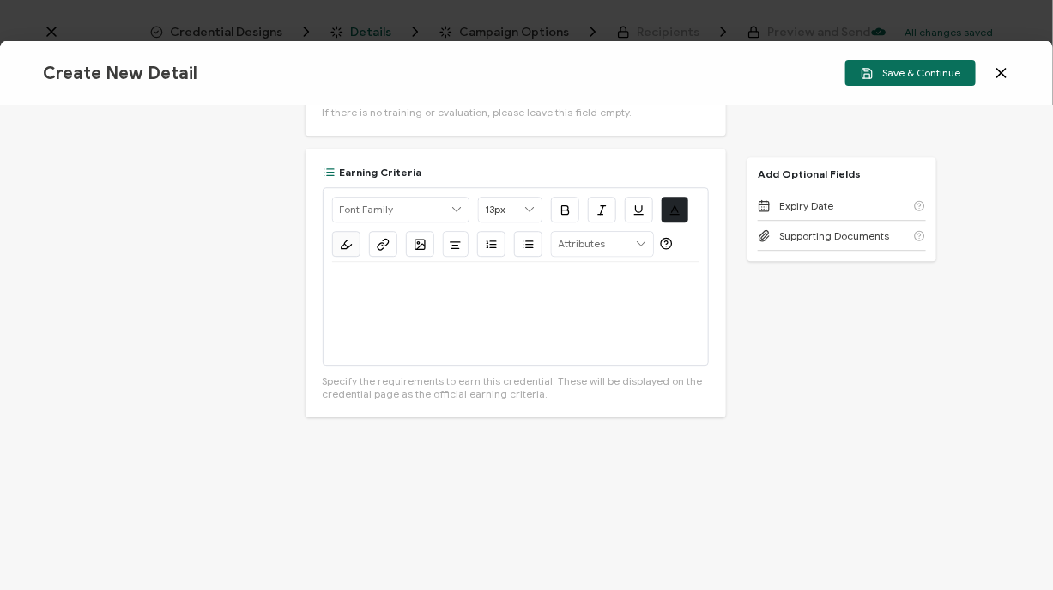
scroll to position [1580, 0]
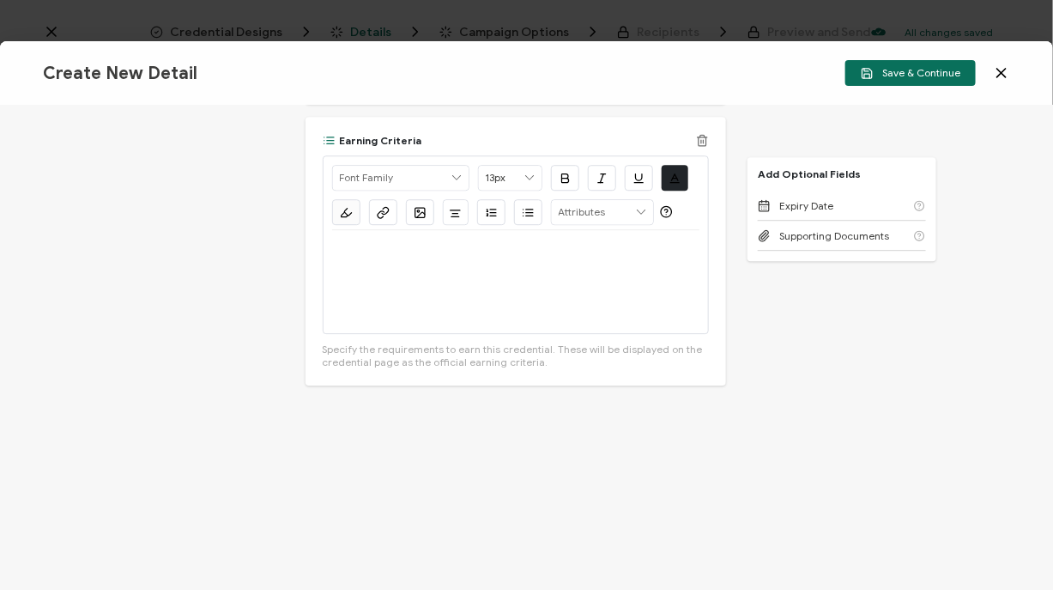
click at [558, 260] on div at bounding box center [516, 281] width 368 height 103
drag, startPoint x: 434, startPoint y: 279, endPoint x: 312, endPoint y: 268, distance: 122.4
click at [312, 268] on div "Earning Criteria Alright Sans [PERSON_NAME] Archivo Black Arial Arimo Blinker C…" at bounding box center [516, 251] width 421 height 269
click at [381, 215] on icon "button" at bounding box center [383, 212] width 13 height 13
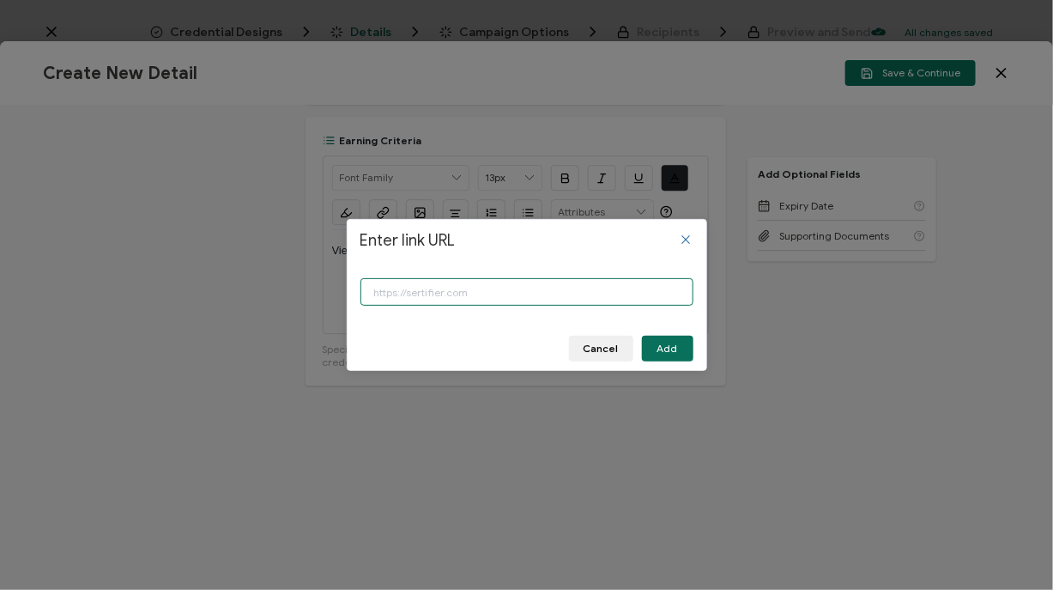
click at [433, 304] on input "Enter link URL" at bounding box center [526, 291] width 333 height 27
type input "[URL][DOMAIN_NAME]"
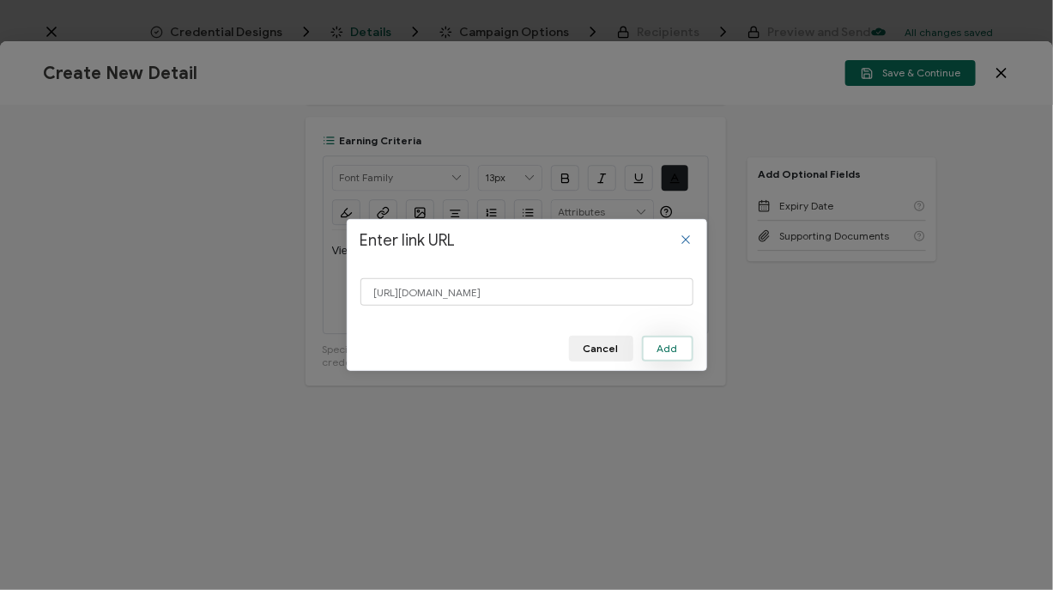
click at [676, 349] on span "Add" at bounding box center [667, 348] width 21 height 10
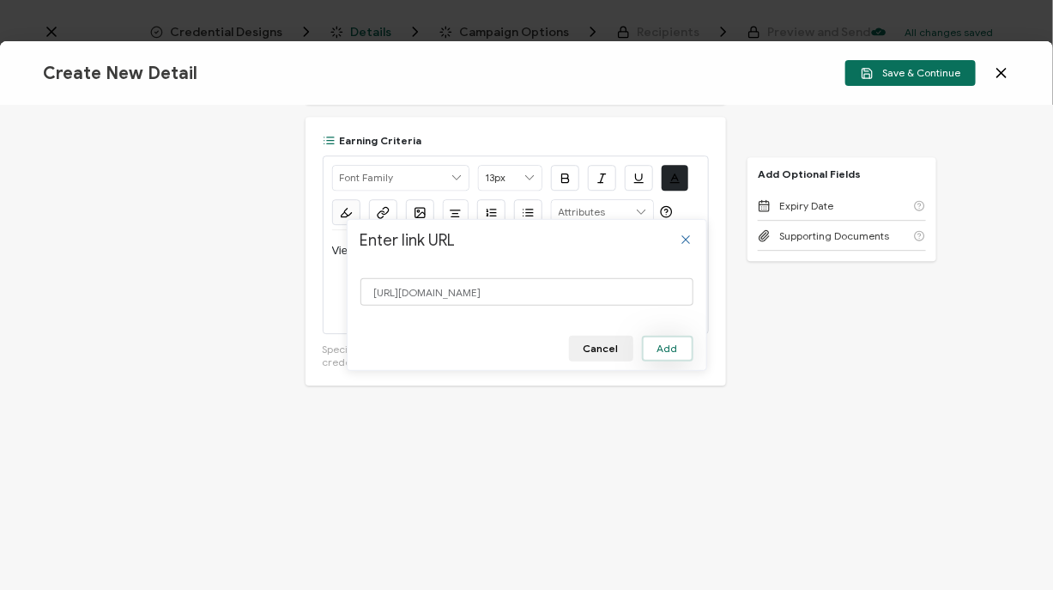
scroll to position [0, 0]
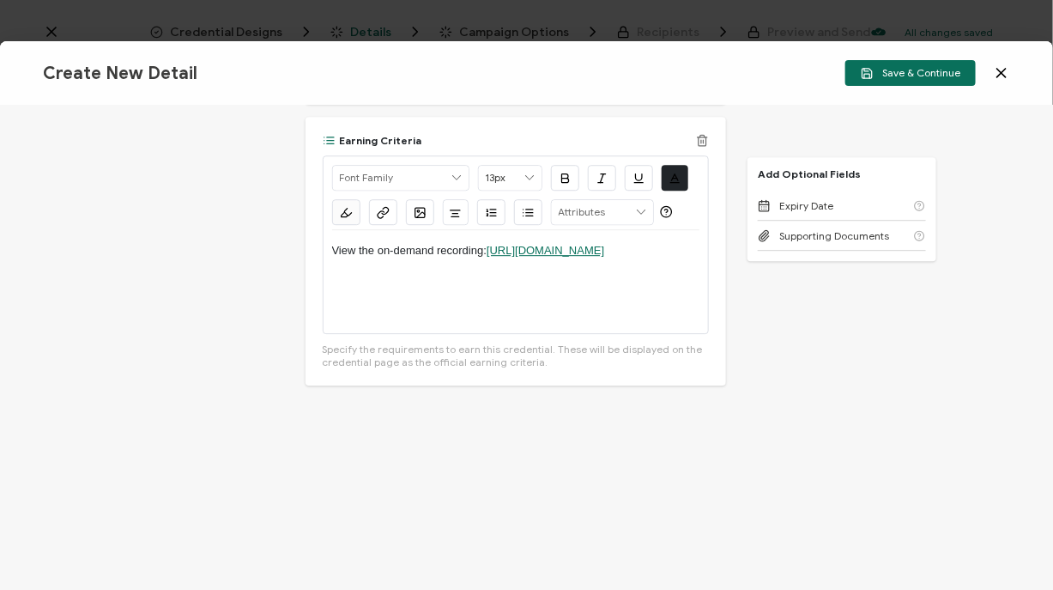
click at [487, 257] on link "[URL][DOMAIN_NAME]" at bounding box center [546, 250] width 118 height 13
click at [583, 275] on p at bounding box center [516, 266] width 368 height 15
click at [887, 75] on span "Save & Continue" at bounding box center [911, 73] width 100 height 13
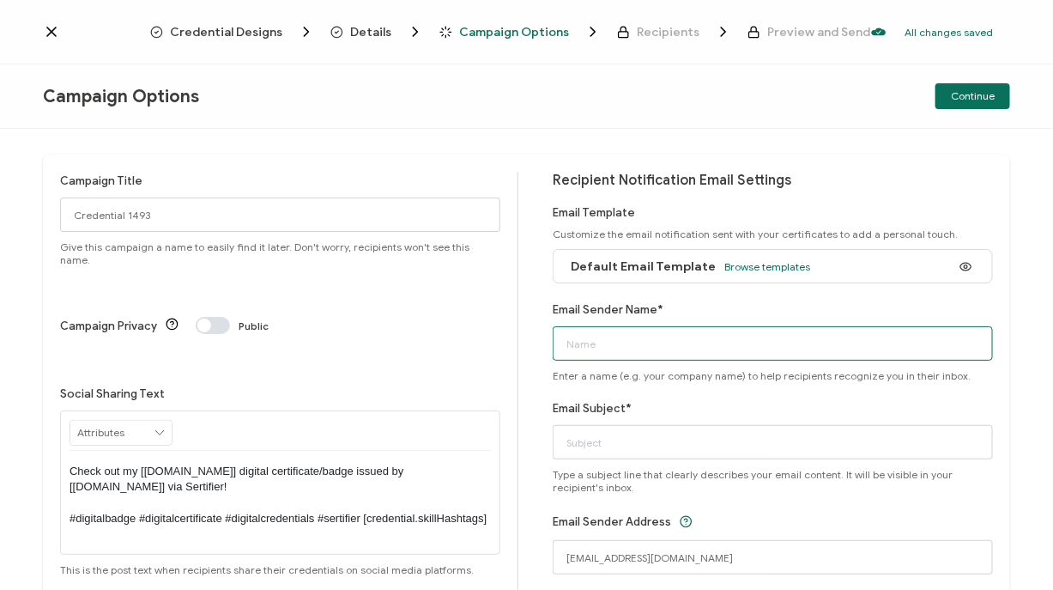
click at [610, 338] on input "Email Sender Name*" at bounding box center [773, 343] width 440 height 34
type input "CPE Team"
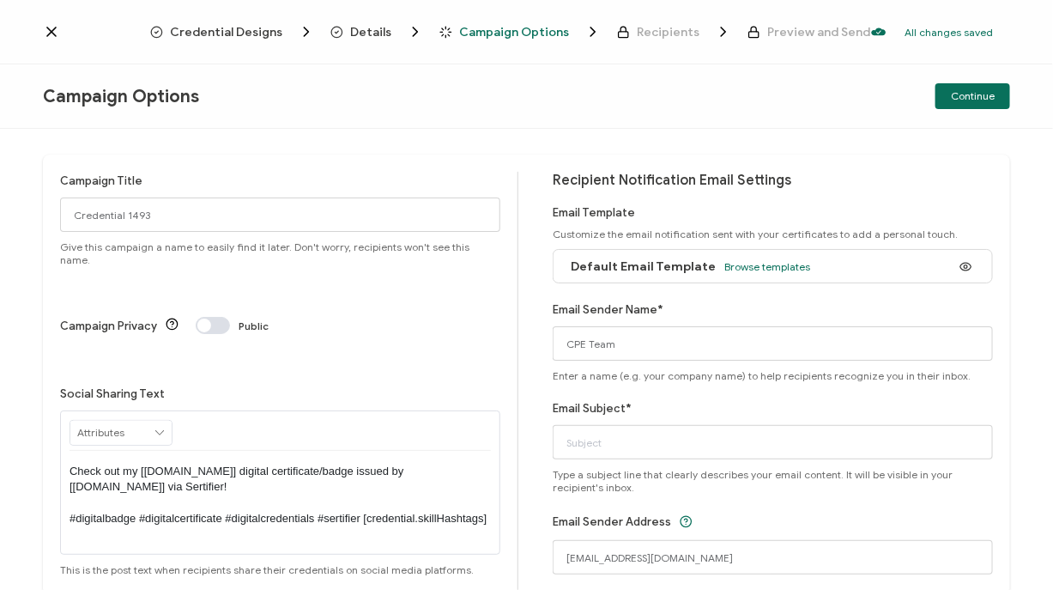
click at [770, 530] on div "Email Sender Address [EMAIL_ADDRESS][DOMAIN_NAME]" at bounding box center [773, 543] width 440 height 64
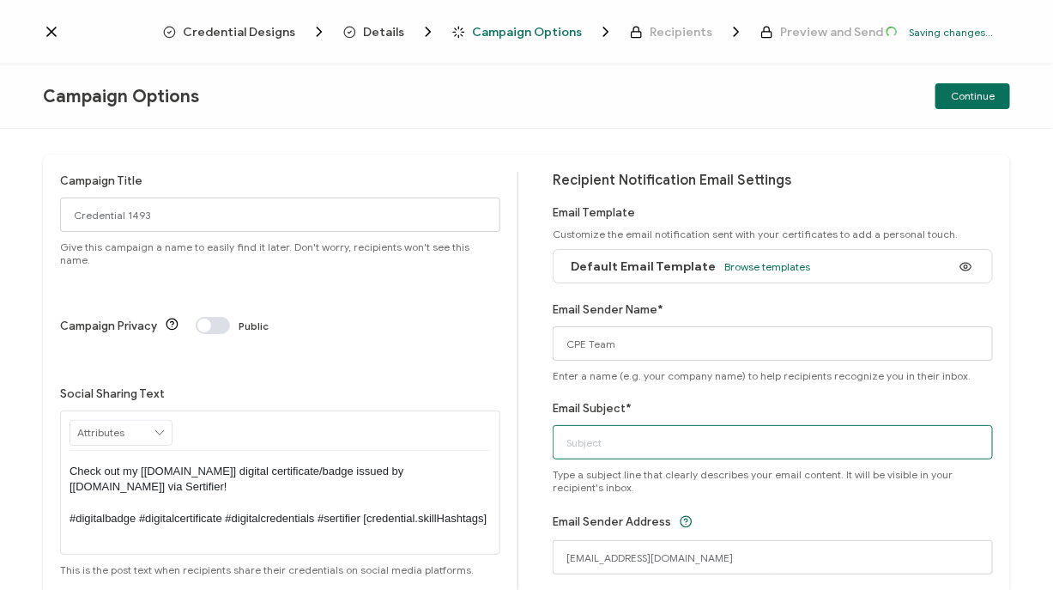
click at [596, 431] on input "Email Subject*" at bounding box center [773, 442] width 440 height 34
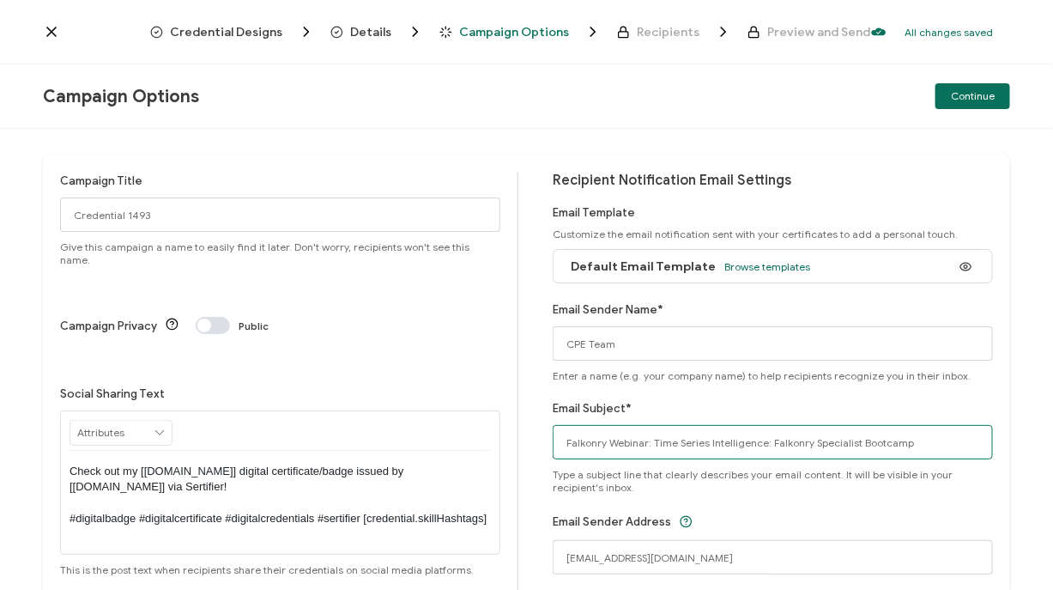
type input "Falkonry Webinar: Time Series Intelligence: Falkonry Specialist Bootcamp"
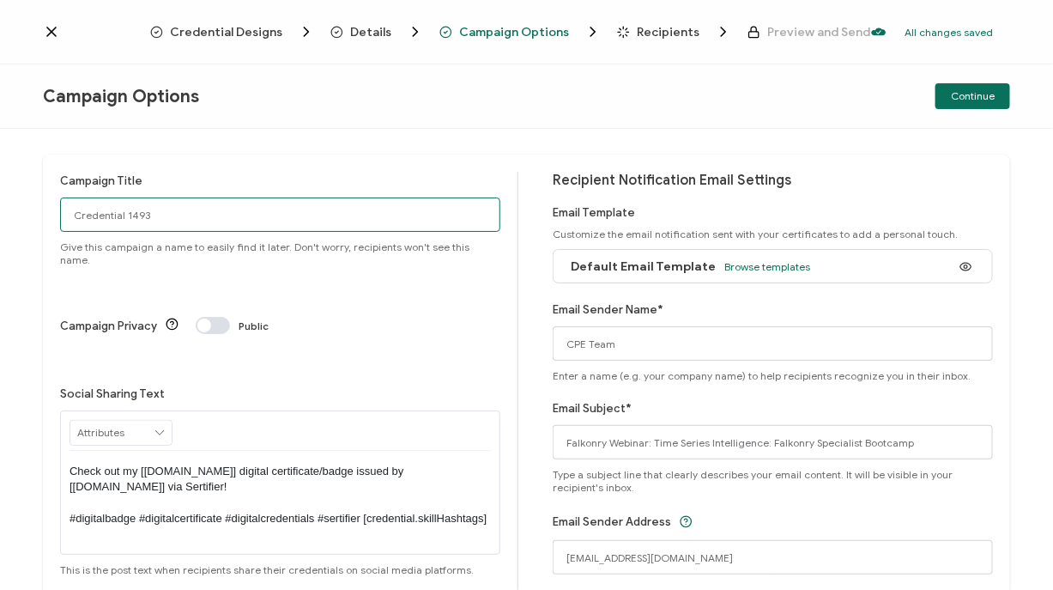
click at [265, 212] on input "Credential 1493" at bounding box center [280, 214] width 440 height 34
type input "2-26-25_70017_Falkonry Webinar"
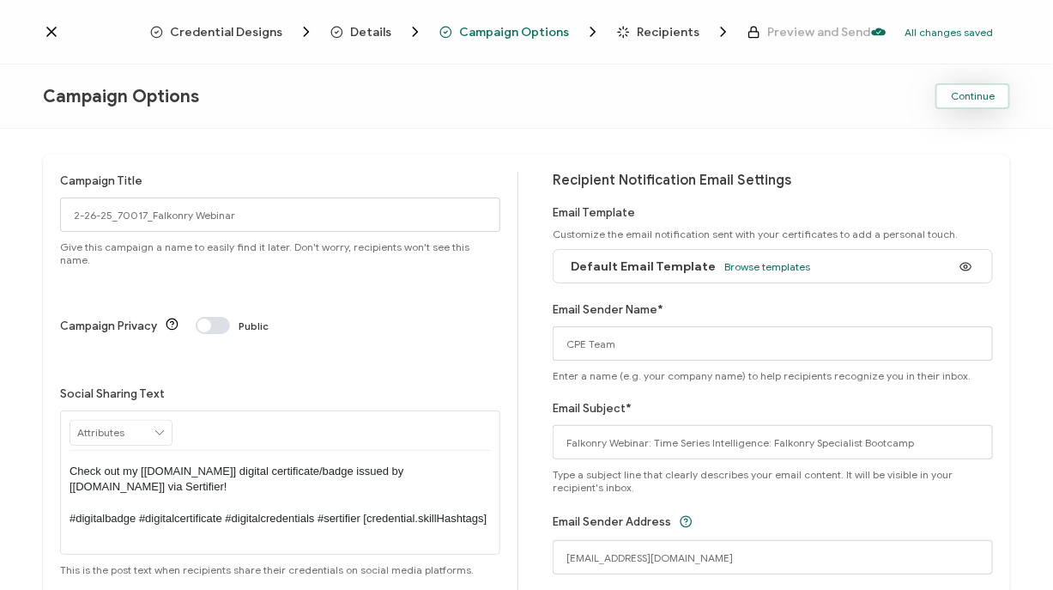
click at [947, 96] on button "Continue" at bounding box center [973, 96] width 75 height 26
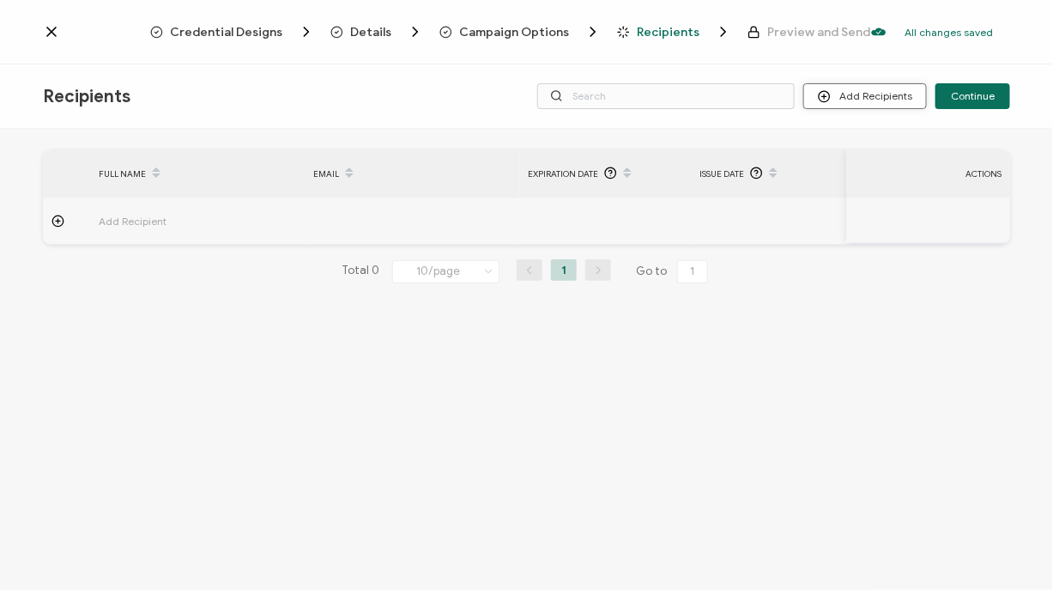
click at [872, 92] on button "Add Recipients" at bounding box center [865, 96] width 124 height 26
click at [858, 204] on li "Import From List" at bounding box center [890, 198] width 160 height 27
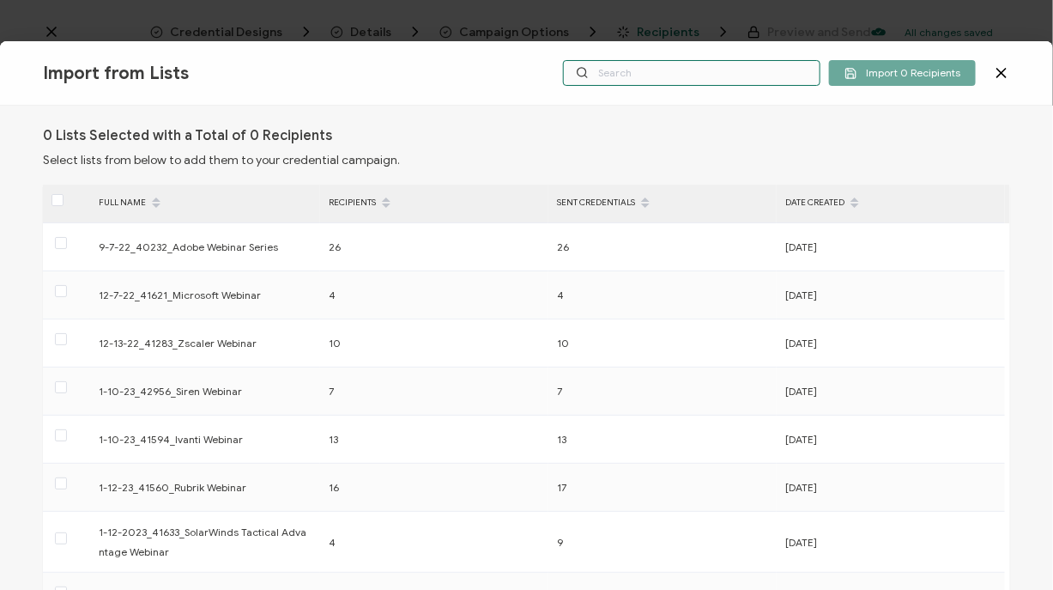
click at [635, 73] on input "text" at bounding box center [691, 73] width 257 height 26
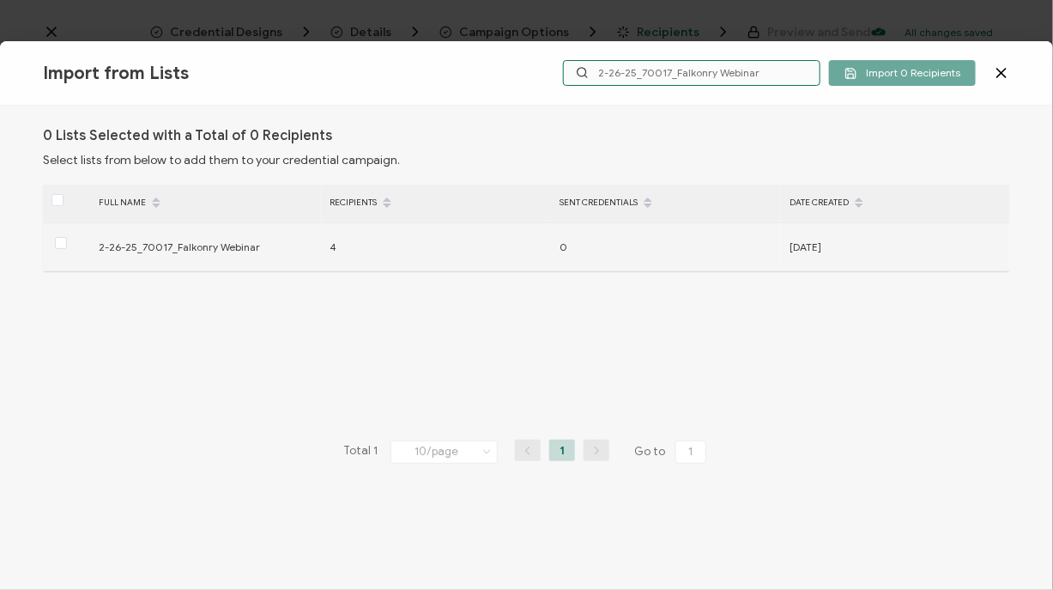
type input "2-26-25_70017_Falkonry Webinar"
click at [53, 242] on div at bounding box center [66, 246] width 47 height 27
click at [56, 239] on span at bounding box center [61, 243] width 12 height 12
click at [67, 237] on input "checkbox" at bounding box center [67, 237] width 0 height 0
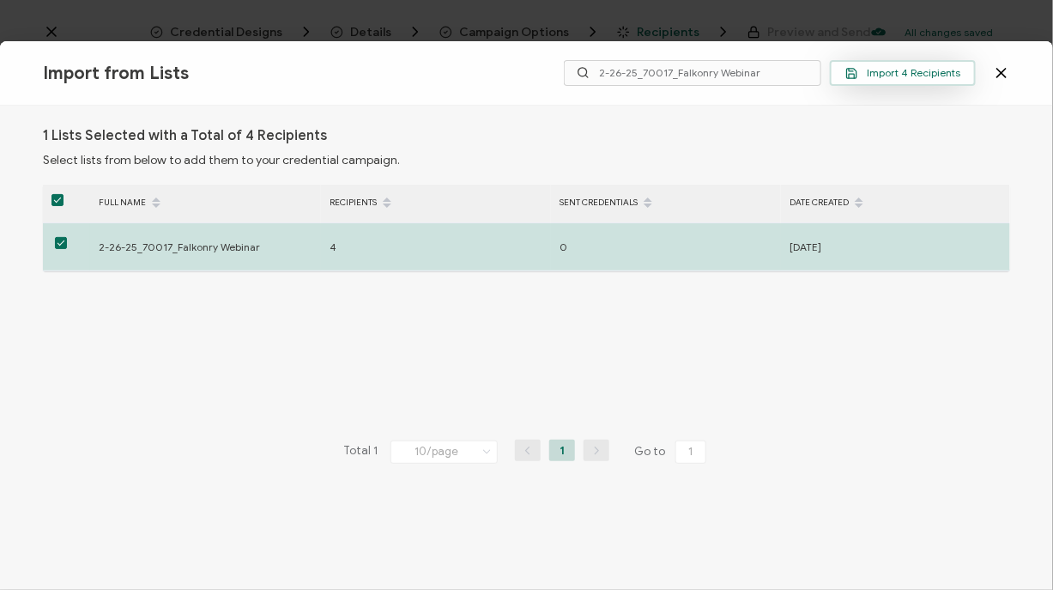
click at [867, 60] on button "Import 4 Recipients" at bounding box center [903, 73] width 146 height 26
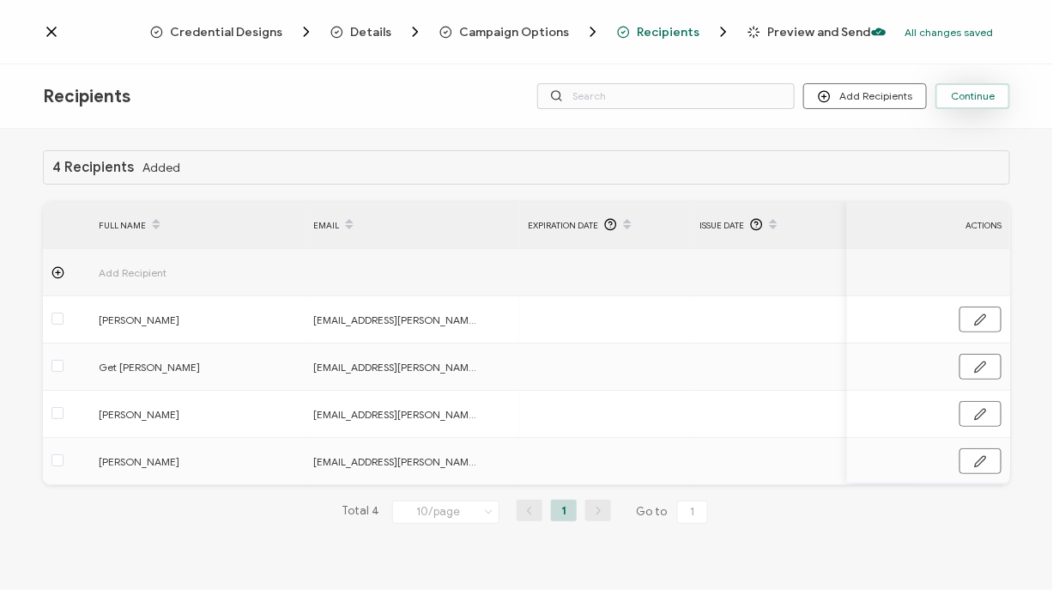
click at [984, 100] on span "Continue" at bounding box center [973, 96] width 44 height 10
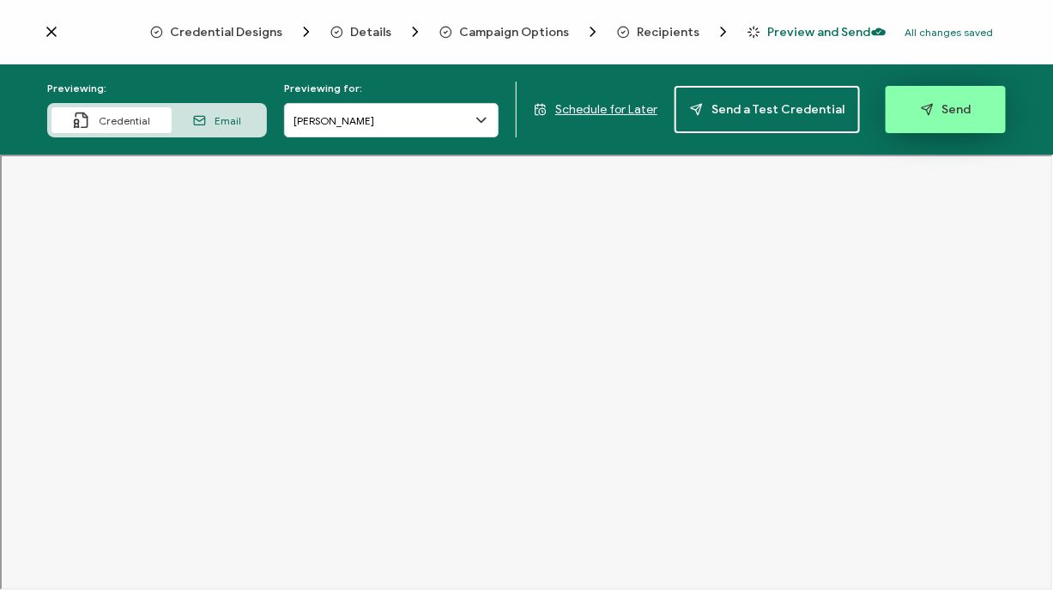
click at [944, 127] on button "Send" at bounding box center [946, 109] width 120 height 47
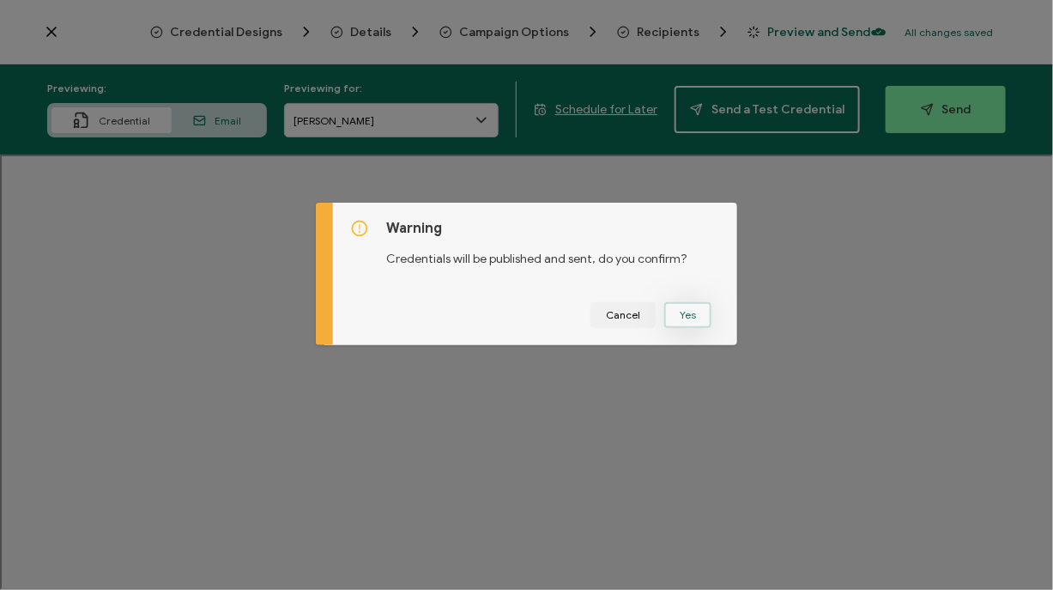
click at [683, 313] on button "Yes" at bounding box center [687, 315] width 47 height 26
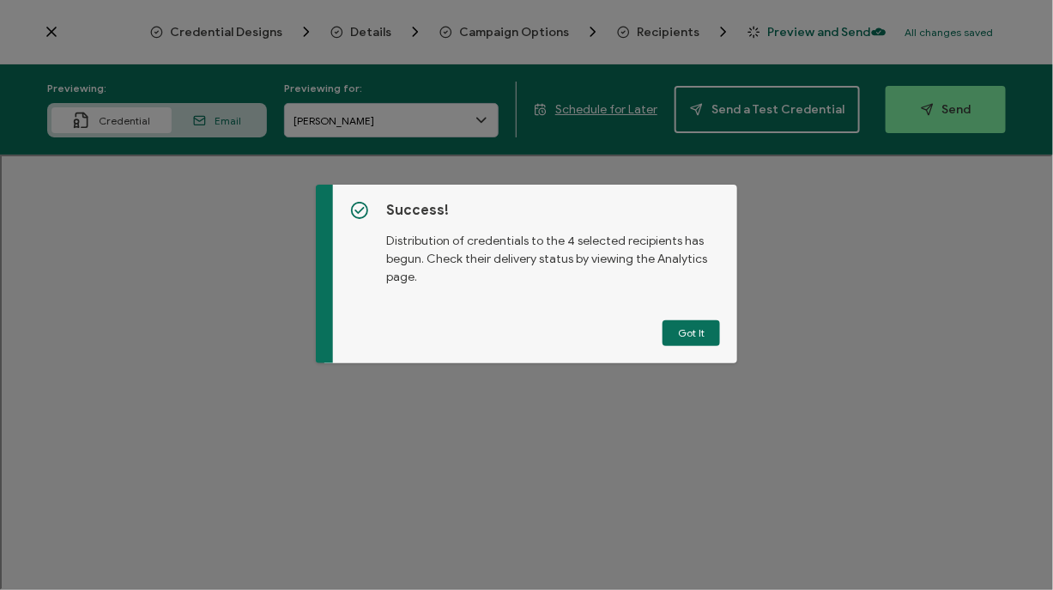
click at [692, 333] on button "Got It" at bounding box center [692, 333] width 58 height 26
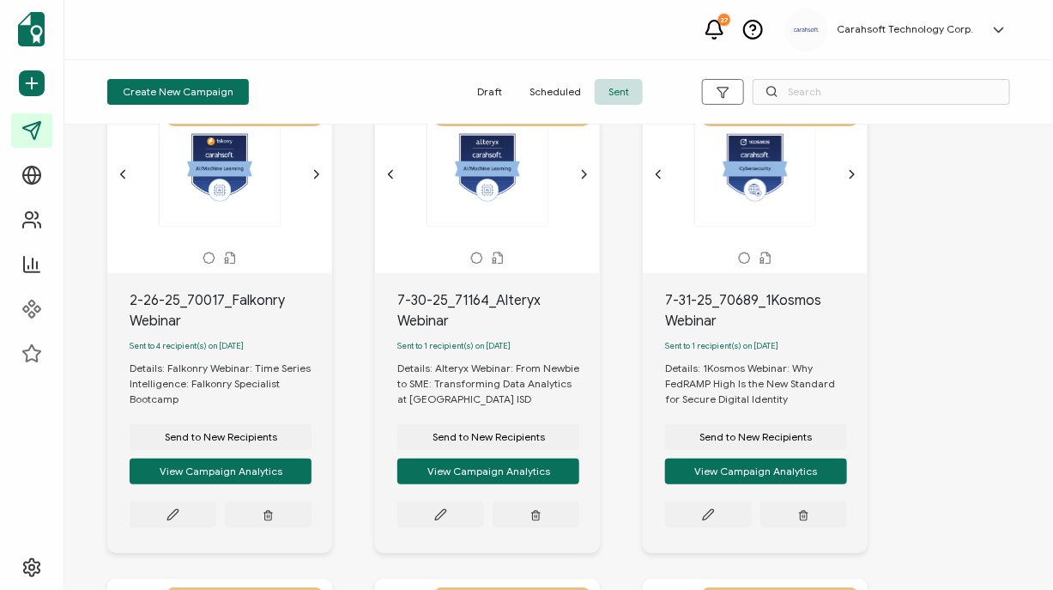
scroll to position [89, 0]
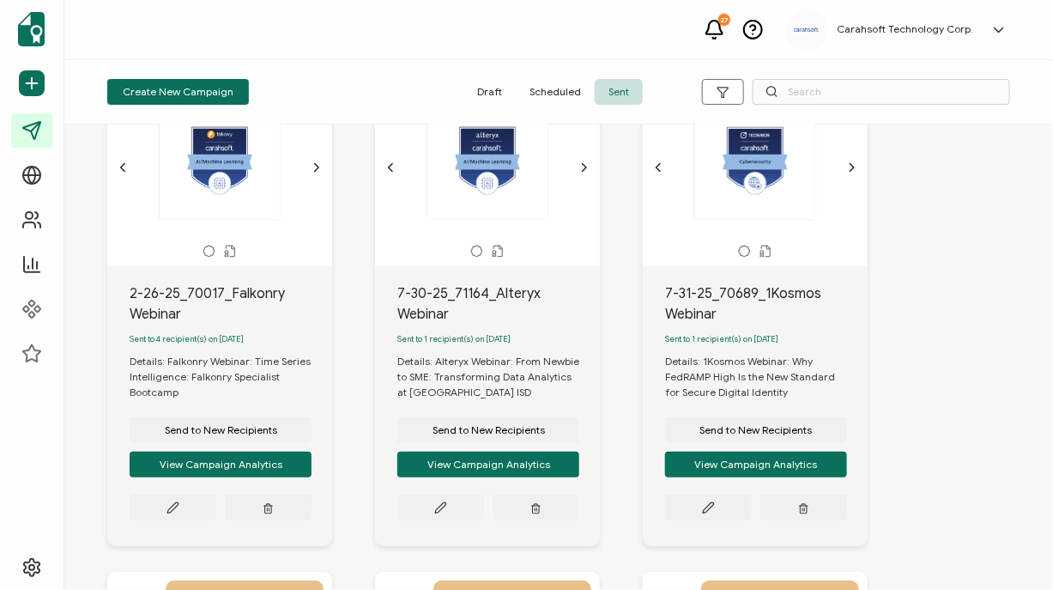
drag, startPoint x: 265, startPoint y: 433, endPoint x: 172, endPoint y: 336, distance: 135.4
click at [172, 336] on div "2-26-25_70017_Falkonry Webinar Sent to 4 recipient(s) on [DATE] Details: Falkon…" at bounding box center [219, 406] width 225 height 280
click at [232, 464] on button "View Campaign Analytics" at bounding box center [221, 464] width 182 height 26
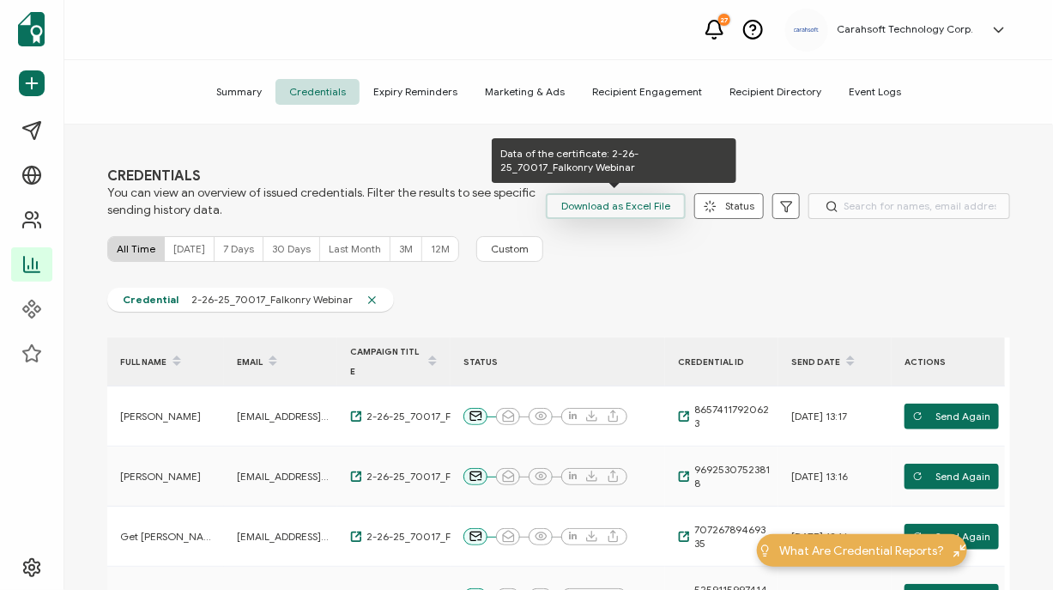
click at [631, 197] on span "Download as Excel File" at bounding box center [615, 206] width 109 height 26
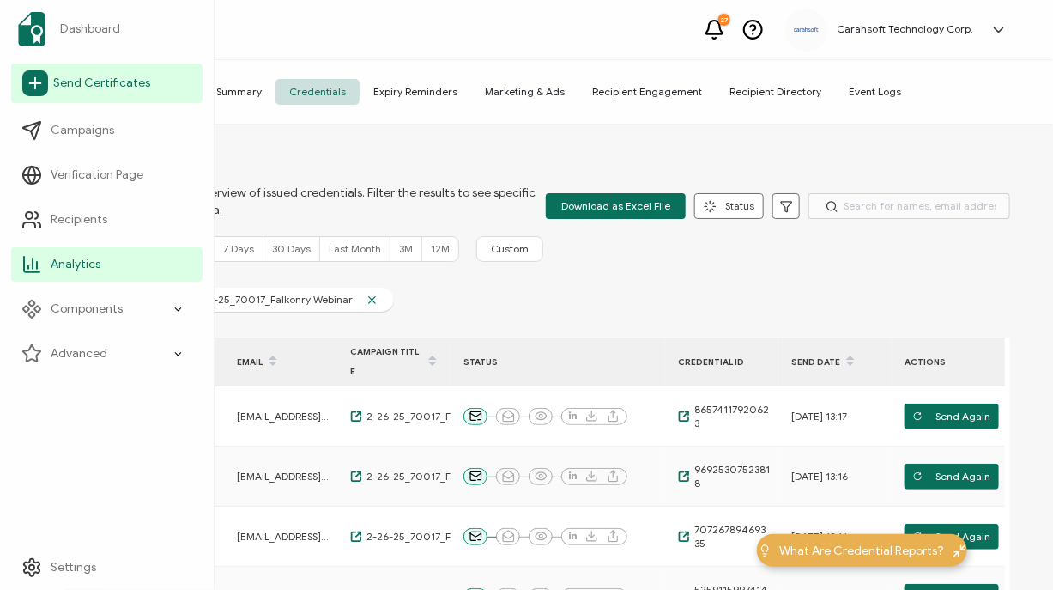
click at [48, 77] on link "Send Certificates" at bounding box center [106, 83] width 191 height 39
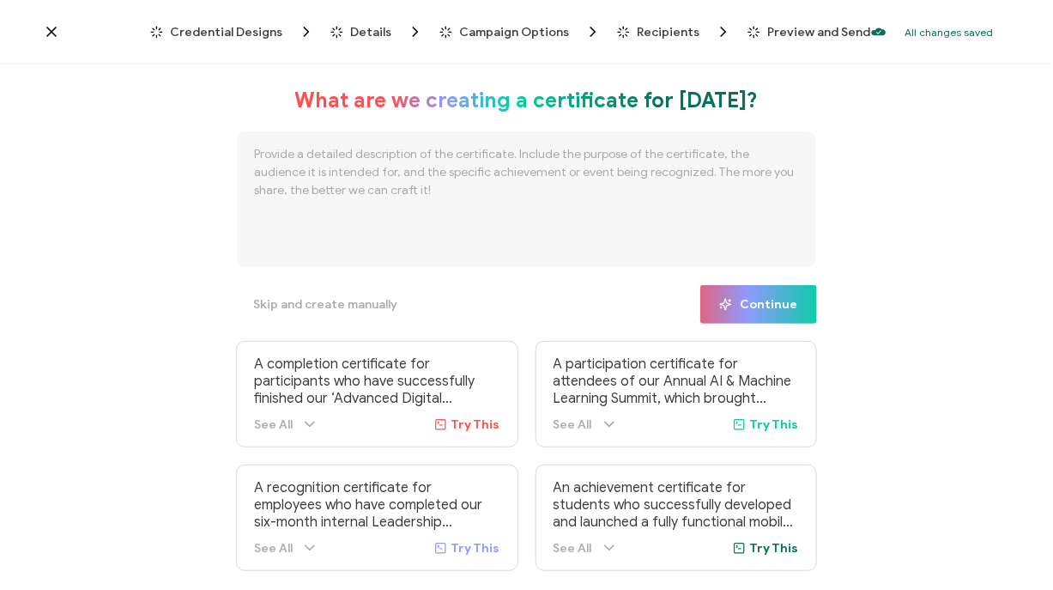
click at [271, 29] on span "Credential Designs" at bounding box center [226, 32] width 112 height 13
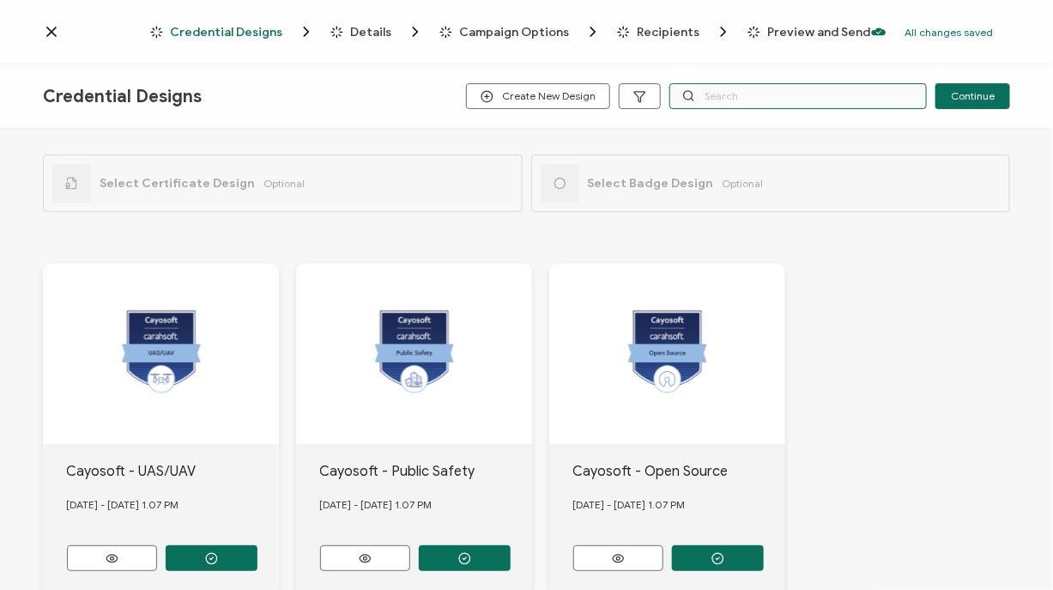
click at [804, 94] on input "text" at bounding box center [797, 96] width 257 height 26
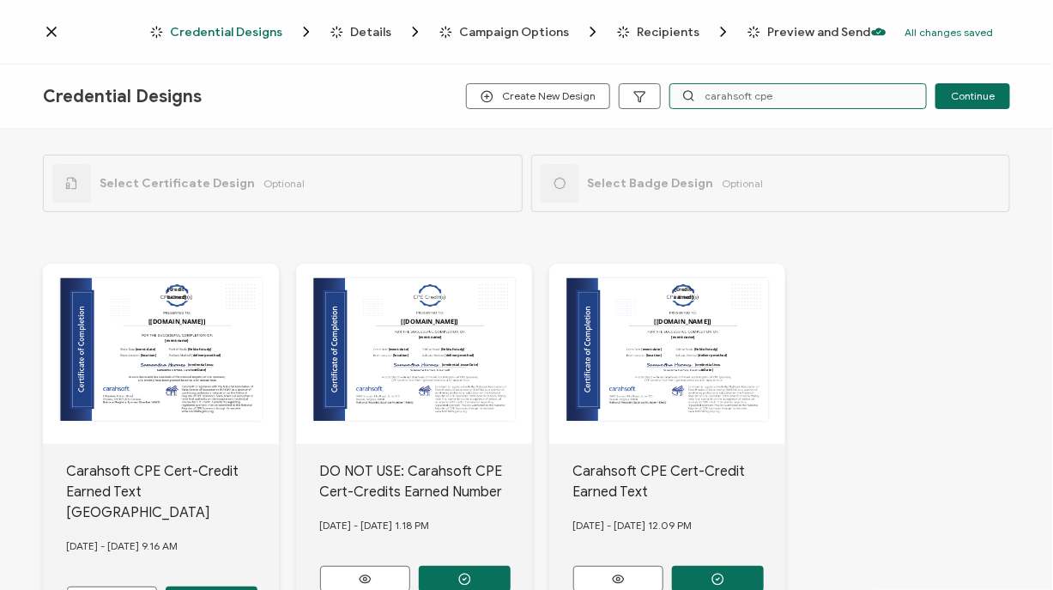
scroll to position [124, 0]
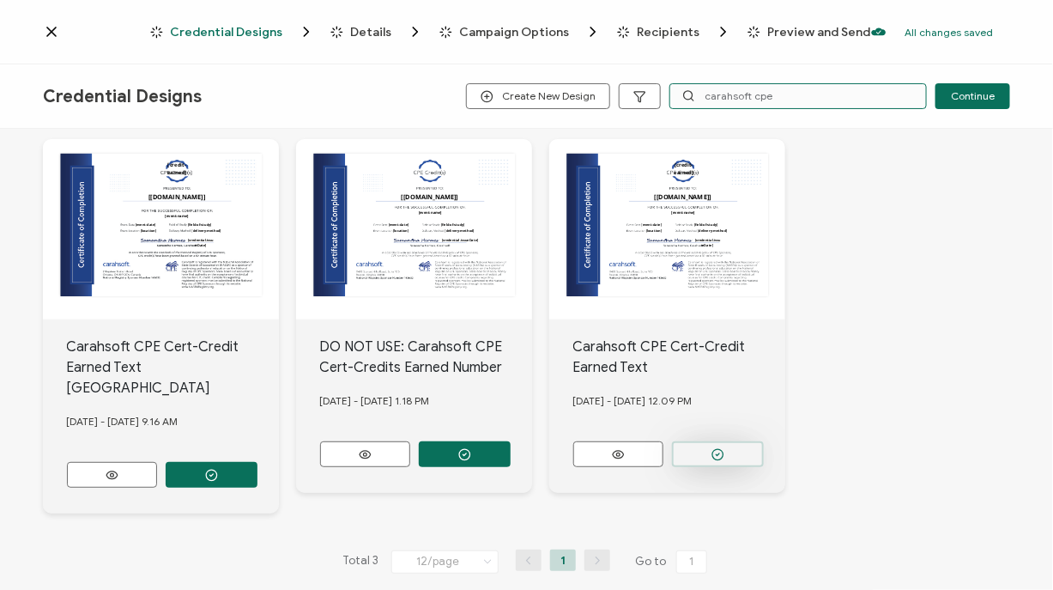
type input "carahsoft cpe"
click at [218, 469] on icon "button" at bounding box center [211, 475] width 13 height 13
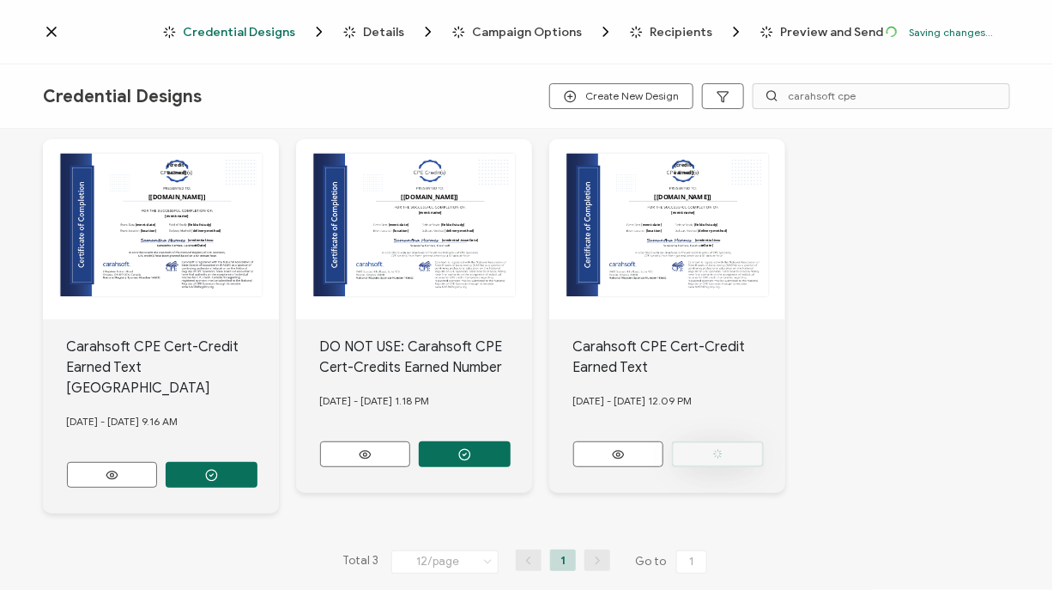
scroll to position [0, 0]
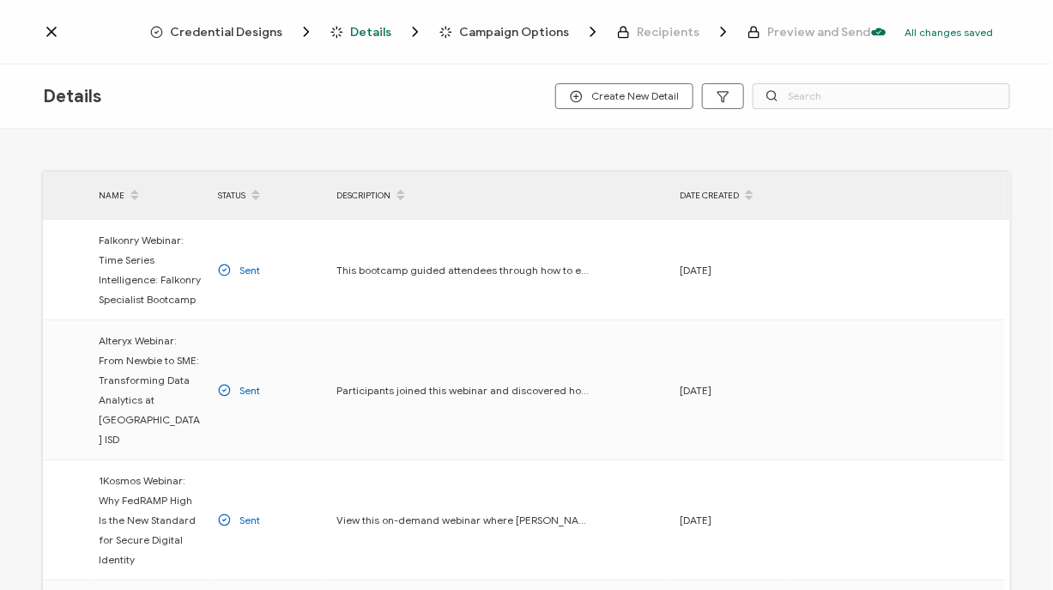
click at [253, 31] on span "Credential Designs" at bounding box center [226, 32] width 112 height 13
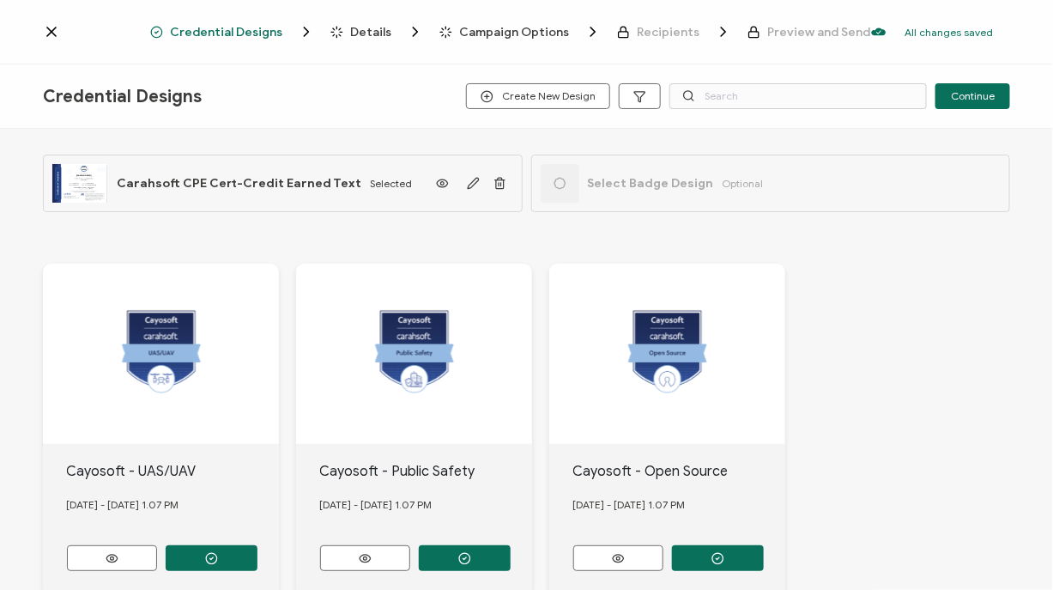
click at [245, 27] on span "Credential Designs" at bounding box center [226, 32] width 112 height 13
click at [728, 92] on input "text" at bounding box center [797, 96] width 257 height 26
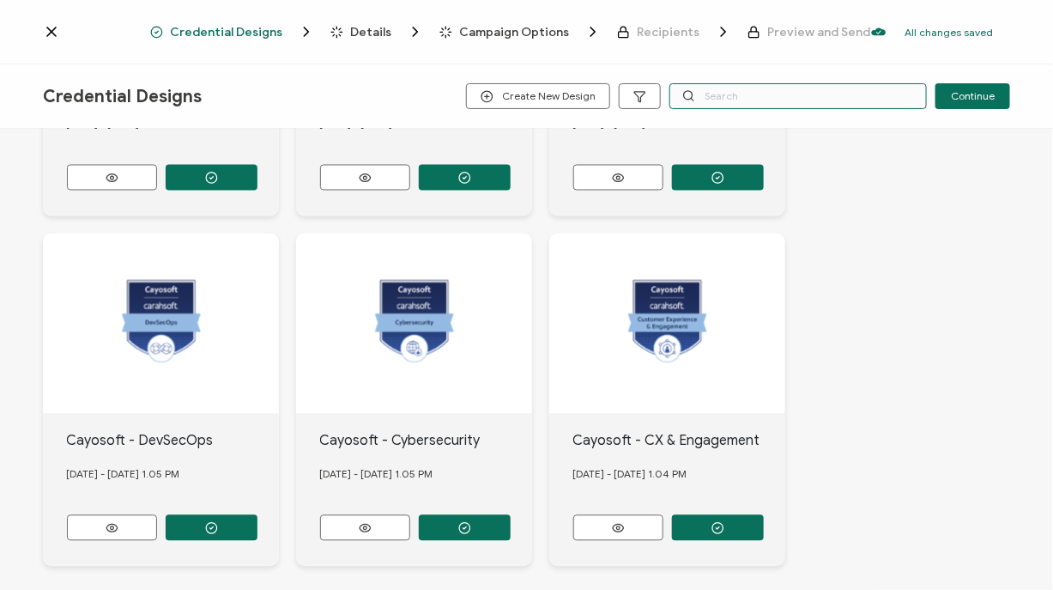
scroll to position [1081, 0]
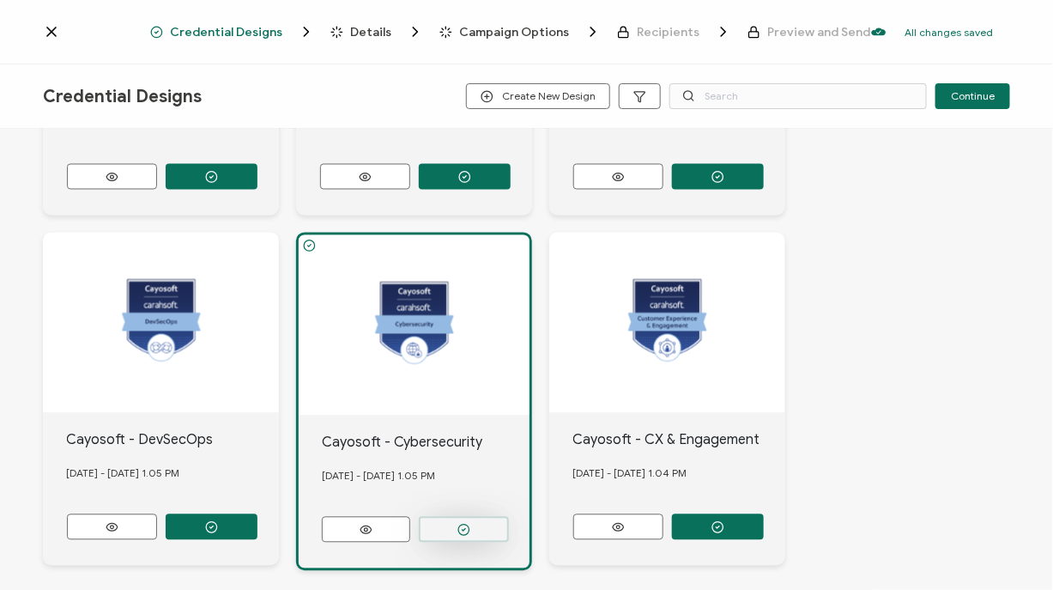
click at [461, 524] on circle "button" at bounding box center [463, 529] width 11 height 11
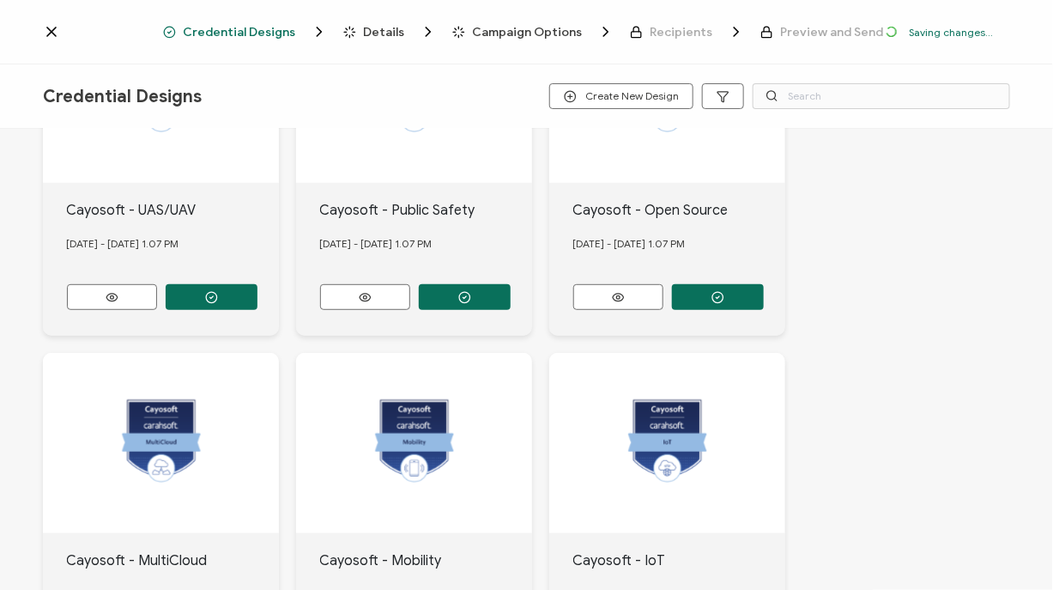
scroll to position [0, 0]
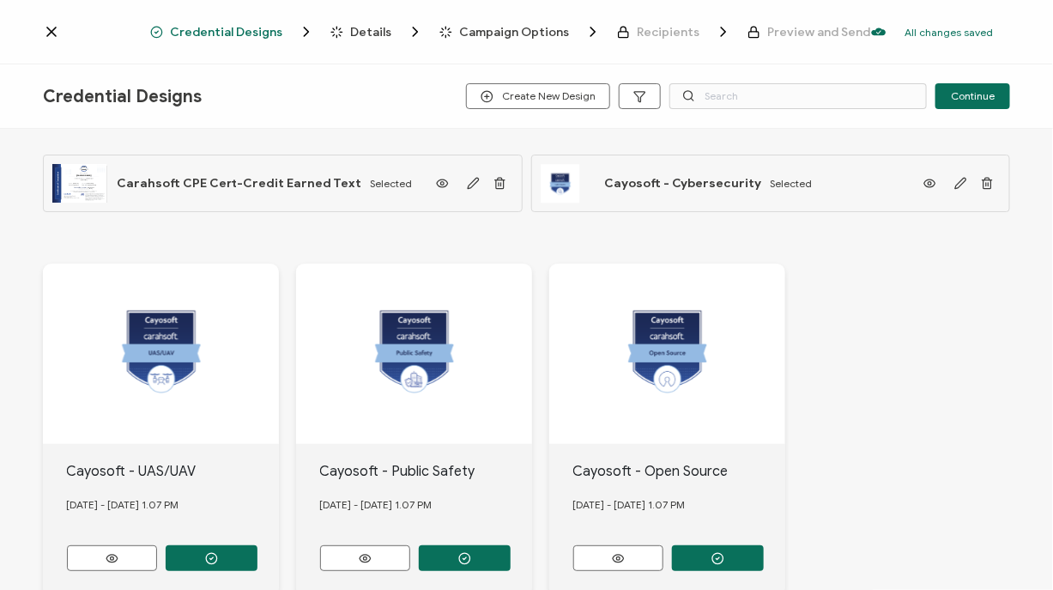
click at [391, 27] on span "Details" at bounding box center [370, 32] width 41 height 13
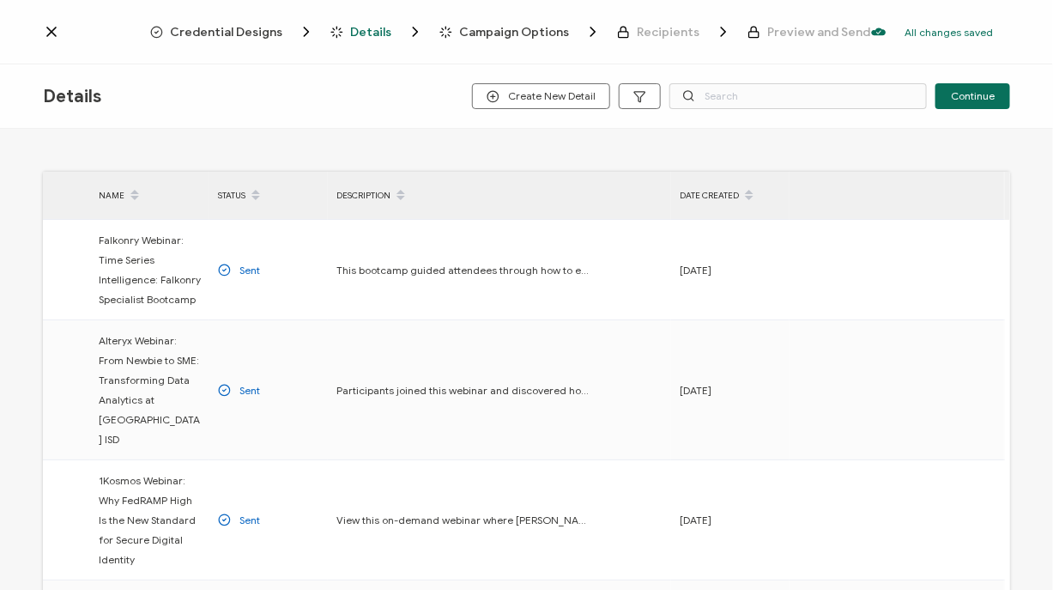
click at [516, 111] on div "Details Create New Detail Continue" at bounding box center [526, 96] width 1053 height 64
click at [500, 90] on icon "button" at bounding box center [493, 96] width 13 height 13
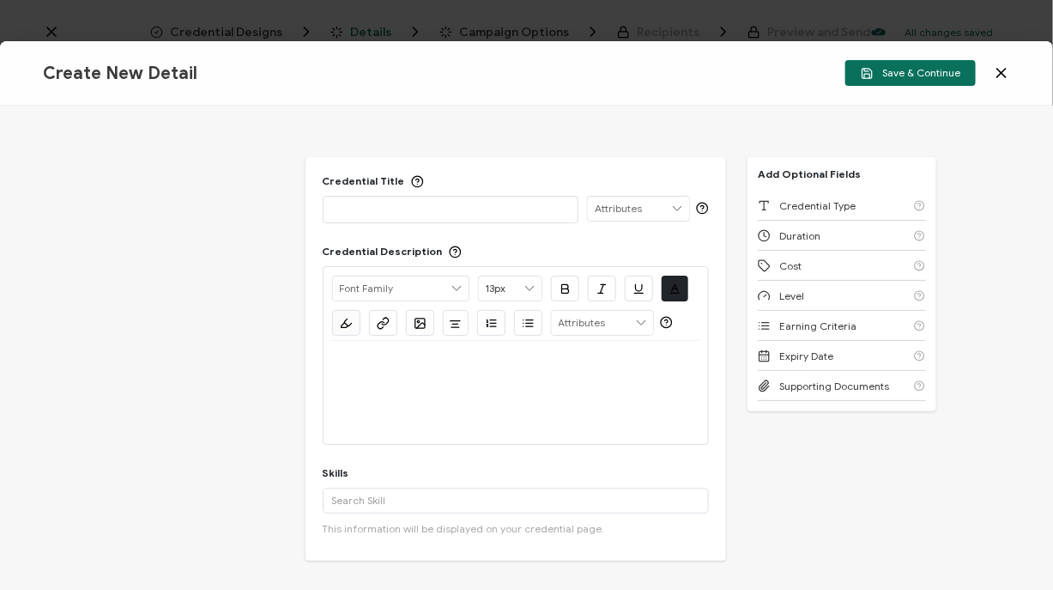
click at [808, 517] on div "Credential Title ISSUER Issuer Name Credential Description Alright Sans [PERSON…" at bounding box center [526, 348] width 1053 height 484
click at [461, 209] on p at bounding box center [451, 208] width 238 height 17
click at [670, 482] on div "Skills Add '' A custom skill's name cannot exceed 40 characters. More This info…" at bounding box center [516, 504] width 387 height 77
click at [347, 225] on div "Credential Title ISSUER Issuer Name Credential Description Alright Sans [PERSON…" at bounding box center [516, 358] width 421 height 403
click at [347, 219] on div at bounding box center [451, 209] width 238 height 24
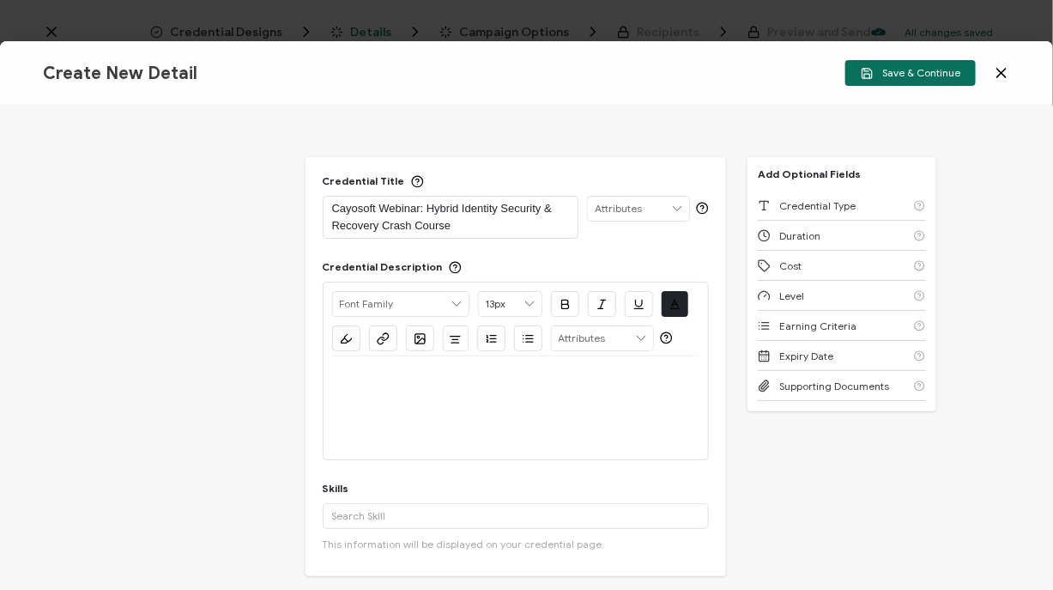
click at [475, 379] on p at bounding box center [516, 376] width 368 height 15
click at [455, 383] on p at bounding box center [516, 376] width 368 height 15
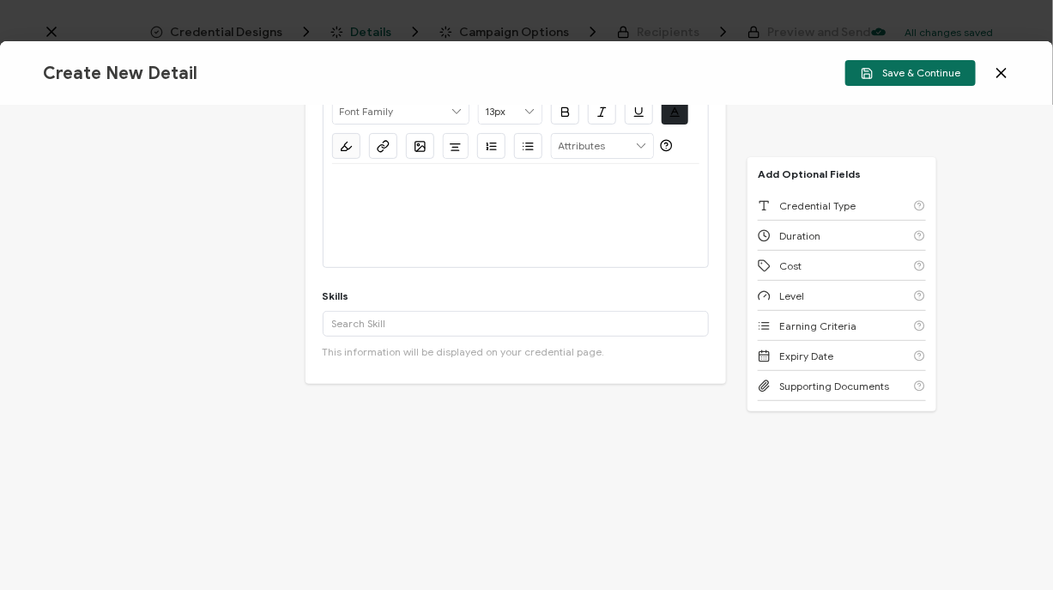
scroll to position [191, 0]
click at [379, 215] on div at bounding box center [516, 216] width 368 height 103
click at [366, 182] on div at bounding box center [516, 178] width 368 height 26
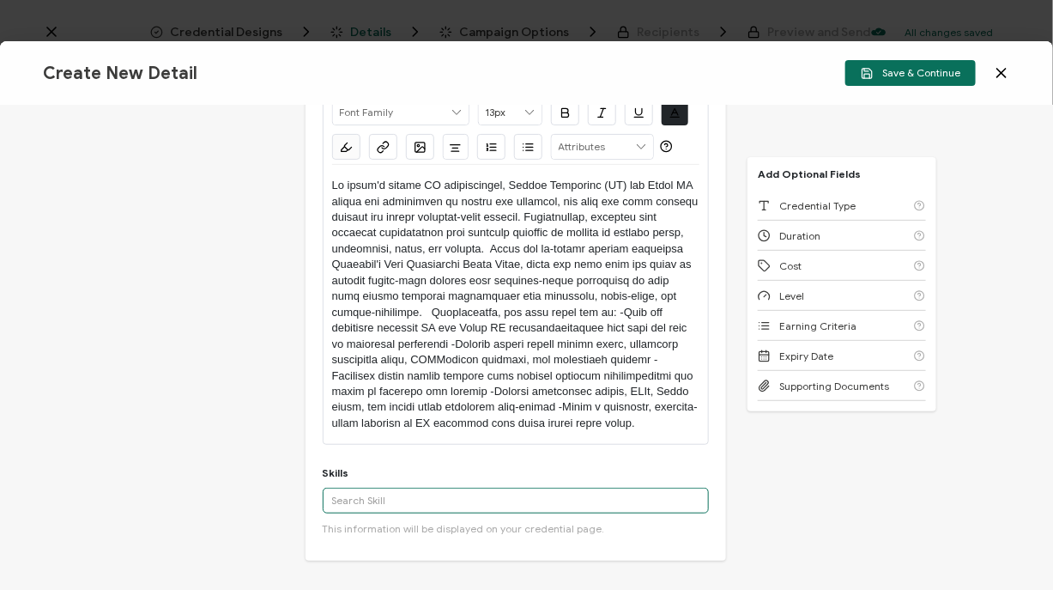
click at [373, 509] on input "text" at bounding box center [516, 500] width 387 height 26
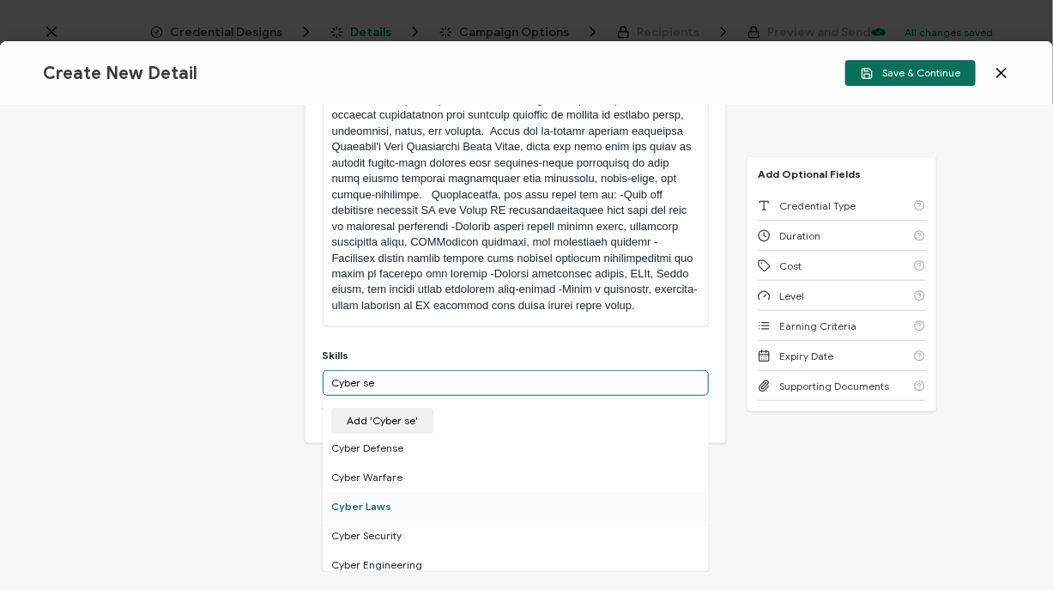
scroll to position [45, 0]
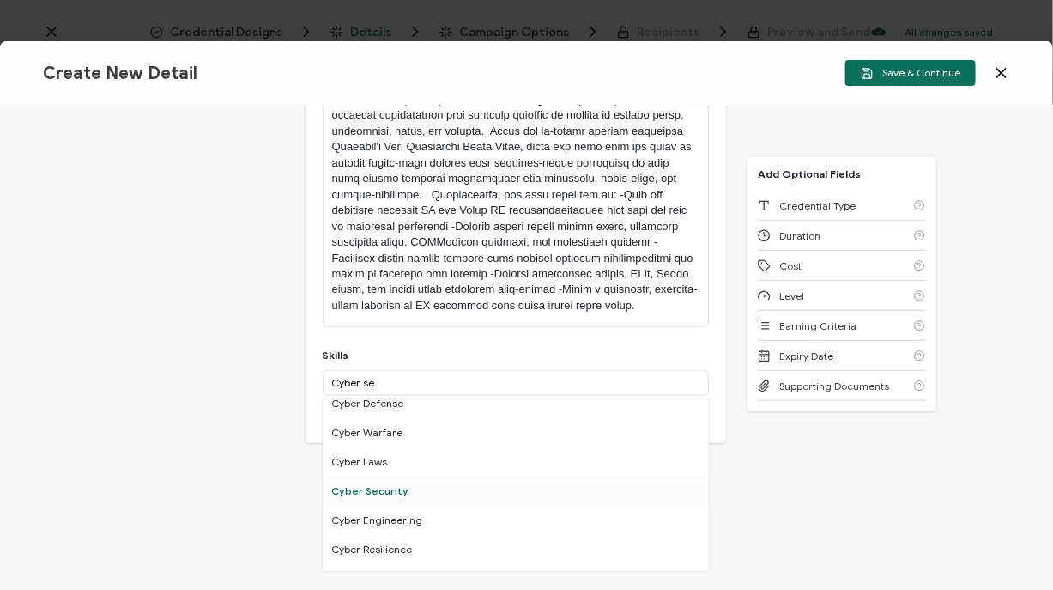
click at [413, 492] on div "Cyber Security" at bounding box center [516, 490] width 387 height 29
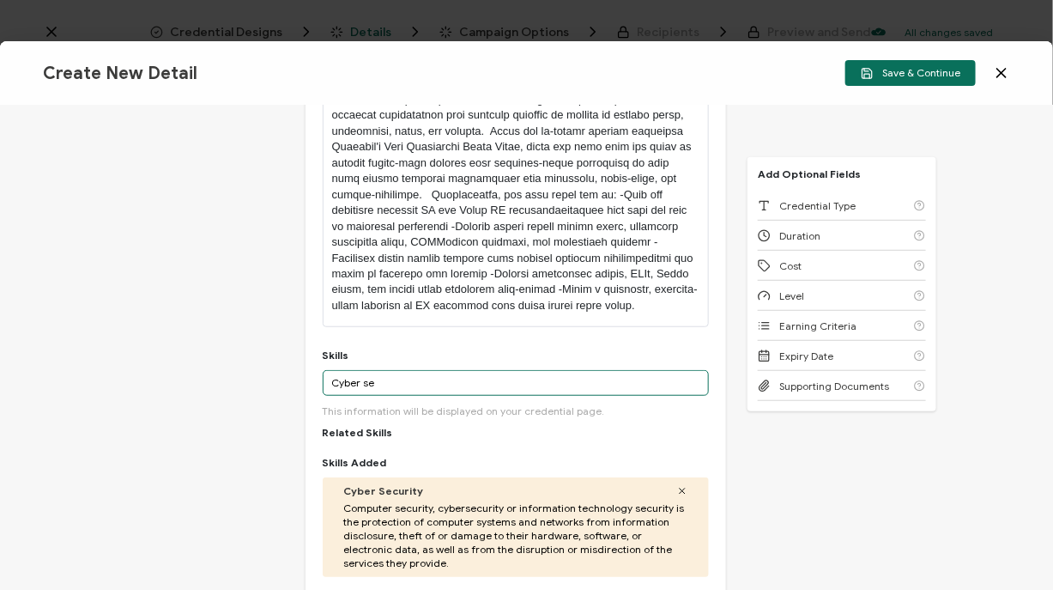
click at [396, 383] on input "Cyber se" at bounding box center [516, 383] width 387 height 26
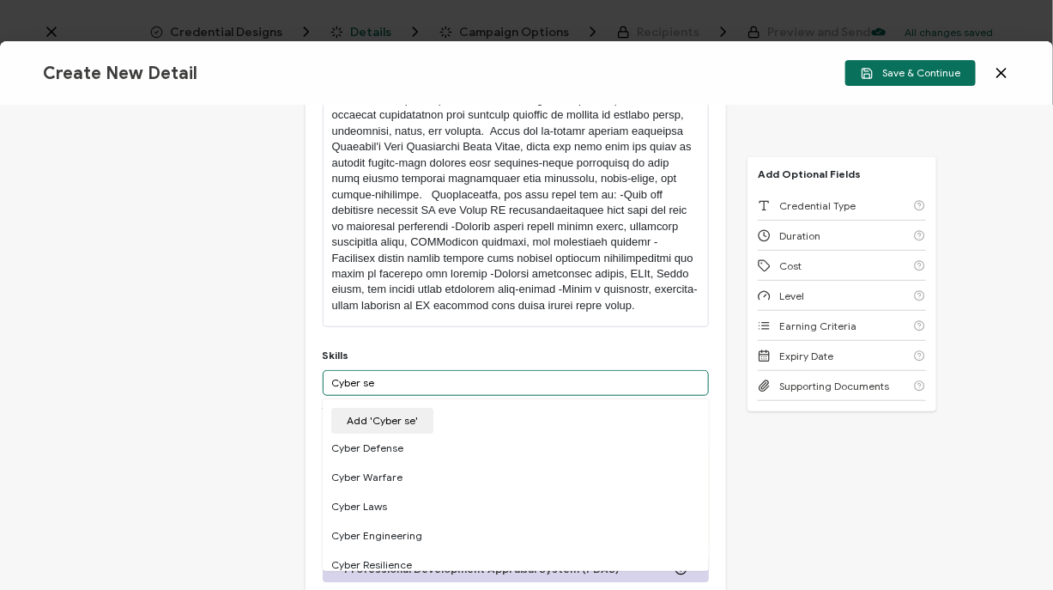
click at [349, 375] on input "Cyber se" at bounding box center [516, 383] width 387 height 26
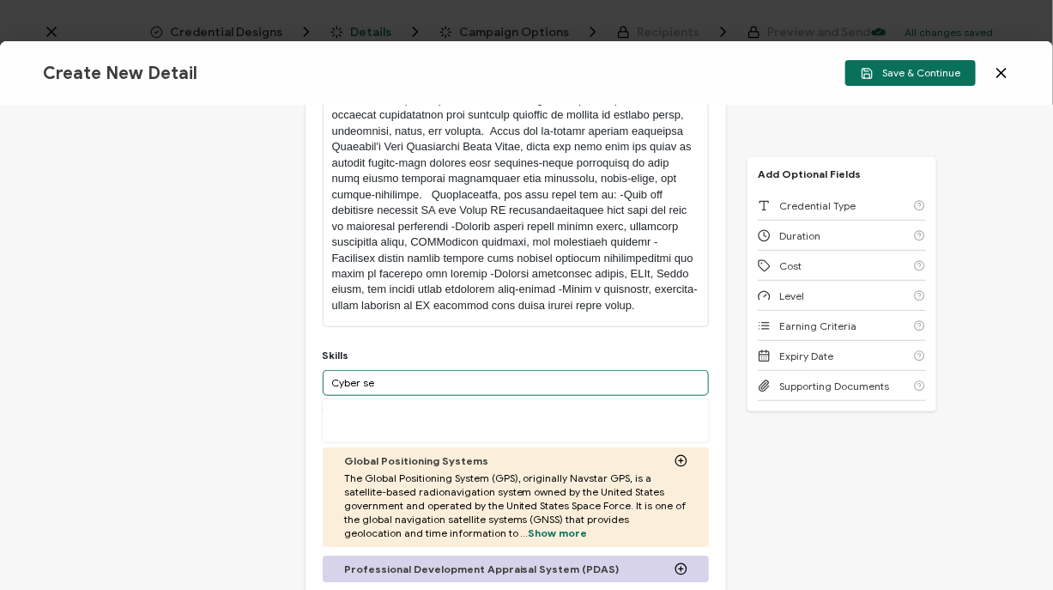
click at [349, 375] on input "Cyber se" at bounding box center [516, 383] width 387 height 26
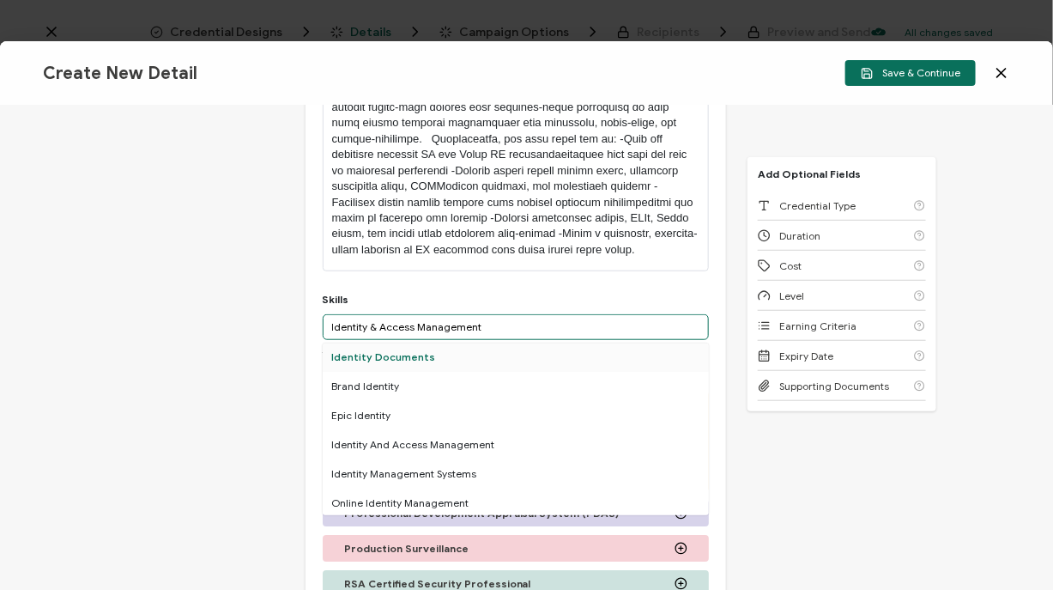
scroll to position [75, 0]
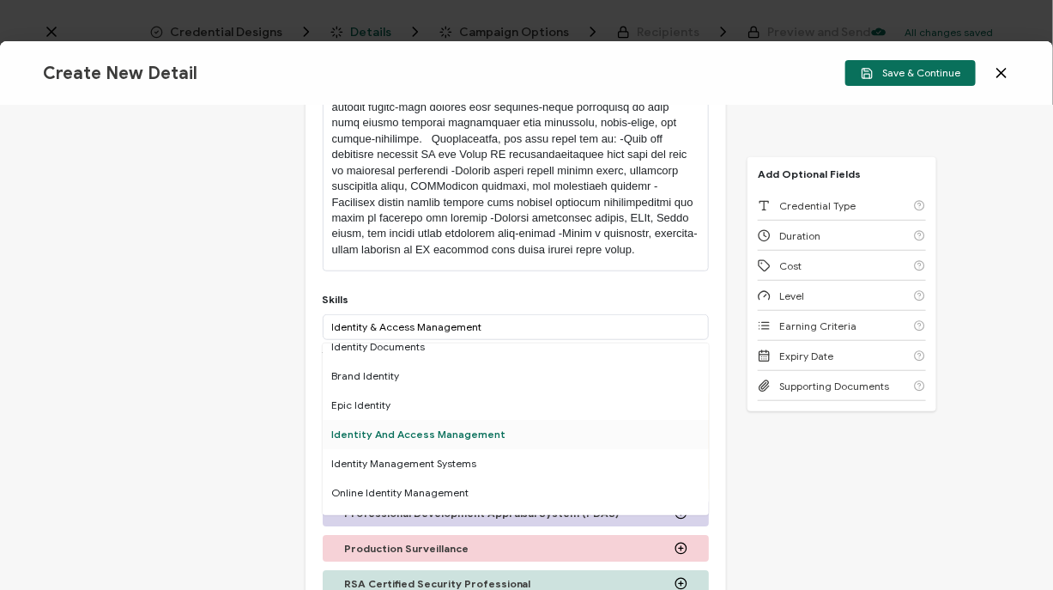
click at [444, 431] on div "Identity And Access Management" at bounding box center [516, 434] width 387 height 29
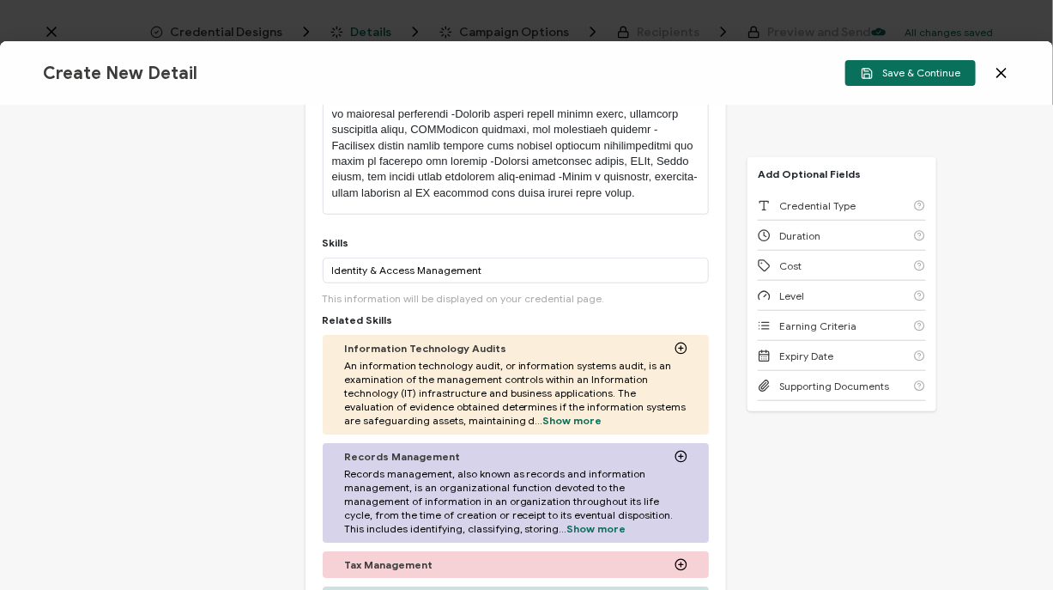
scroll to position [415, 0]
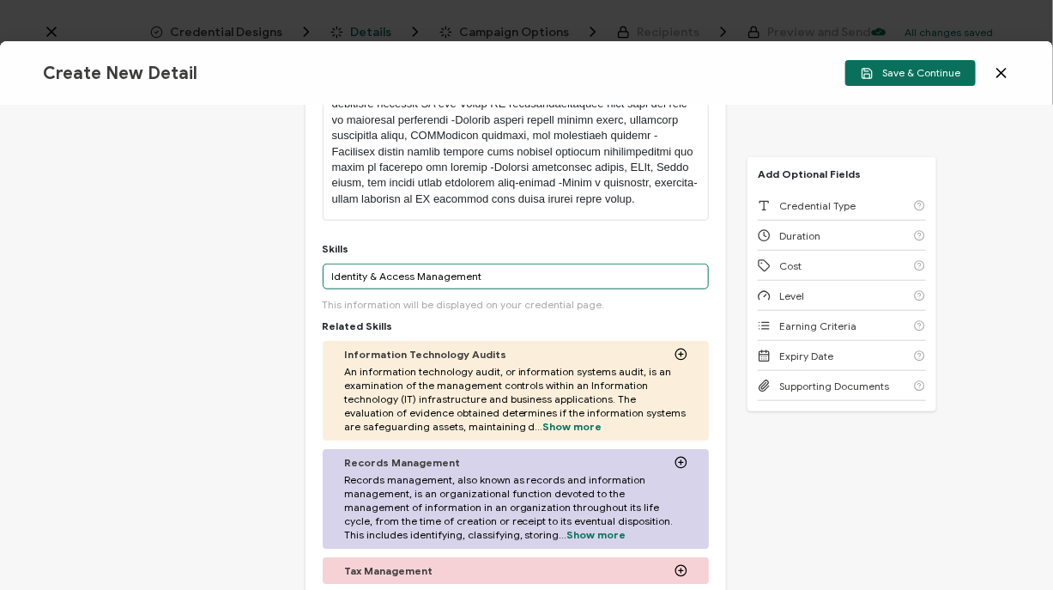
click at [375, 278] on input "Identity & Access Management" at bounding box center [516, 276] width 387 height 26
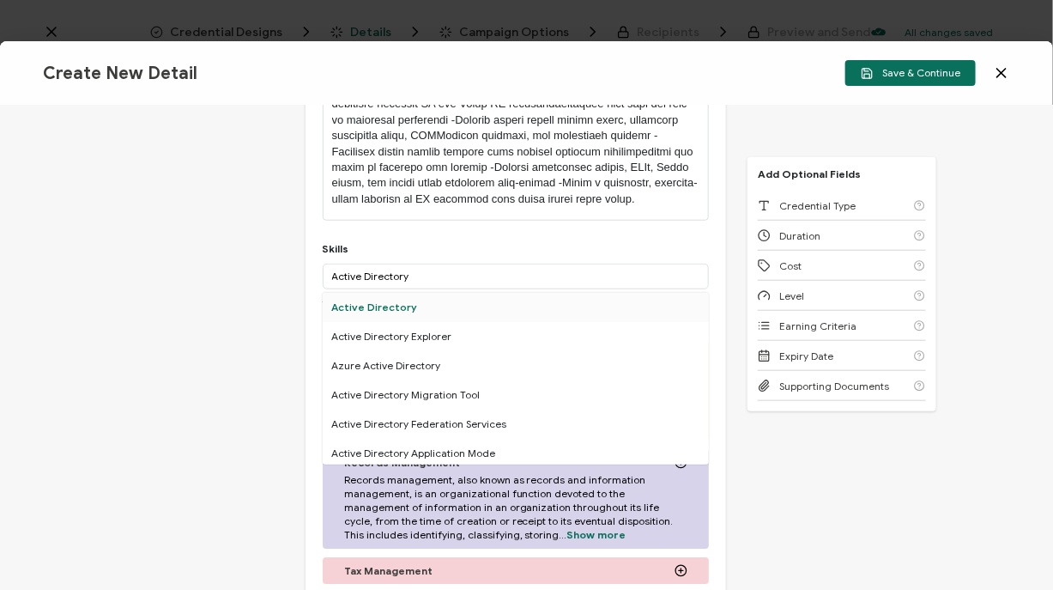
click at [387, 305] on div "Active Directory" at bounding box center [516, 307] width 387 height 29
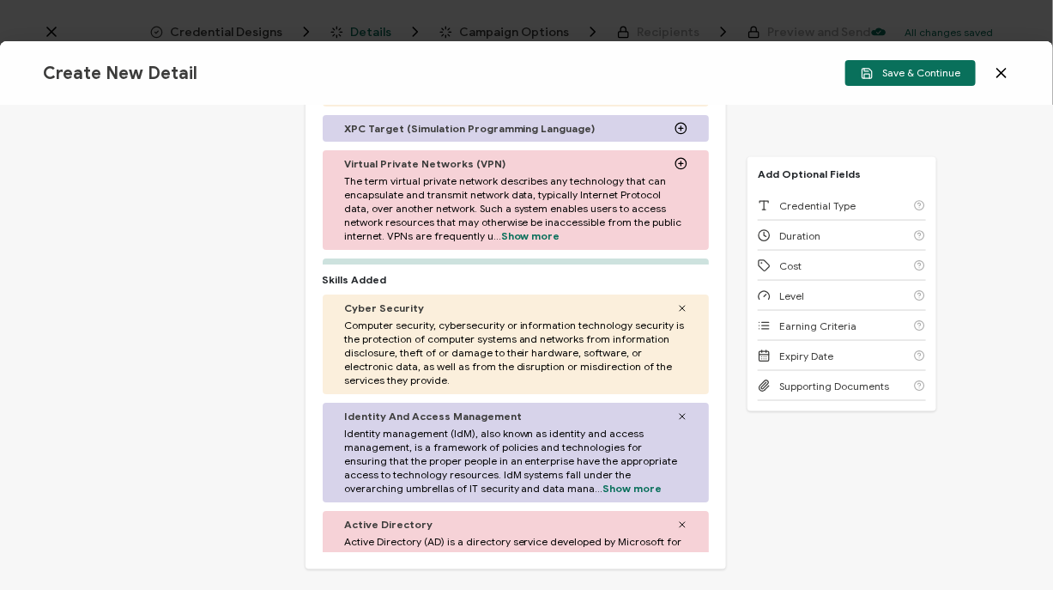
scroll to position [541, 0]
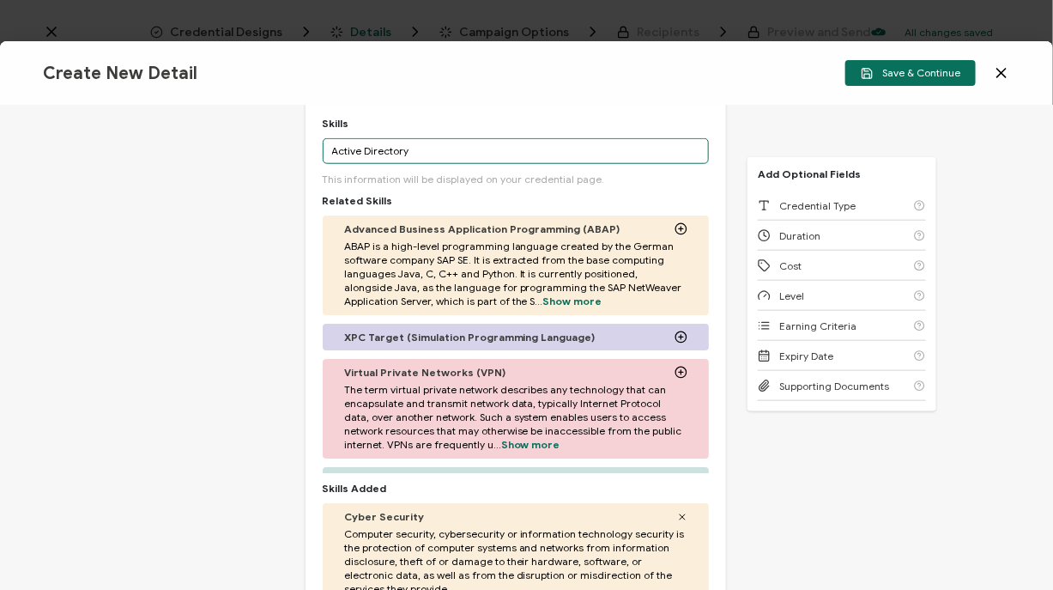
click at [406, 149] on input "Active Directory" at bounding box center [516, 151] width 387 height 26
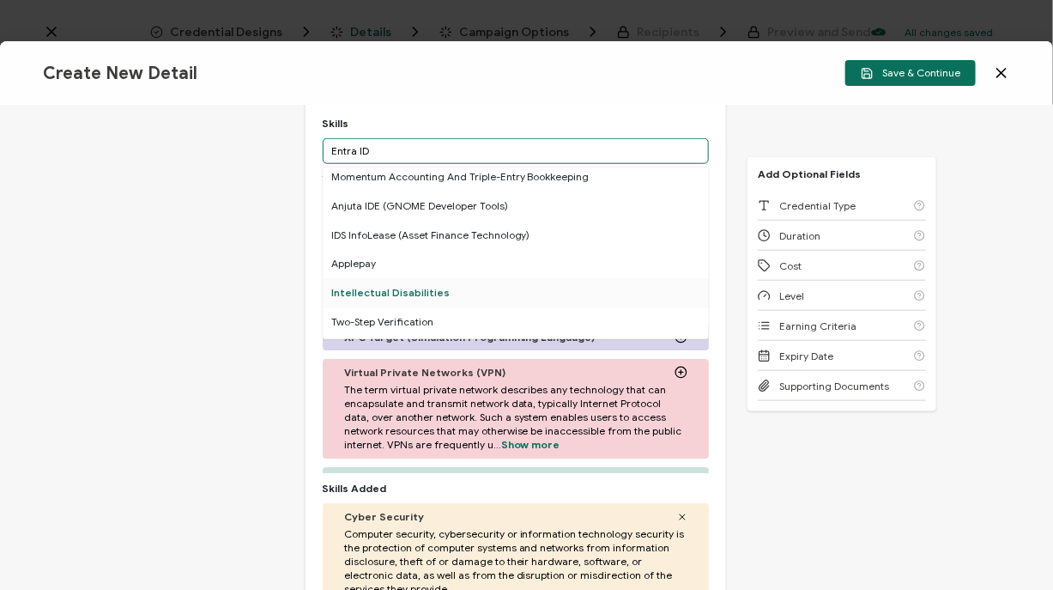
scroll to position [1016, 0]
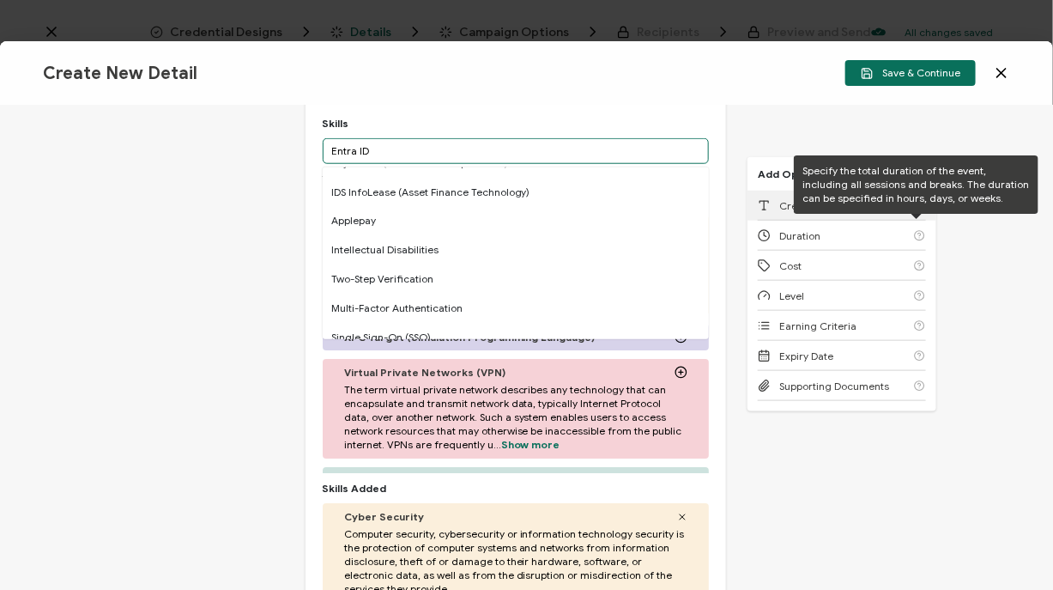
type input "Entra ID"
click at [847, 212] on div "Specify the total duration of the event, including all sessions and breaks. The…" at bounding box center [916, 184] width 245 height 58
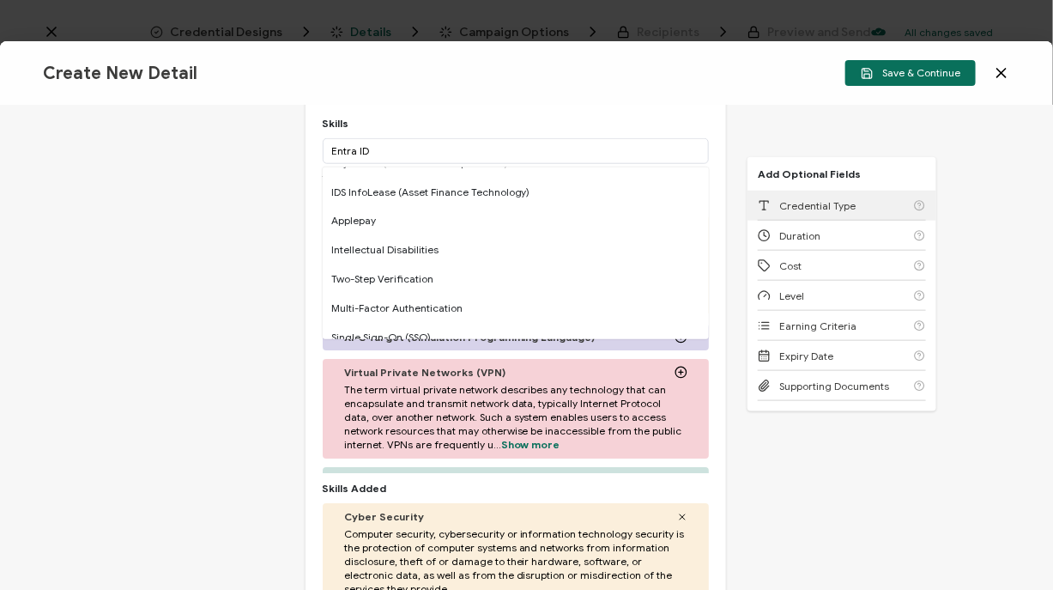
click at [768, 215] on div "Credential Type" at bounding box center [842, 206] width 168 height 30
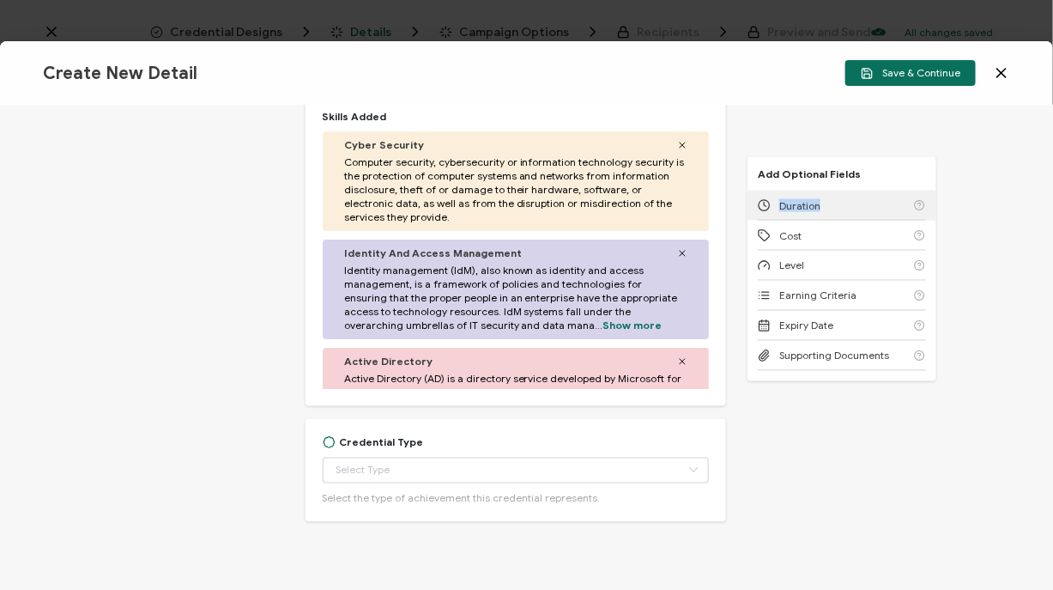
click at [768, 215] on div "Duration" at bounding box center [842, 206] width 168 height 30
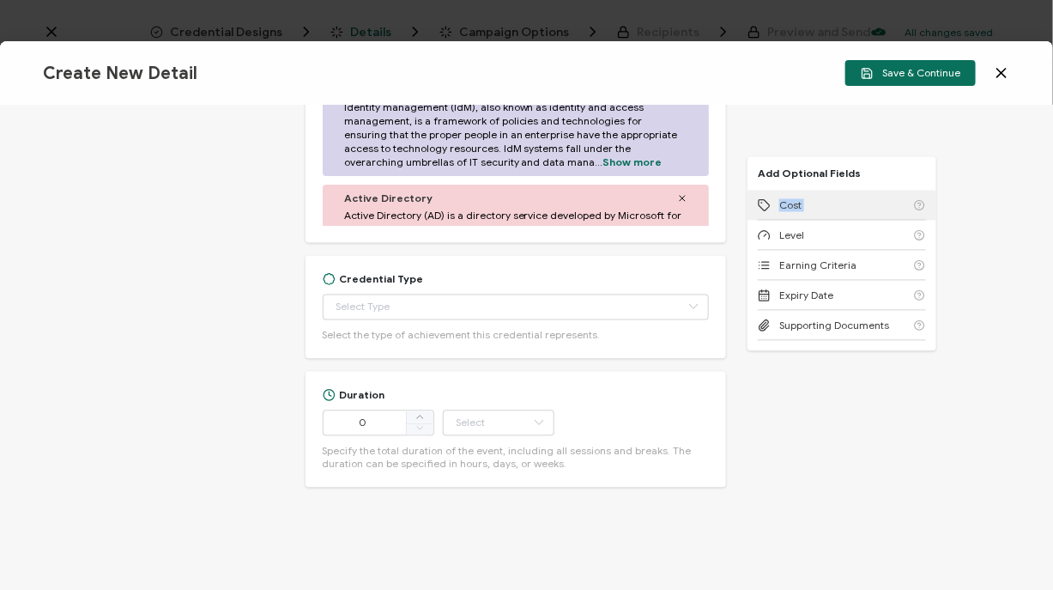
click at [768, 215] on div "Cost" at bounding box center [842, 206] width 168 height 30
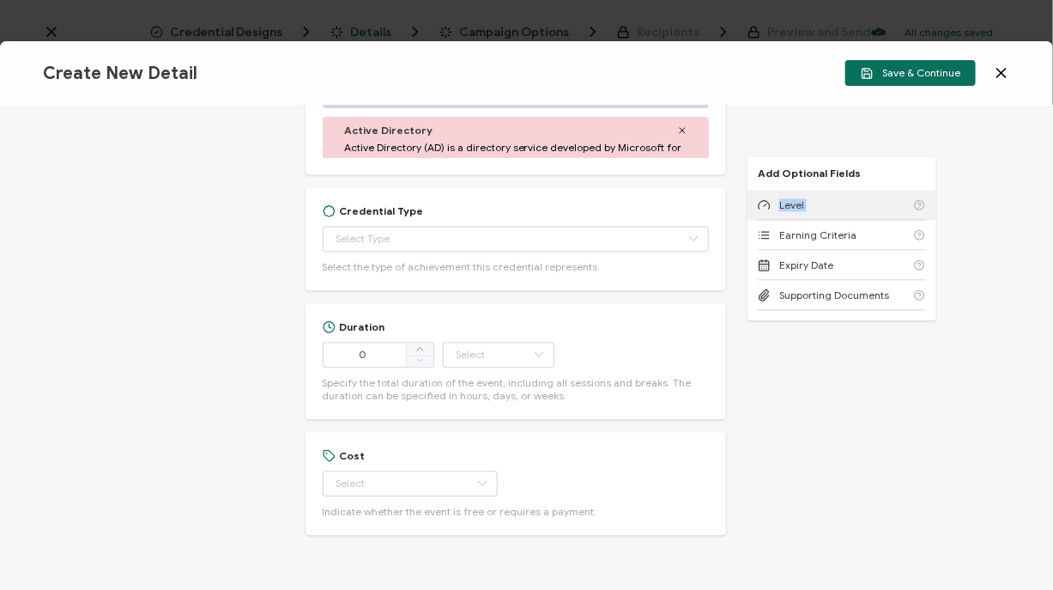
click at [768, 215] on div "Level" at bounding box center [842, 206] width 168 height 30
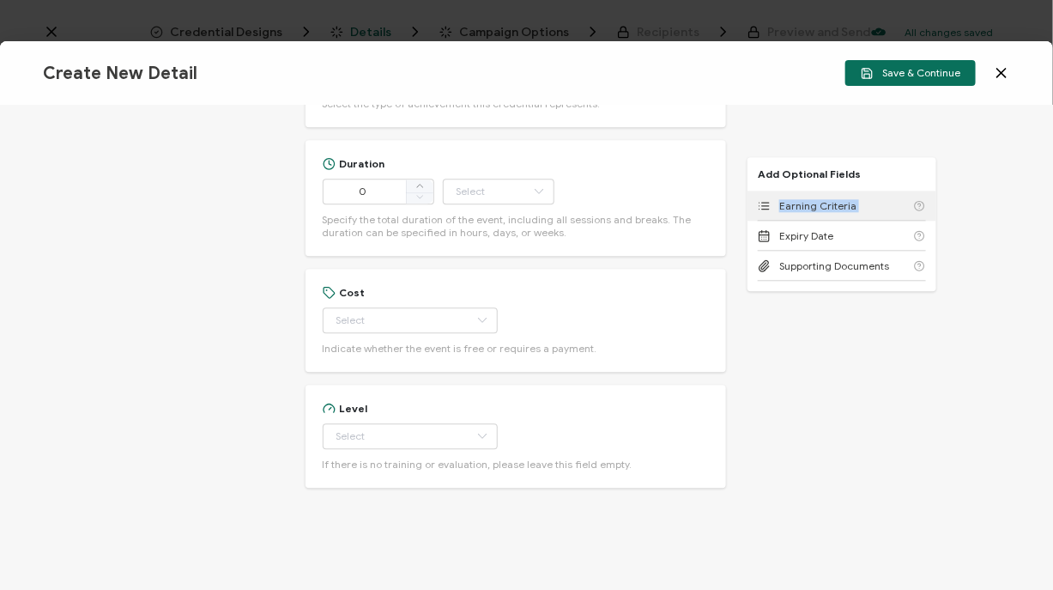
click at [768, 215] on div "Earning Criteria" at bounding box center [842, 206] width 168 height 30
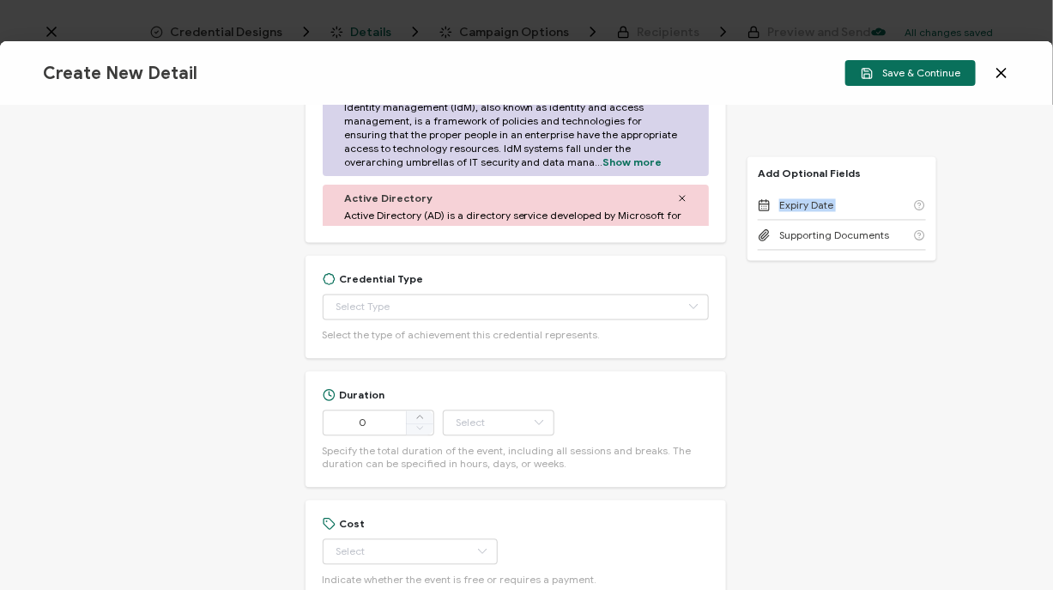
scroll to position [1103, 0]
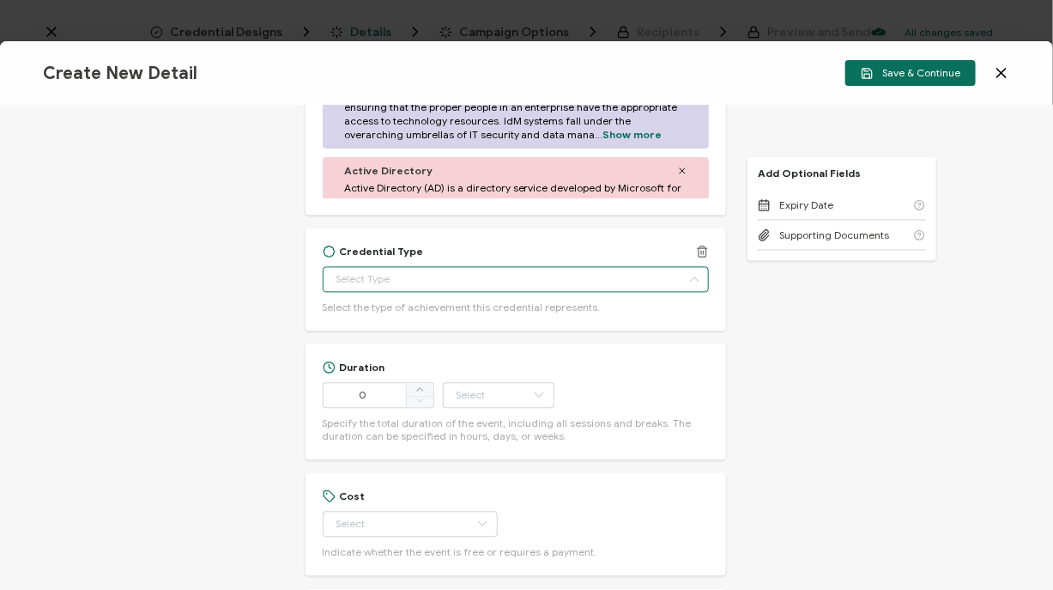
click at [447, 282] on input "text" at bounding box center [516, 280] width 387 height 26
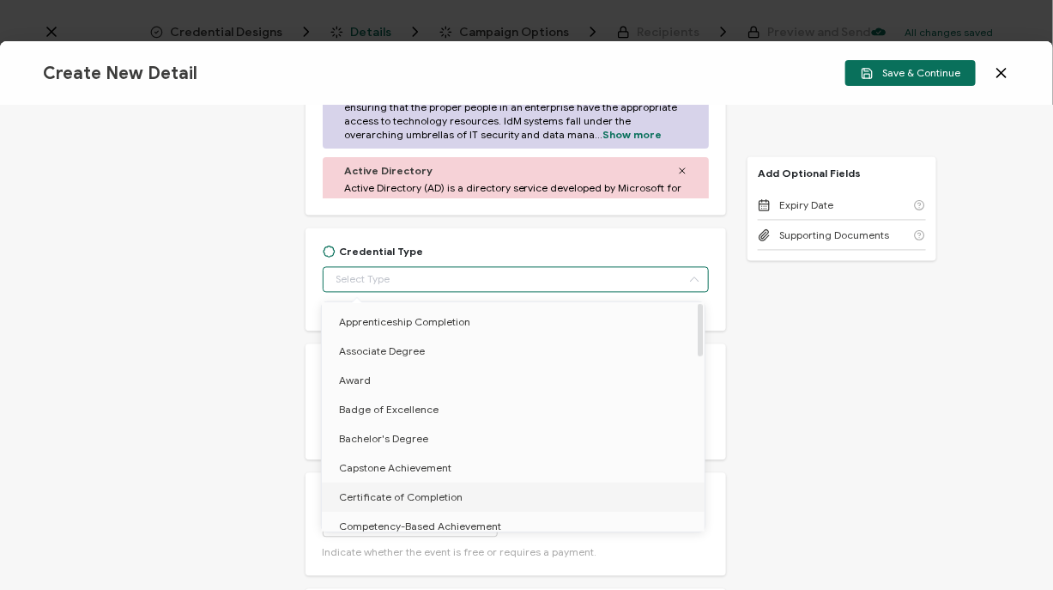
click at [413, 495] on span "Certificate of Completion" at bounding box center [401, 496] width 124 height 13
type input "Certificate of Completion"
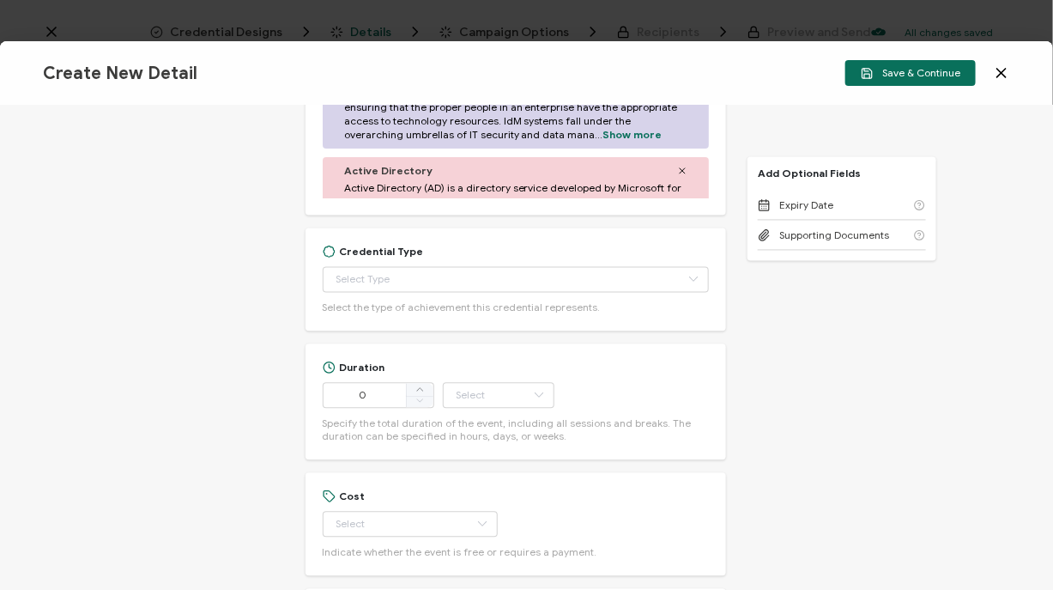
click at [853, 485] on div "Credential Title Cayosoft Webinar: Hybrid Identity Security & Recovery Crash Co…" at bounding box center [526, 348] width 1053 height 484
type input "Certificate of Completion"
click at [372, 402] on input "0" at bounding box center [379, 396] width 112 height 26
type input "90"
click at [524, 390] on input "text" at bounding box center [499, 396] width 112 height 26
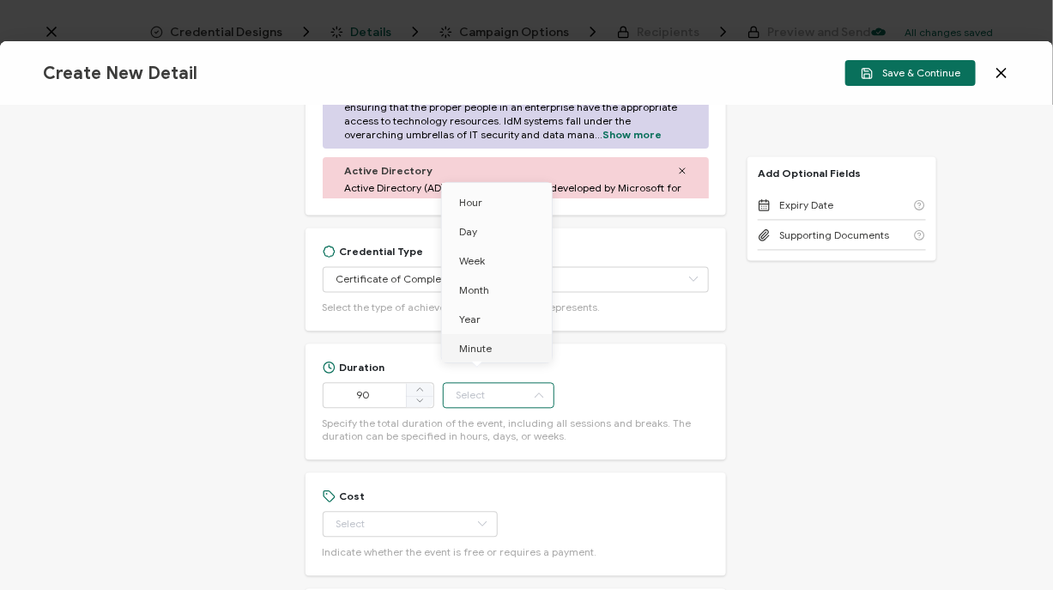
click at [487, 354] on span "Minute" at bounding box center [475, 348] width 33 height 13
type input "Minute"
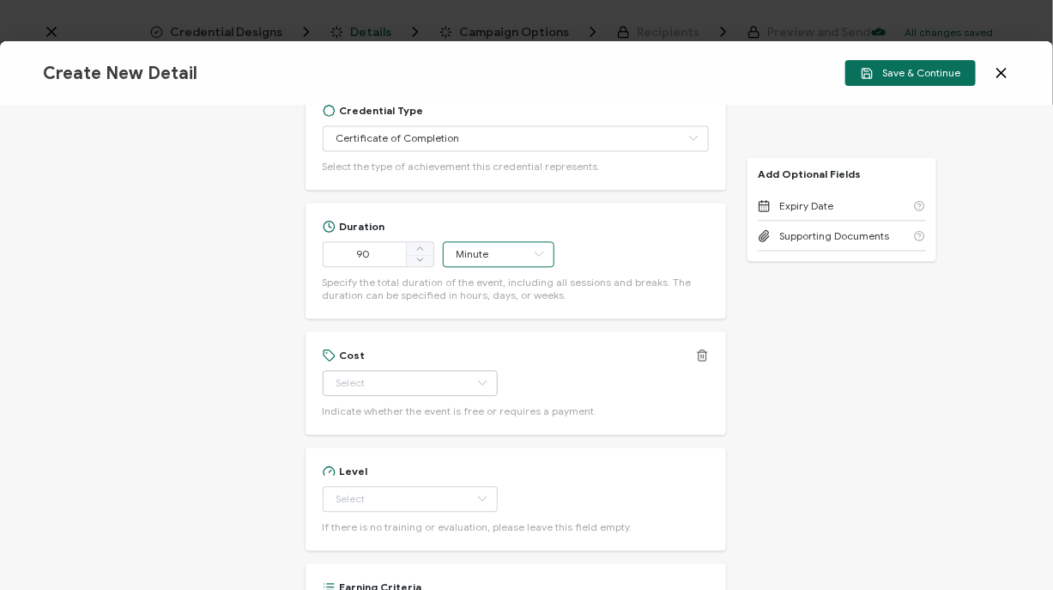
scroll to position [1257, 0]
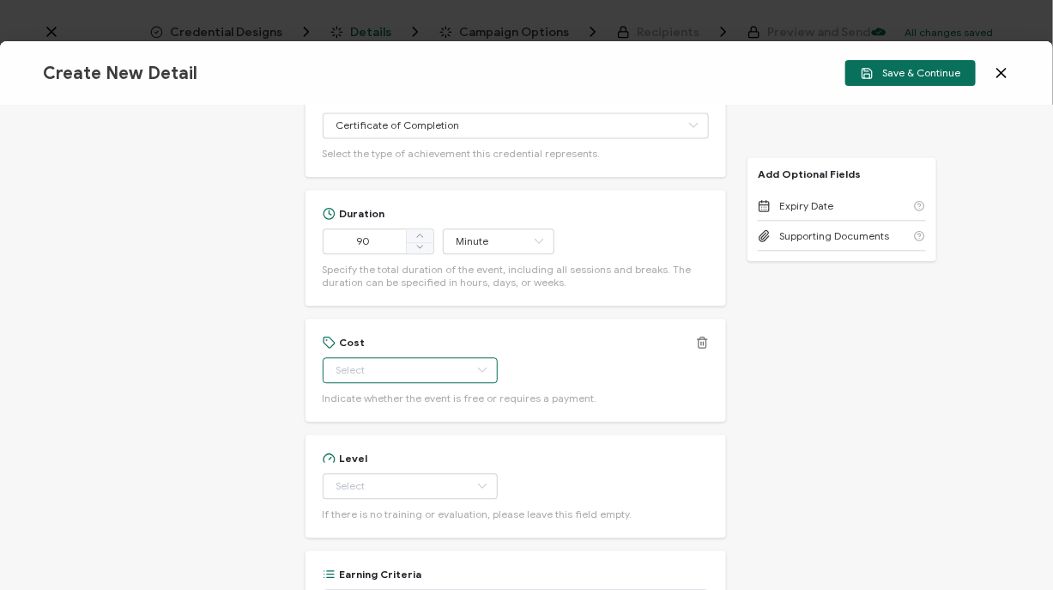
click at [408, 375] on input "text" at bounding box center [410, 370] width 175 height 26
click at [369, 414] on li "Free" at bounding box center [402, 411] width 160 height 29
type input "Free"
click at [350, 509] on span "If there is no training or evaluation, please leave this field empty." at bounding box center [478, 513] width 310 height 13
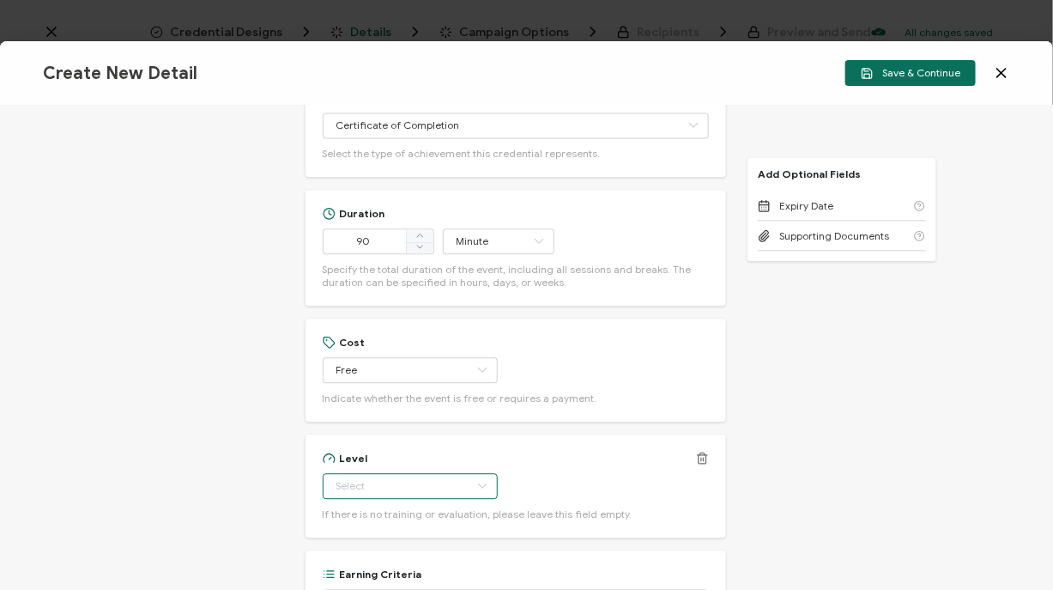
click at [365, 488] on input "text" at bounding box center [410, 486] width 175 height 26
click at [378, 324] on span "Beginner" at bounding box center [361, 321] width 44 height 13
type input "Beginner"
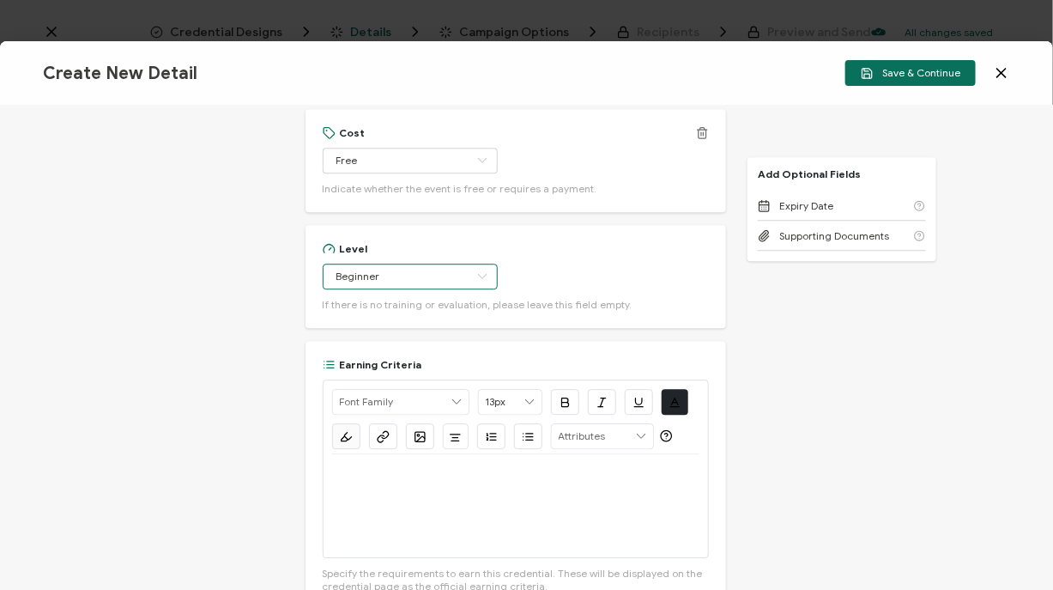
scroll to position [1493, 0]
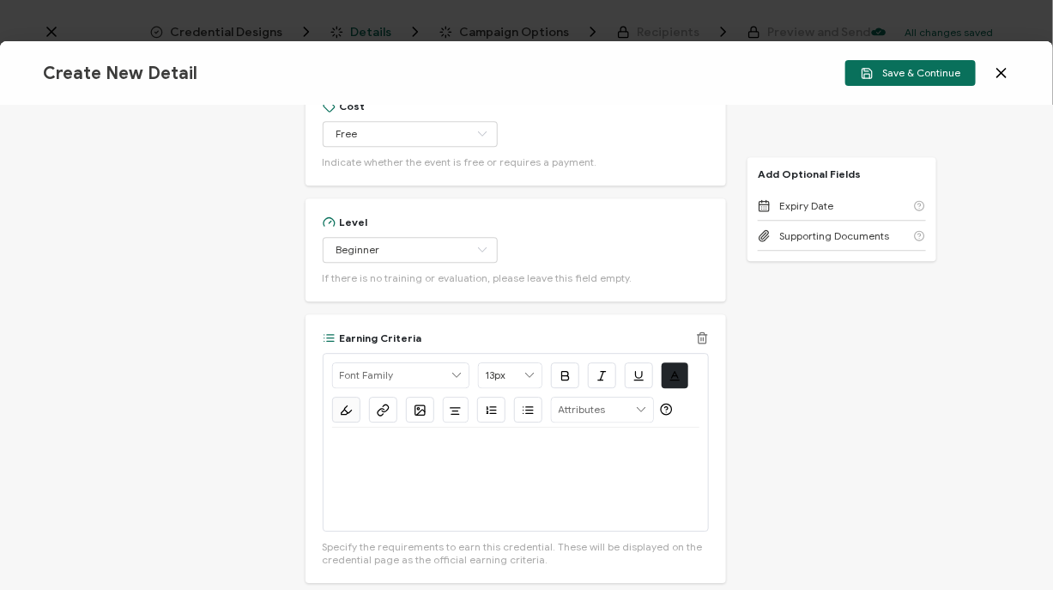
click at [528, 469] on div at bounding box center [516, 478] width 368 height 103
drag, startPoint x: 572, startPoint y: 464, endPoint x: 330, endPoint y: 468, distance: 242.1
click at [332, 456] on p "View the on-demand recording here: [URL][DOMAIN_NAME]" at bounding box center [516, 447] width 368 height 15
click at [678, 377] on span "button" at bounding box center [681, 382] width 33 height 10
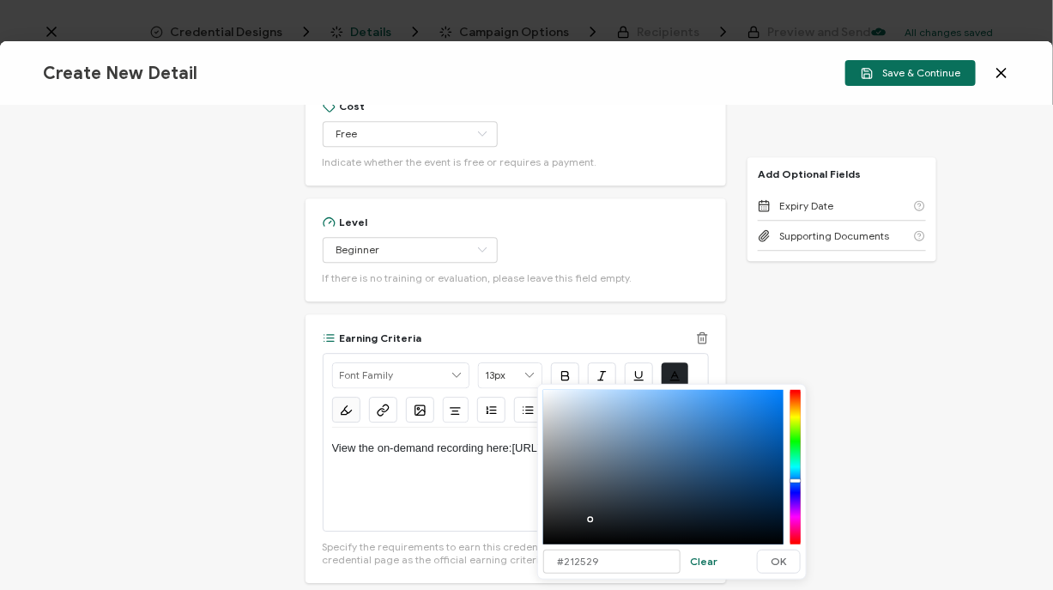
click at [678, 377] on span "button" at bounding box center [681, 382] width 33 height 10
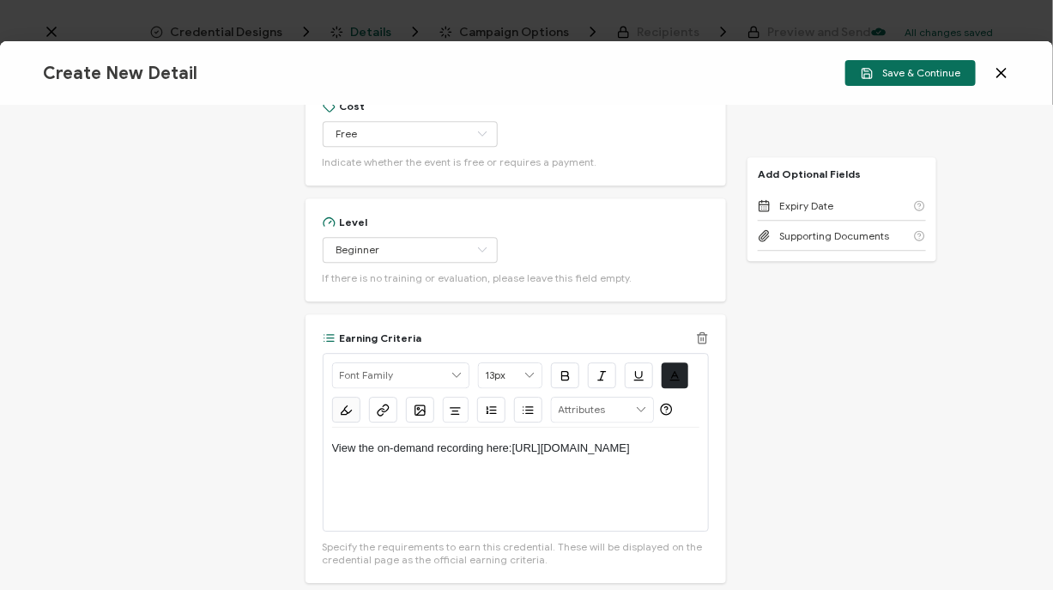
click at [381, 412] on icon "button" at bounding box center [383, 409] width 13 height 13
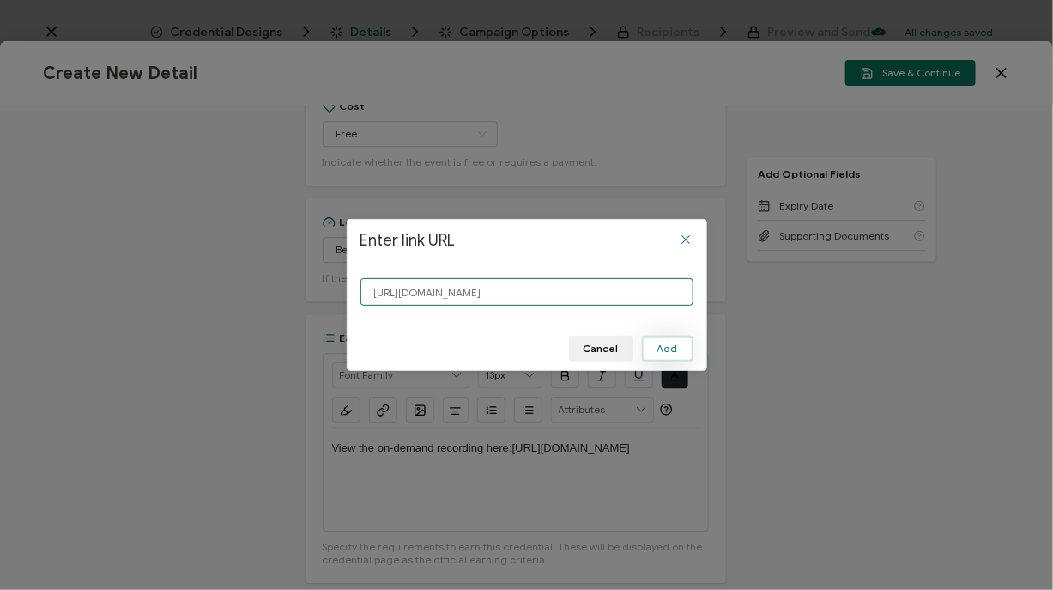
type input "[URL][DOMAIN_NAME]"
click at [669, 349] on span "Add" at bounding box center [667, 348] width 21 height 10
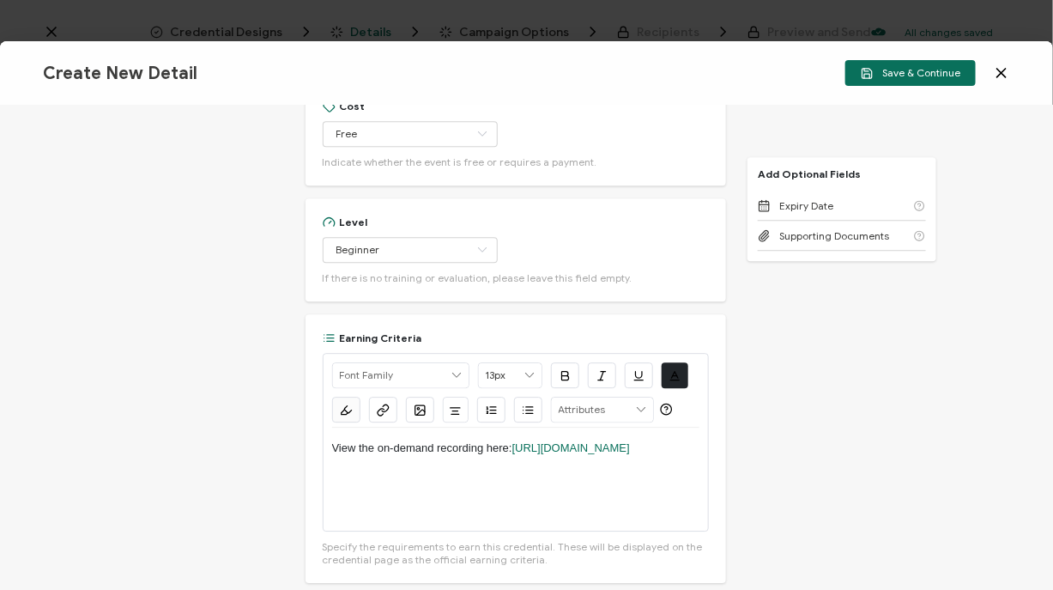
click at [824, 396] on div "Credential Title Cayosoft Webinar: Hybrid Identity Security & Recovery Crash Co…" at bounding box center [526, 348] width 1053 height 484
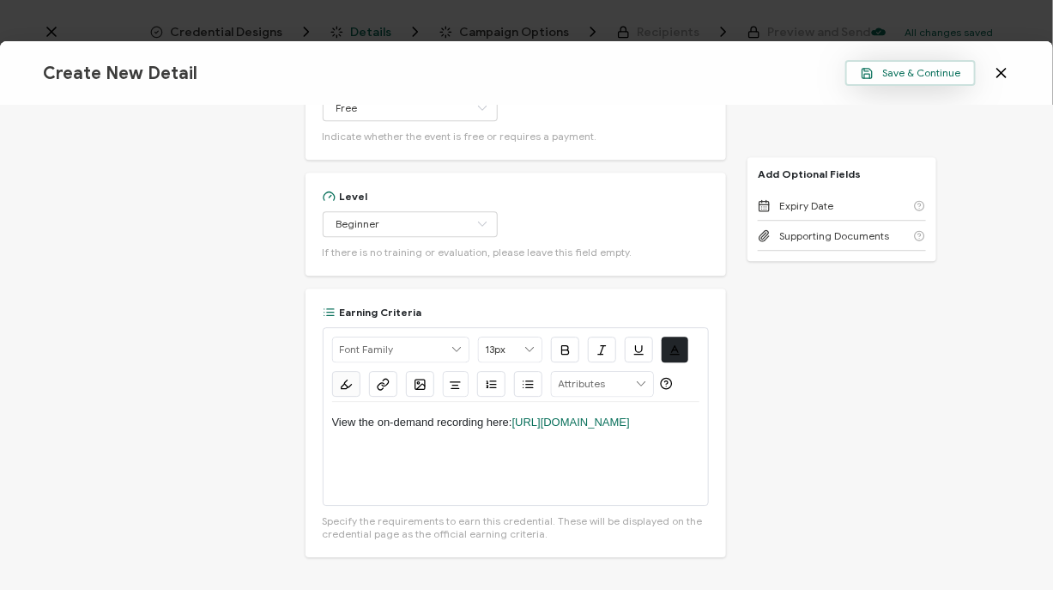
click at [915, 75] on span "Save & Continue" at bounding box center [911, 73] width 100 height 13
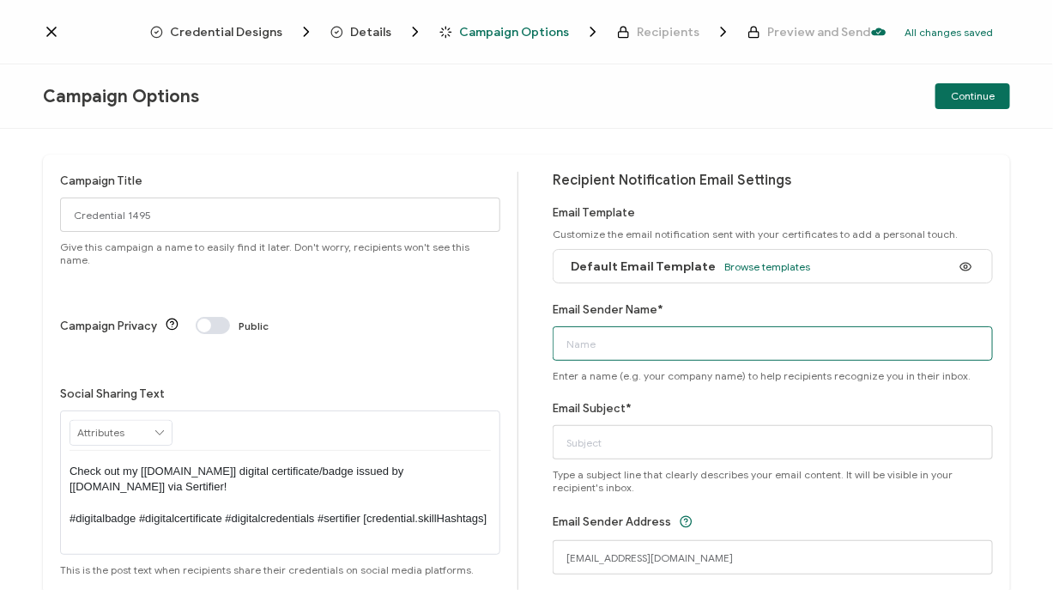
click at [663, 335] on input "Email Sender Name*" at bounding box center [773, 343] width 440 height 34
type input "CPE Team"
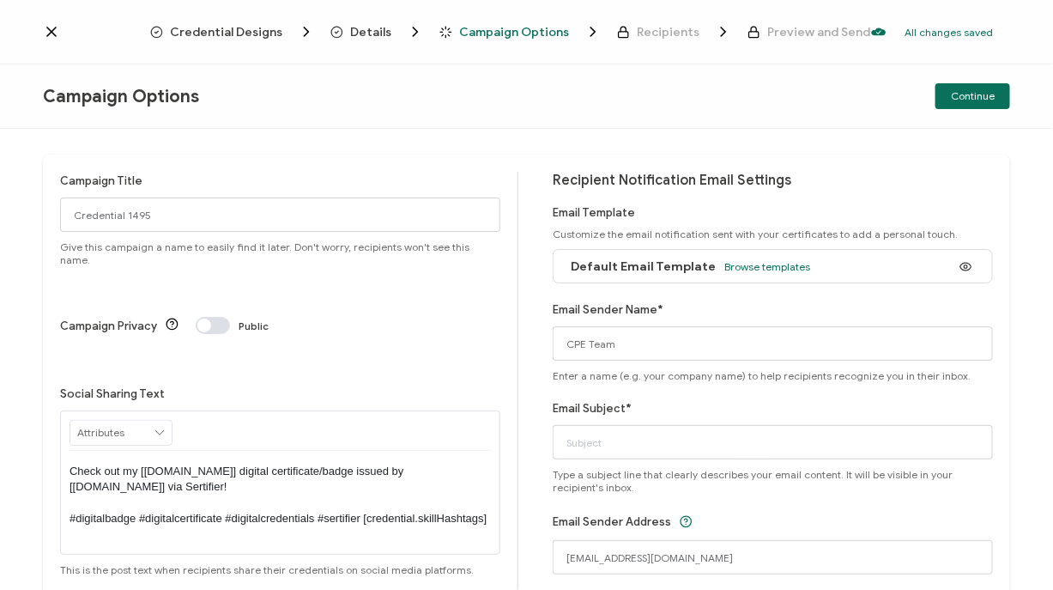
click at [514, 494] on div "Campaign Title Credential 1495 Give this campaign a name to easily find it late…" at bounding box center [289, 391] width 458 height 438
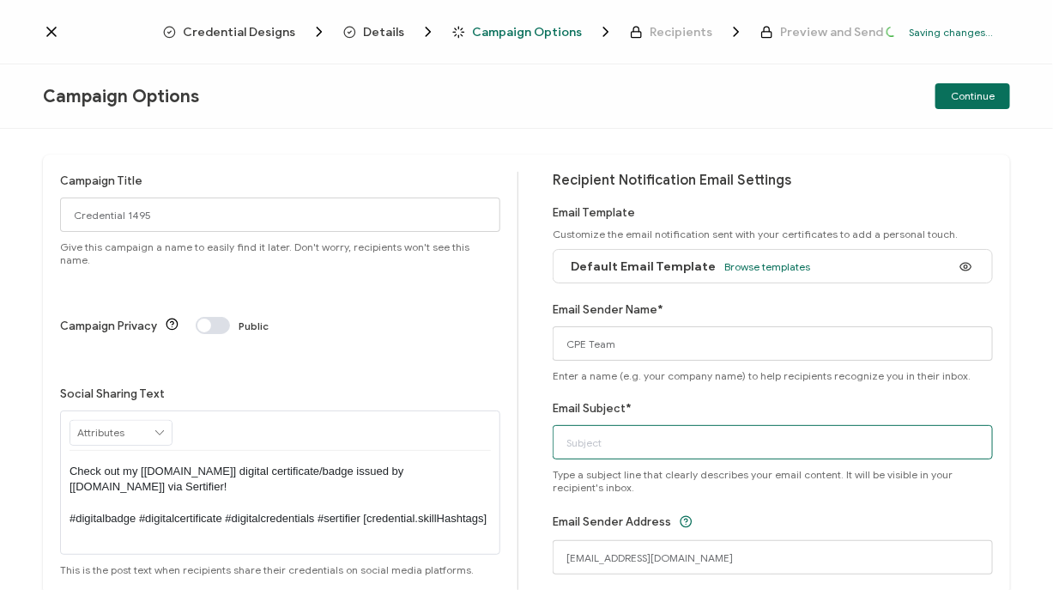
click at [604, 433] on input "Email Subject*" at bounding box center [773, 442] width 440 height 34
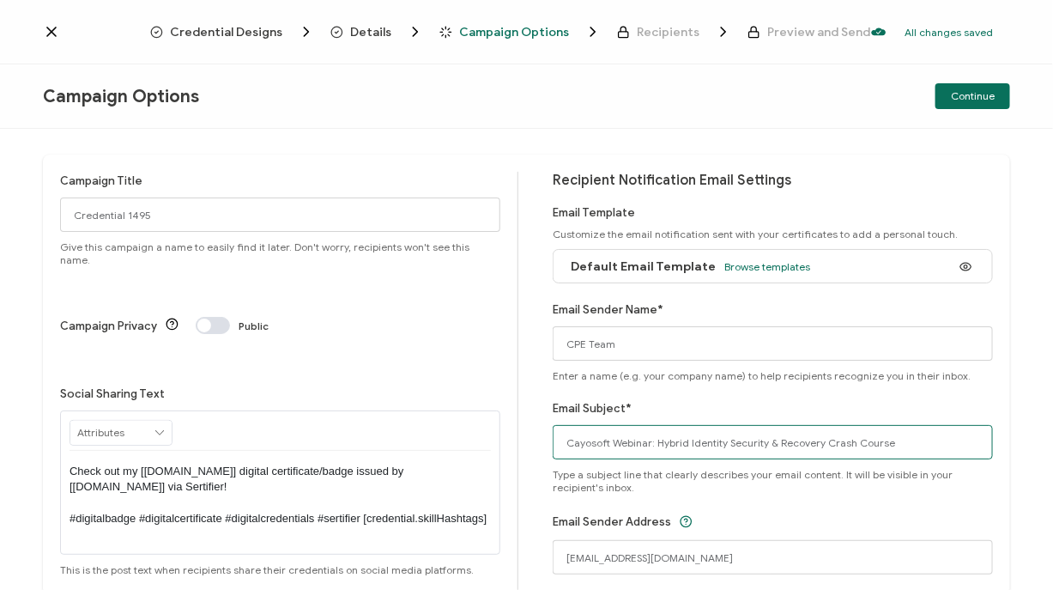
type input "Cayosoft Webinar: Hybrid Identity Security & Recovery Crash Course"
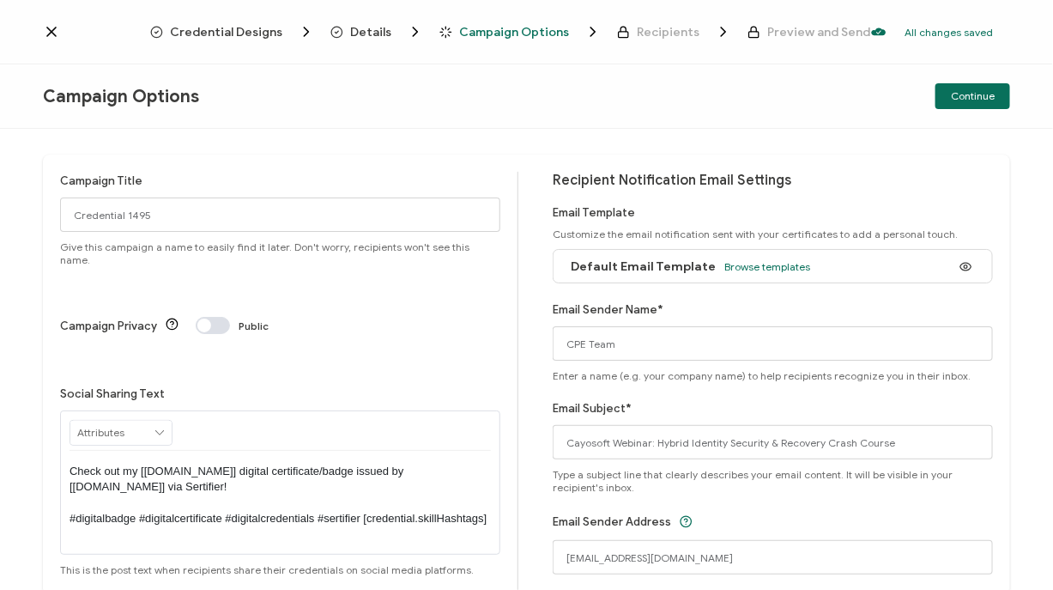
click at [477, 530] on div "Campaign Title Credential 1495 Give this campaign a name to easily find it late…" at bounding box center [289, 391] width 458 height 438
click at [259, 216] on input "Credential 1495" at bounding box center [280, 214] width 440 height 34
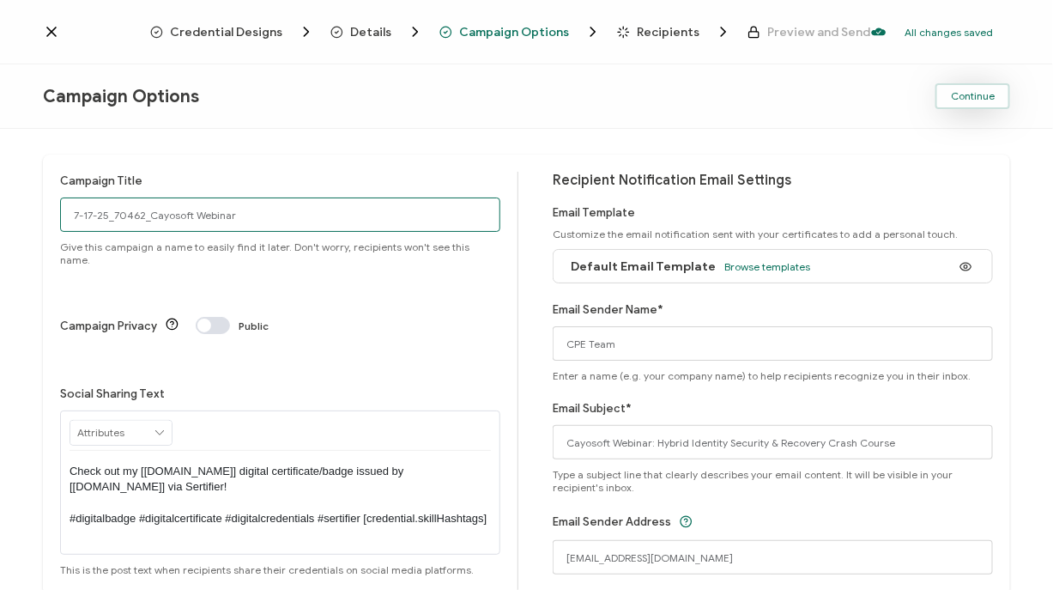
type input "7-17-25_70462_Cayosoft Webinar"
click at [970, 92] on span "Continue" at bounding box center [973, 96] width 44 height 10
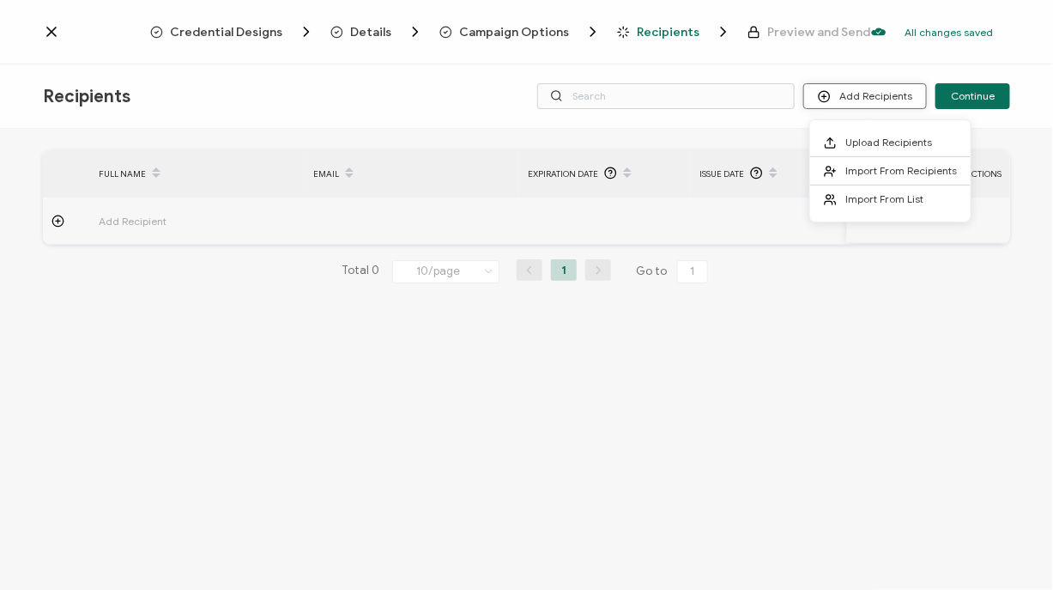
click at [896, 96] on button "Add Recipients" at bounding box center [865, 96] width 124 height 26
click at [882, 169] on span "Import From Recipients" at bounding box center [901, 170] width 112 height 13
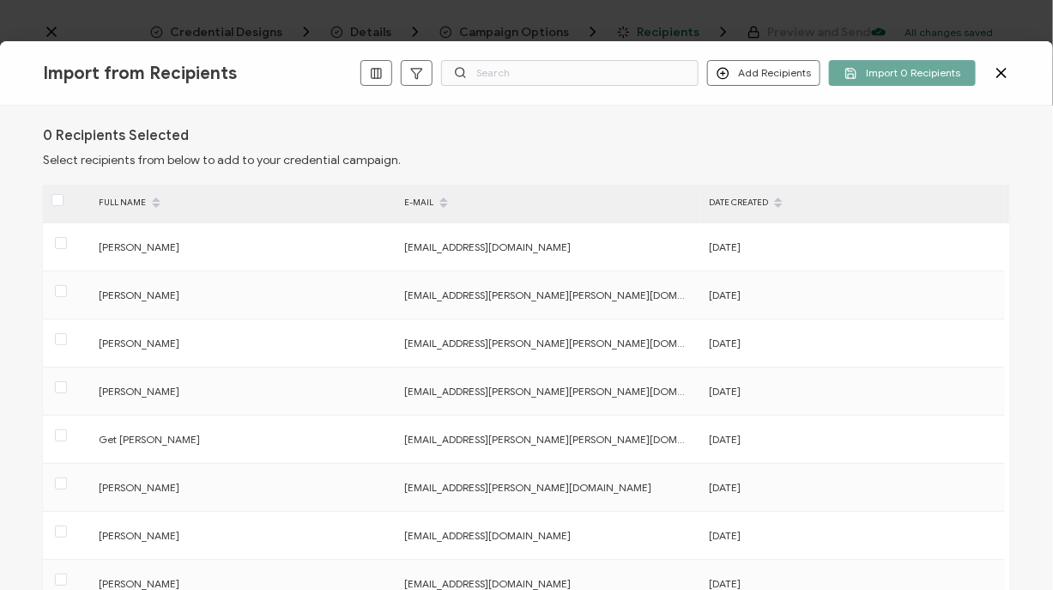
click at [990, 77] on div "Add Recipients Add a Single Recipient Import 0 Recipients" at bounding box center [685, 73] width 650 height 26
click at [996, 74] on icon at bounding box center [1001, 72] width 17 height 17
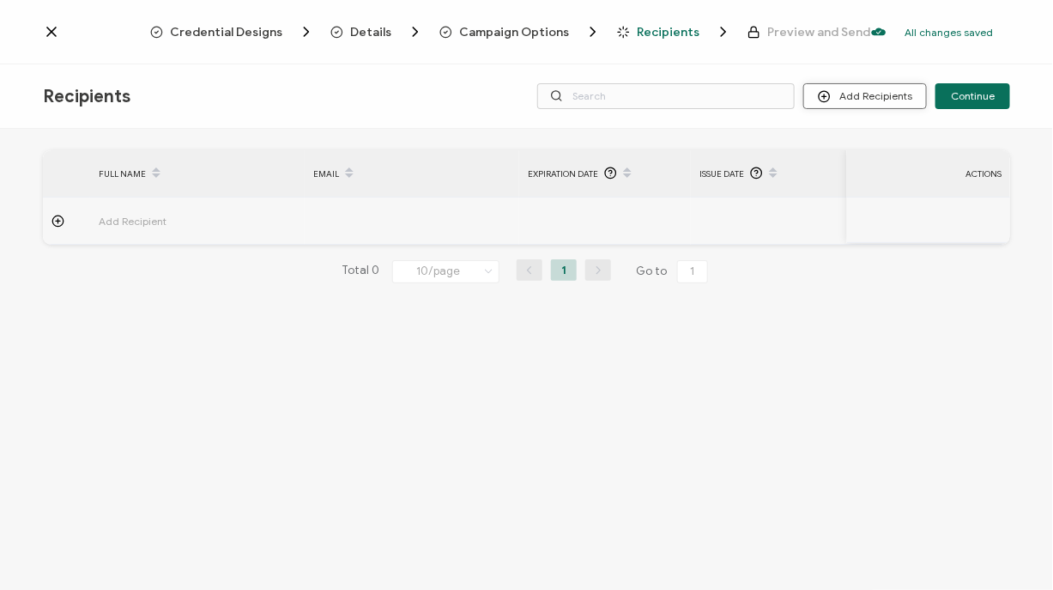
click at [856, 100] on button "Add Recipients" at bounding box center [865, 96] width 124 height 26
click at [861, 199] on span "Import From List" at bounding box center [884, 198] width 78 height 13
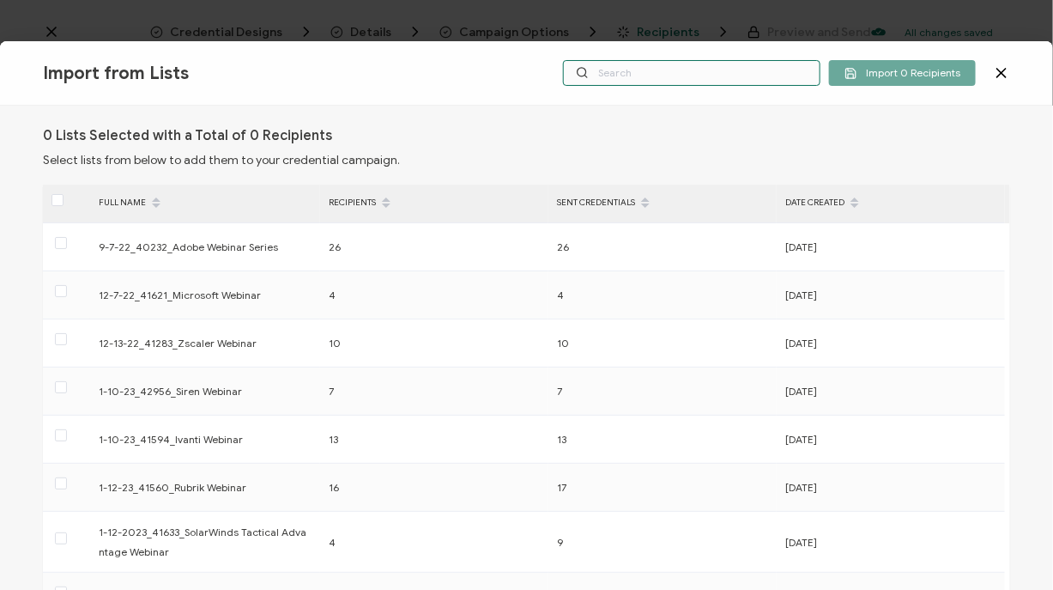
click at [655, 70] on input "text" at bounding box center [691, 73] width 257 height 26
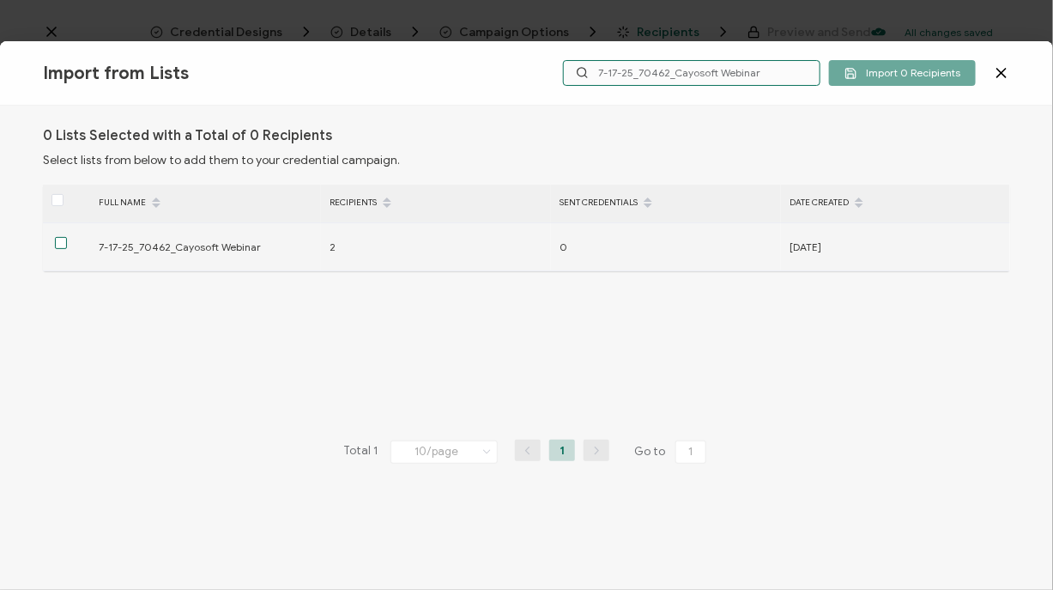
type input "7-17-25_70462_Cayosoft Webinar"
click at [61, 244] on span at bounding box center [61, 243] width 12 height 12
click at [67, 237] on input "checkbox" at bounding box center [67, 237] width 0 height 0
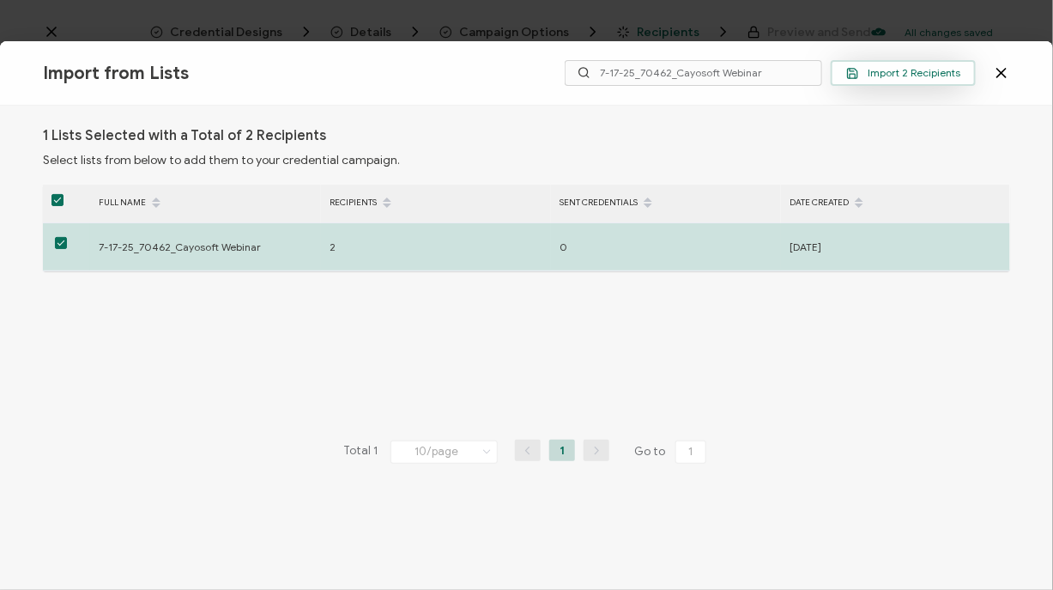
click at [880, 74] on span "Import 2 Recipients" at bounding box center [903, 73] width 114 height 13
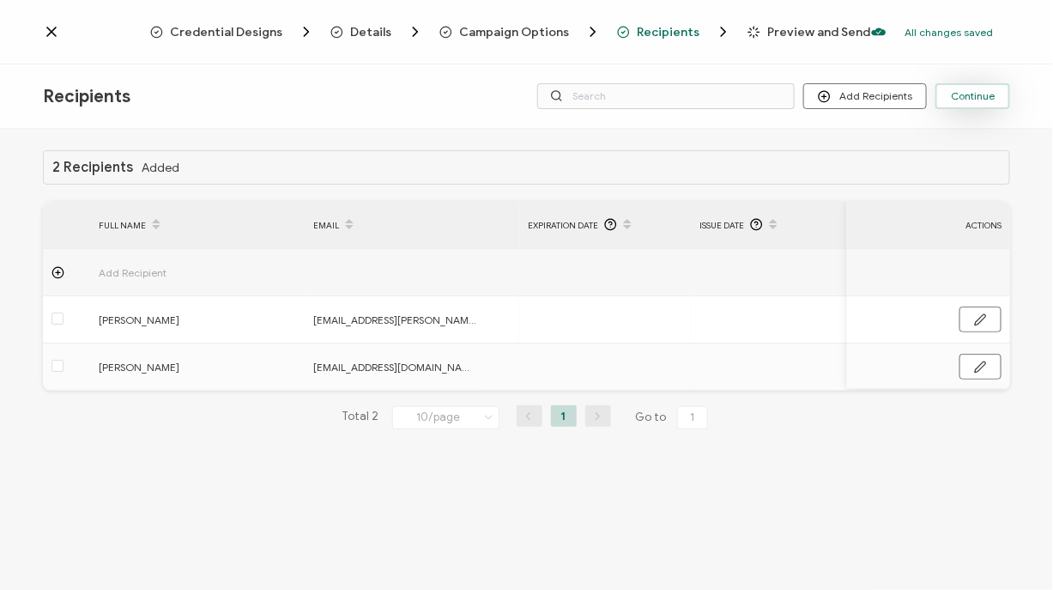
click at [985, 93] on span "Continue" at bounding box center [973, 96] width 44 height 10
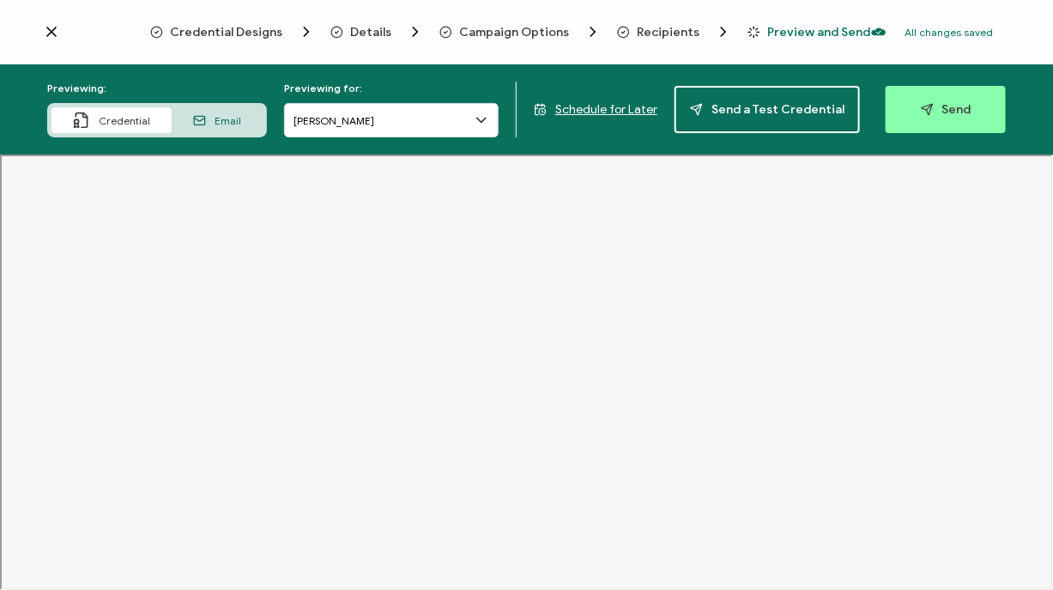
click at [339, 138] on div "Previewing: Credential Email Previewing for: [PERSON_NAME] Schedule for Later S…" at bounding box center [526, 109] width 1053 height 90
click at [334, 122] on input "[PERSON_NAME]" at bounding box center [391, 120] width 215 height 34
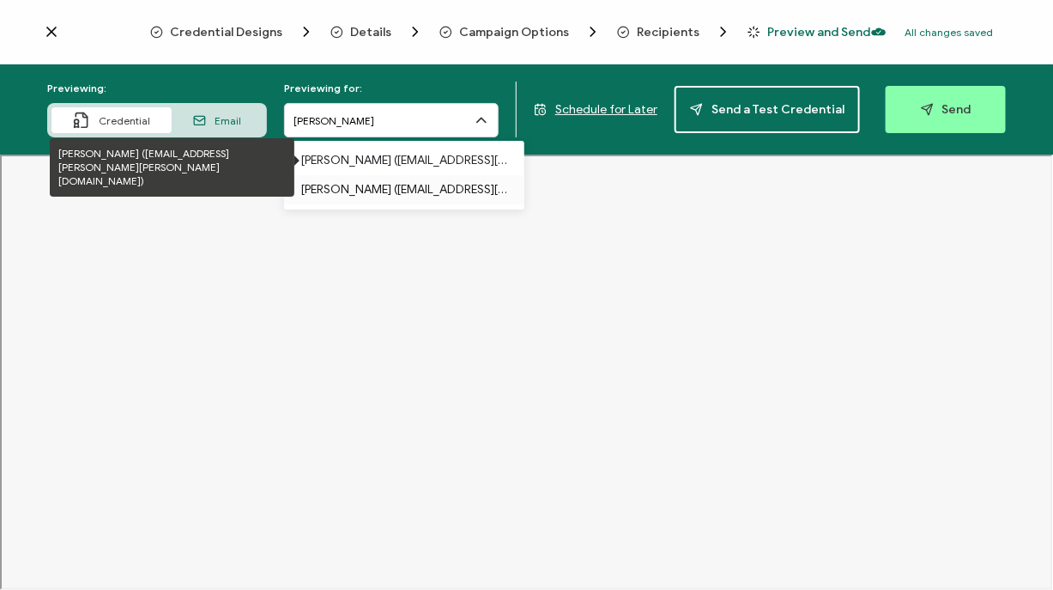
click at [461, 189] on p "[PERSON_NAME] ([EMAIL_ADDRESS][DOMAIN_NAME])" at bounding box center [404, 189] width 206 height 29
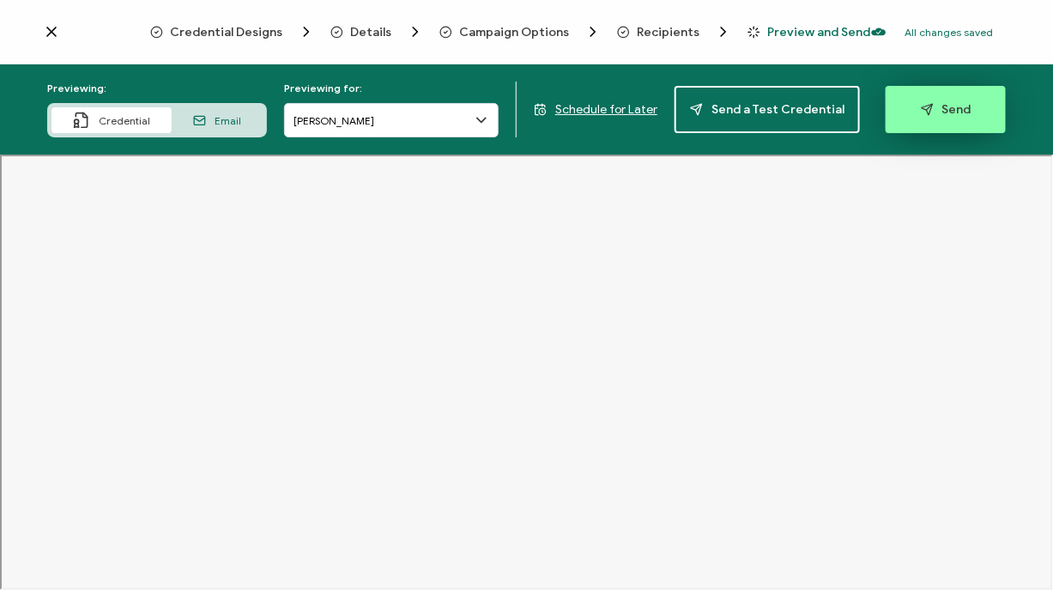
click at [960, 126] on button "Send" at bounding box center [946, 109] width 120 height 47
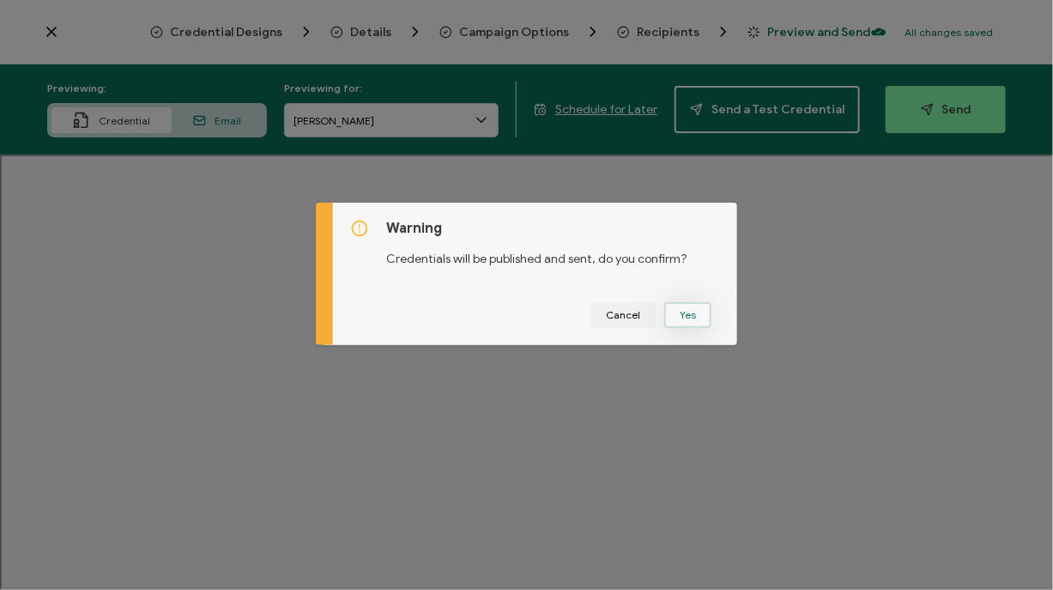
click at [688, 324] on button "Yes" at bounding box center [687, 315] width 47 height 26
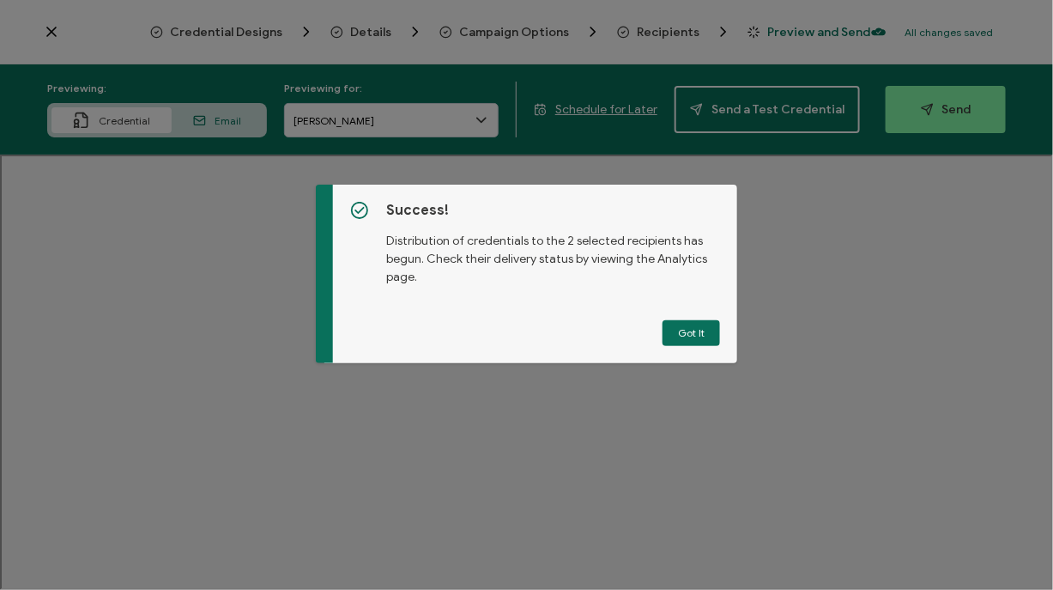
click at [698, 330] on button "Got It" at bounding box center [692, 333] width 58 height 26
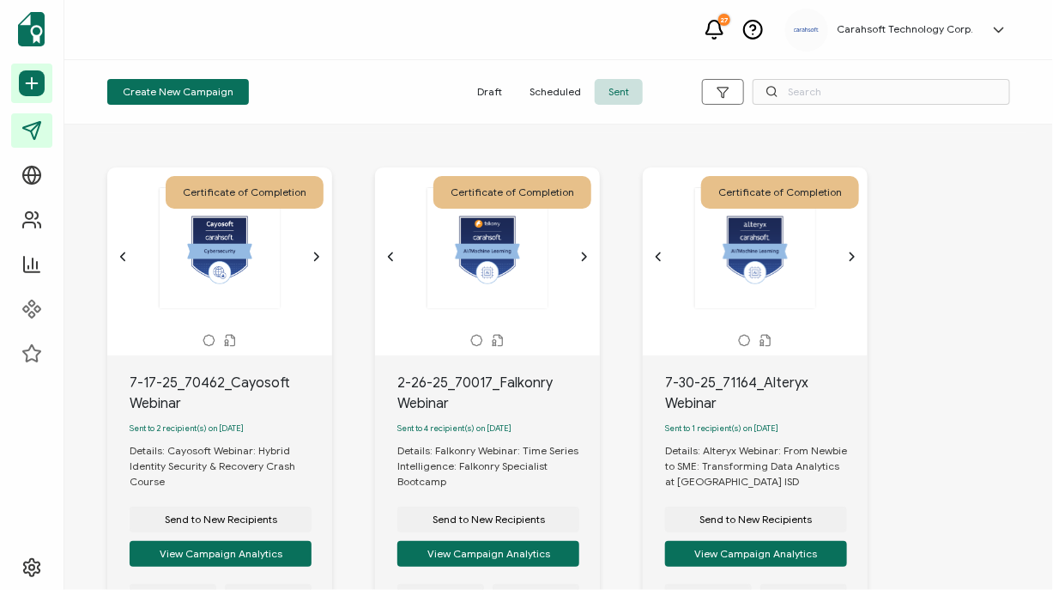
scroll to position [152, 0]
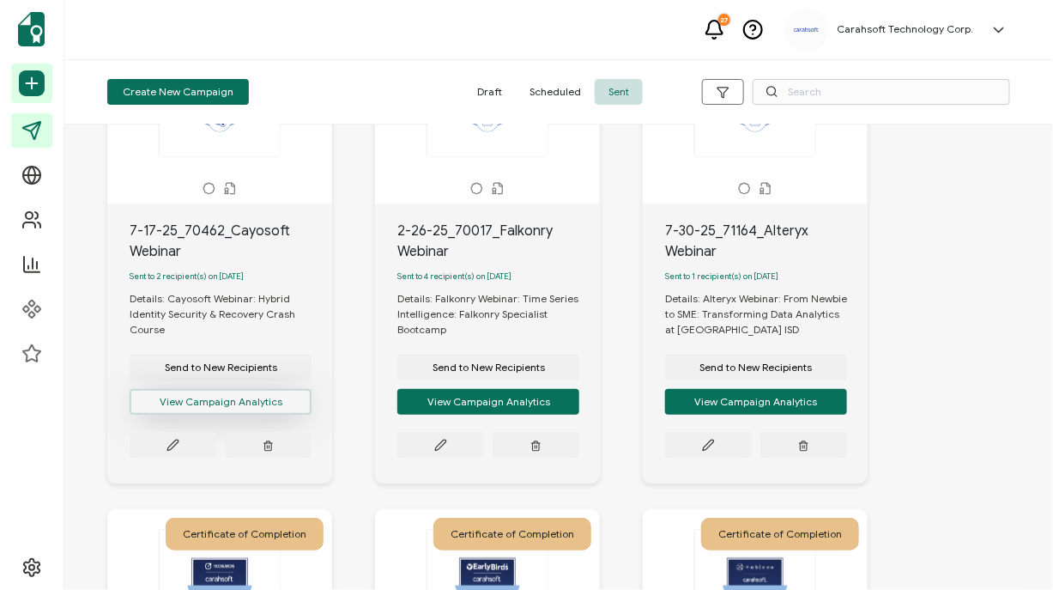
click at [236, 405] on button "View Campaign Analytics" at bounding box center [221, 402] width 182 height 26
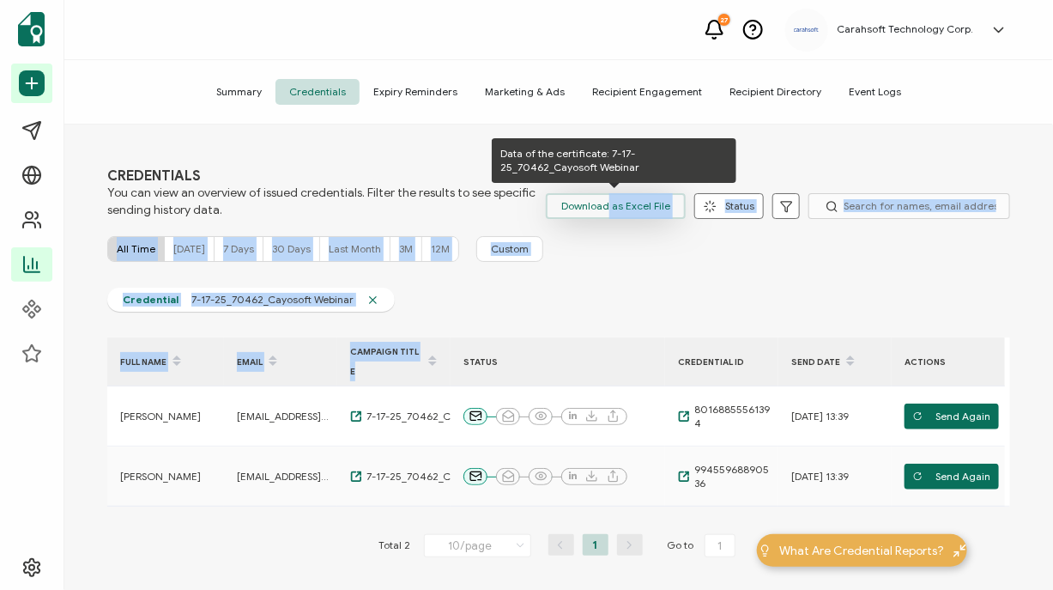
drag, startPoint x: 408, startPoint y: 367, endPoint x: 609, endPoint y: 203, distance: 259.9
click at [609, 203] on div "CREDENTIALS You can view an overview of issued credentials. Filter the results …" at bounding box center [558, 358] width 989 height 469
click at [609, 203] on span "Download as Excel File" at bounding box center [615, 206] width 109 height 26
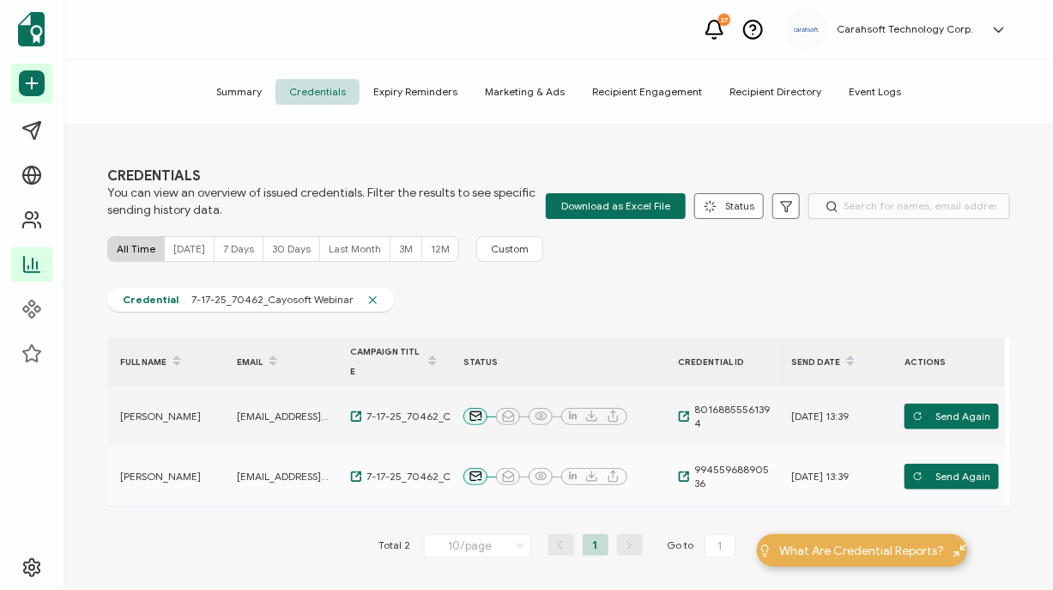
click at [324, 417] on span "[EMAIL_ADDRESS][DOMAIN_NAME]" at bounding box center [283, 416] width 92 height 14
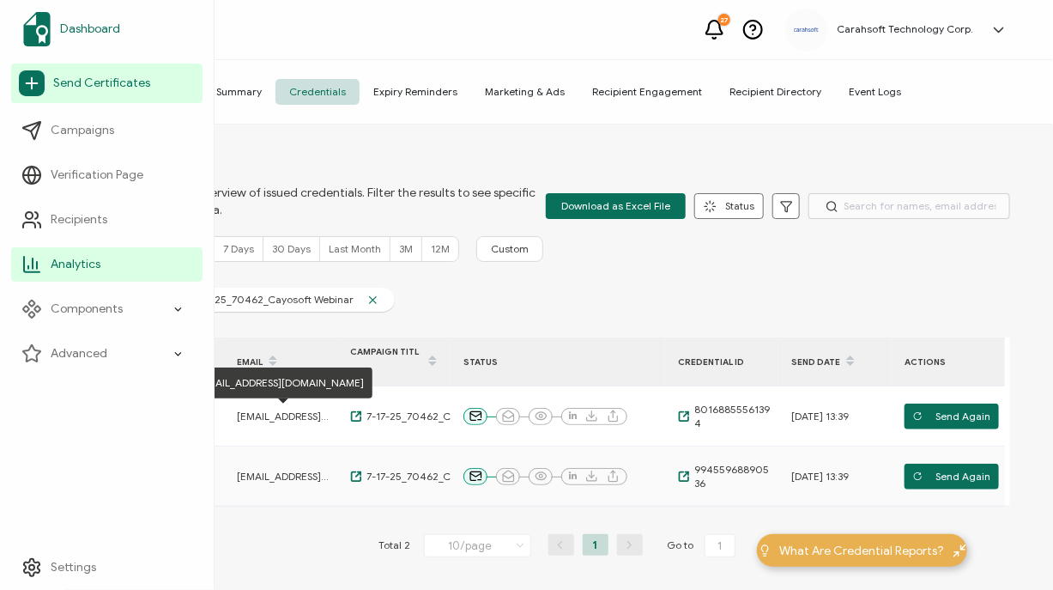
click at [34, 32] on img at bounding box center [36, 29] width 27 height 34
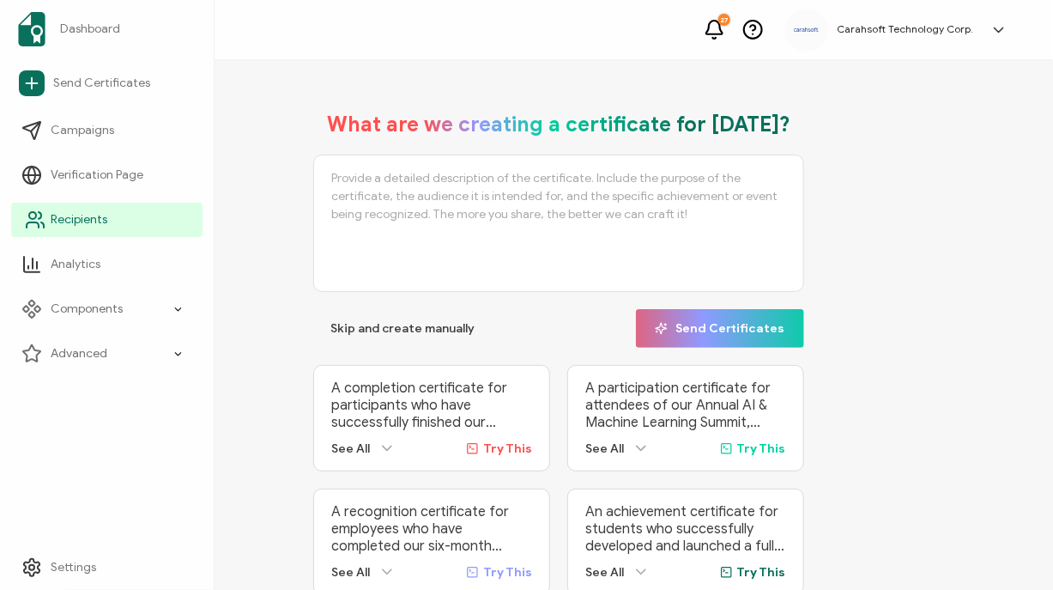
click at [63, 226] on span "Recipients" at bounding box center [79, 219] width 57 height 17
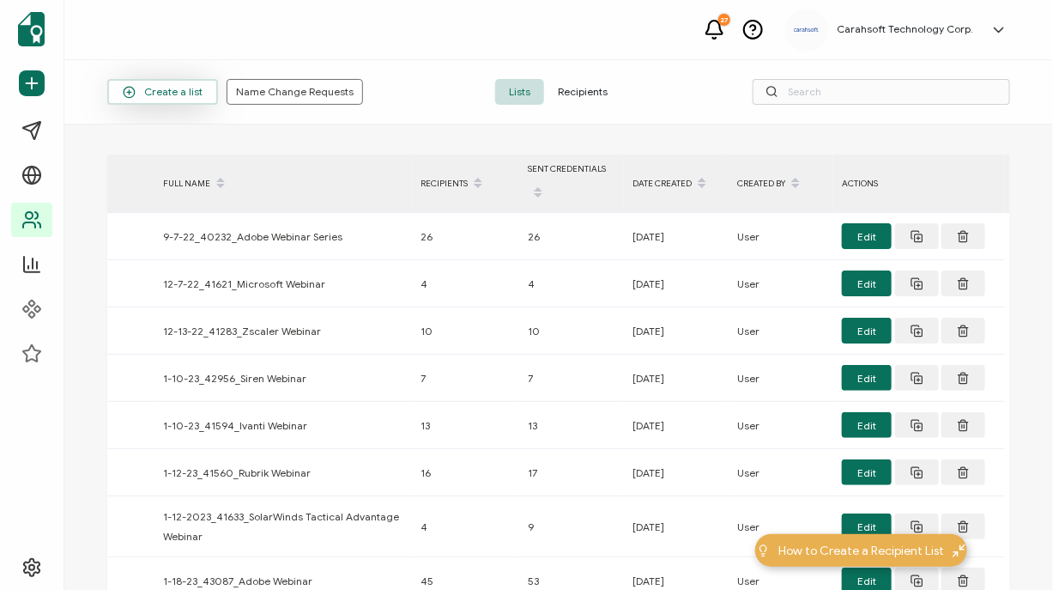
click at [146, 88] on span "Create a list" at bounding box center [163, 92] width 80 height 13
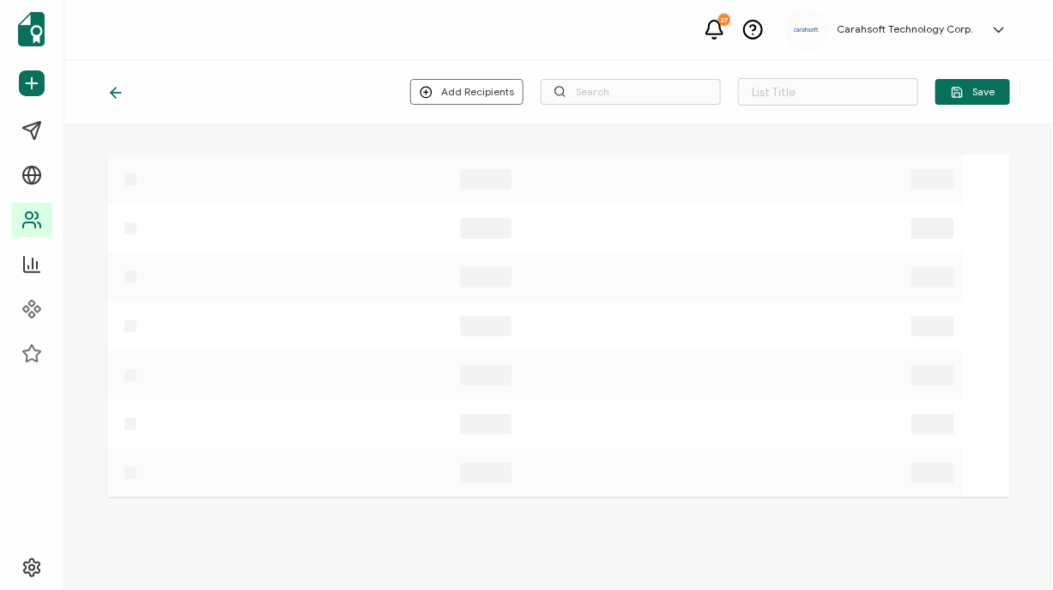
type input "List 1560"
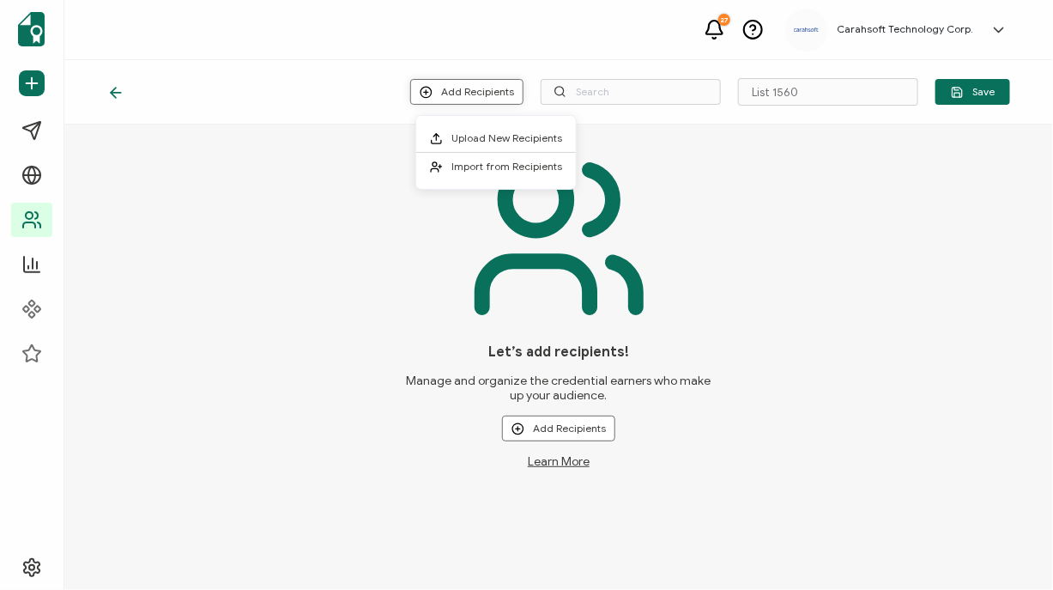
click at [482, 95] on button "Add Recipients" at bounding box center [466, 92] width 113 height 26
click at [506, 143] on span "Upload New Recipients" at bounding box center [506, 137] width 111 height 13
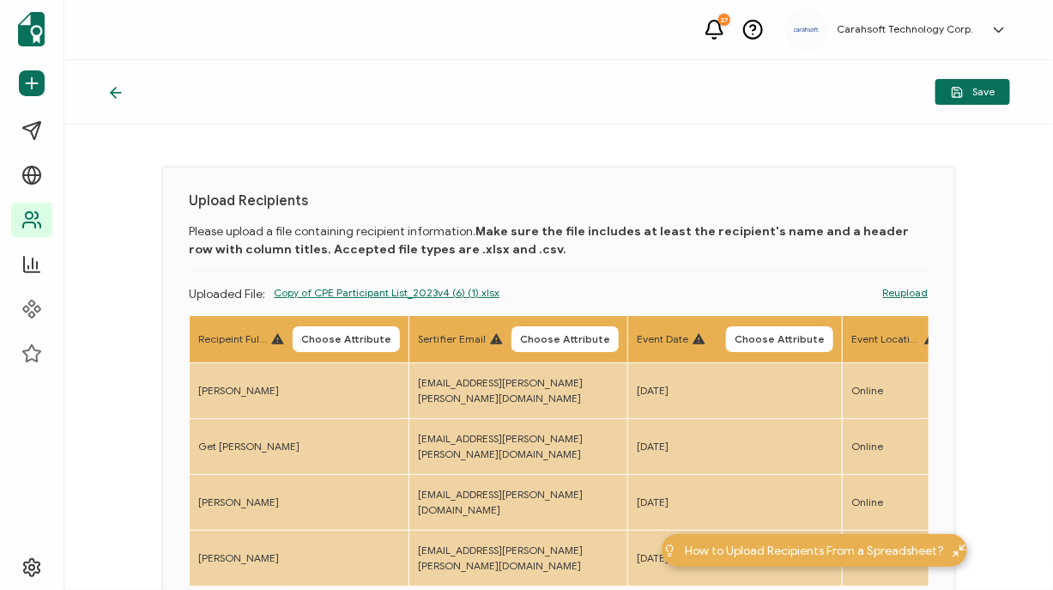
click at [322, 122] on div "Save" at bounding box center [558, 92] width 989 height 64
click at [355, 334] on span "Choose Attribute" at bounding box center [346, 339] width 90 height 10
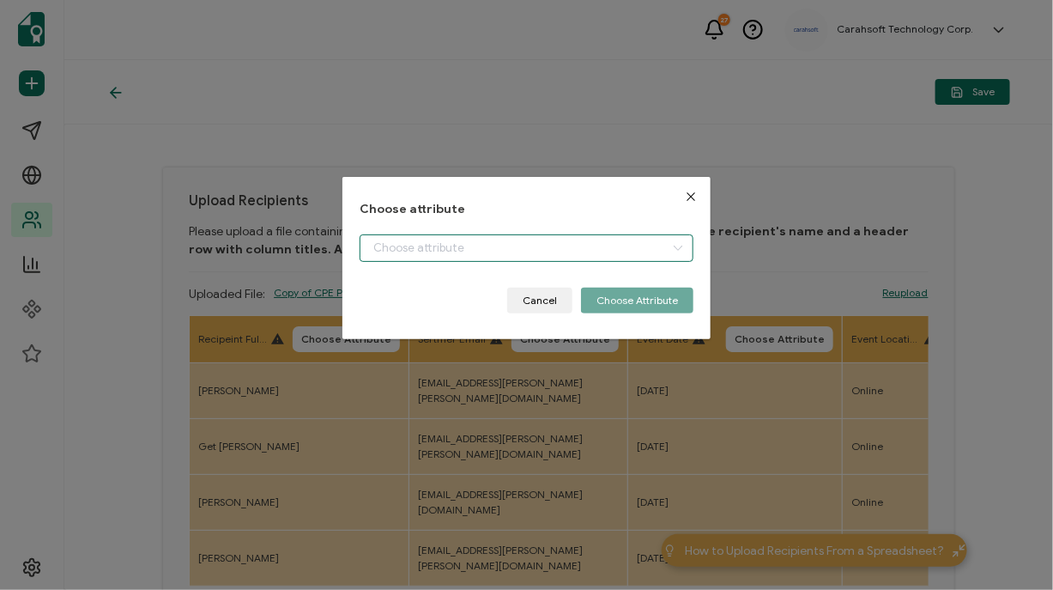
click at [588, 247] on input "dialog" at bounding box center [527, 247] width 334 height 27
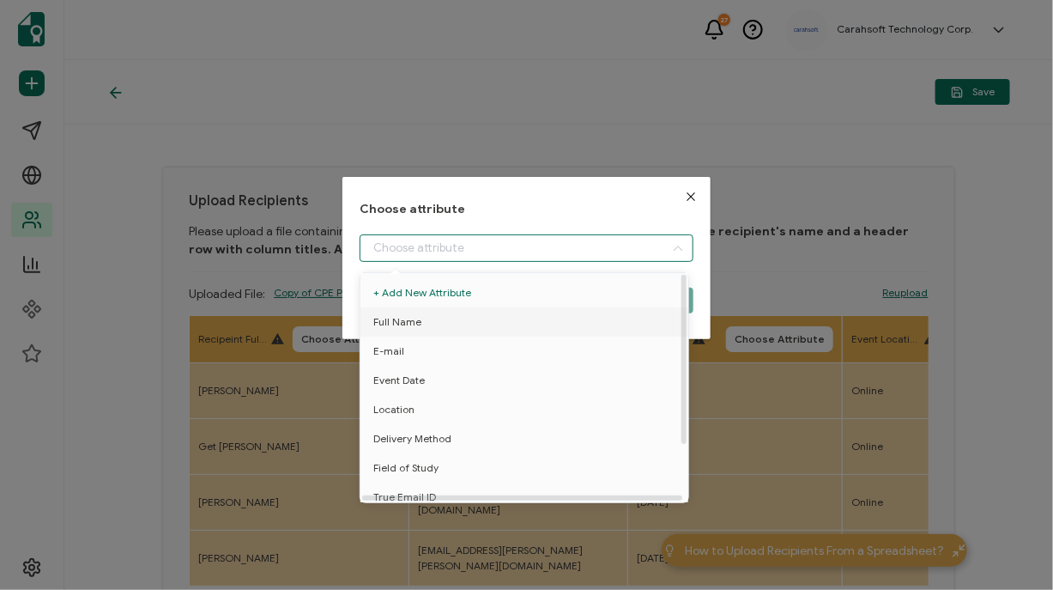
click at [513, 315] on li "Full Name" at bounding box center [527, 321] width 342 height 29
type input "Full Name"
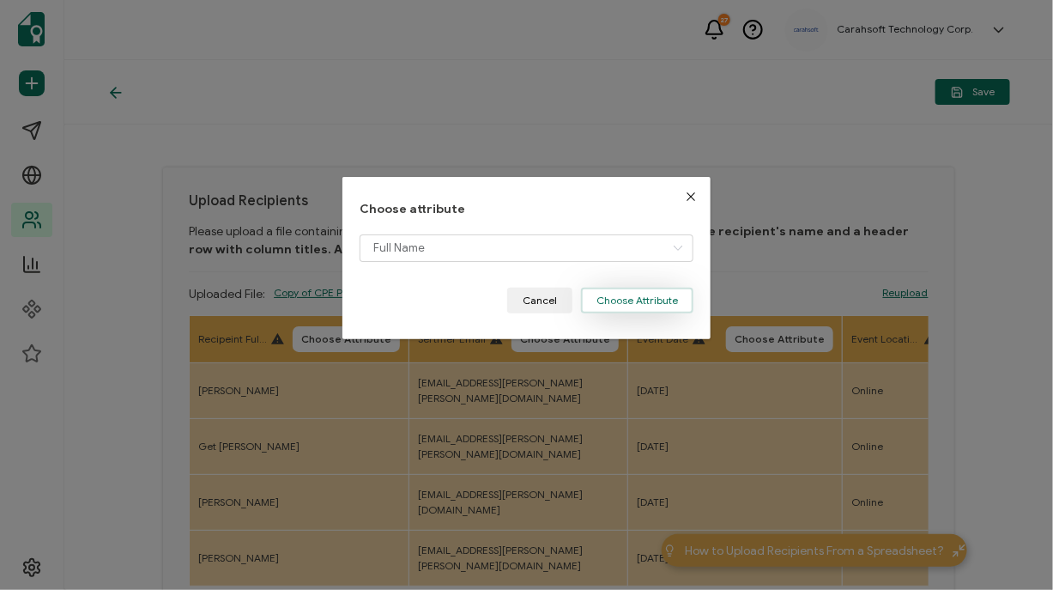
click at [617, 300] on button "Choose Attribute" at bounding box center [637, 301] width 112 height 26
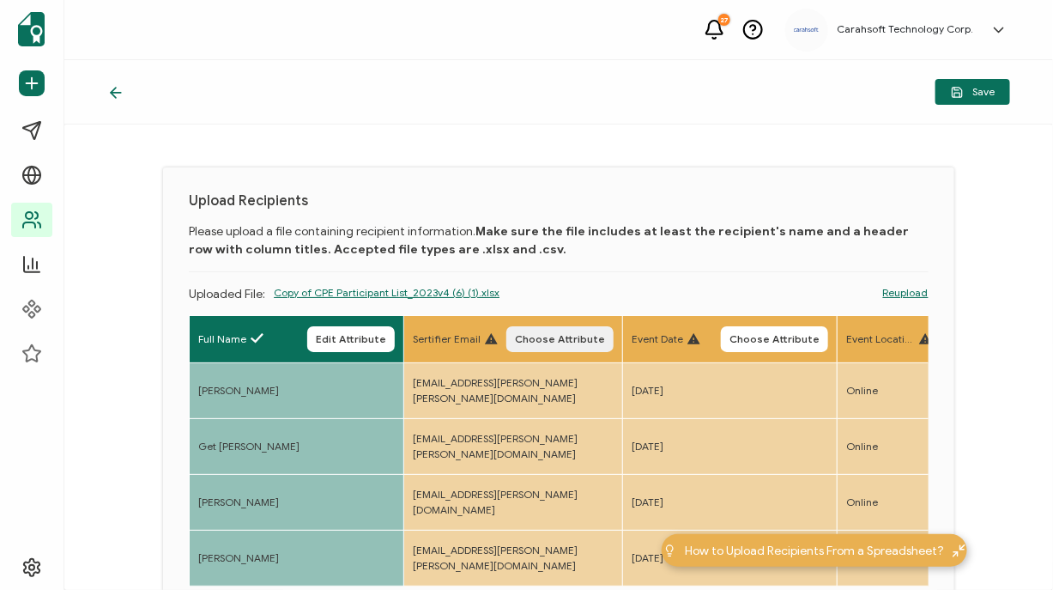
click at [584, 334] on span "Choose Attribute" at bounding box center [560, 339] width 90 height 10
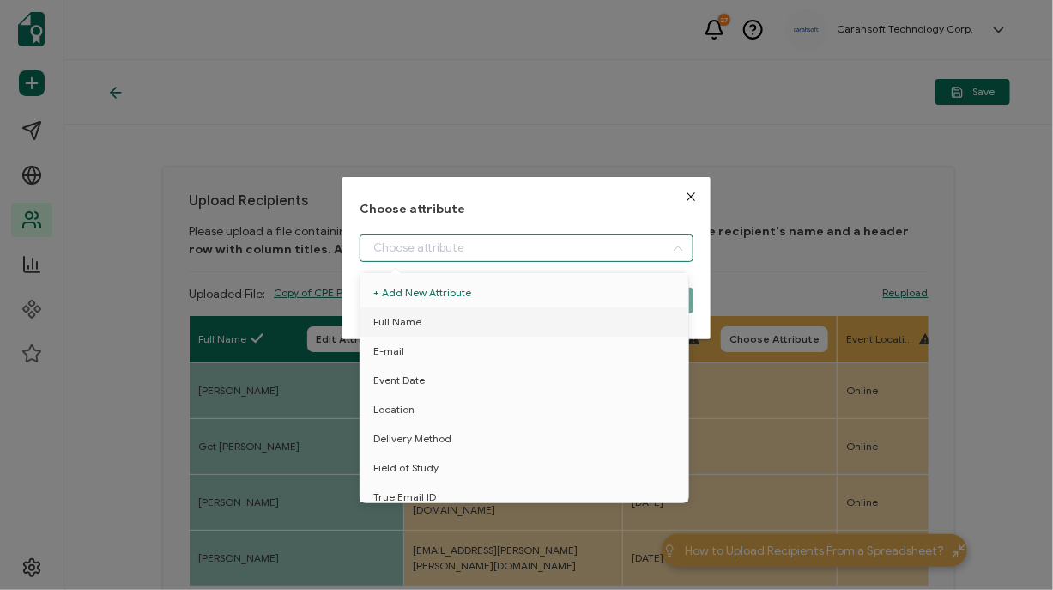
click at [541, 255] on input "dialog" at bounding box center [527, 247] width 334 height 27
click at [450, 346] on li "E-mail" at bounding box center [527, 350] width 342 height 29
type input "E-mail"
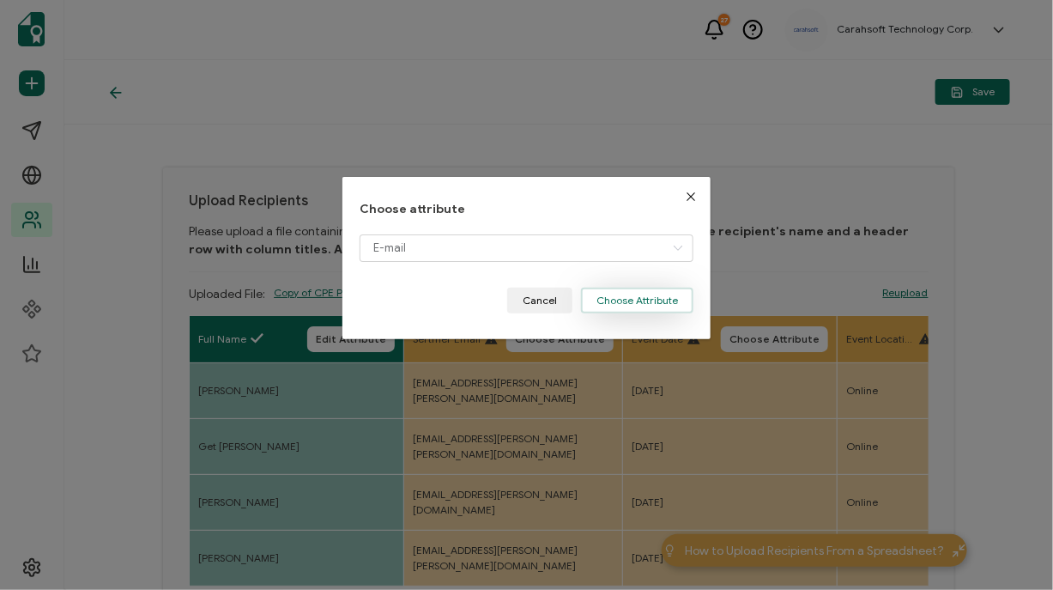
click at [608, 299] on button "Choose Attribute" at bounding box center [637, 301] width 112 height 26
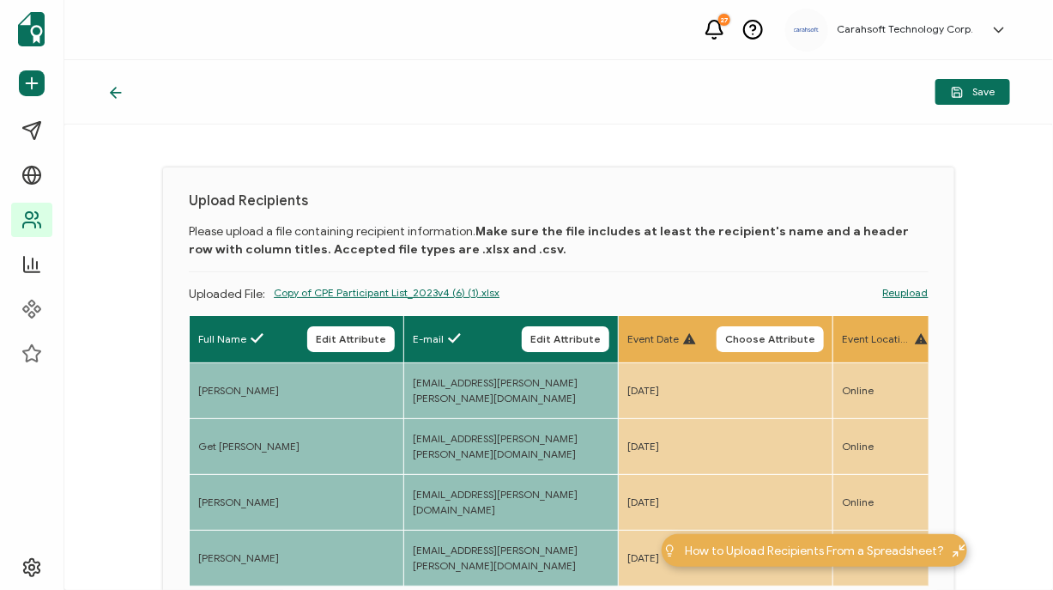
click at [764, 352] on th "Event Date Choose Attribute" at bounding box center [726, 339] width 215 height 47
click at [762, 341] on span "Choose Attribute" at bounding box center [770, 339] width 90 height 10
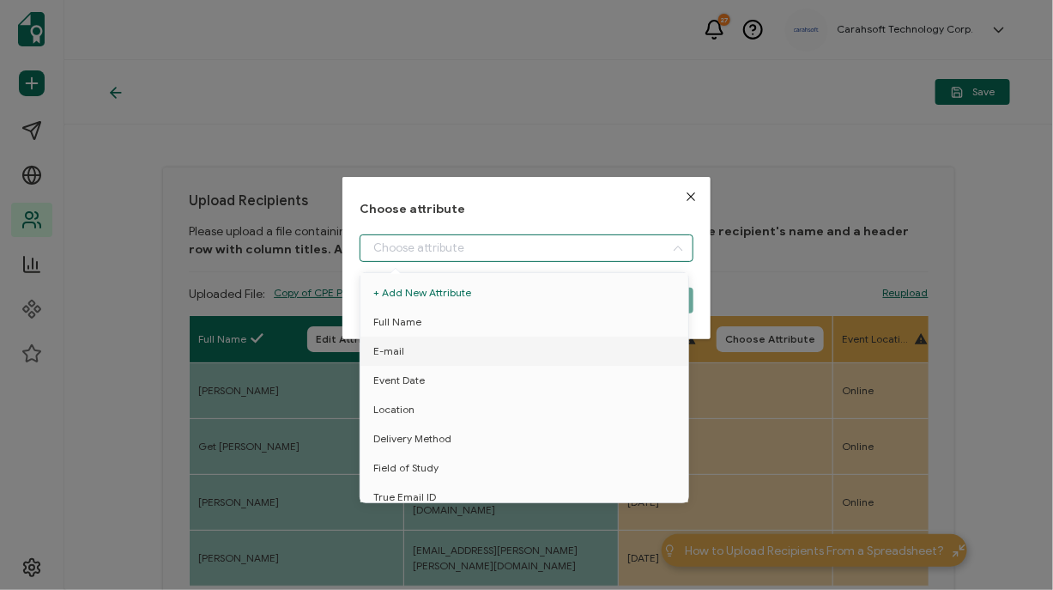
click at [466, 246] on input "dialog" at bounding box center [527, 247] width 334 height 27
click at [412, 375] on span "Event Date" at bounding box center [398, 380] width 51 height 29
type input "Event Date"
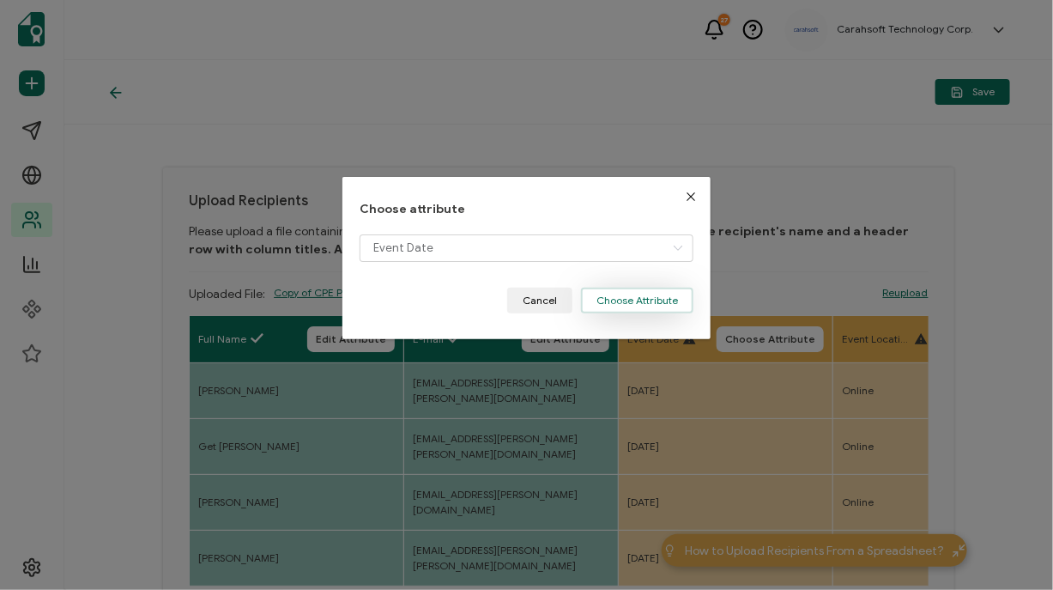
click at [603, 300] on button "Choose Attribute" at bounding box center [637, 301] width 112 height 26
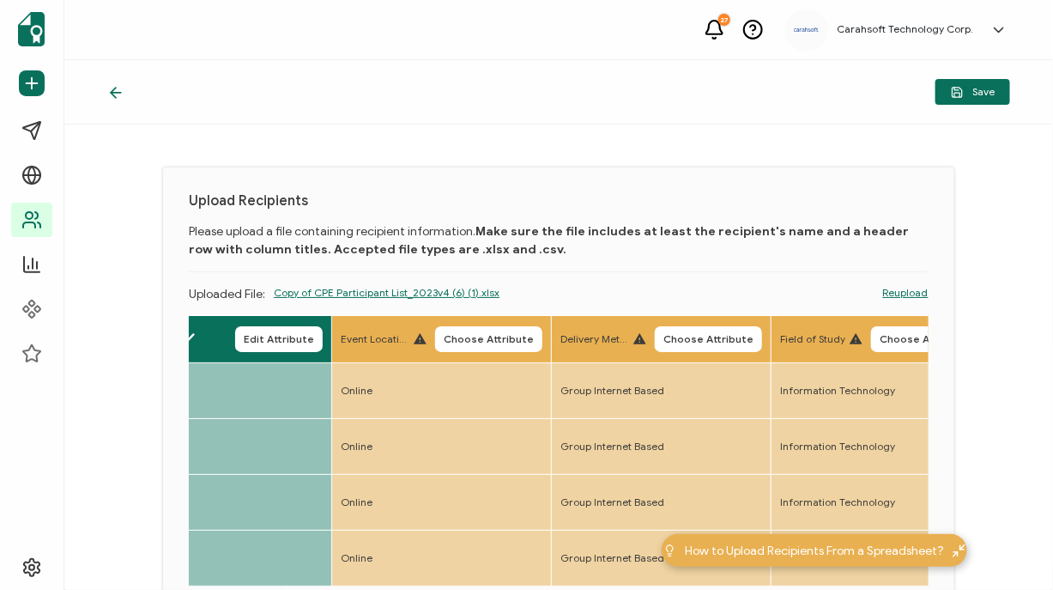
scroll to position [0, 500]
click at [498, 336] on span "Choose Attribute" at bounding box center [490, 339] width 90 height 10
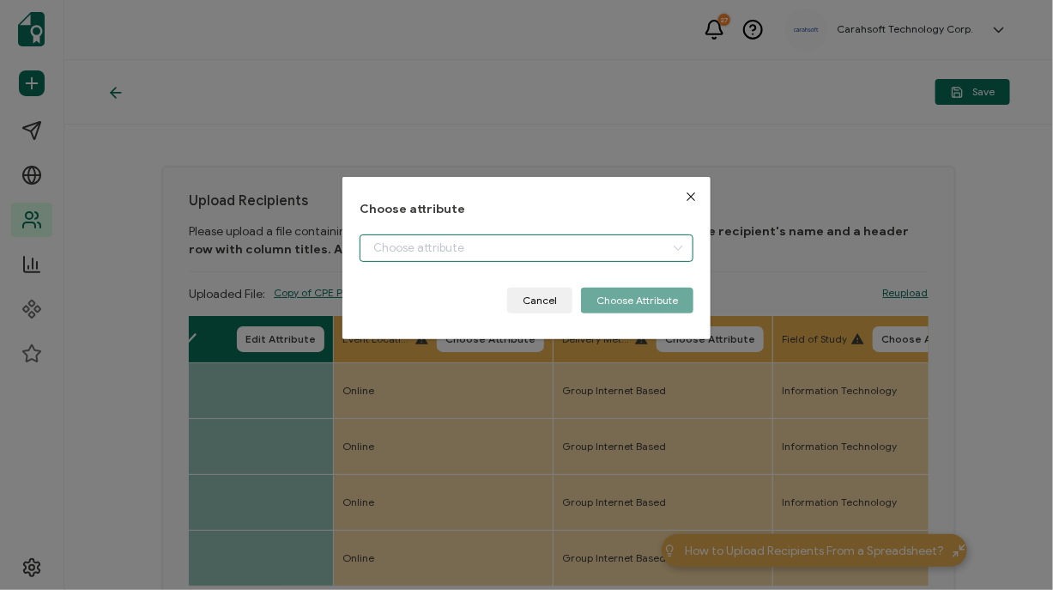
click at [366, 238] on input "dialog" at bounding box center [527, 247] width 334 height 27
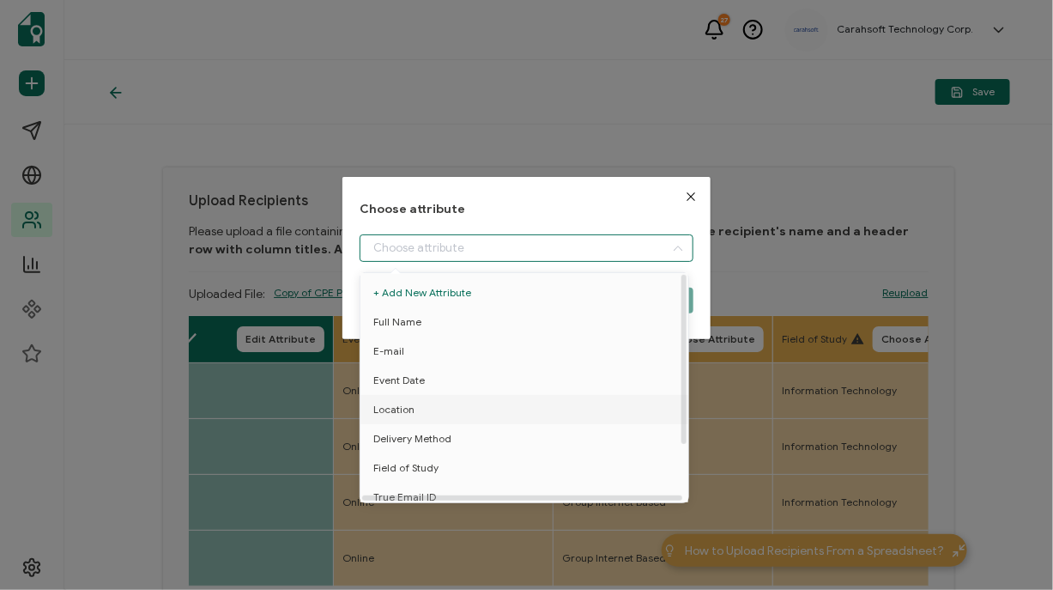
click at [397, 414] on span "Location" at bounding box center [393, 409] width 41 height 29
type input "Location"
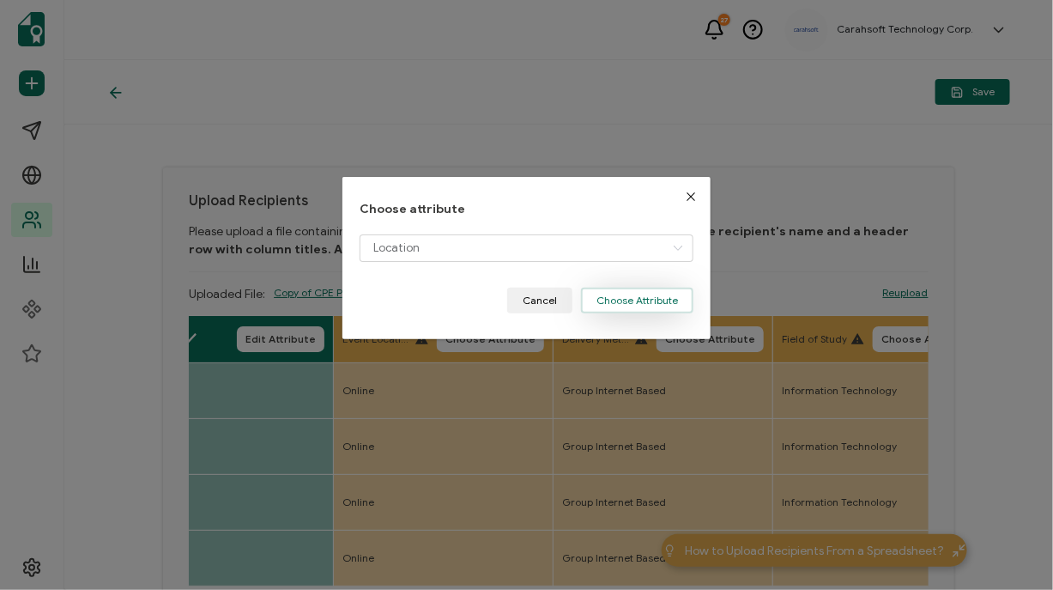
click at [647, 306] on button "Choose Attribute" at bounding box center [637, 301] width 112 height 26
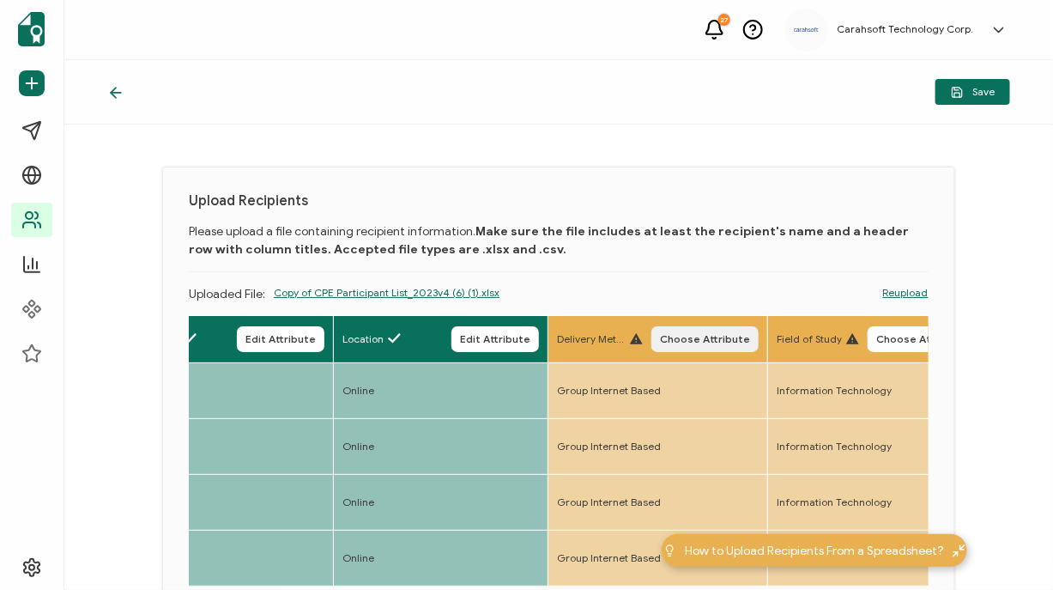
click at [706, 342] on span "Choose Attribute" at bounding box center [705, 339] width 90 height 10
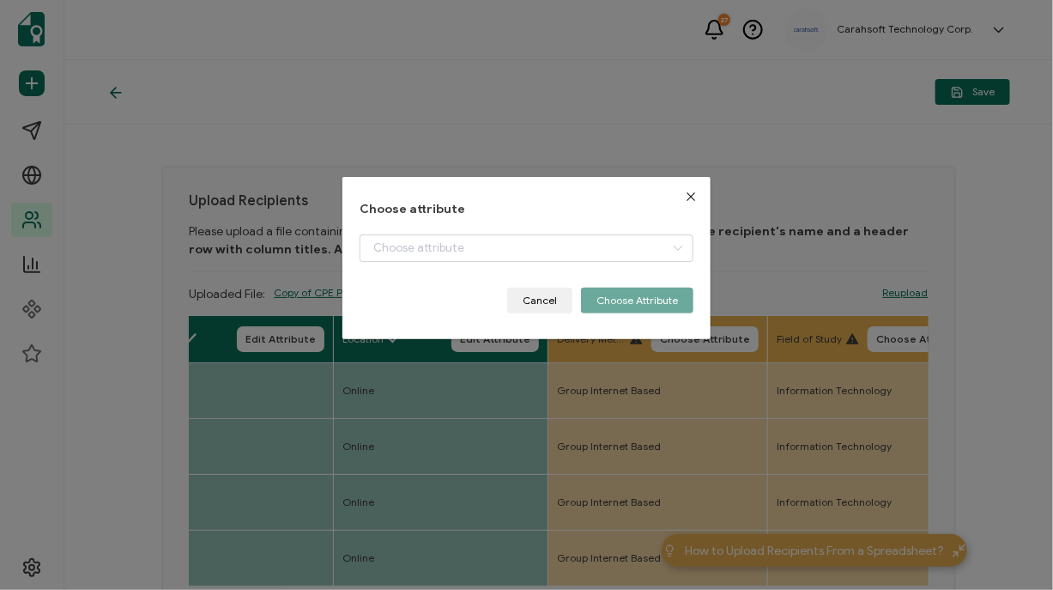
click at [492, 263] on div "dialog" at bounding box center [527, 260] width 334 height 53
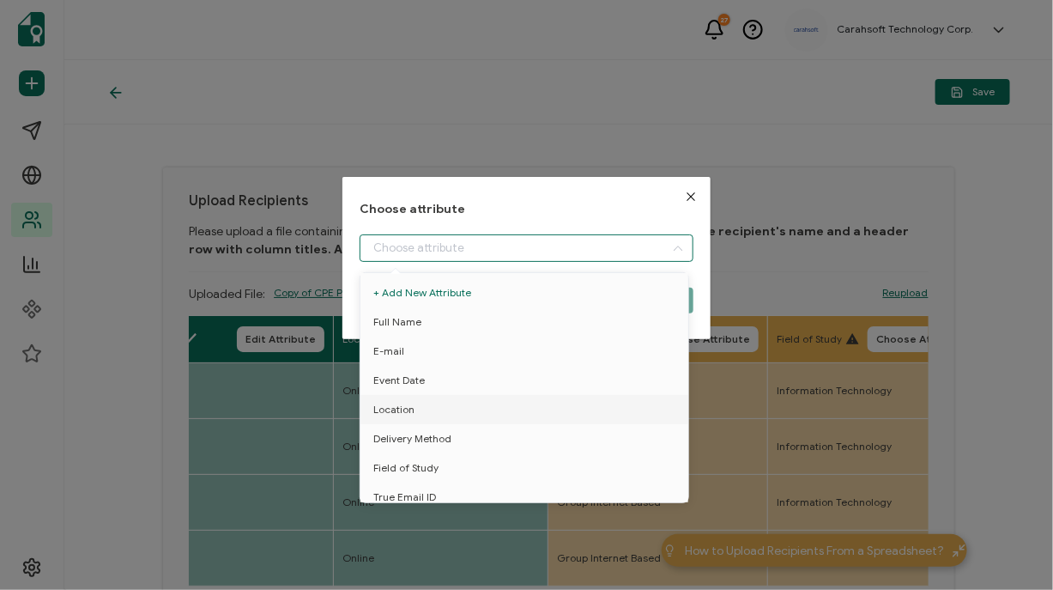
click at [444, 234] on input "dialog" at bounding box center [527, 247] width 334 height 27
click at [433, 431] on span "Delivery Method" at bounding box center [412, 438] width 78 height 29
type input "Delivery Method"
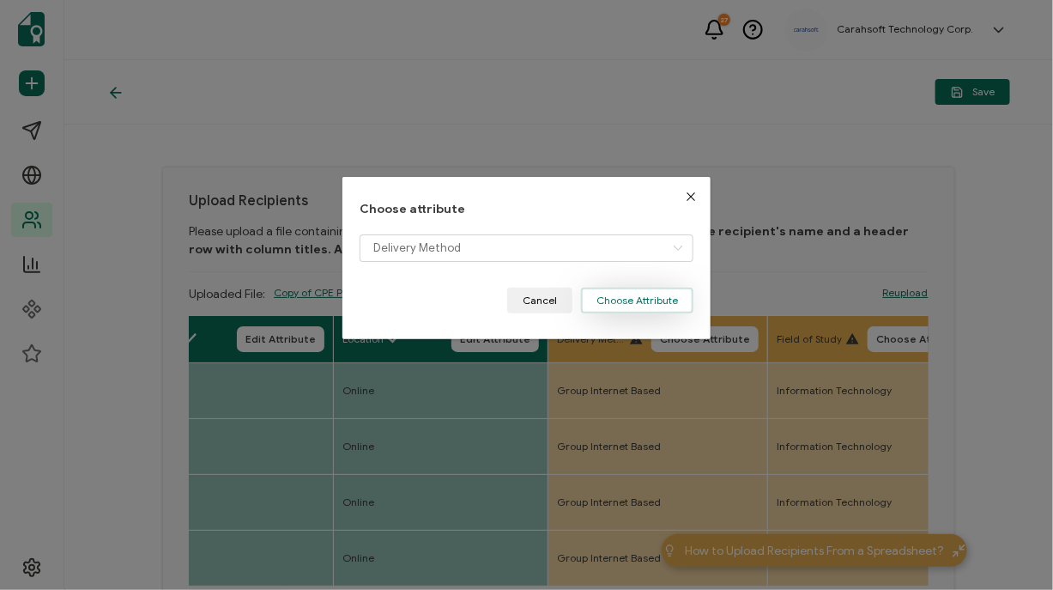
click at [651, 294] on button "Choose Attribute" at bounding box center [637, 301] width 112 height 26
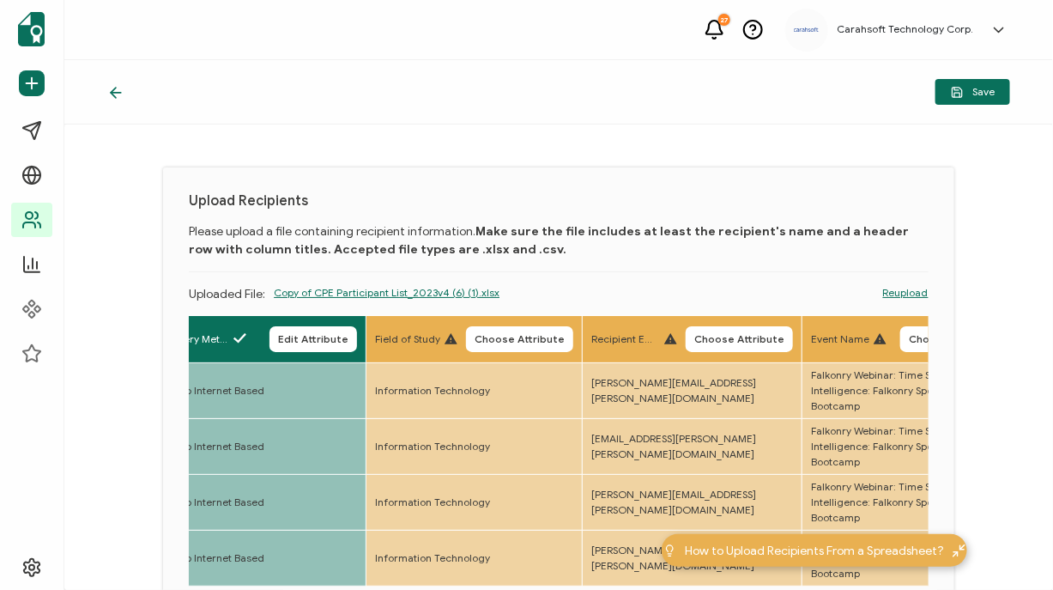
scroll to position [0, 899]
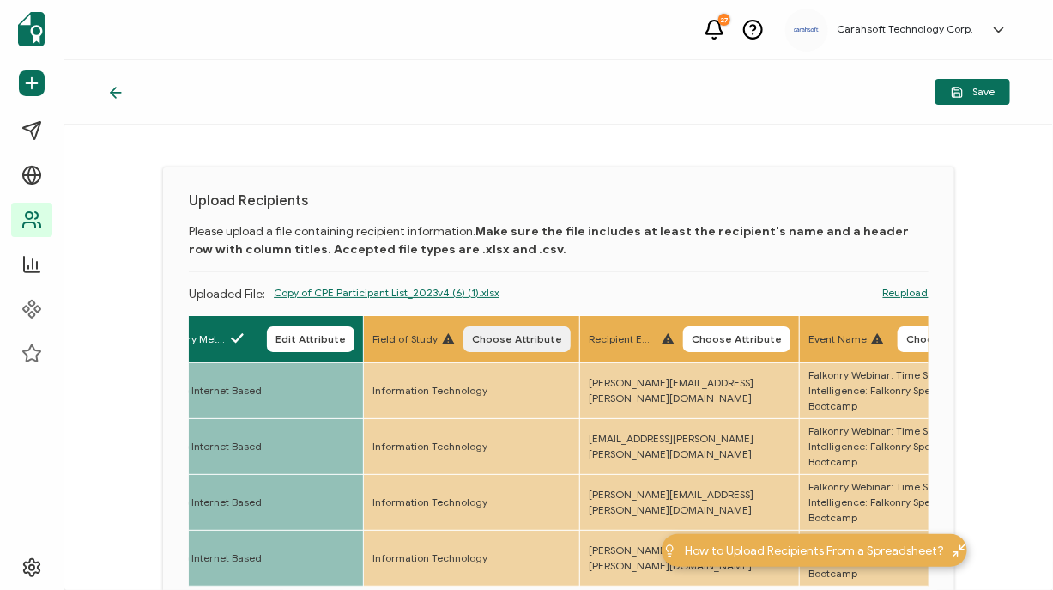
click at [511, 348] on button "Choose Attribute" at bounding box center [516, 339] width 107 height 26
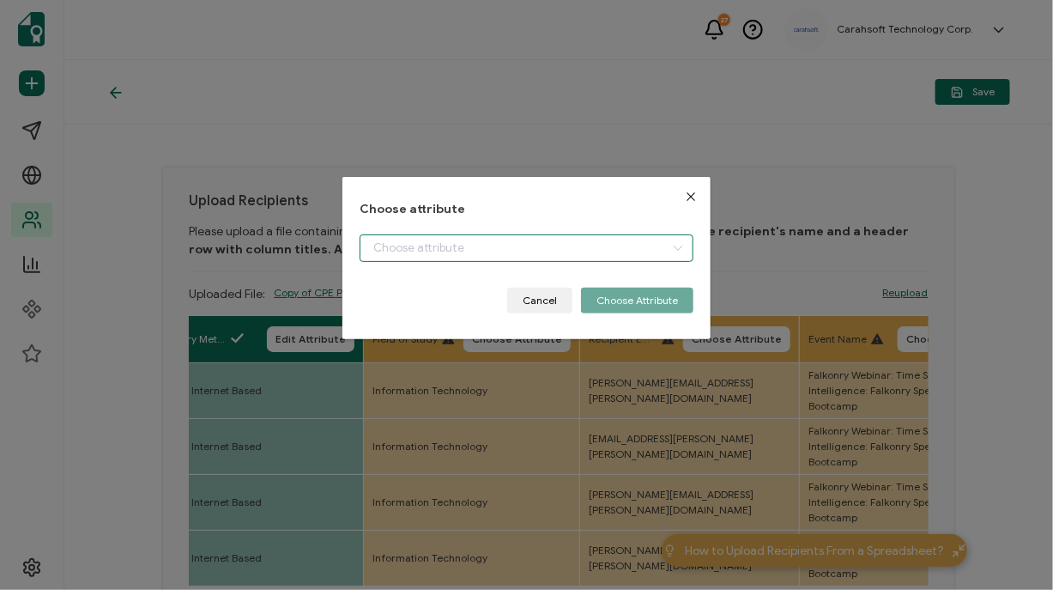
click at [469, 246] on input "dialog" at bounding box center [527, 247] width 334 height 27
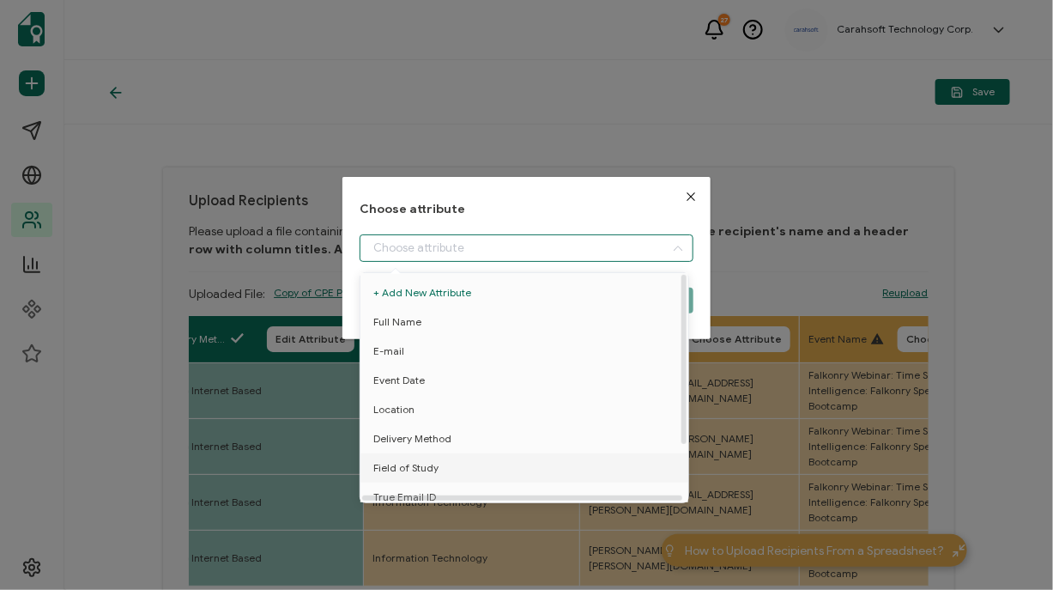
click at [421, 472] on span "Field of Study" at bounding box center [405, 467] width 65 height 29
type input "Field of Study"
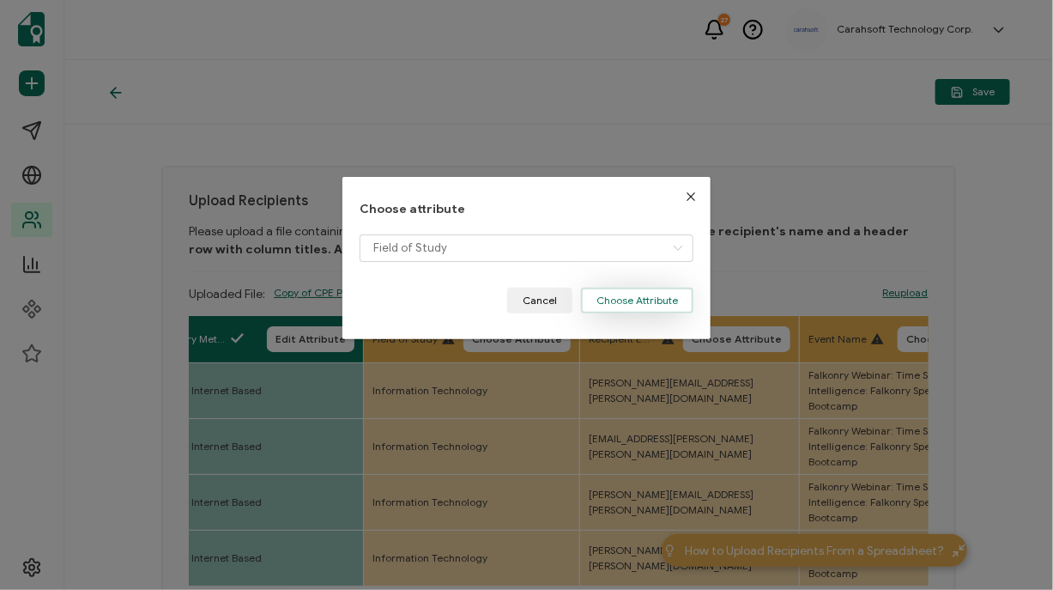
click at [636, 296] on button "Choose Attribute" at bounding box center [637, 301] width 112 height 26
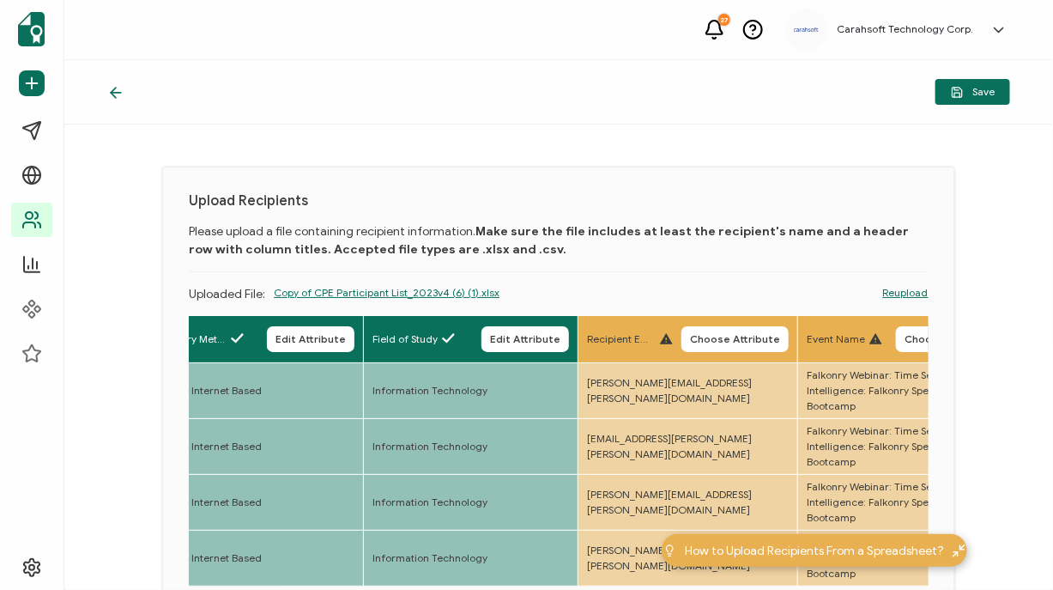
click at [685, 316] on th "Recipient Email Choose Attribute" at bounding box center [688, 339] width 220 height 47
click at [706, 330] on button "Choose Attribute" at bounding box center [734, 339] width 107 height 26
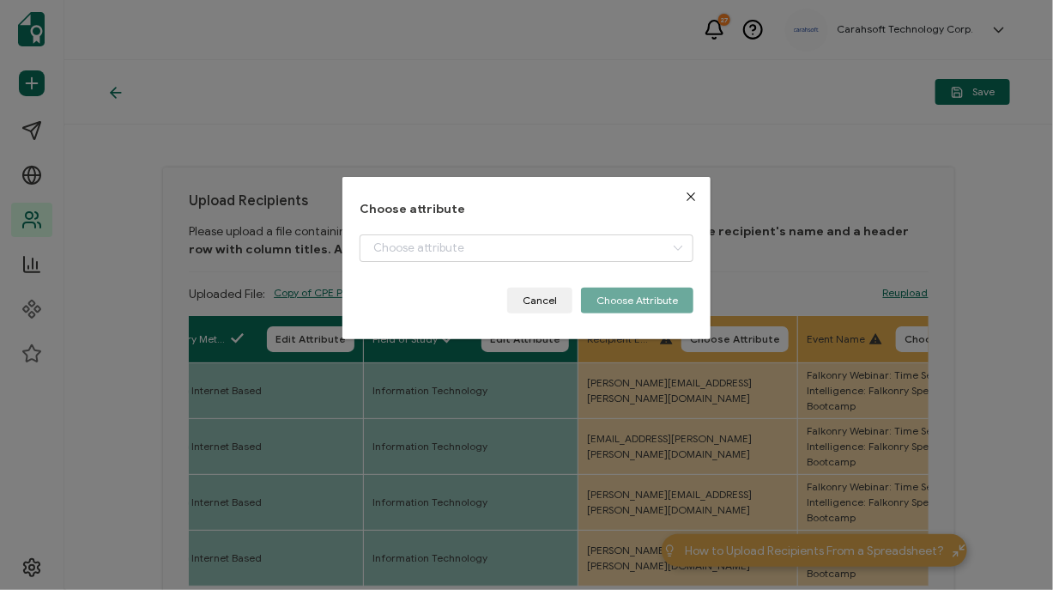
click at [574, 266] on div "dialog" at bounding box center [527, 260] width 334 height 53
click at [567, 239] on input "dialog" at bounding box center [527, 247] width 334 height 27
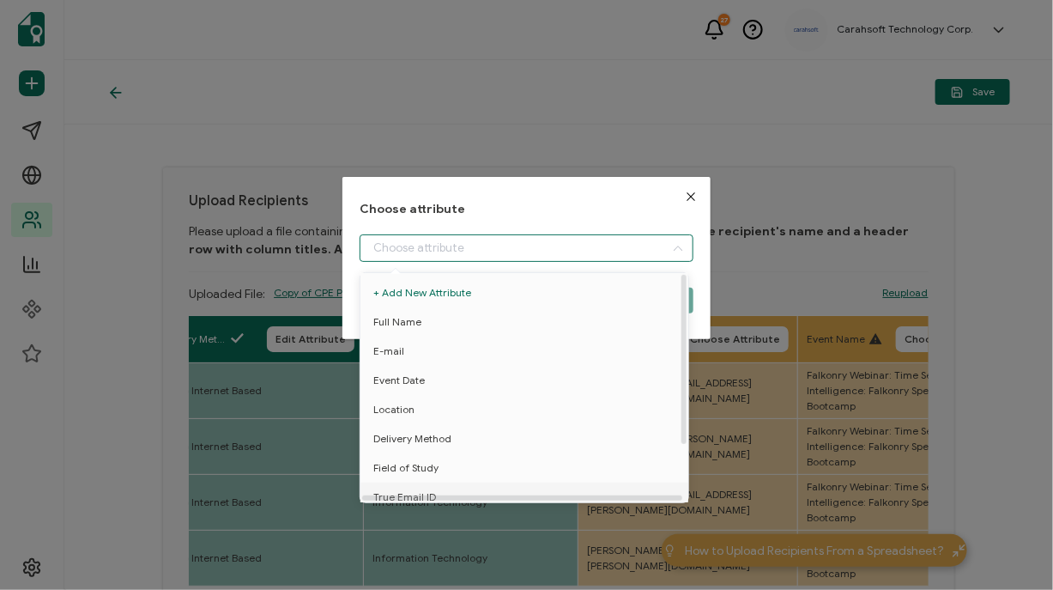
click at [414, 488] on span "True Email ID" at bounding box center [404, 496] width 63 height 29
type input "True Email ID"
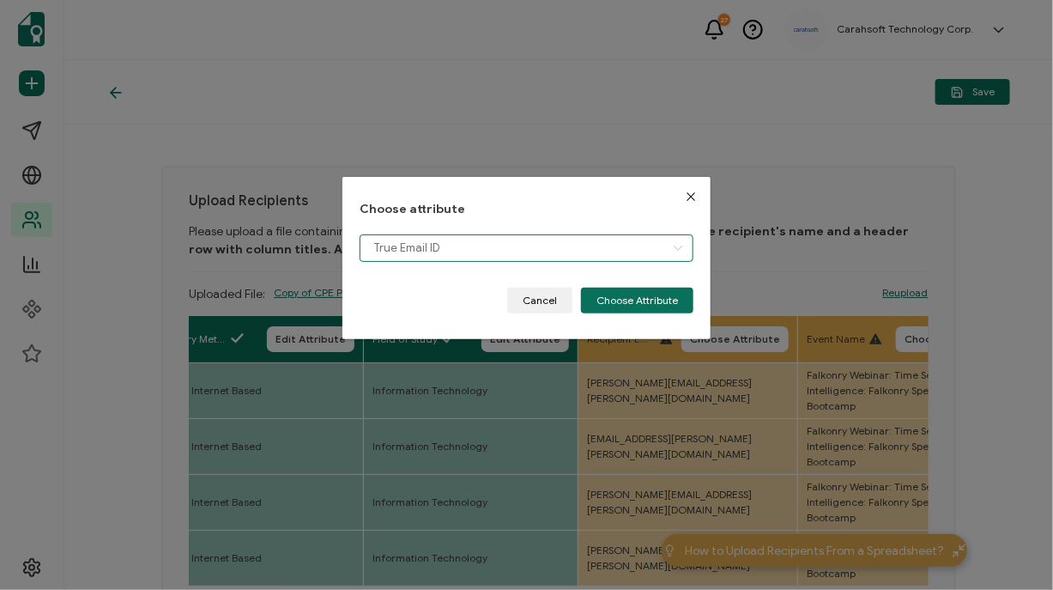
scroll to position [12, 0]
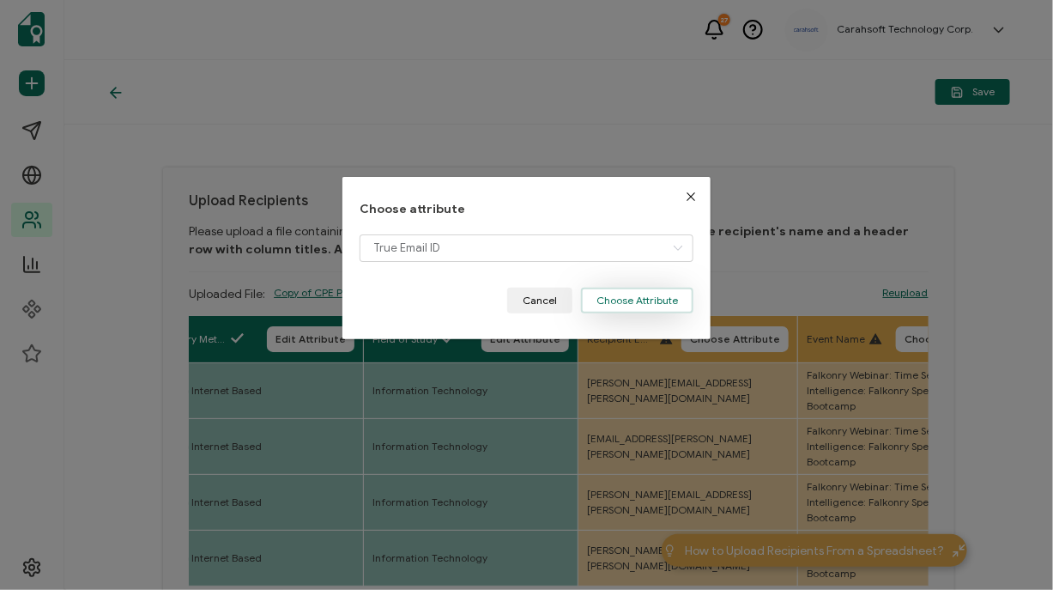
click at [609, 298] on button "Choose Attribute" at bounding box center [637, 301] width 112 height 26
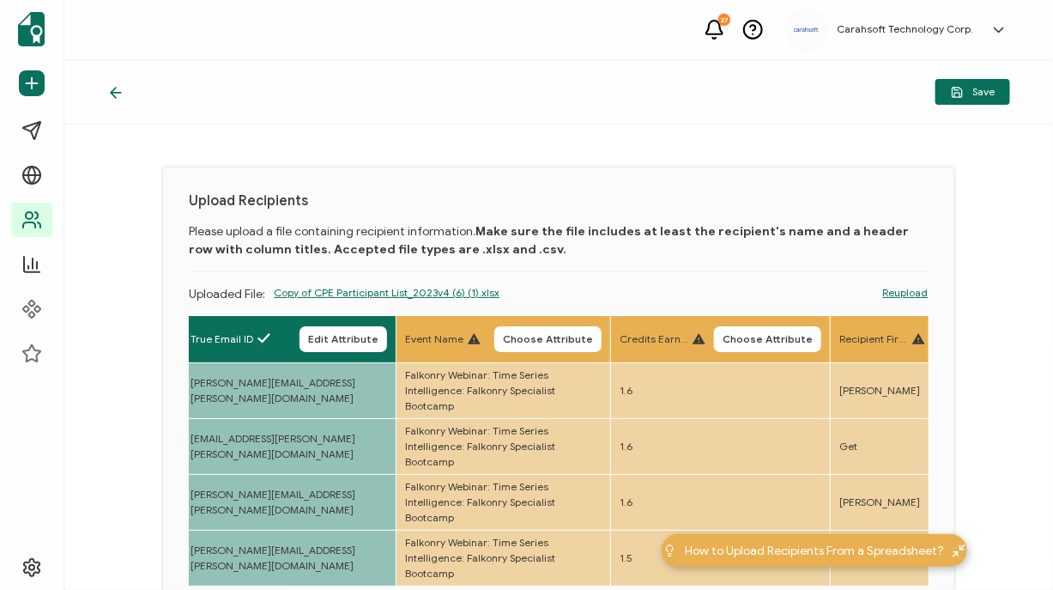
scroll to position [0, 1314]
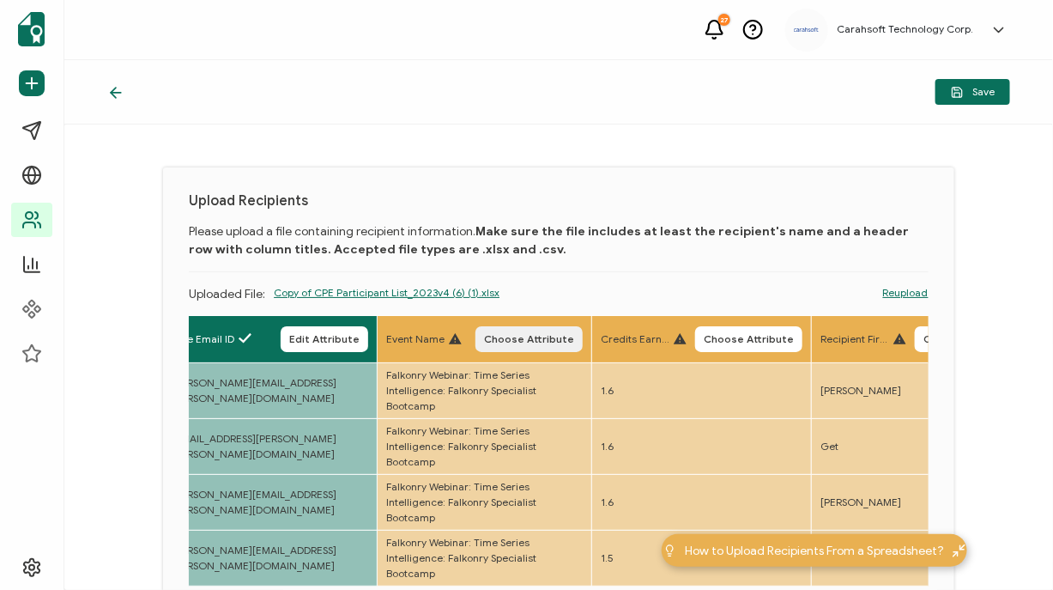
click at [516, 338] on span "Choose Attribute" at bounding box center [529, 339] width 90 height 10
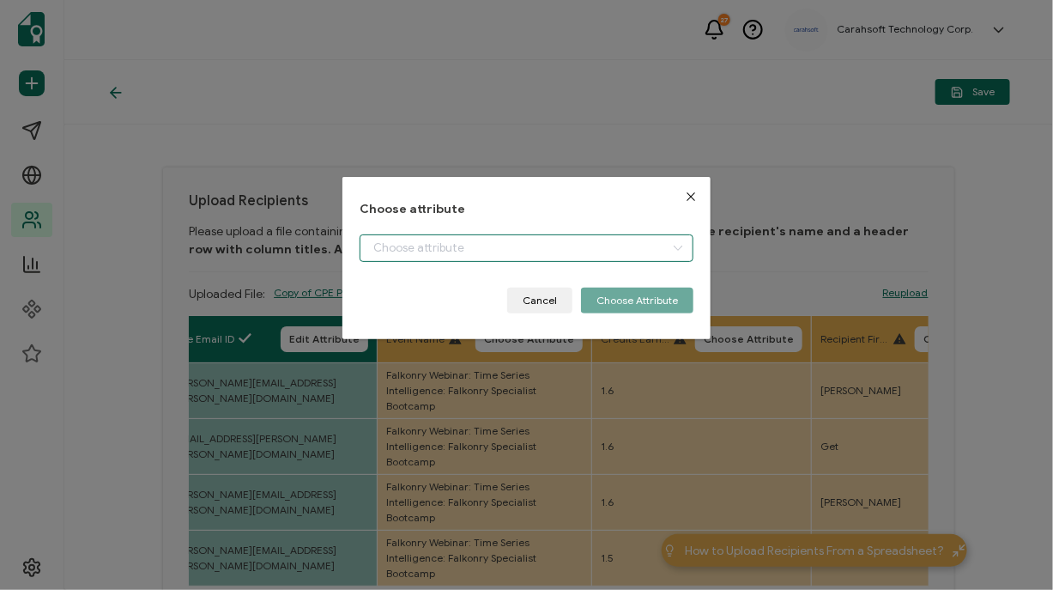
click at [413, 248] on input "dialog" at bounding box center [527, 247] width 334 height 27
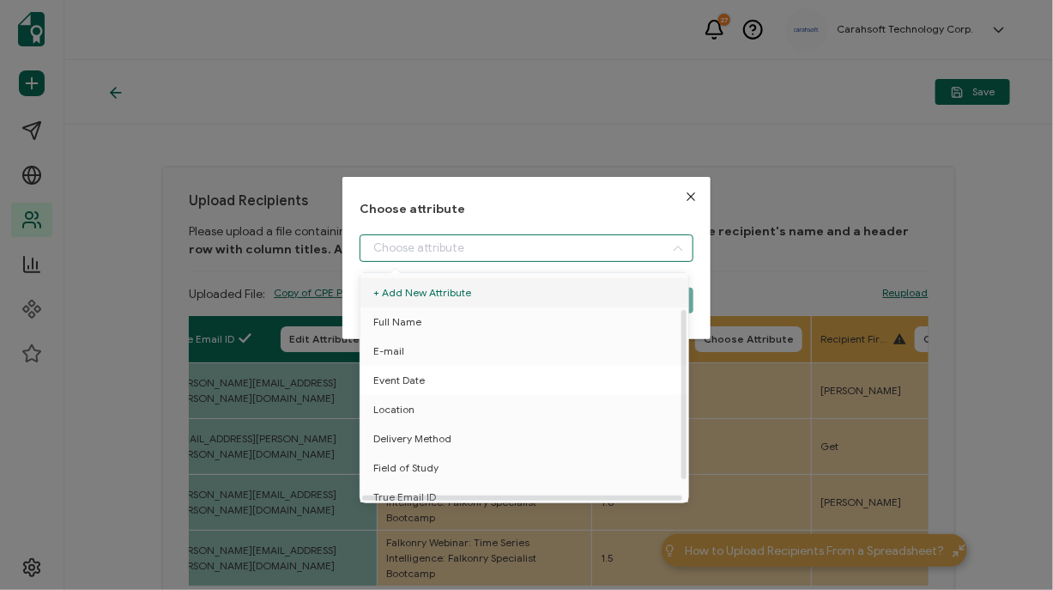
scroll to position [75, 0]
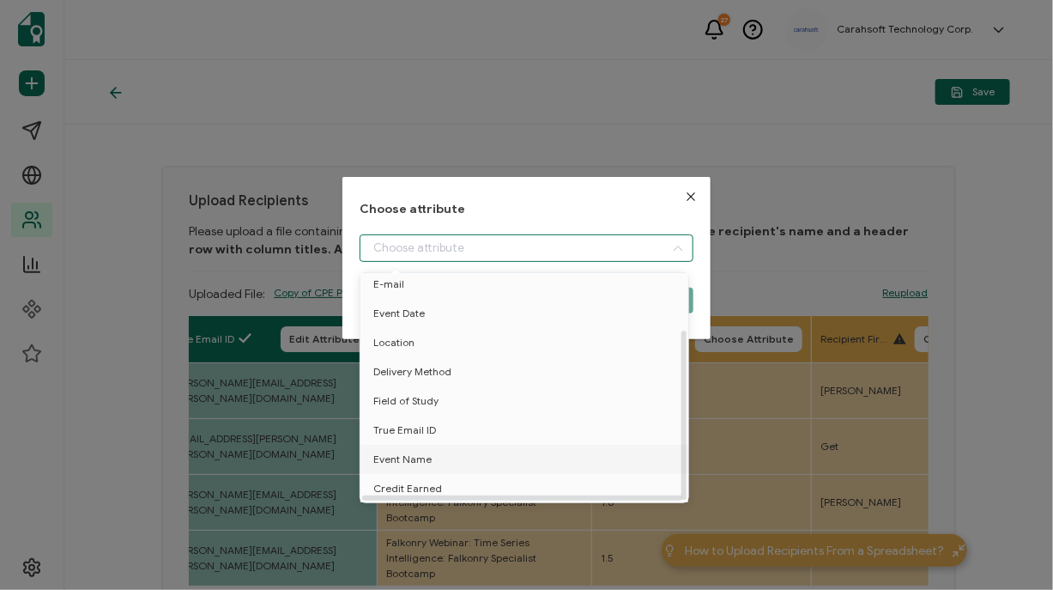
click at [412, 451] on span "Event Name" at bounding box center [402, 459] width 58 height 29
type input "Event Name"
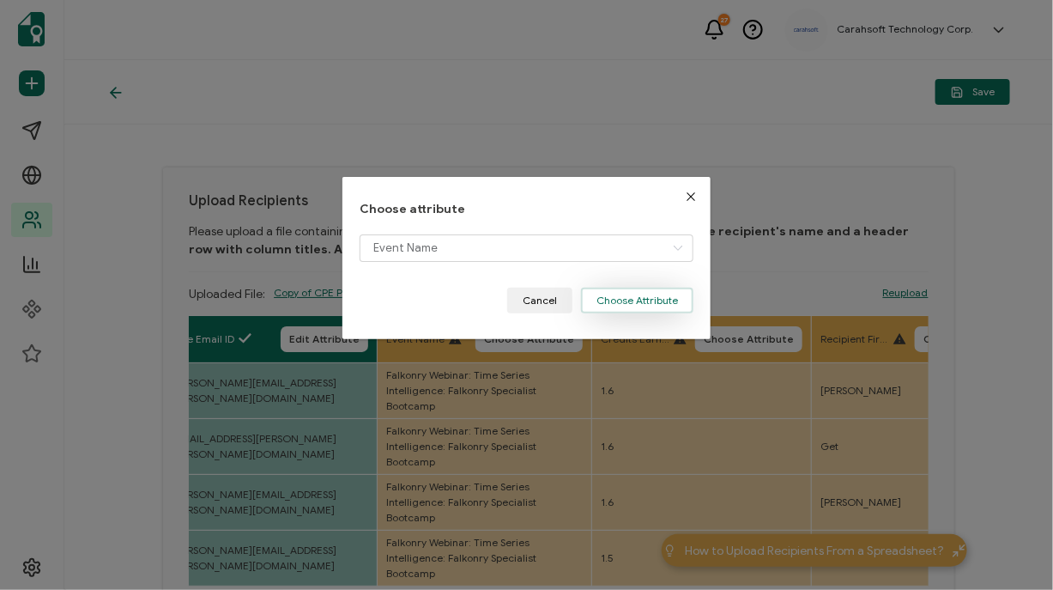
click at [632, 300] on button "Choose Attribute" at bounding box center [637, 301] width 112 height 26
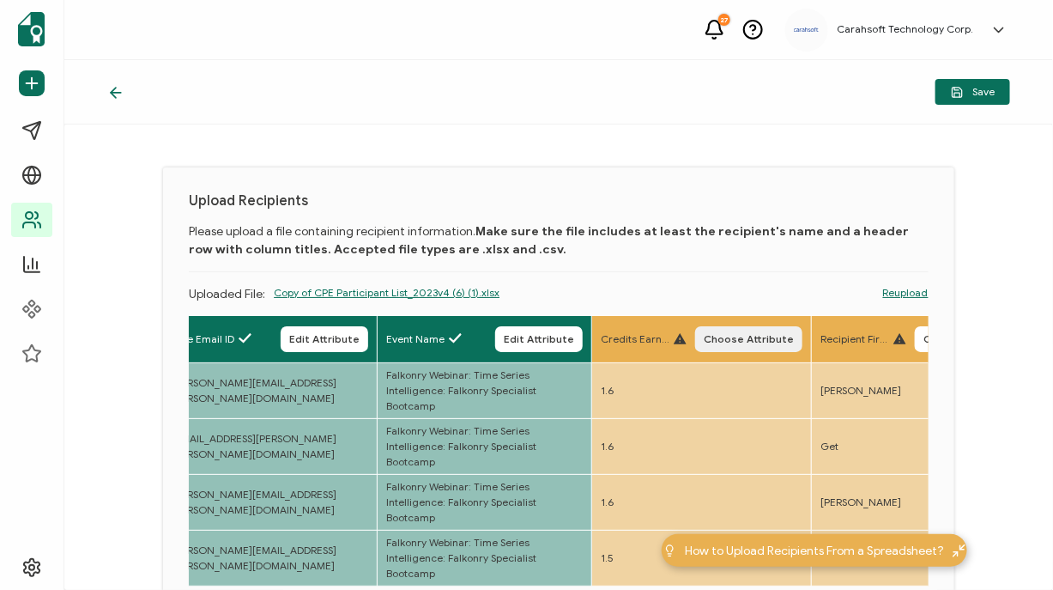
click at [751, 334] on span "Choose Attribute" at bounding box center [749, 339] width 90 height 10
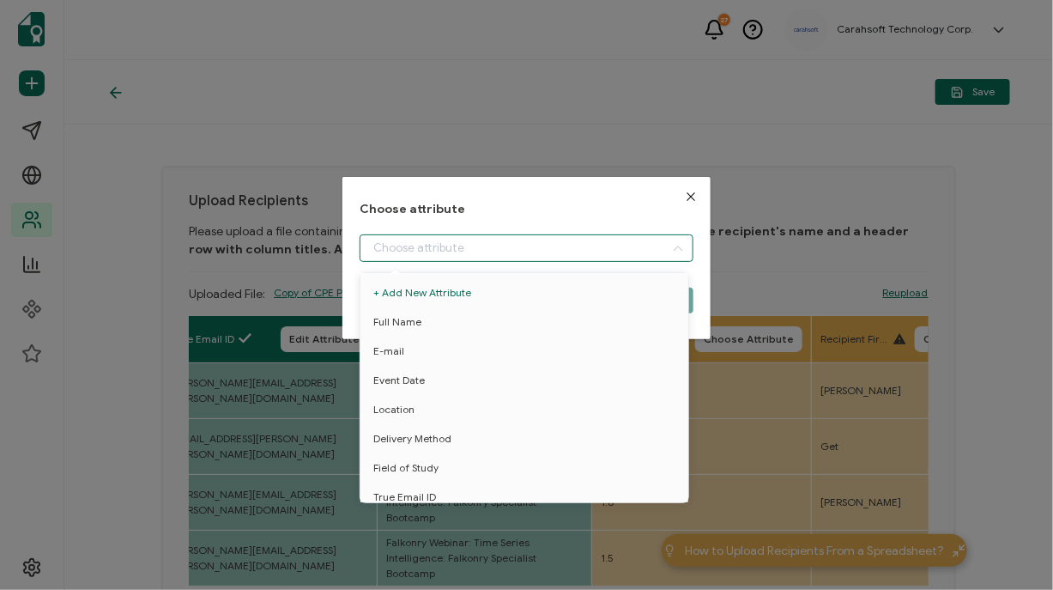
click at [447, 239] on input "dialog" at bounding box center [527, 247] width 334 height 27
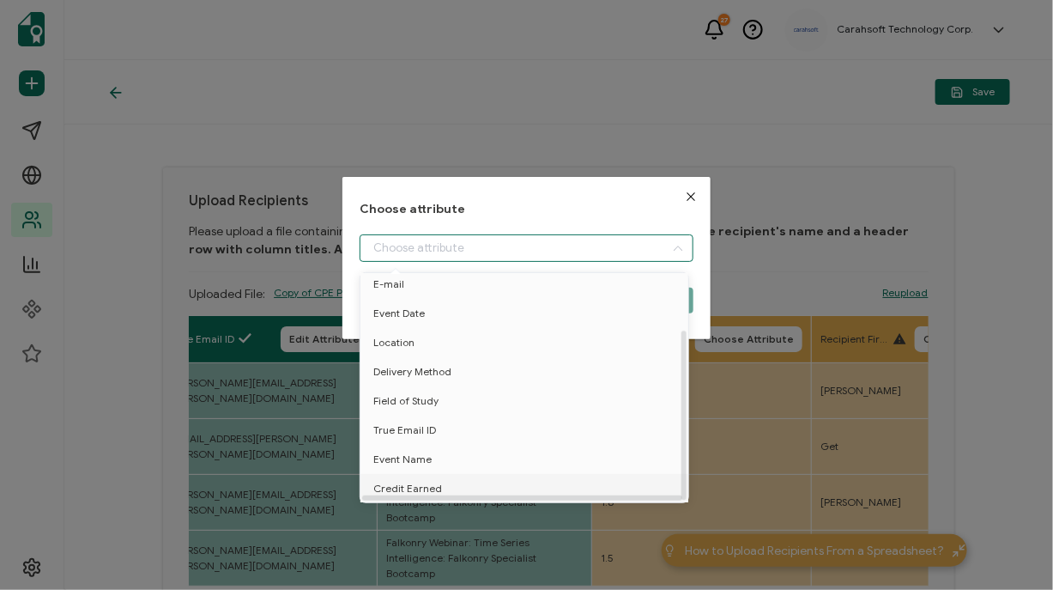
click at [409, 478] on span "Credit Earned" at bounding box center [407, 488] width 69 height 29
type input "Credit Earned"
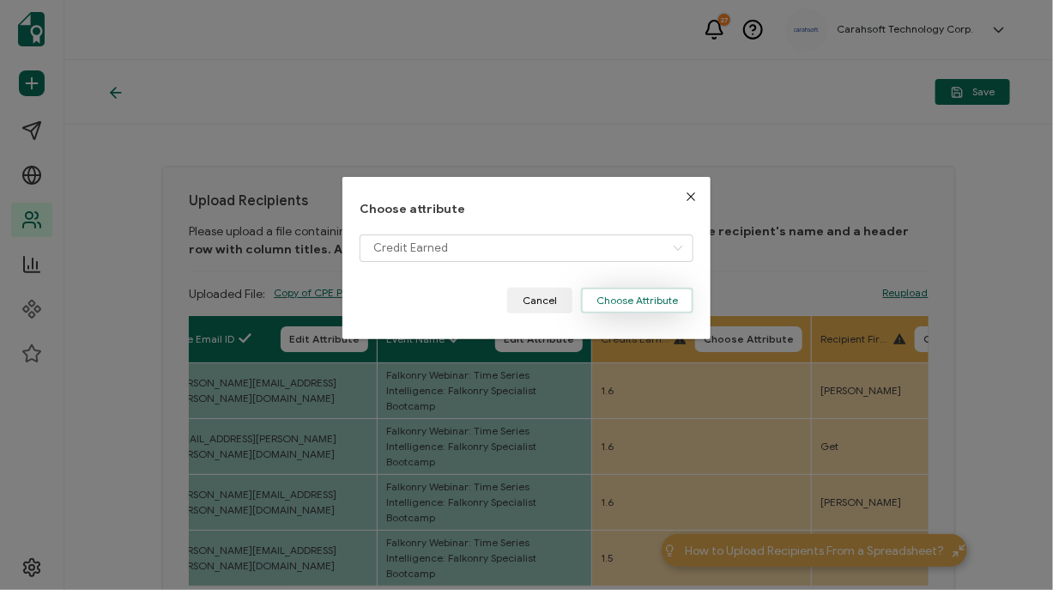
click at [662, 300] on button "Choose Attribute" at bounding box center [637, 301] width 112 height 26
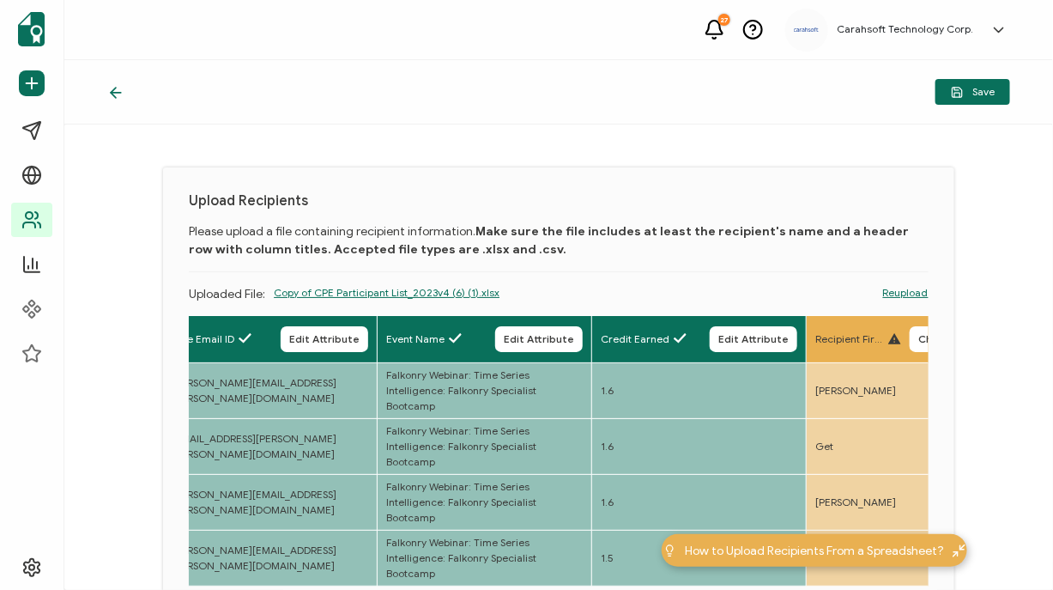
scroll to position [211, 0]
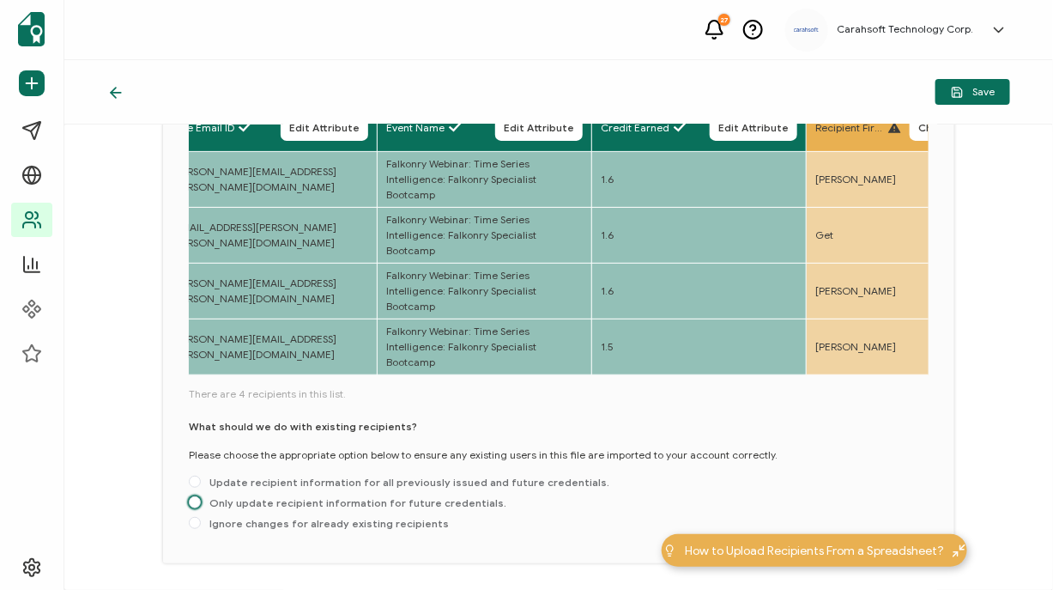
click at [396, 496] on span "Only update recipient information for future credentials." at bounding box center [354, 502] width 306 height 13
click at [201, 496] on input "Only update recipient information for future credentials." at bounding box center [195, 503] width 12 height 14
radio input "true"
click at [978, 106] on div "Save" at bounding box center [558, 92] width 989 height 64
click at [978, 103] on button "Save" at bounding box center [973, 92] width 75 height 26
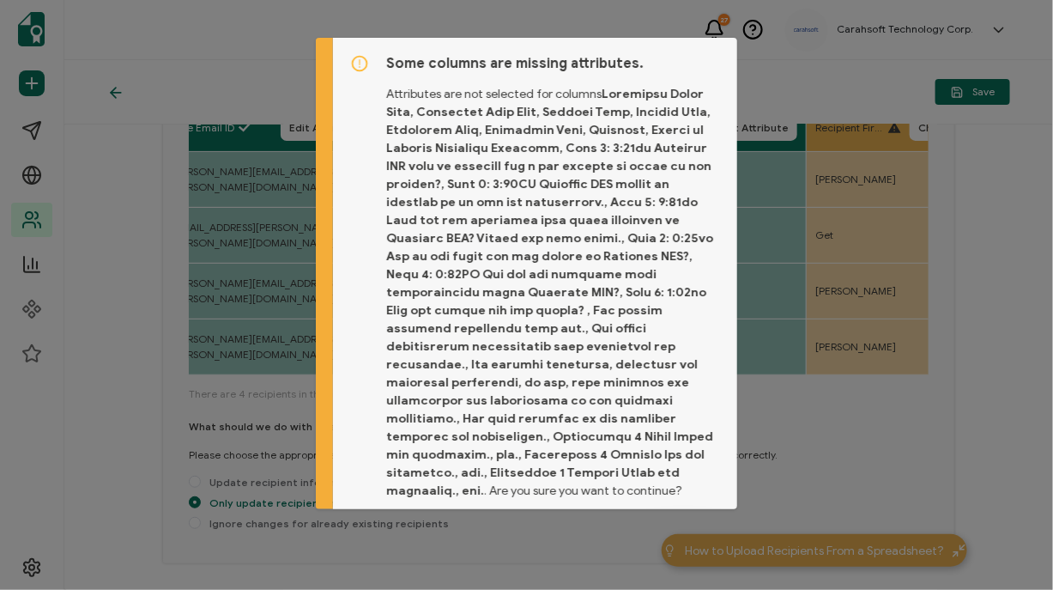
click at [689, 534] on button "Proceed" at bounding box center [684, 547] width 72 height 26
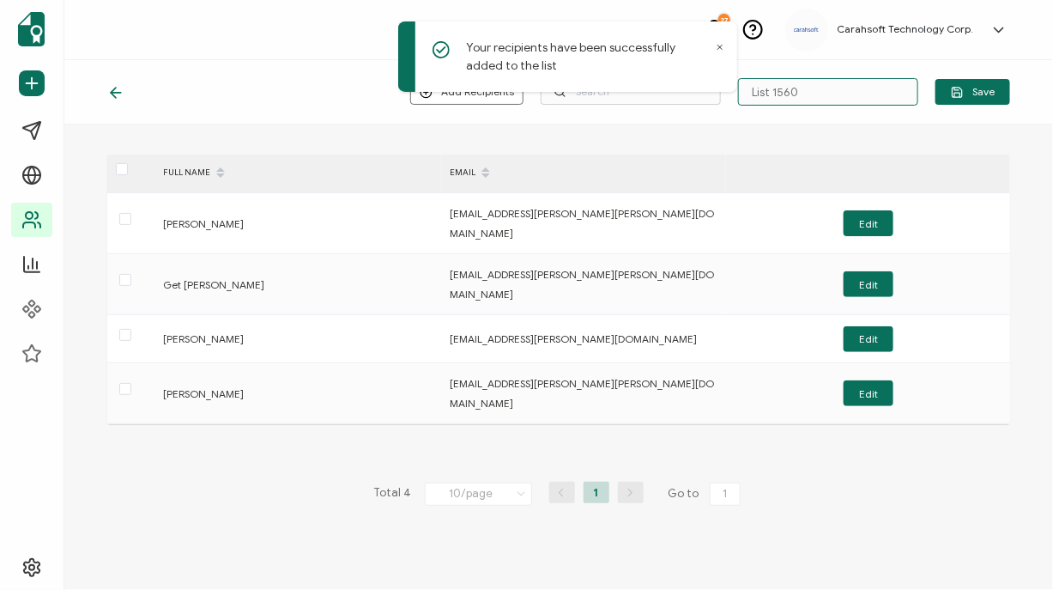
click at [805, 96] on input "List 1560" at bounding box center [828, 91] width 180 height 27
type input "2-26-25_70017_Falkonry Webinar"
click at [982, 86] on span "Save" at bounding box center [973, 92] width 44 height 13
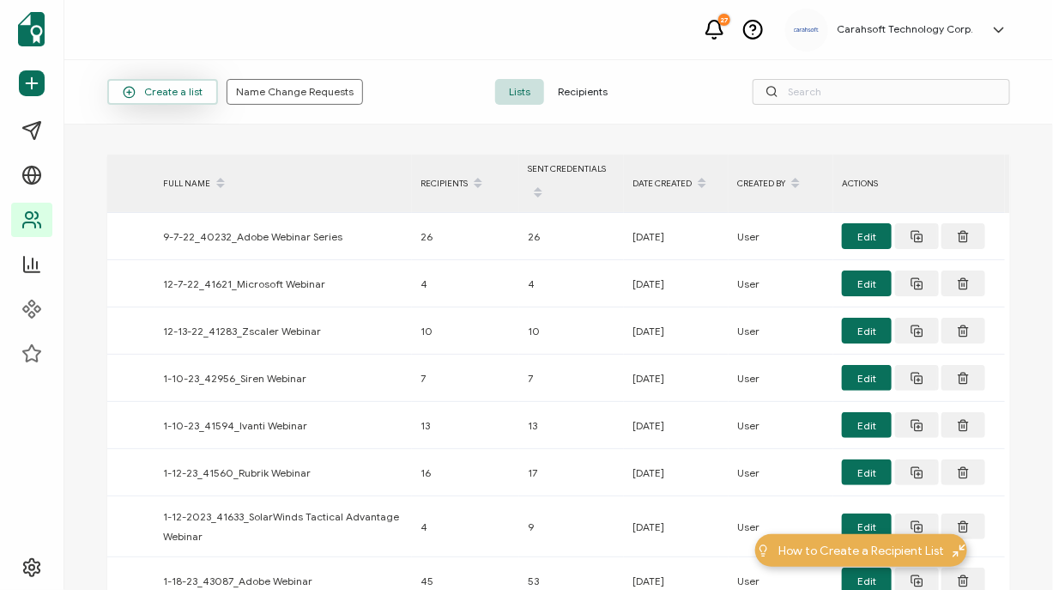
click at [166, 91] on span "Create a list" at bounding box center [163, 92] width 80 height 13
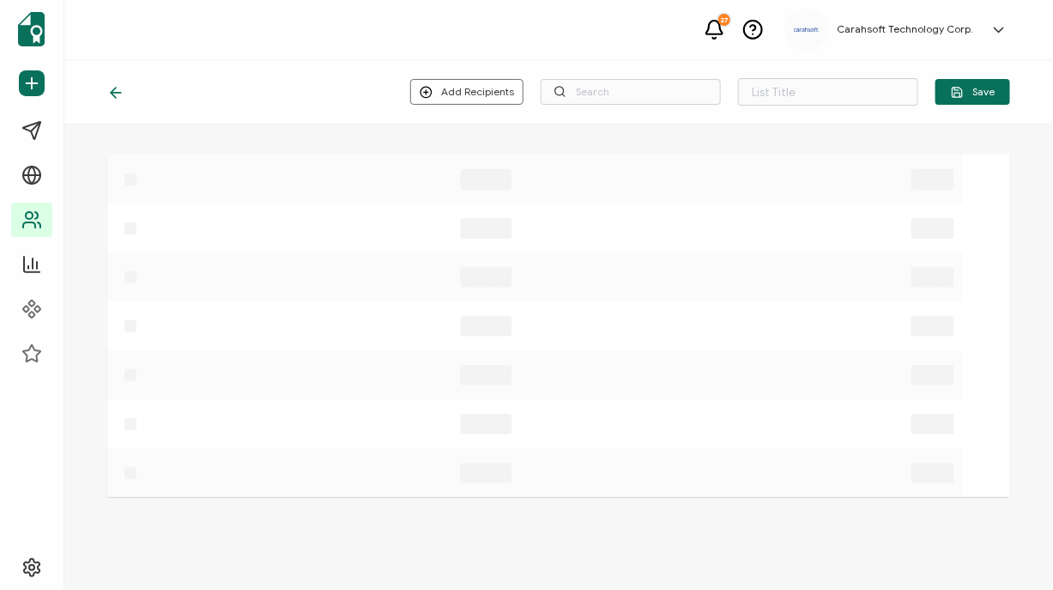
type input "List 1561"
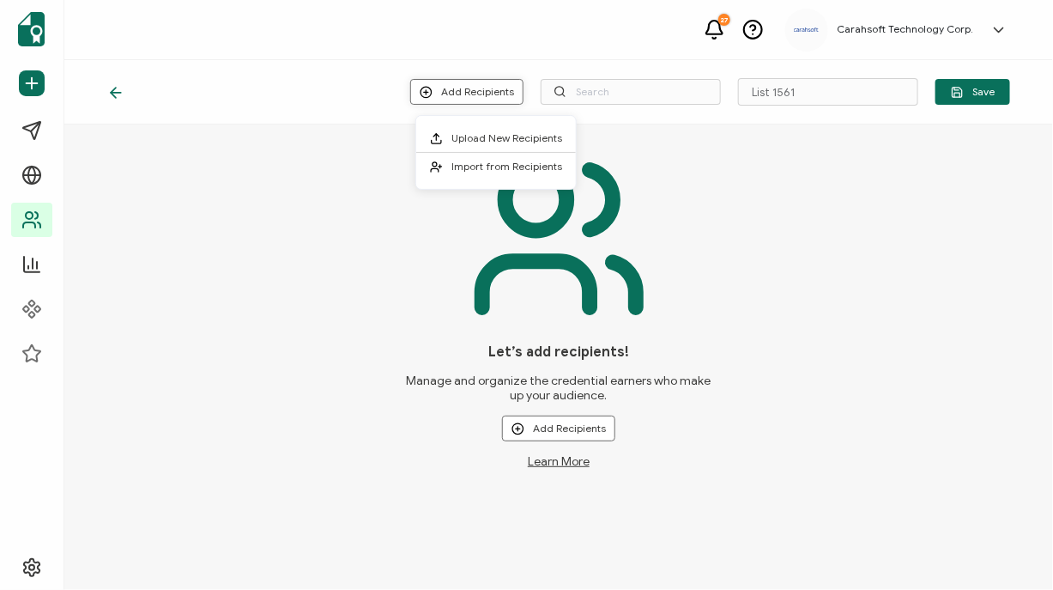
click at [444, 91] on button "Add Recipients" at bounding box center [466, 92] width 113 height 26
click at [504, 132] on span "Upload New Recipients" at bounding box center [506, 137] width 111 height 13
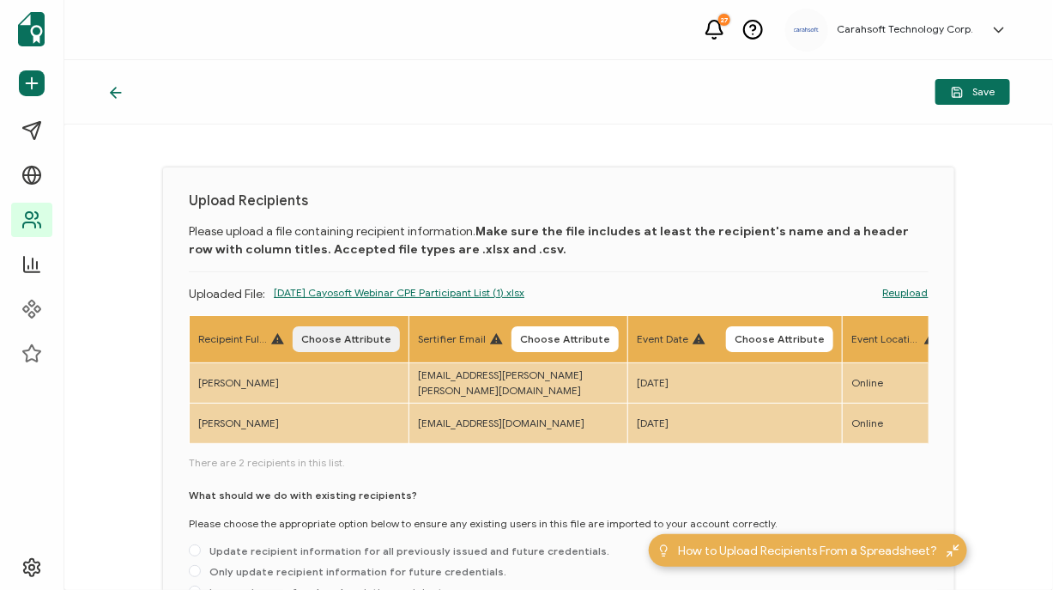
click at [348, 328] on button "Choose Attribute" at bounding box center [346, 339] width 107 height 26
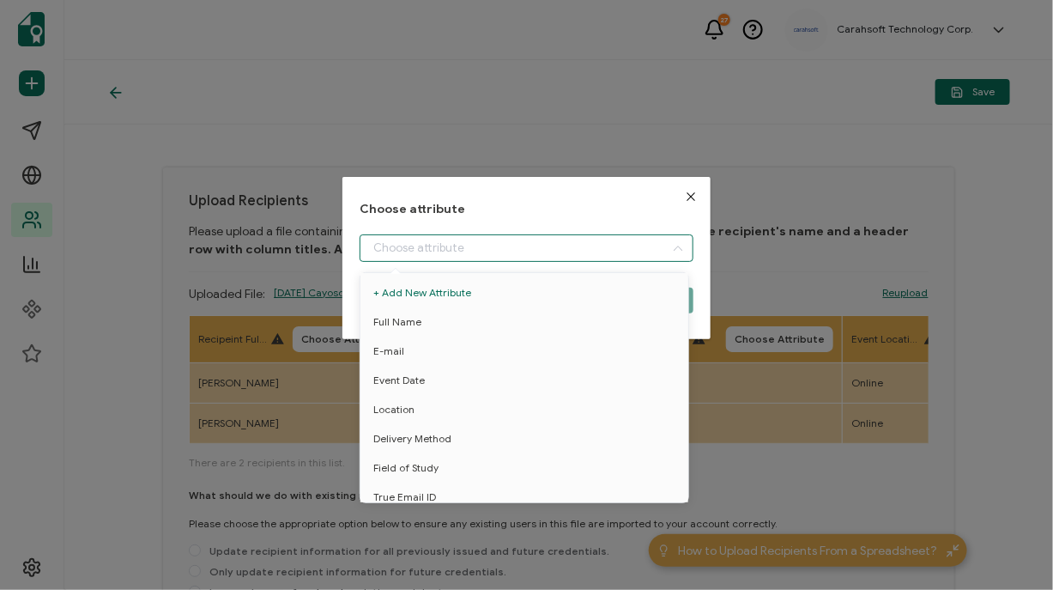
click at [413, 251] on input "dialog" at bounding box center [527, 247] width 334 height 27
click at [421, 316] on li "Full Name" at bounding box center [527, 321] width 342 height 29
type input "Full Name"
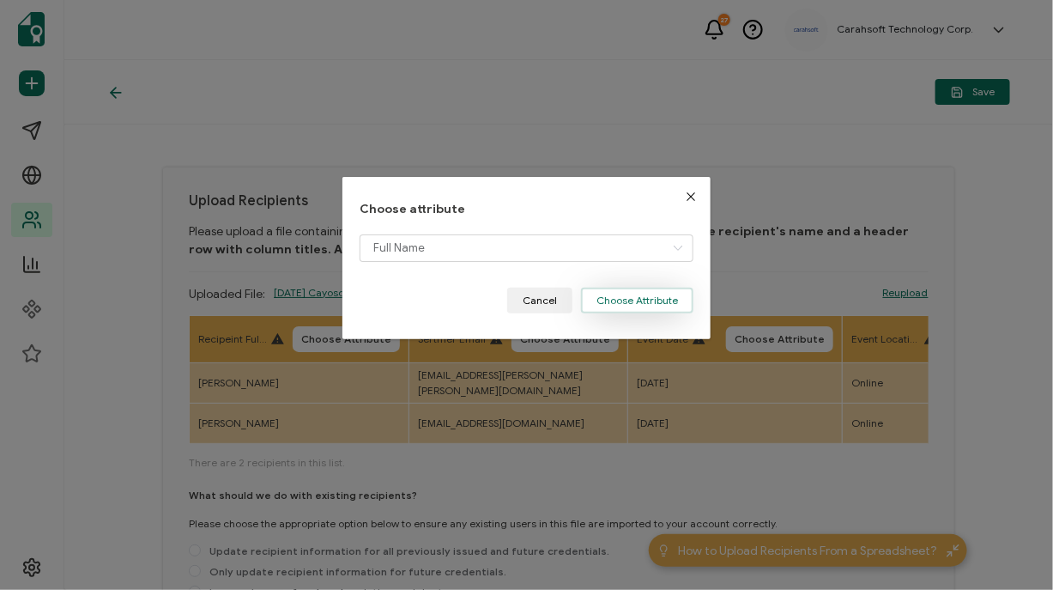
click at [601, 289] on button "Choose Attribute" at bounding box center [637, 301] width 112 height 26
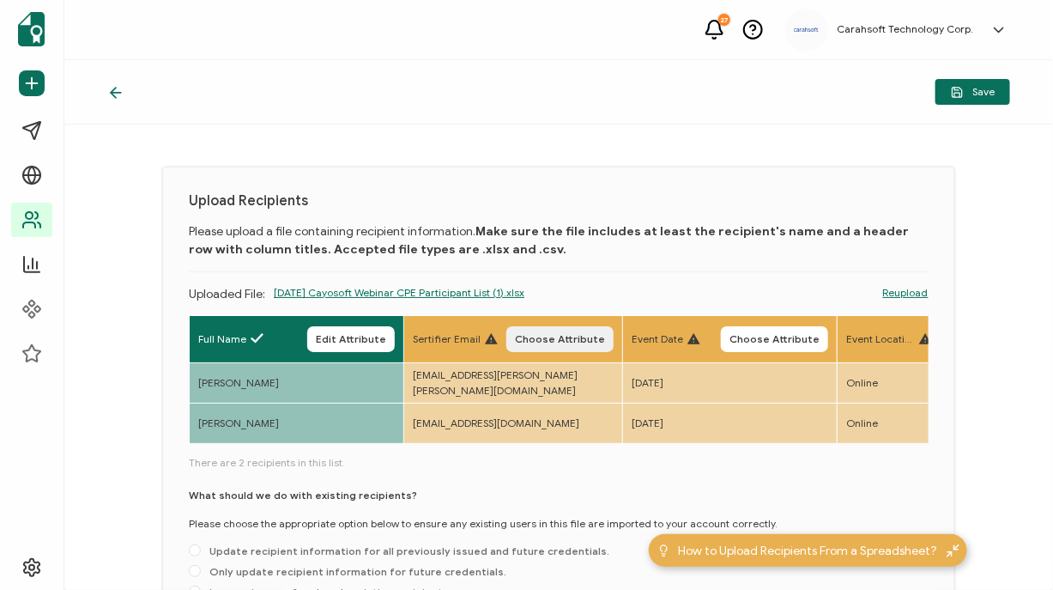
click at [534, 336] on span "Choose Attribute" at bounding box center [560, 339] width 90 height 10
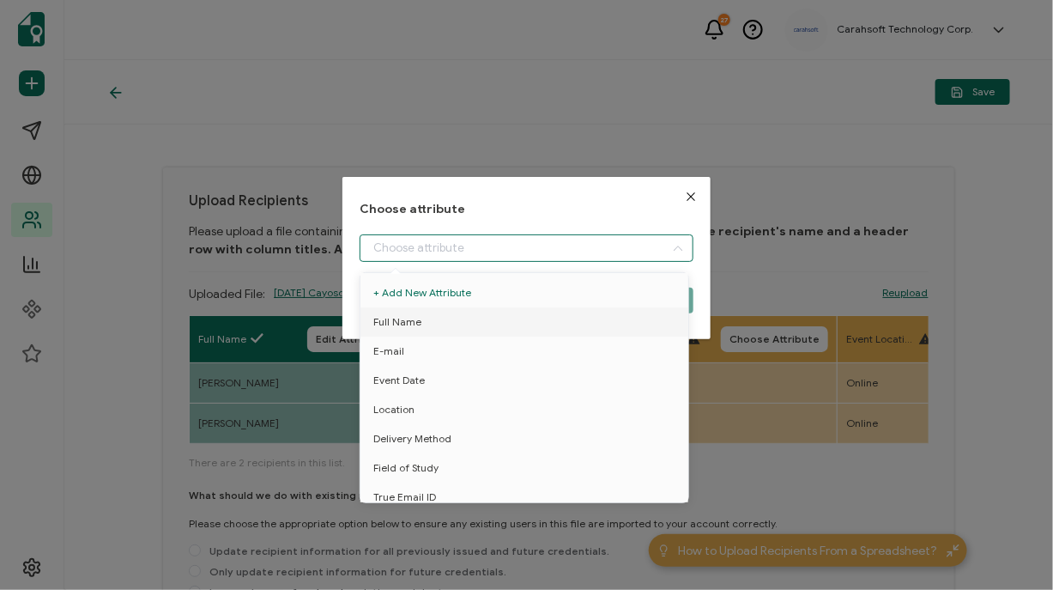
click at [452, 242] on input "dialog" at bounding box center [527, 247] width 334 height 27
click at [416, 345] on li "E-mail" at bounding box center [527, 350] width 342 height 29
type input "E-mail"
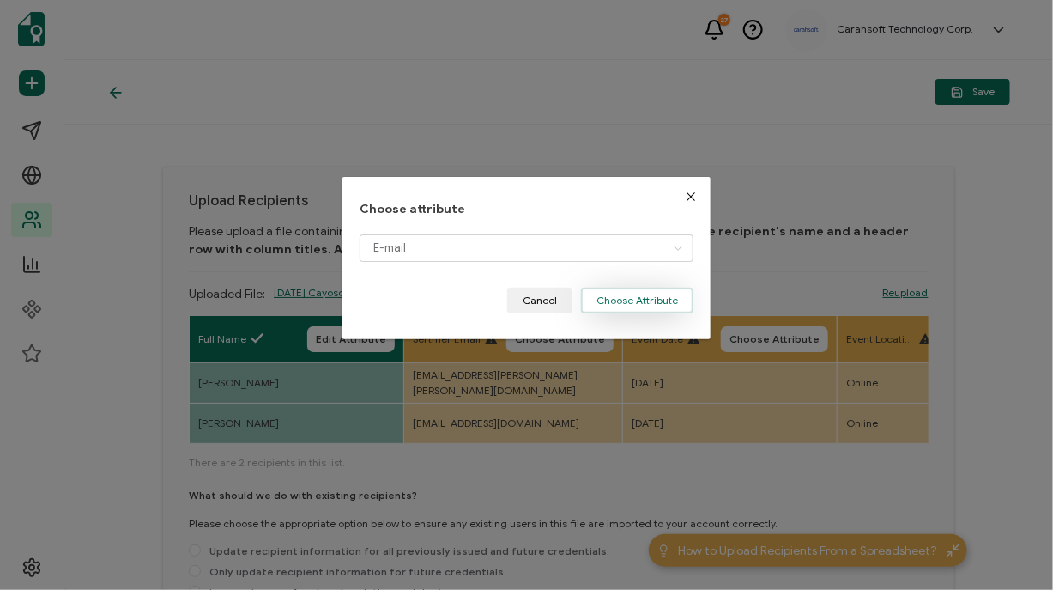
click at [597, 306] on button "Choose Attribute" at bounding box center [637, 301] width 112 height 26
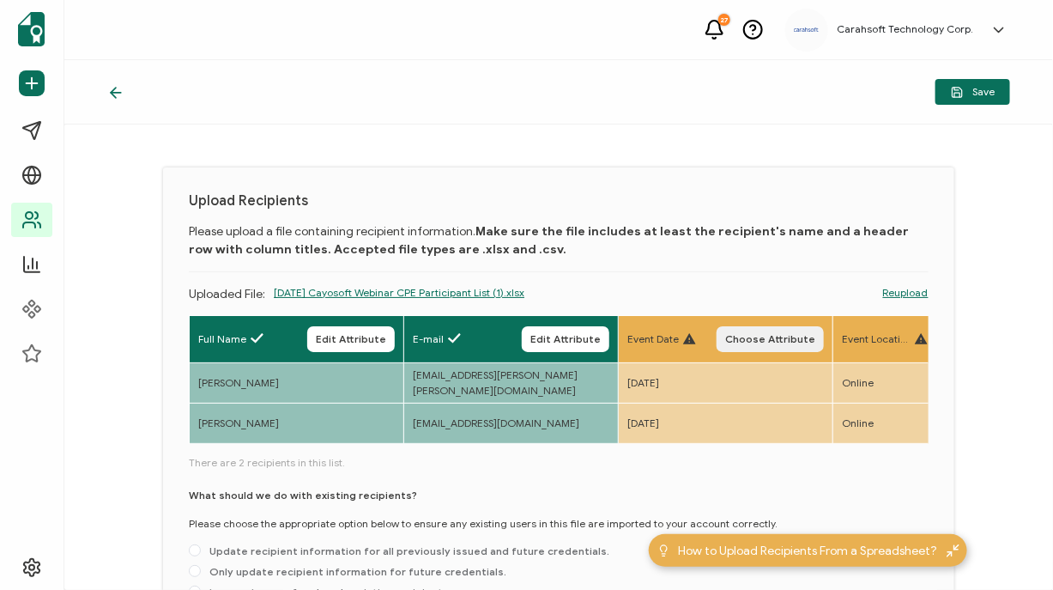
click at [816, 348] on button "Choose Attribute" at bounding box center [770, 339] width 107 height 26
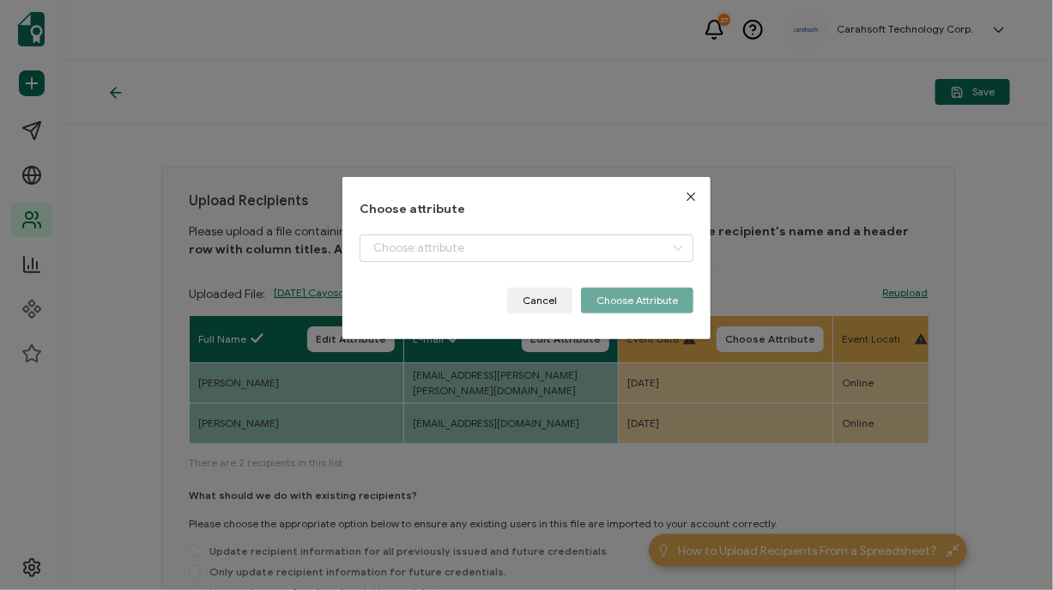
click at [446, 263] on div "dialog" at bounding box center [527, 260] width 334 height 53
click at [424, 222] on div "Choose attribute Cancel Choose Attribute" at bounding box center [527, 258] width 334 height 111
click at [421, 229] on div "Choose attribute Cancel Choose Attribute" at bounding box center [527, 258] width 334 height 111
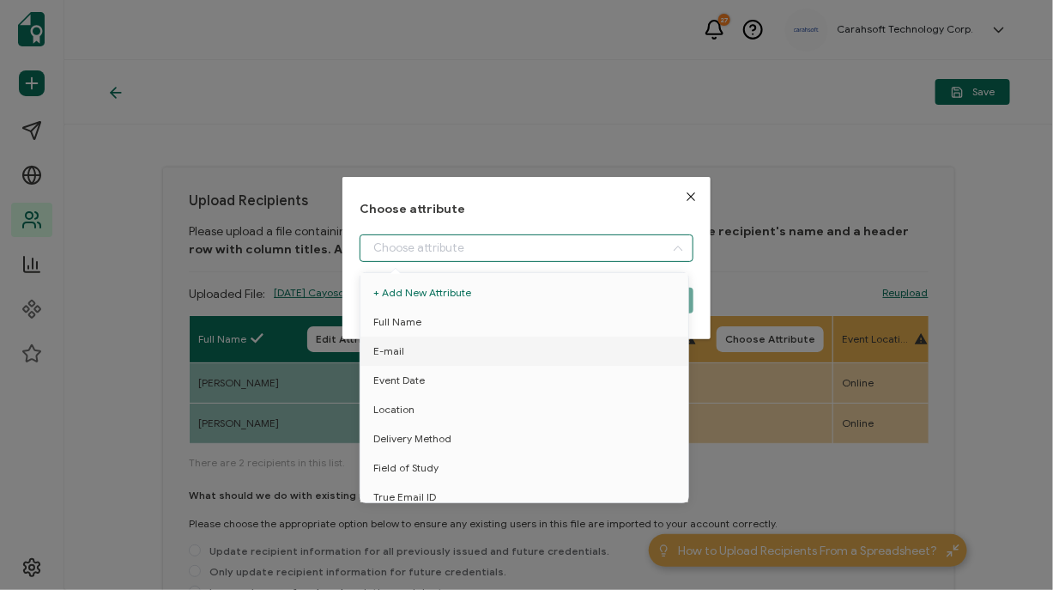
click at [409, 245] on input "dialog" at bounding box center [527, 247] width 334 height 27
click at [397, 372] on span "Event Date" at bounding box center [398, 380] width 51 height 29
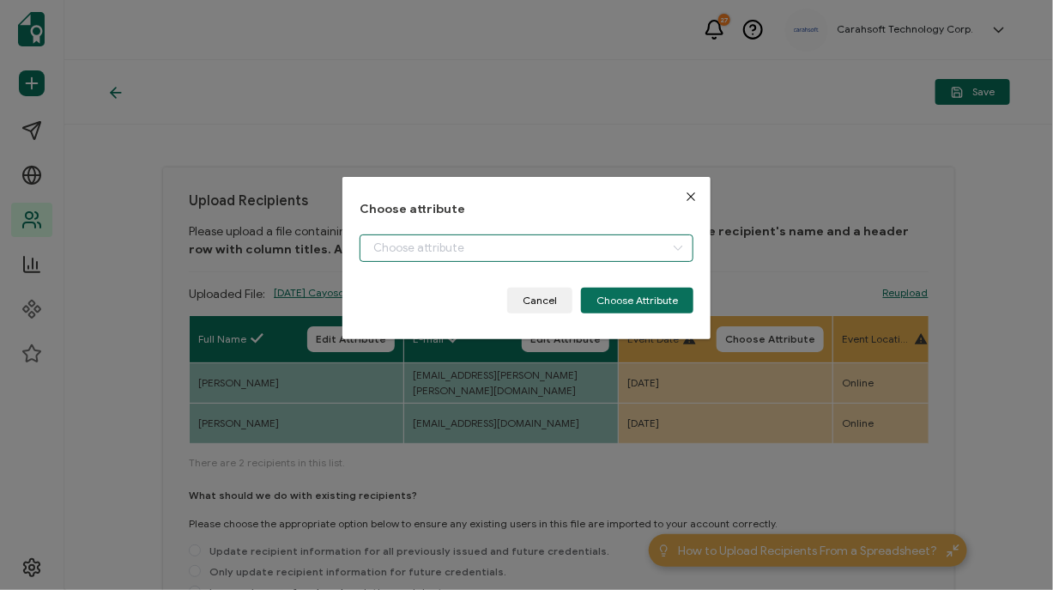
type input "Event Date"
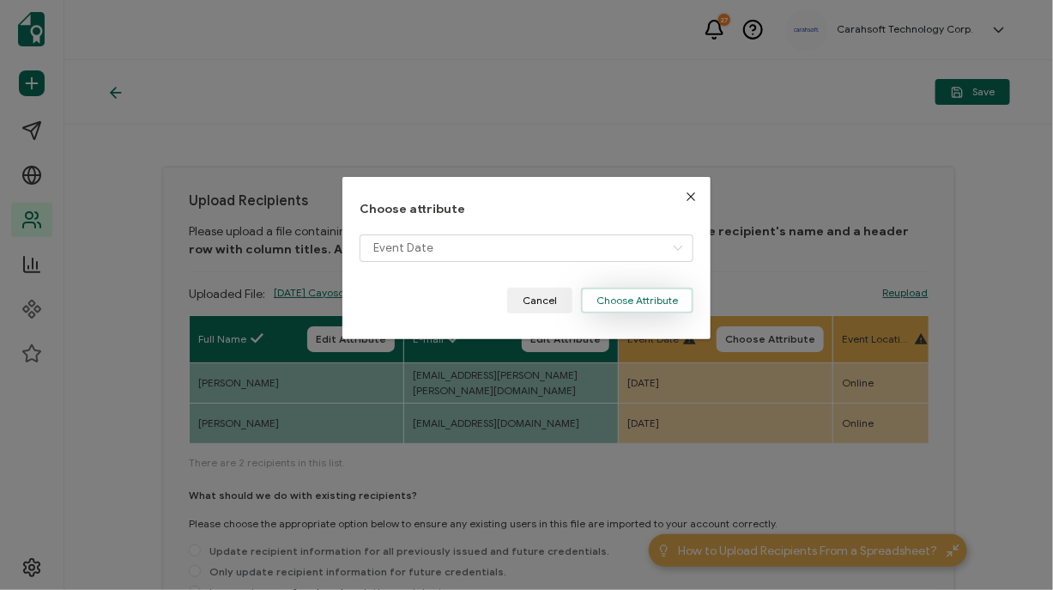
click at [621, 300] on button "Choose Attribute" at bounding box center [637, 301] width 112 height 26
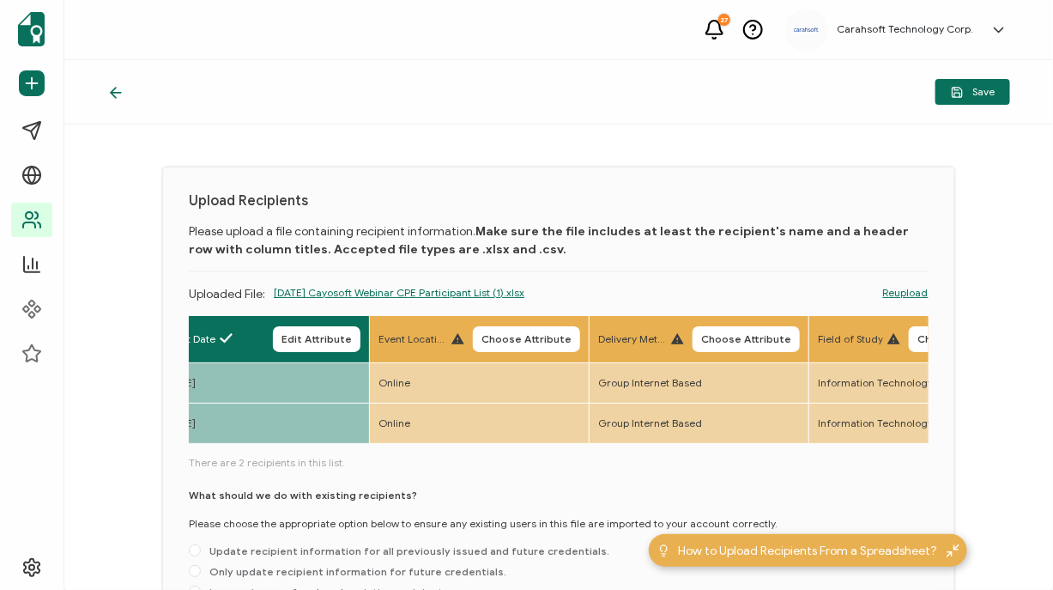
scroll to position [0, 464]
click at [528, 336] on span "Choose Attribute" at bounding box center [526, 339] width 90 height 10
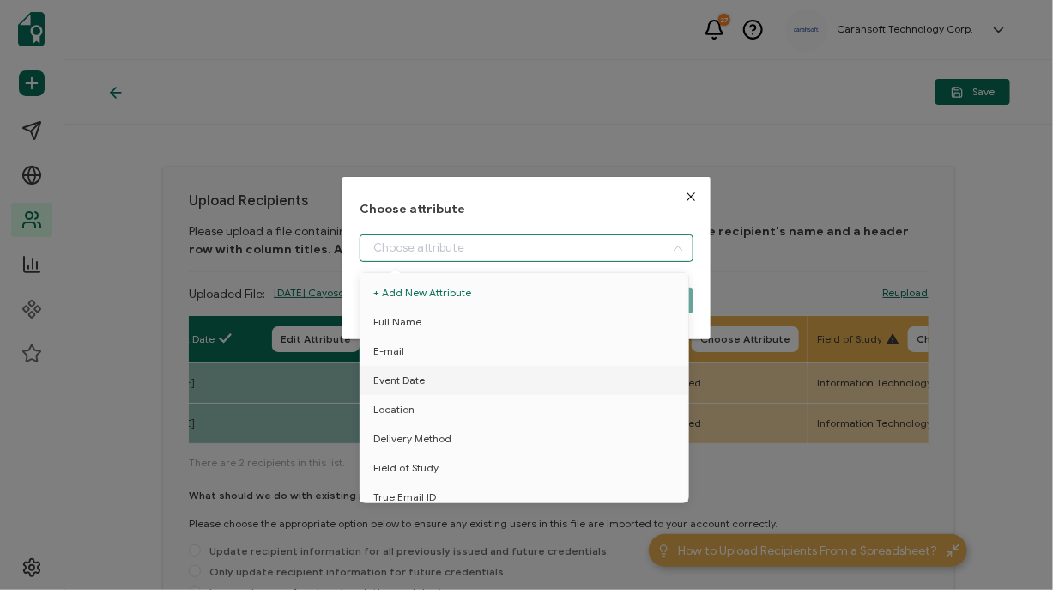
click at [430, 235] on input "dialog" at bounding box center [527, 247] width 334 height 27
click at [405, 414] on span "Location" at bounding box center [393, 409] width 41 height 29
type input "Location"
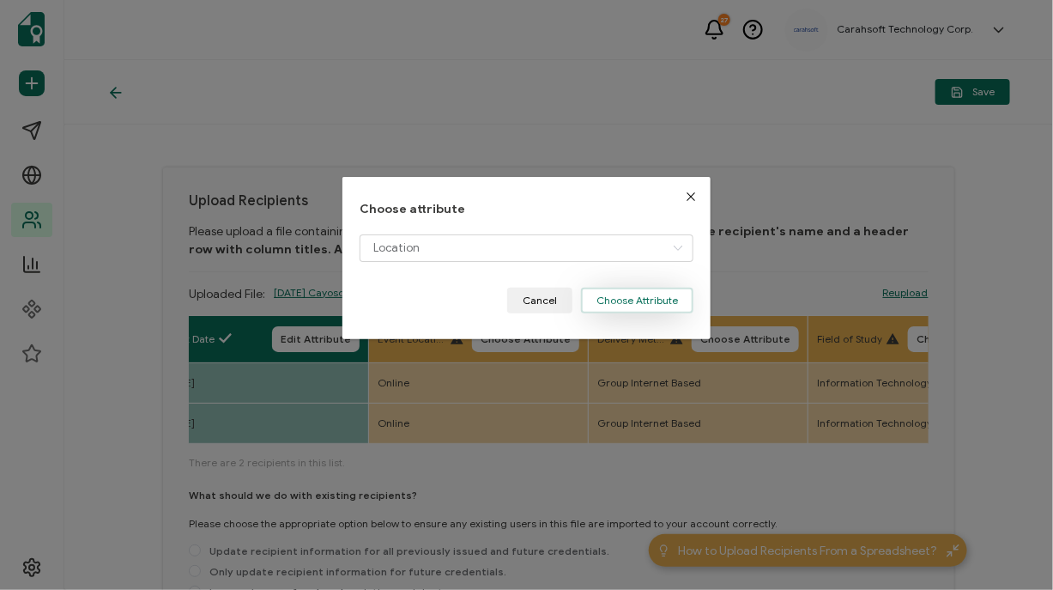
click at [616, 312] on button "Choose Attribute" at bounding box center [637, 301] width 112 height 26
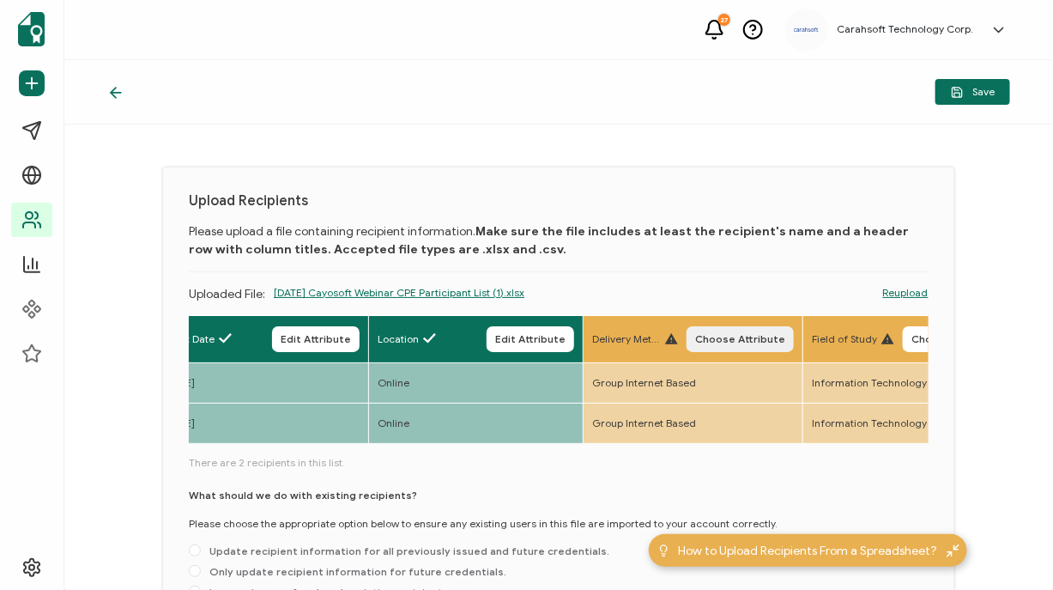
click at [717, 351] on button "Choose Attribute" at bounding box center [740, 339] width 107 height 26
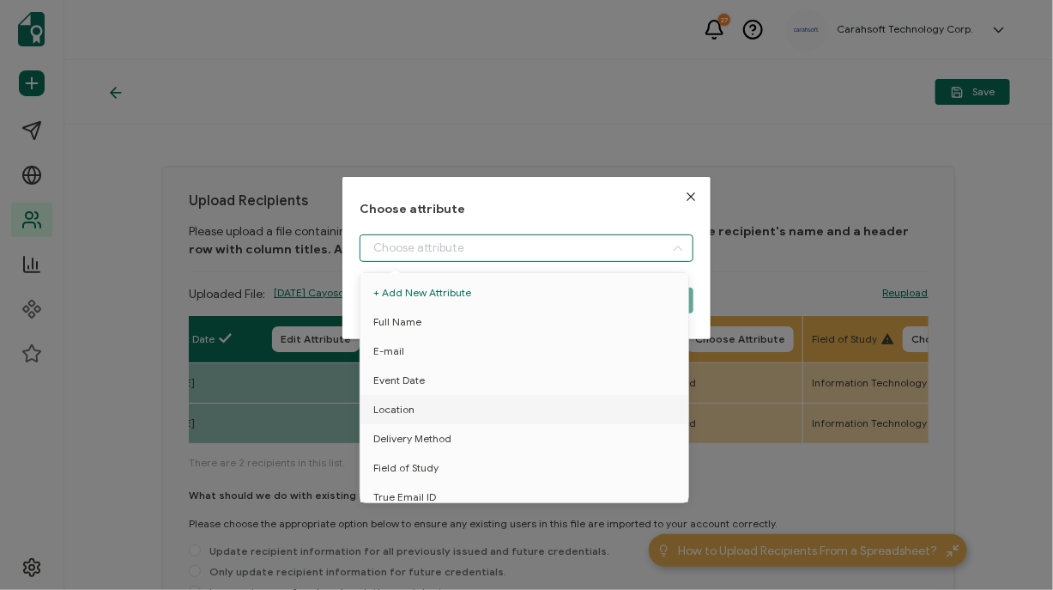
click at [432, 238] on input "dialog" at bounding box center [527, 247] width 334 height 27
click at [393, 428] on span "Delivery Method" at bounding box center [412, 438] width 78 height 29
type input "Delivery Method"
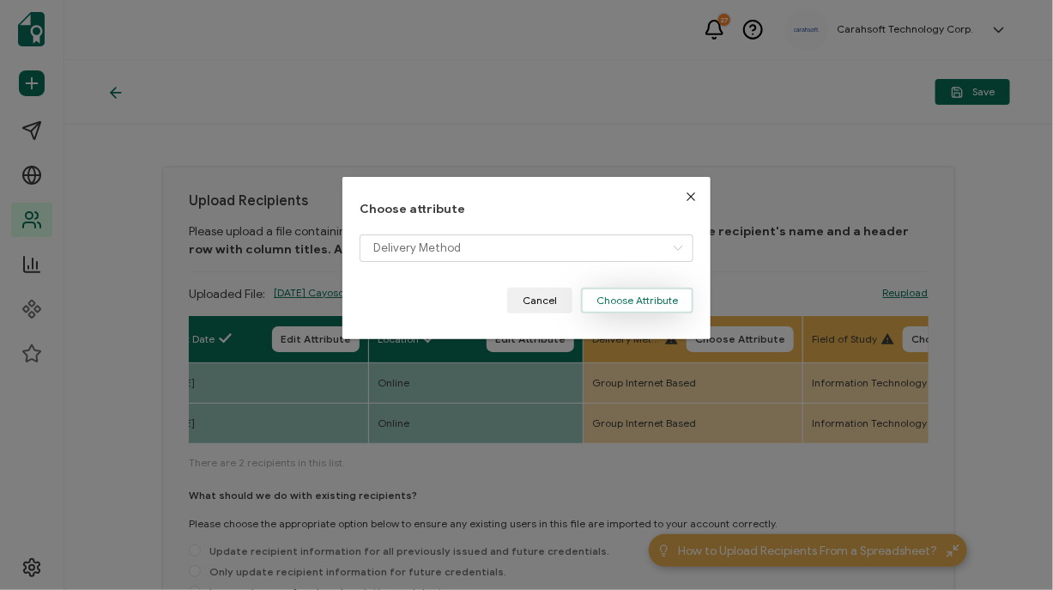
click at [651, 292] on button "Choose Attribute" at bounding box center [637, 301] width 112 height 26
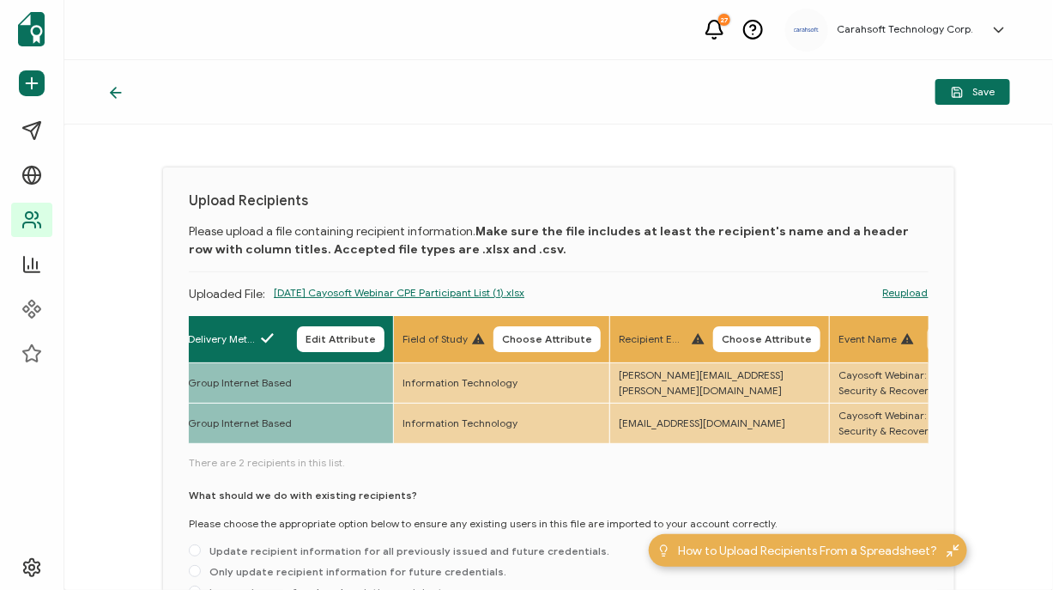
scroll to position [0, 879]
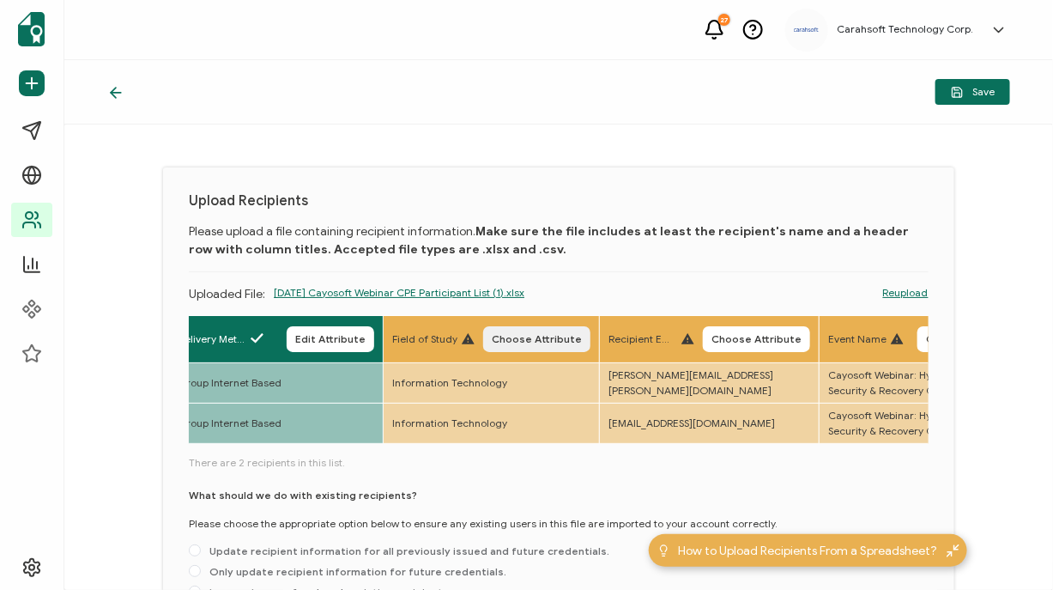
click at [524, 334] on span "Choose Attribute" at bounding box center [537, 339] width 90 height 10
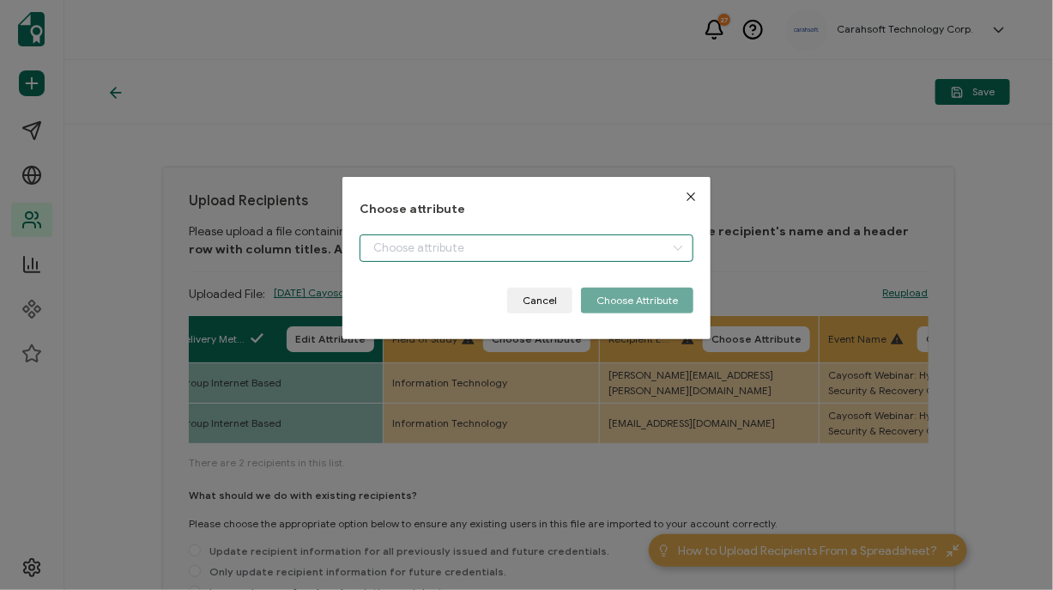
click at [419, 246] on input "dialog" at bounding box center [527, 247] width 334 height 27
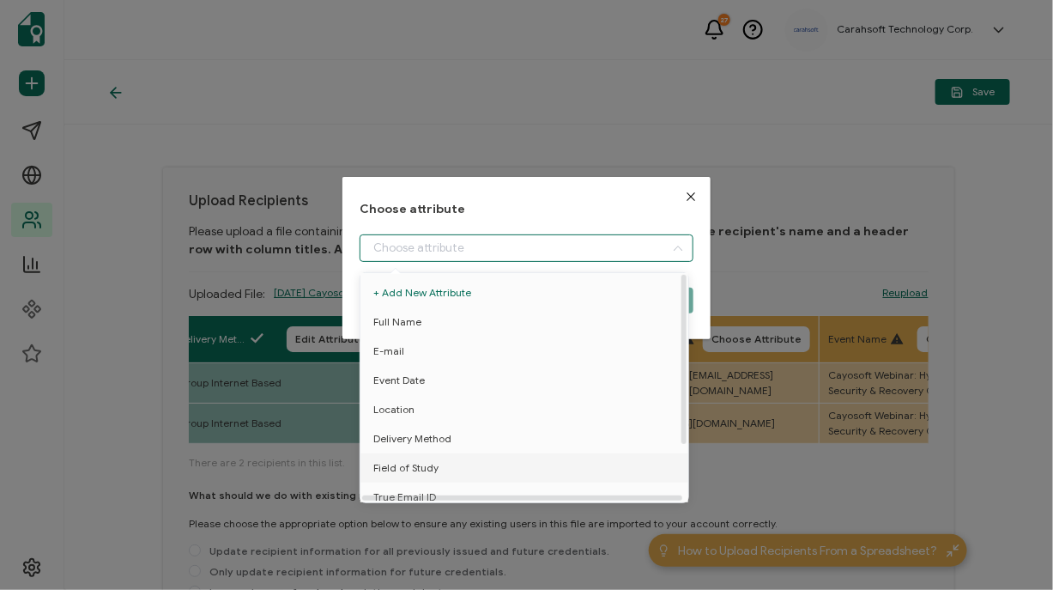
click at [383, 463] on span "Field of Study" at bounding box center [405, 467] width 65 height 29
type input "Field of Study"
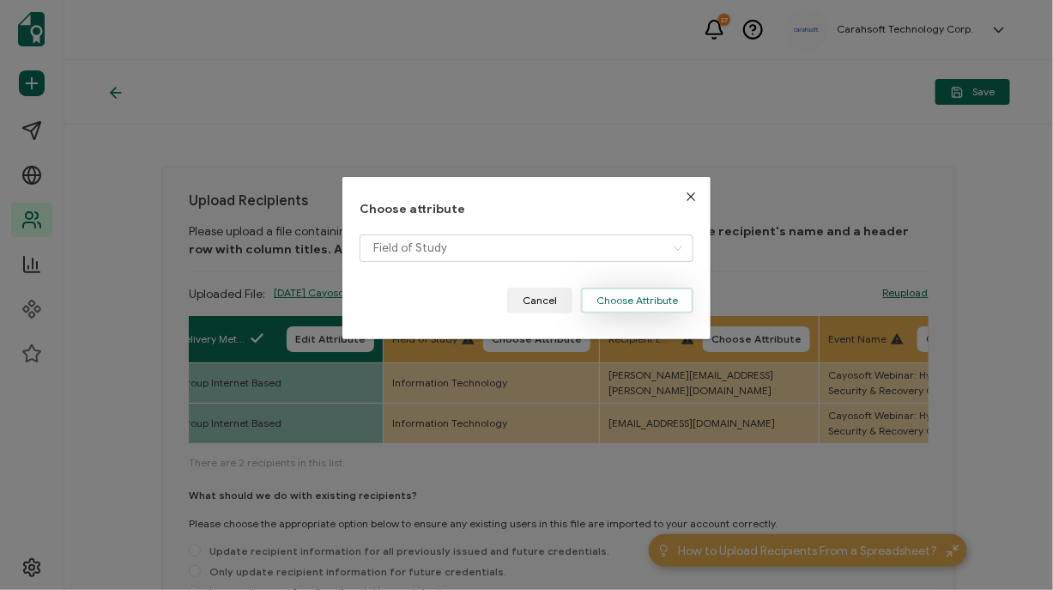
click at [632, 300] on button "Choose Attribute" at bounding box center [637, 301] width 112 height 26
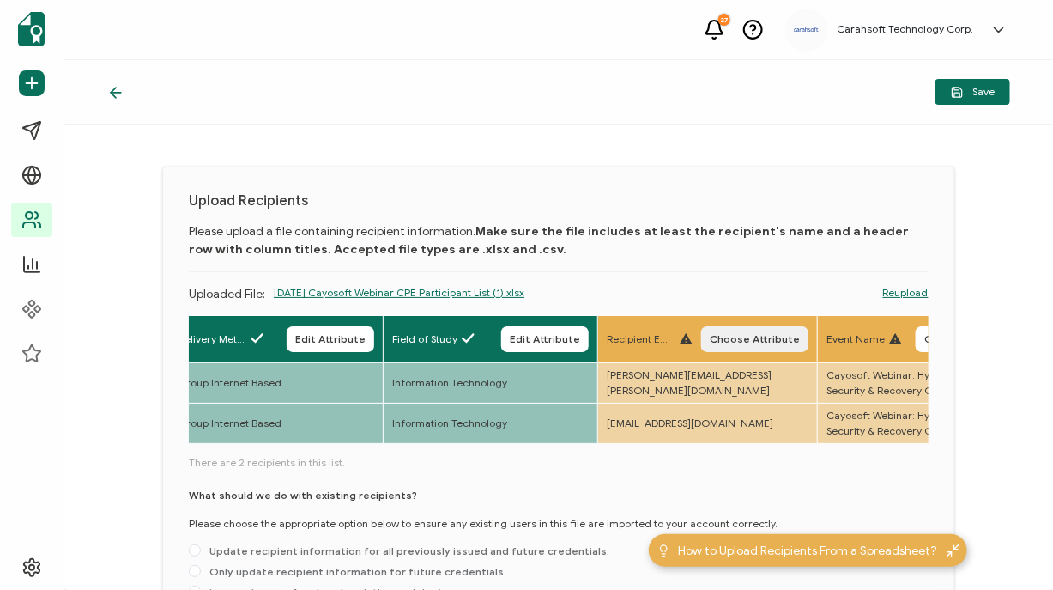
click at [748, 342] on span "Choose Attribute" at bounding box center [755, 339] width 90 height 10
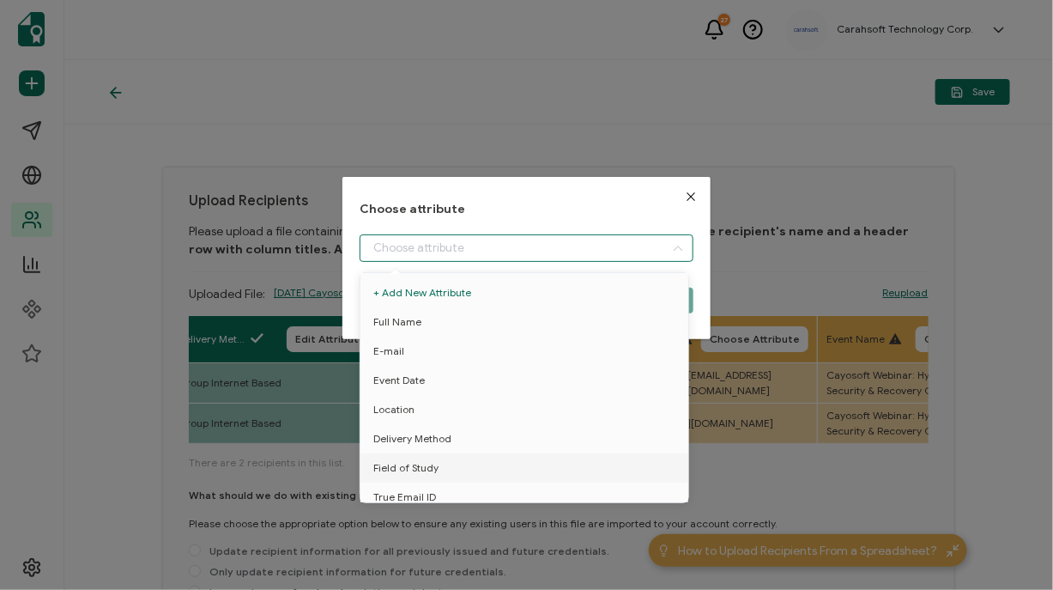
click at [433, 251] on input "dialog" at bounding box center [527, 247] width 334 height 27
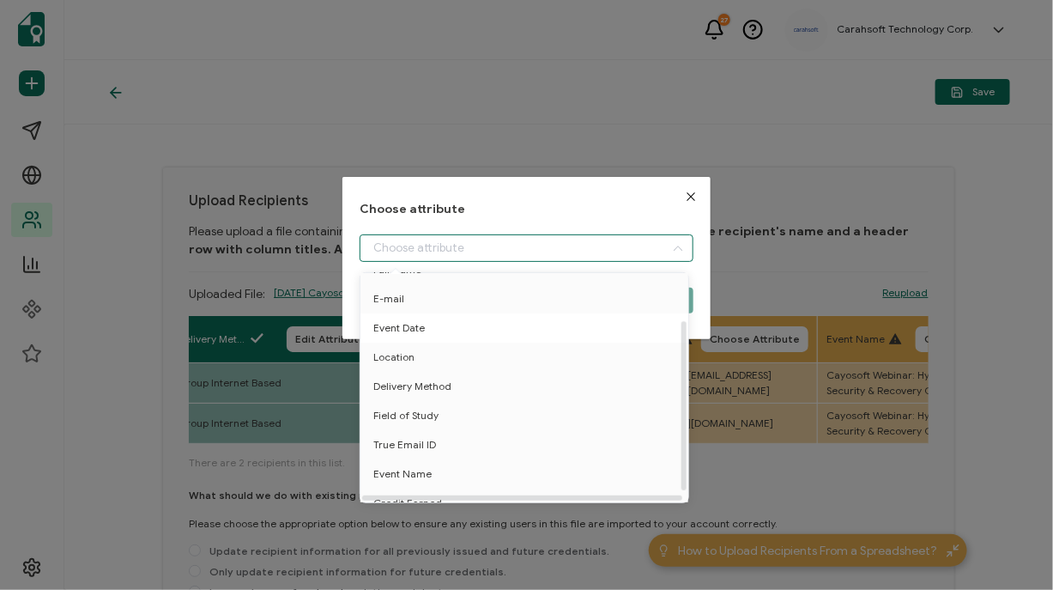
scroll to position [75, 0]
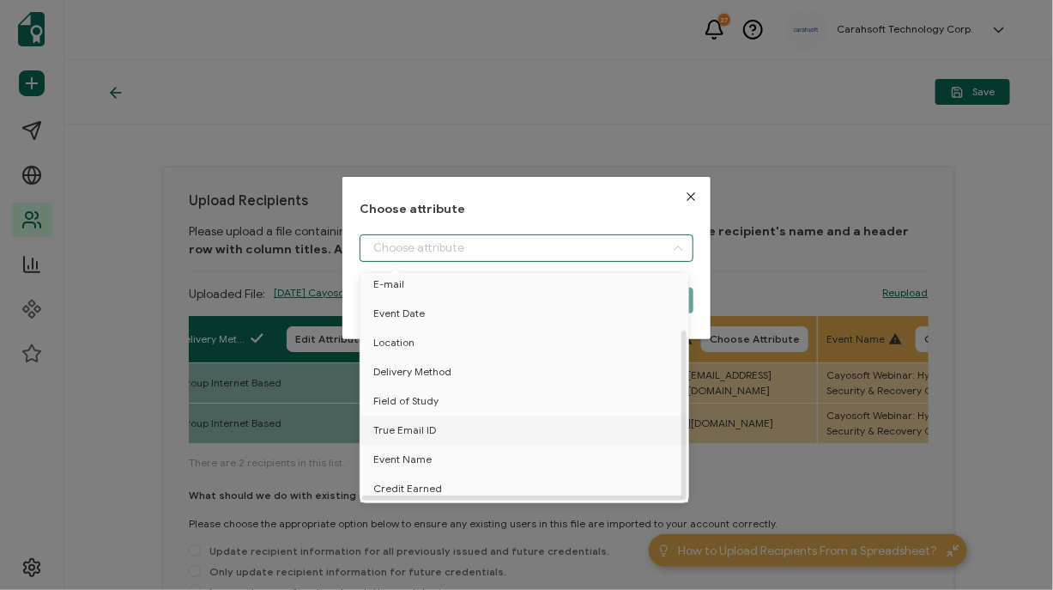
click at [391, 427] on span "True Email ID" at bounding box center [404, 429] width 63 height 29
type input "True Email ID"
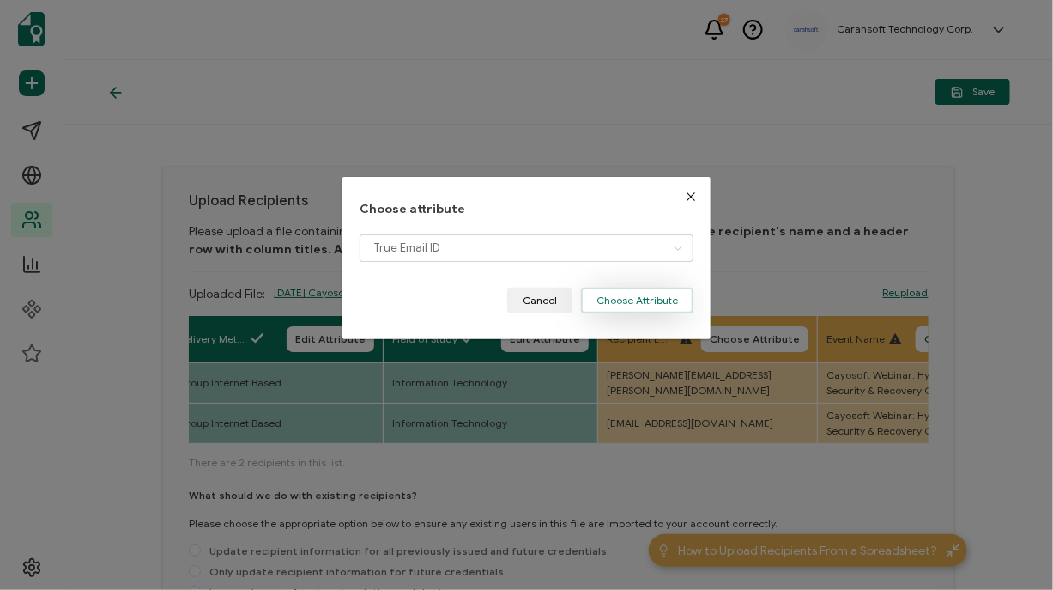
click at [677, 297] on button "Choose Attribute" at bounding box center [637, 301] width 112 height 26
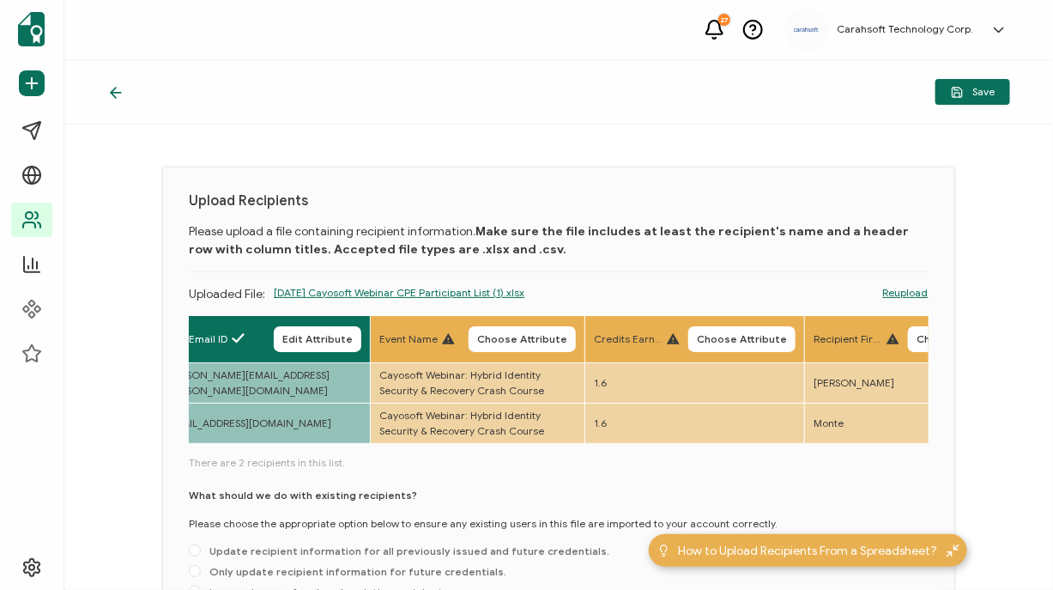
scroll to position [0, 1323]
click at [498, 339] on span "Choose Attribute" at bounding box center [520, 339] width 90 height 10
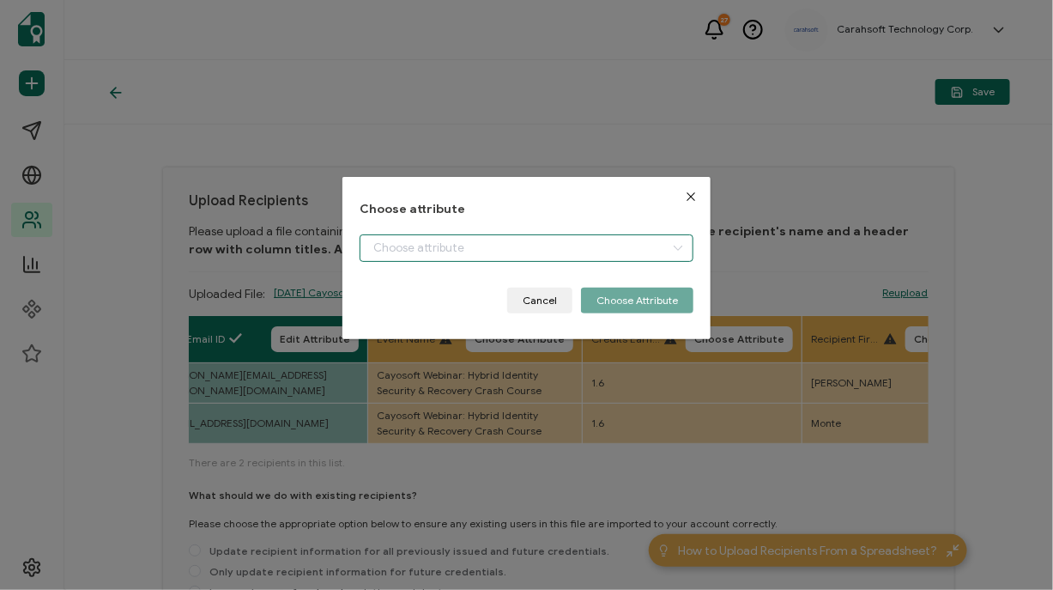
click at [384, 242] on input "dialog" at bounding box center [527, 247] width 334 height 27
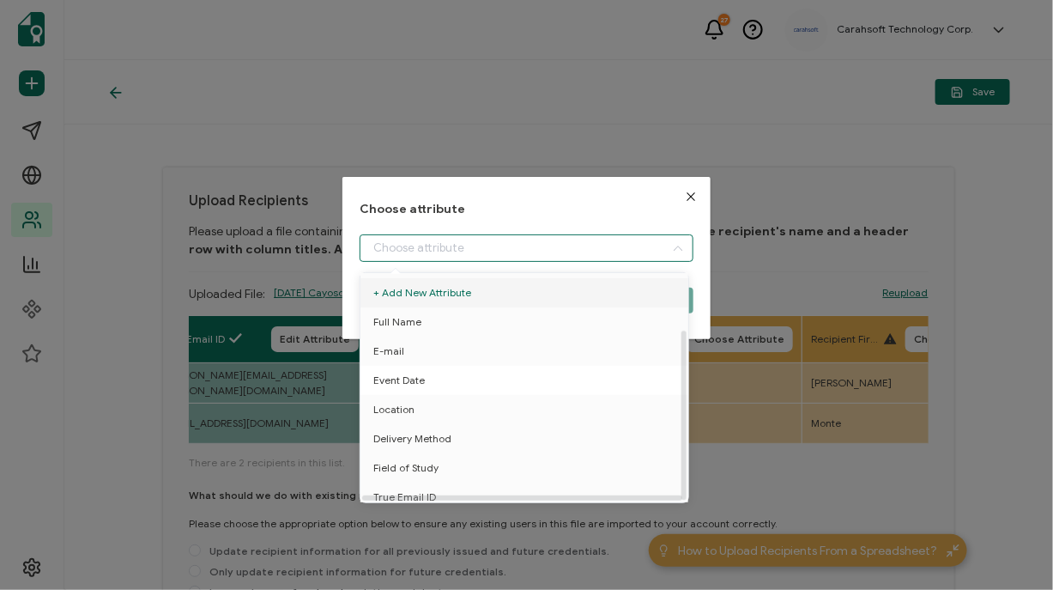
scroll to position [75, 0]
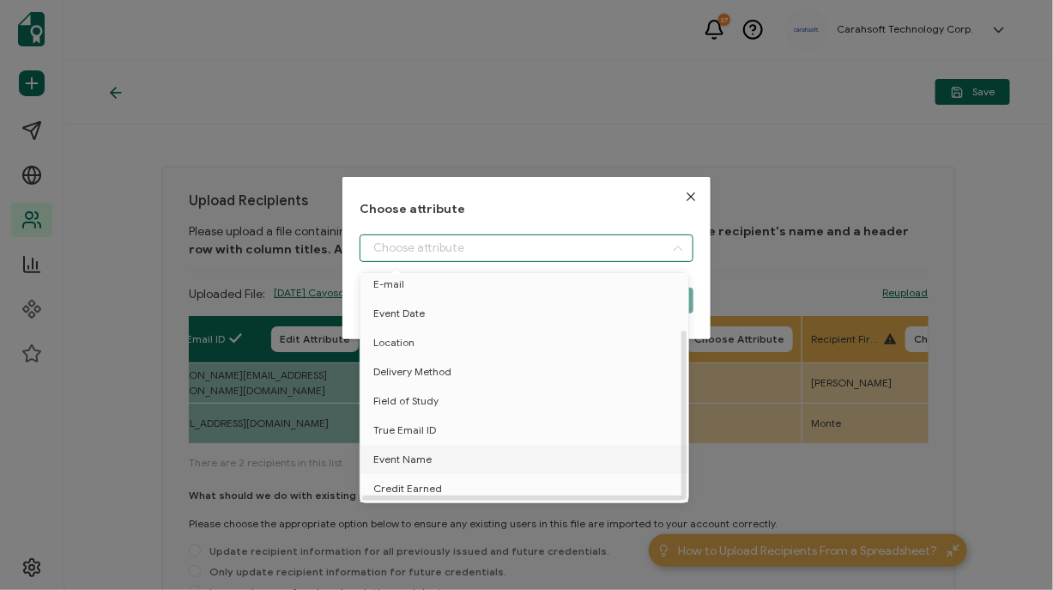
click at [386, 454] on span "Event Name" at bounding box center [402, 459] width 58 height 29
type input "Event Name"
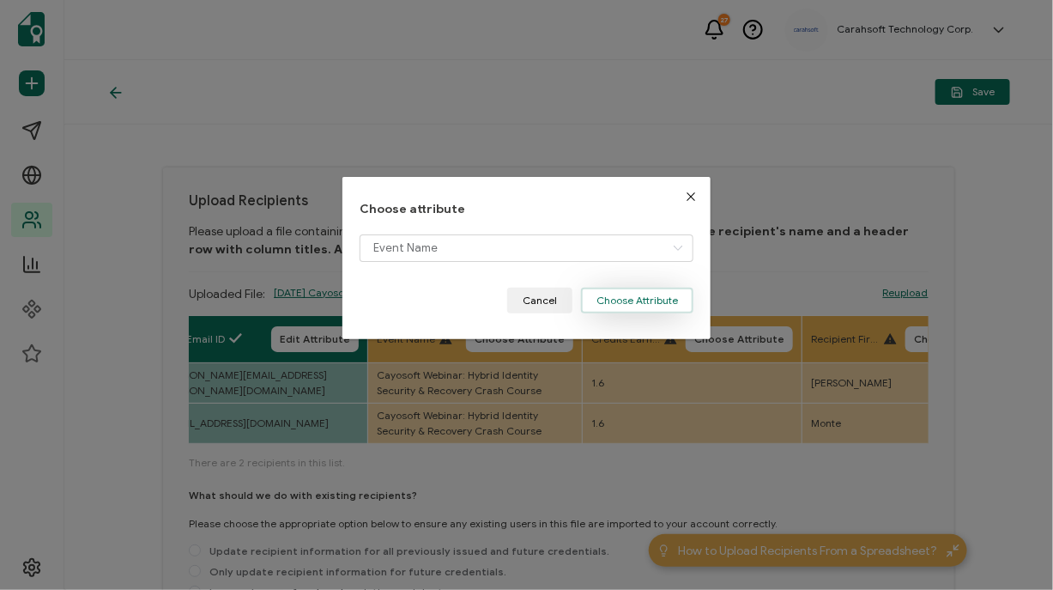
click at [633, 291] on button "Choose Attribute" at bounding box center [637, 301] width 112 height 26
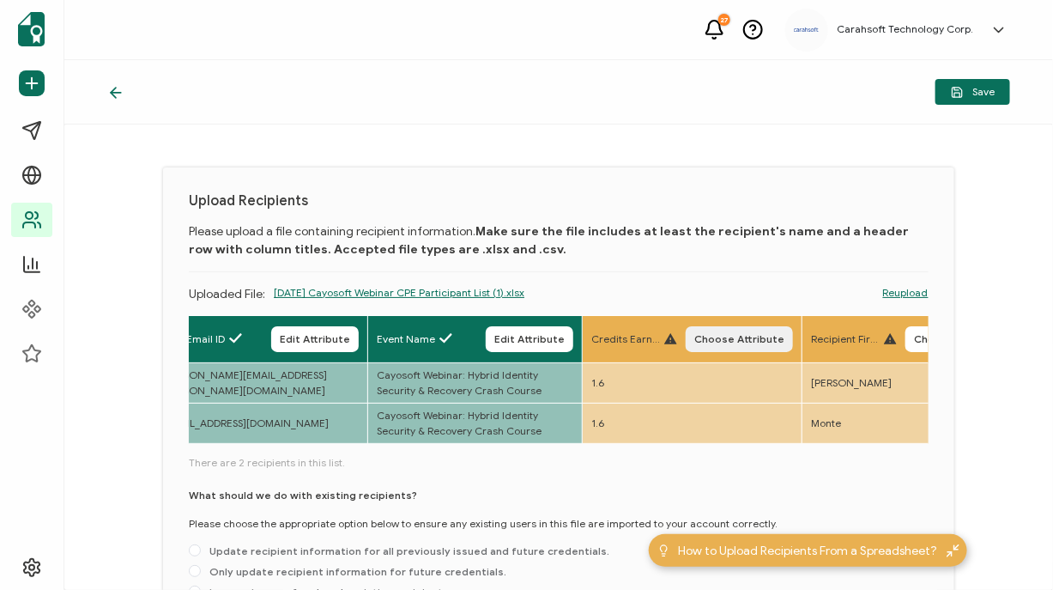
click at [696, 329] on button "Choose Attribute" at bounding box center [739, 339] width 107 height 26
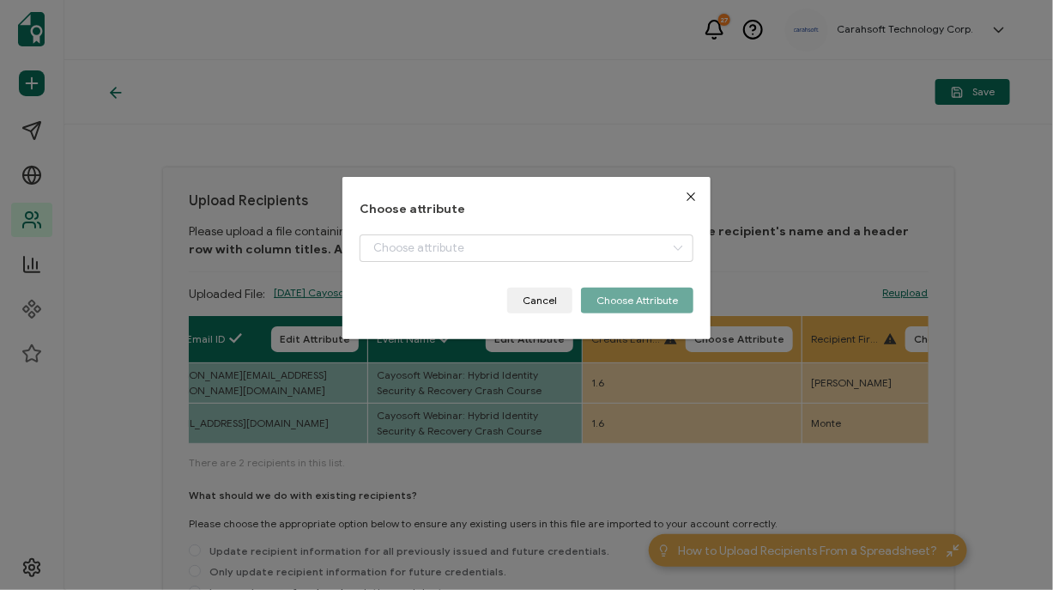
click at [513, 263] on div "dialog" at bounding box center [527, 260] width 334 height 53
click at [451, 233] on div "Choose attribute Cancel Choose Attribute" at bounding box center [527, 258] width 334 height 111
click at [440, 242] on input "dialog" at bounding box center [527, 247] width 334 height 27
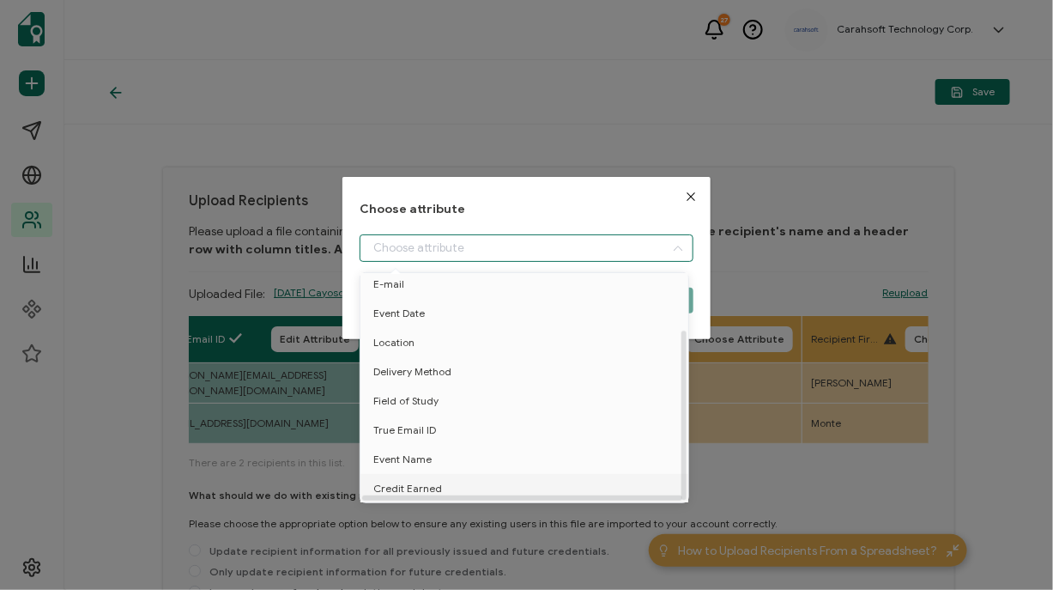
click at [408, 481] on span "Credit Earned" at bounding box center [407, 488] width 69 height 29
type input "Credit Earned"
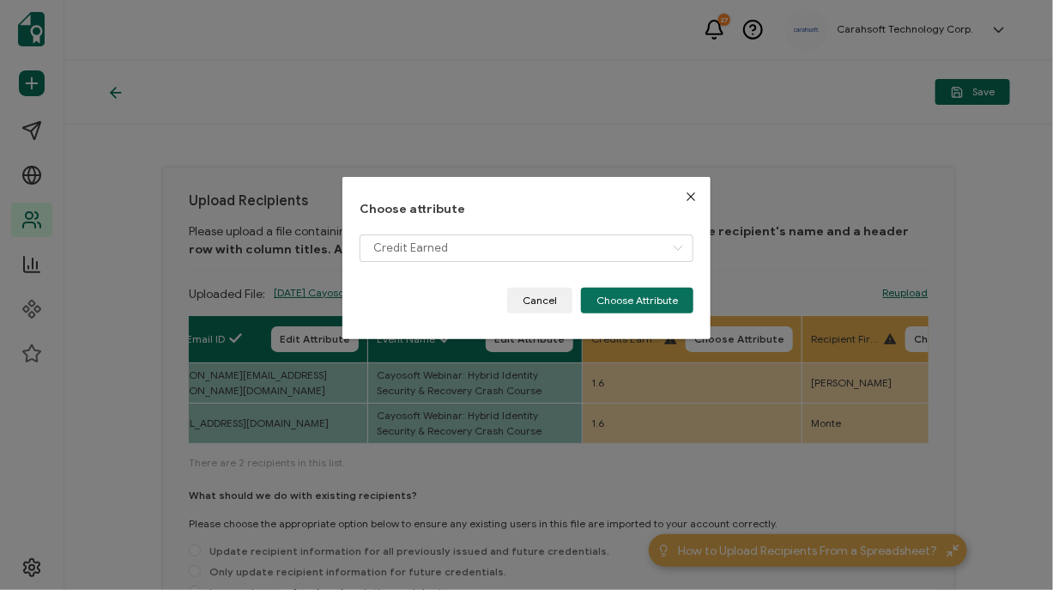
click at [666, 285] on div "Credit Earned" at bounding box center [527, 260] width 334 height 53
click at [636, 301] on button "Choose Attribute" at bounding box center [637, 301] width 112 height 26
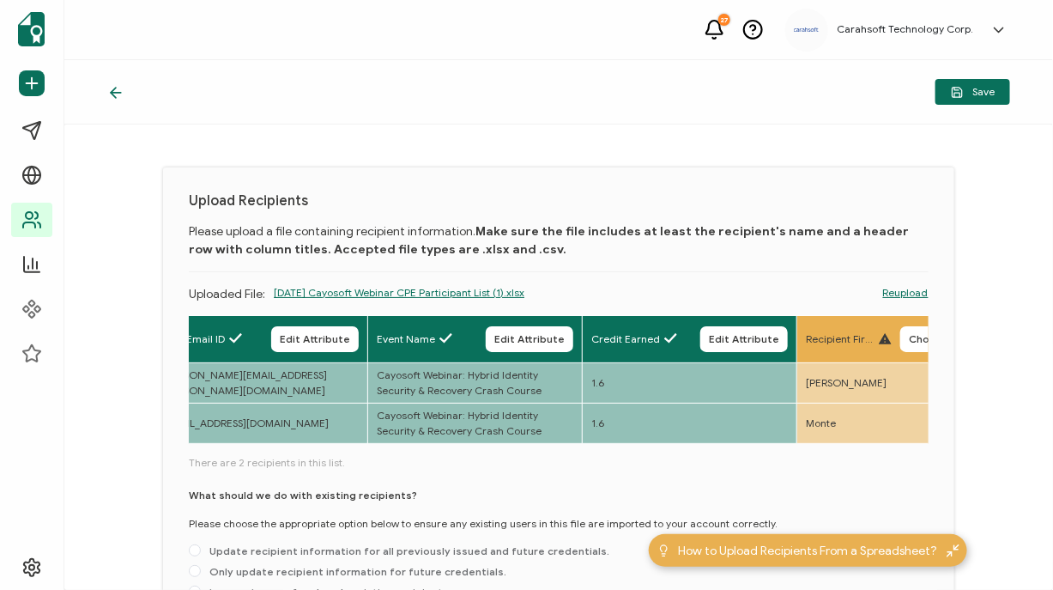
scroll to position [130, 0]
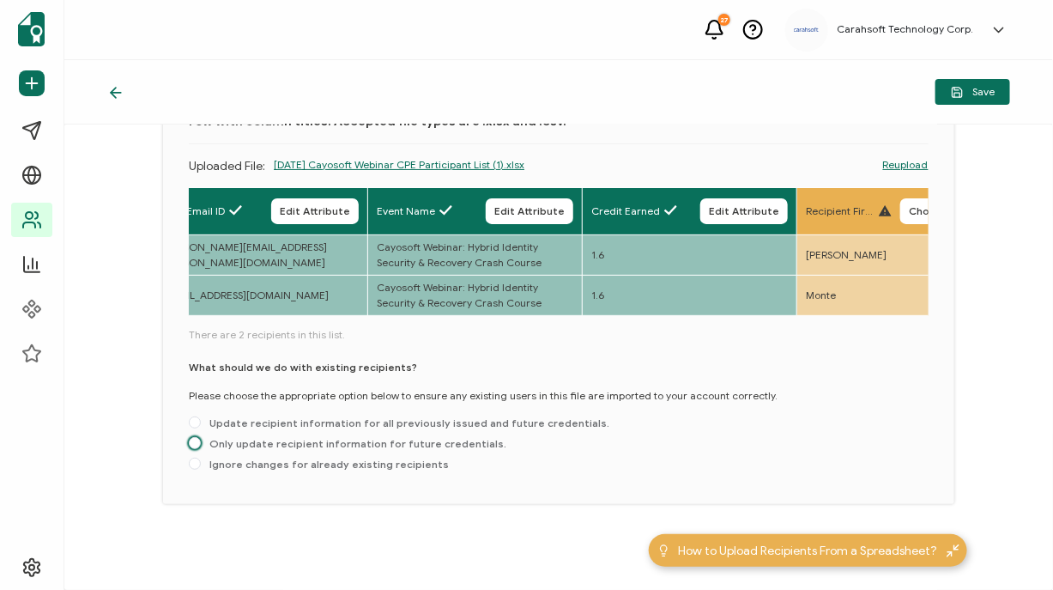
click at [258, 440] on span "Only update recipient information for future credentials." at bounding box center [354, 443] width 306 height 13
click at [201, 440] on input "Only update recipient information for future credentials." at bounding box center [195, 444] width 12 height 14
radio input "true"
click at [970, 99] on button "Save" at bounding box center [973, 92] width 75 height 26
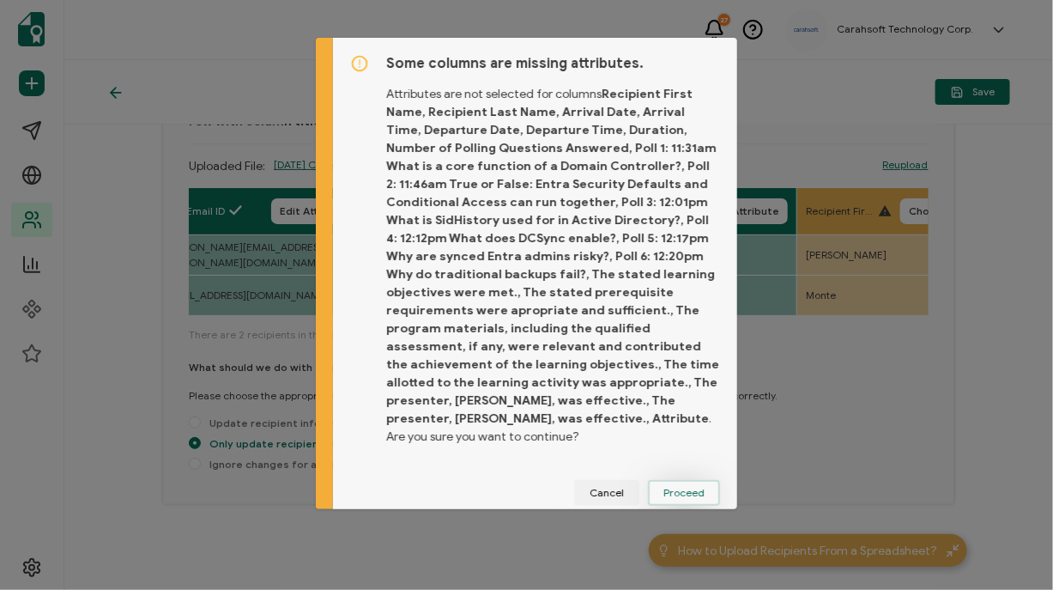
click at [668, 480] on button "Proceed" at bounding box center [684, 493] width 72 height 26
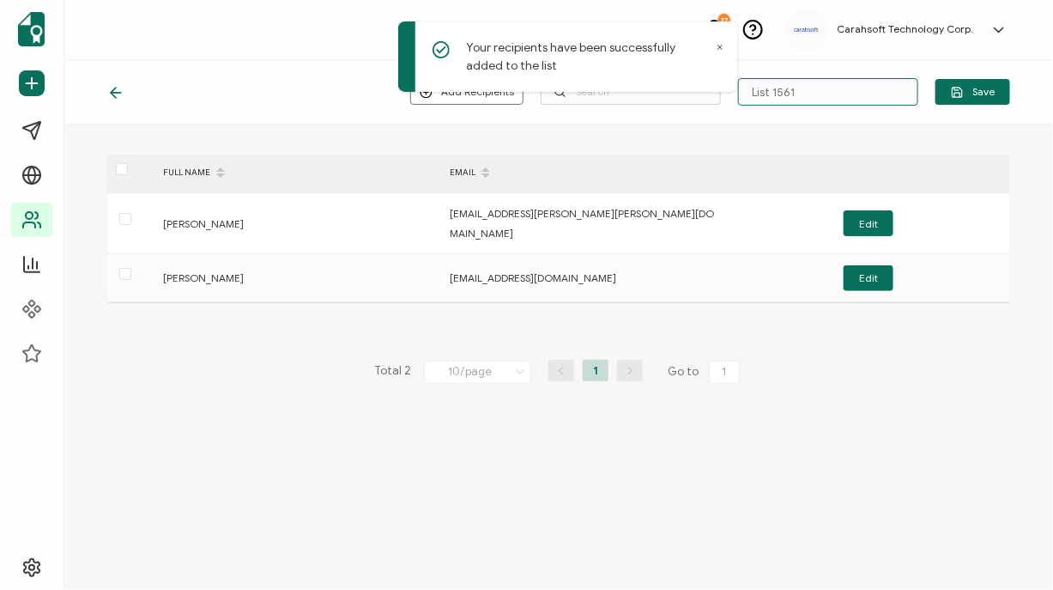
click at [842, 96] on input "List 1561" at bounding box center [828, 91] width 180 height 27
type input "7-17-25_70462_Cayosoft Webinar"
click at [960, 96] on icon "button" at bounding box center [956, 95] width 5 height 4
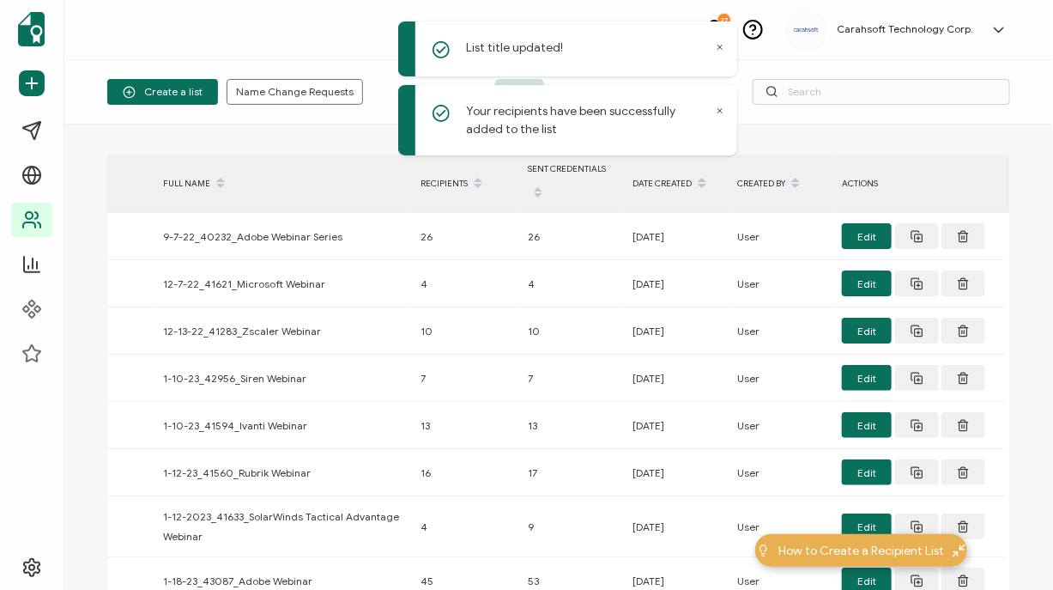
click at [760, 112] on div "Create a list Name Change Requests Lists Recipients" at bounding box center [558, 92] width 989 height 64
